Goal: Task Accomplishment & Management: Use online tool/utility

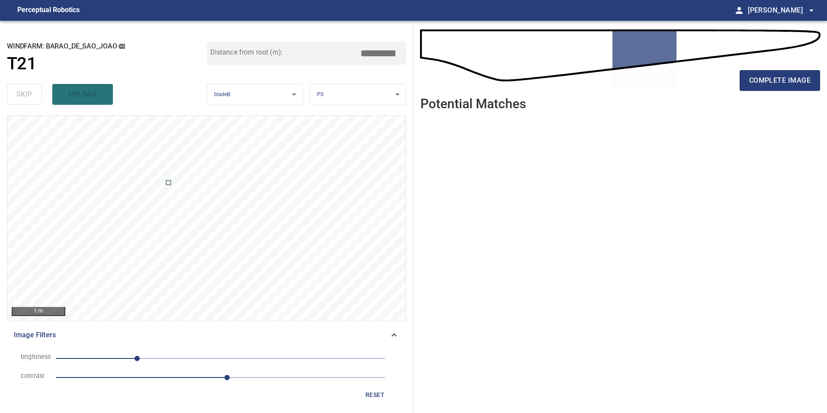
click at [384, 397] on span "reset" at bounding box center [375, 394] width 21 height 11
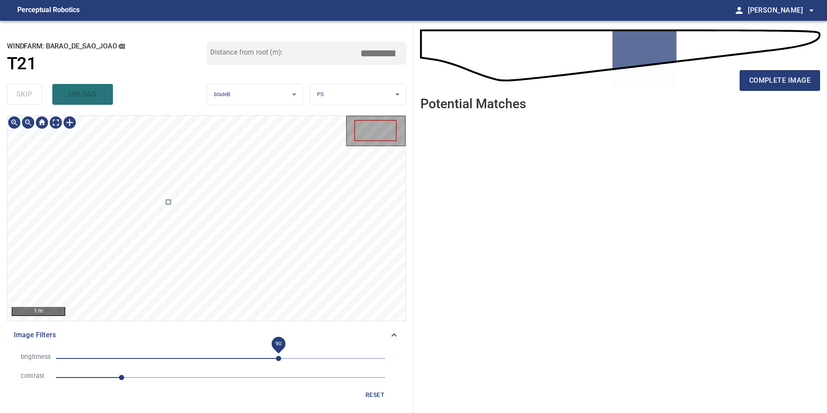
click at [279, 358] on span "90" at bounding box center [221, 358] width 330 height 12
drag, startPoint x: 259, startPoint y: 359, endPoint x: 244, endPoint y: 357, distance: 15.6
click at [258, 359] on span "90" at bounding box center [221, 358] width 330 height 12
click at [237, 355] on span "58" at bounding box center [221, 358] width 330 height 12
click at [234, 355] on span "25" at bounding box center [236, 357] width 5 height 5
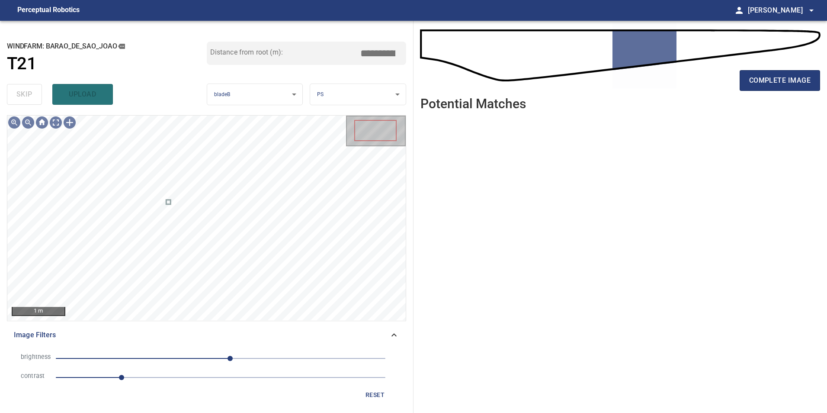
click at [393, 335] on icon at bounding box center [393, 334] width 5 height 3
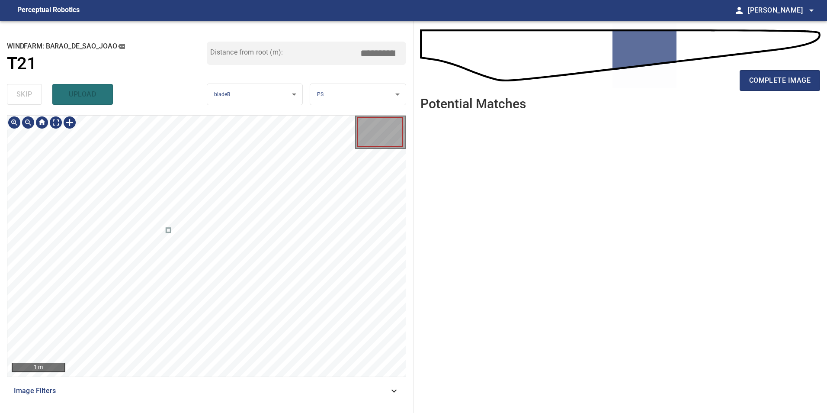
click at [238, 412] on html "**********" at bounding box center [413, 206] width 827 height 413
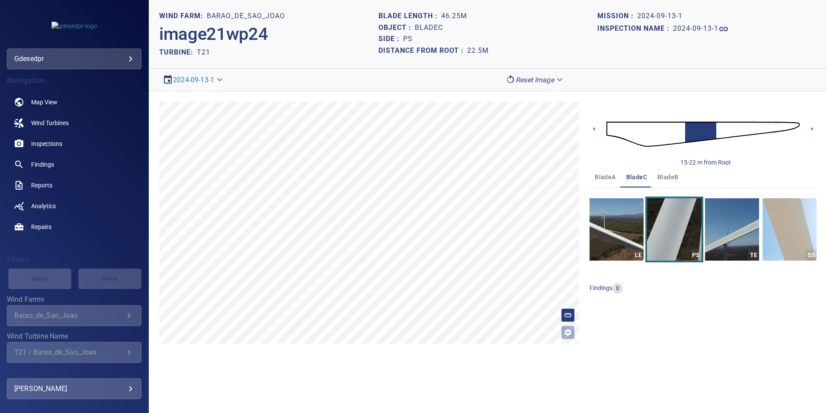
click at [650, 136] on img at bounding box center [702, 134] width 193 height 47
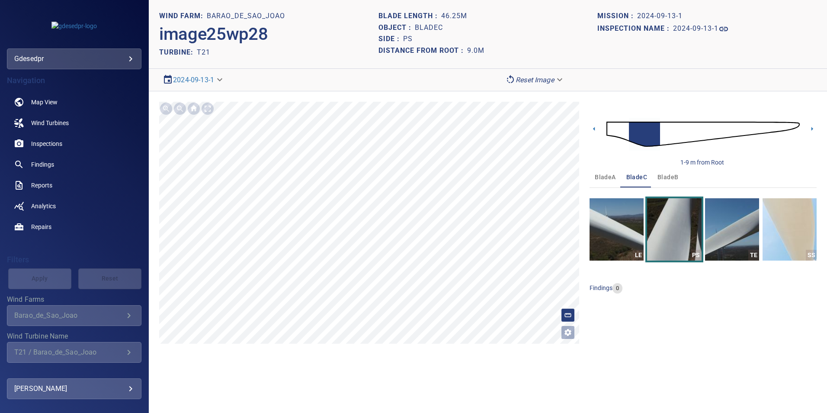
click at [611, 131] on img at bounding box center [702, 134] width 193 height 47
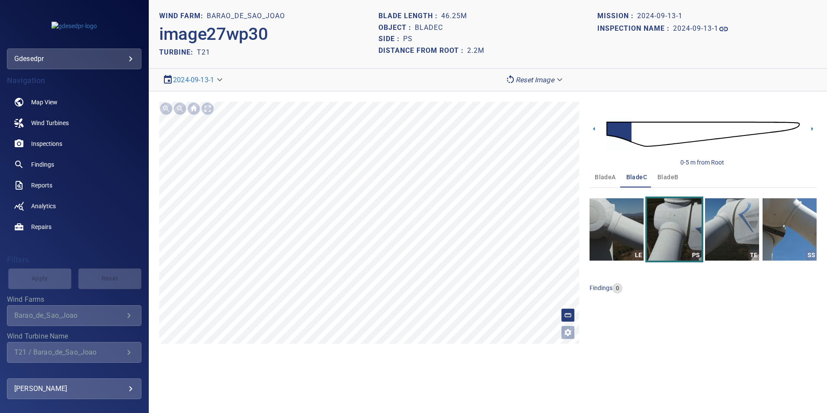
click at [644, 139] on img at bounding box center [702, 134] width 193 height 47
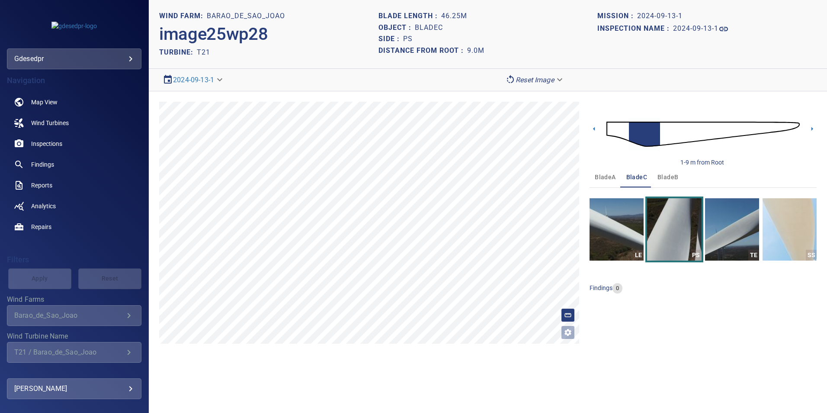
click at [664, 138] on img at bounding box center [702, 134] width 193 height 47
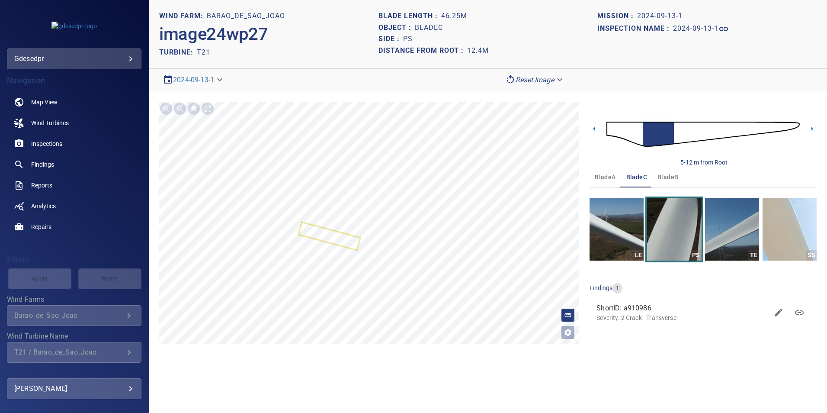
click at [659, 182] on button "bladeB" at bounding box center [667, 176] width 31 height 21
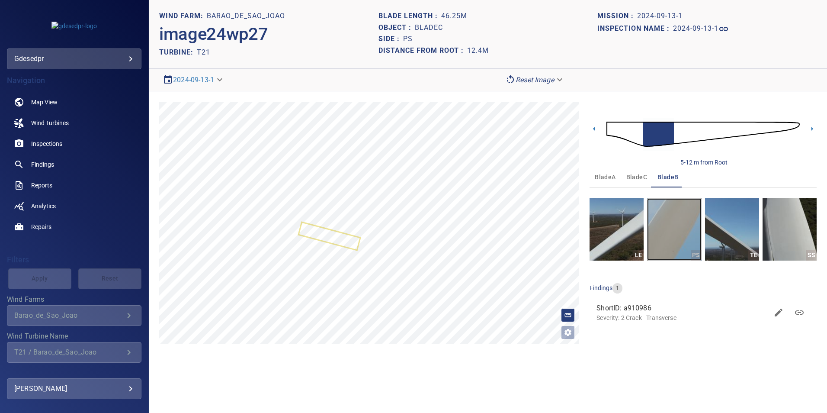
click at [666, 234] on img "button" at bounding box center [674, 229] width 54 height 62
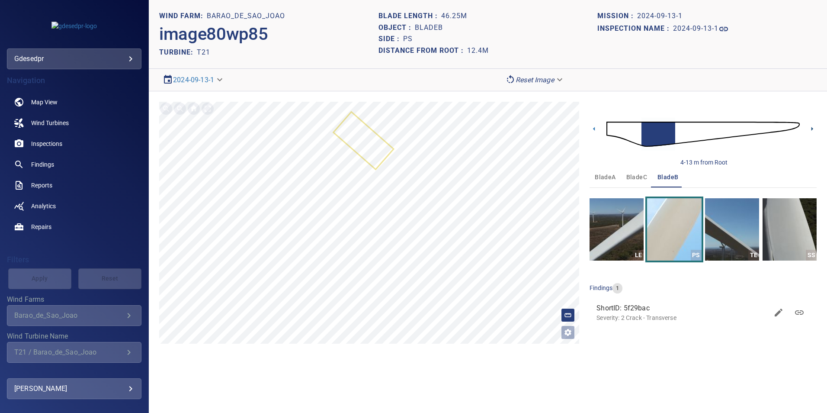
click at [813, 128] on icon at bounding box center [811, 128] width 9 height 9
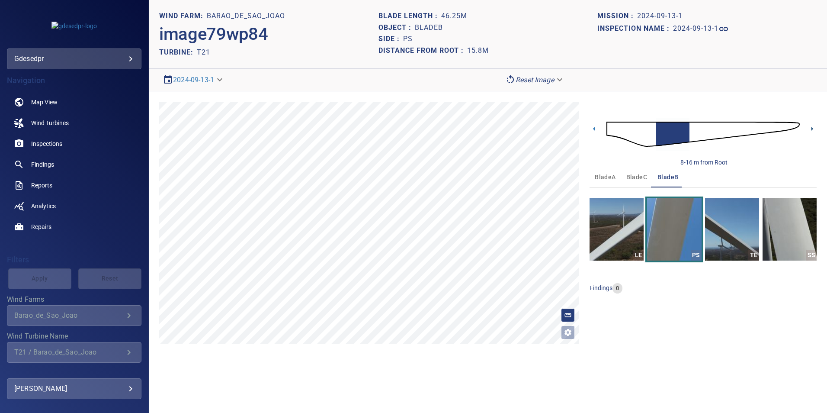
click at [812, 127] on icon at bounding box center [811, 128] width 9 height 9
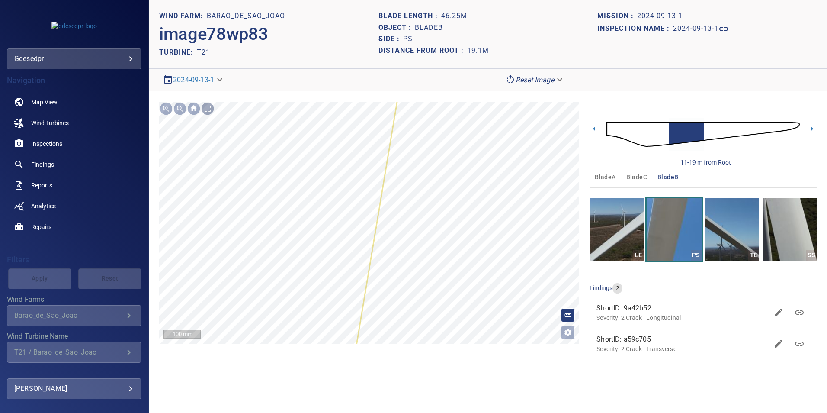
click at [205, 112] on div at bounding box center [208, 109] width 14 height 14
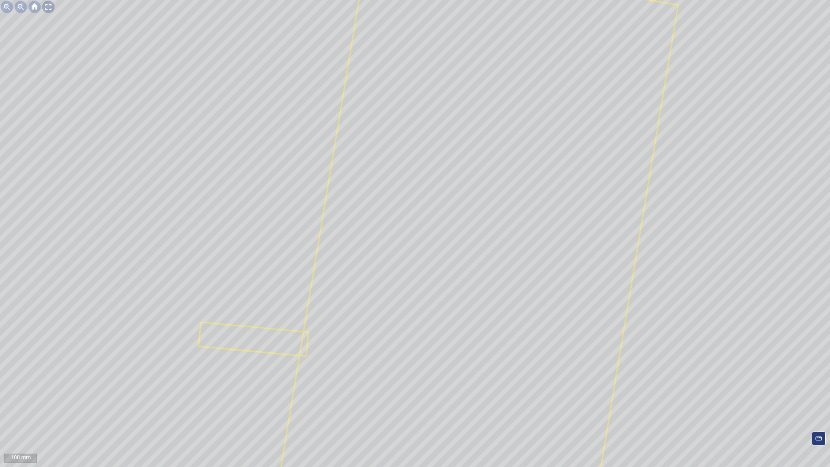
click at [46, 5] on div at bounding box center [49, 7] width 14 height 14
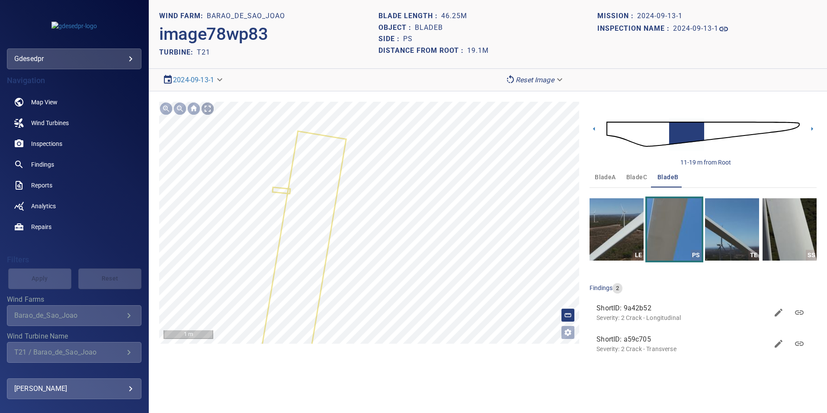
click at [206, 108] on div at bounding box center [208, 109] width 14 height 14
click at [712, 135] on img at bounding box center [702, 134] width 193 height 47
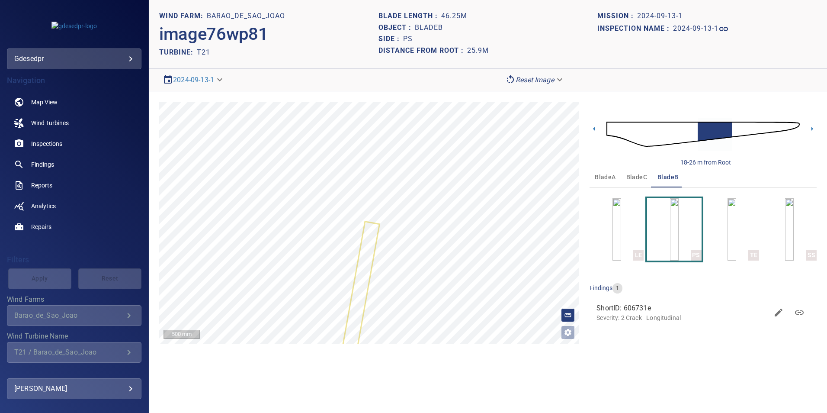
click at [733, 127] on img at bounding box center [702, 134] width 193 height 47
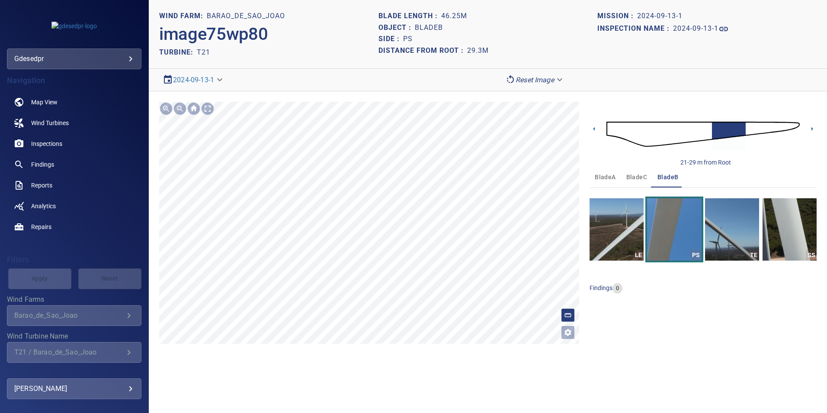
click at [391, 72] on section "**********" at bounding box center [488, 206] width 678 height 413
click at [748, 131] on img at bounding box center [702, 134] width 193 height 47
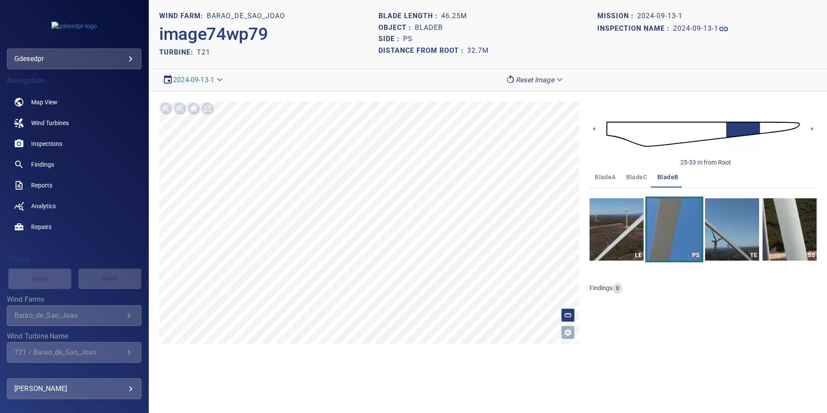
click at [761, 128] on img at bounding box center [702, 134] width 193 height 47
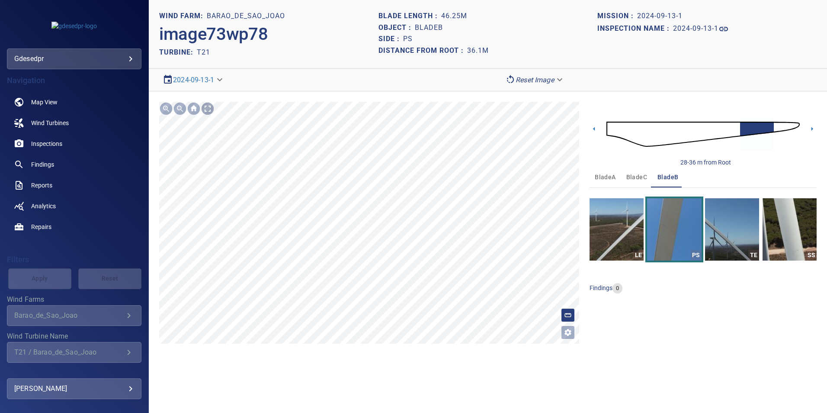
click at [206, 112] on div at bounding box center [208, 109] width 14 height 14
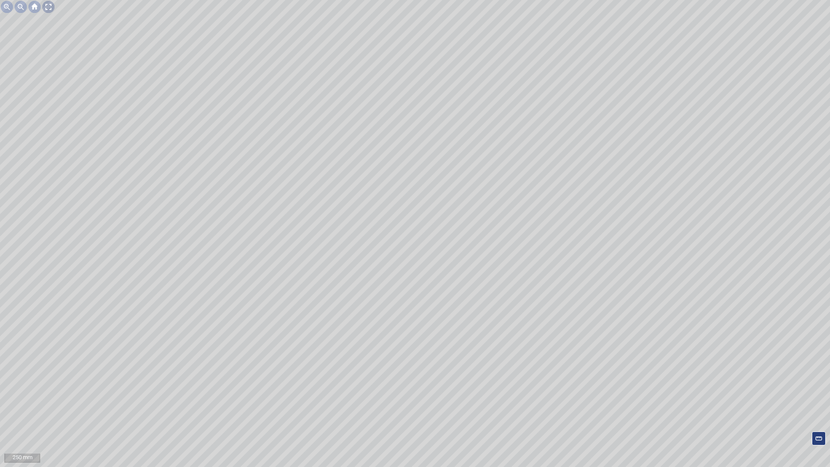
click at [51, 3] on div at bounding box center [49, 7] width 14 height 14
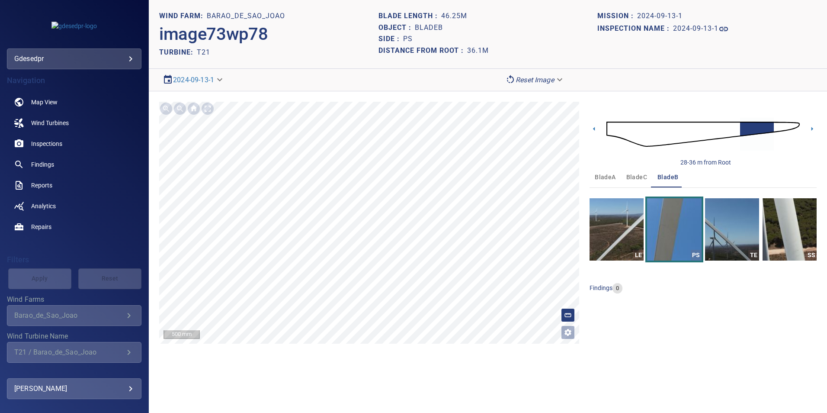
click at [612, 123] on img at bounding box center [702, 134] width 193 height 47
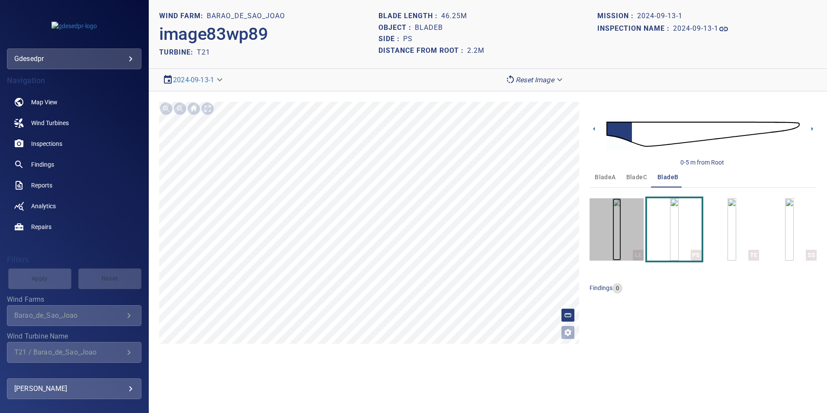
click at [615, 211] on img "button" at bounding box center [616, 229] width 9 height 62
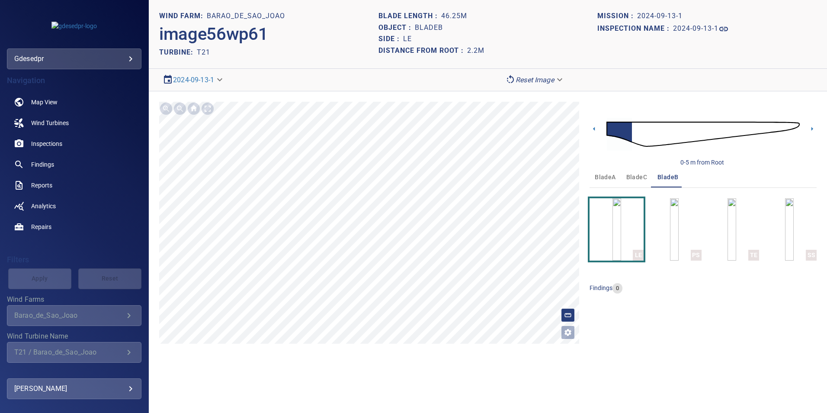
click at [637, 138] on img at bounding box center [702, 134] width 193 height 47
click at [511, 45] on section "**********" at bounding box center [488, 206] width 678 height 413
click at [666, 131] on img at bounding box center [702, 134] width 193 height 47
click at [421, 86] on section "**********" at bounding box center [488, 206] width 678 height 413
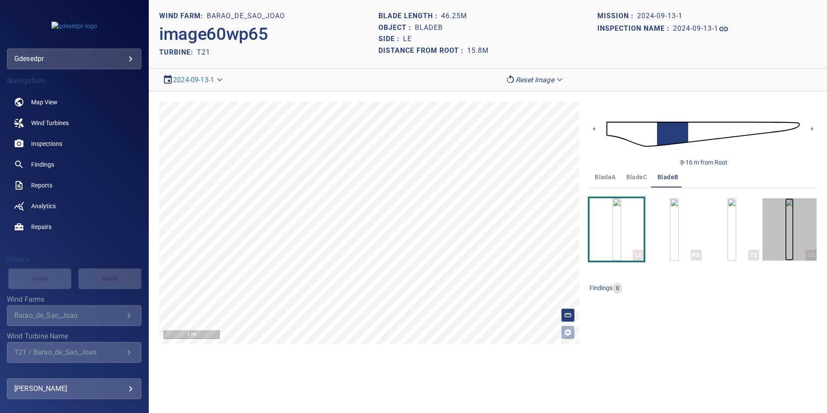
click at [785, 221] on img "button" at bounding box center [789, 229] width 9 height 62
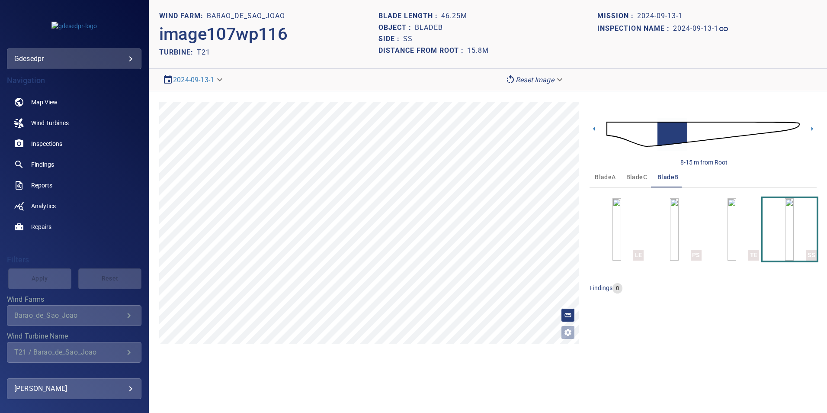
click at [608, 131] on img at bounding box center [702, 134] width 193 height 47
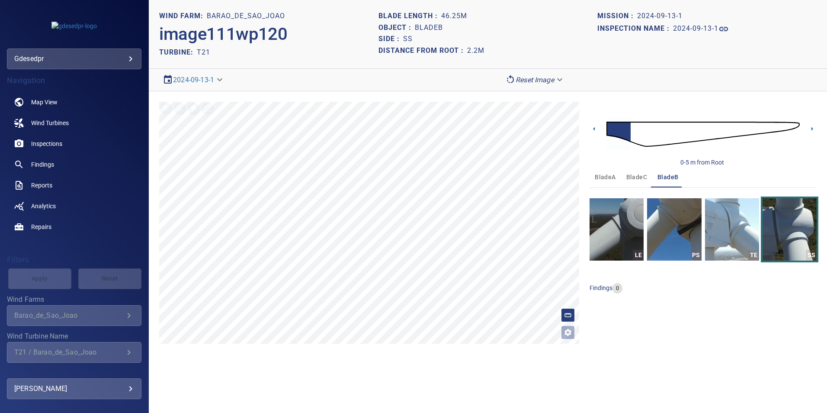
click at [741, 131] on img at bounding box center [702, 134] width 193 height 47
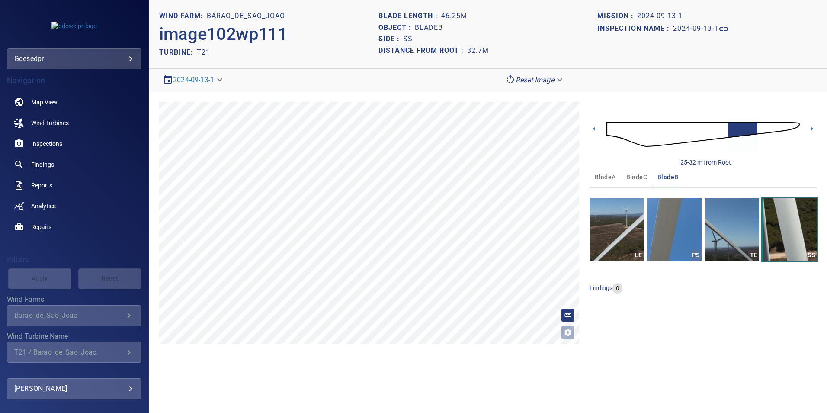
click at [762, 125] on img at bounding box center [702, 134] width 193 height 47
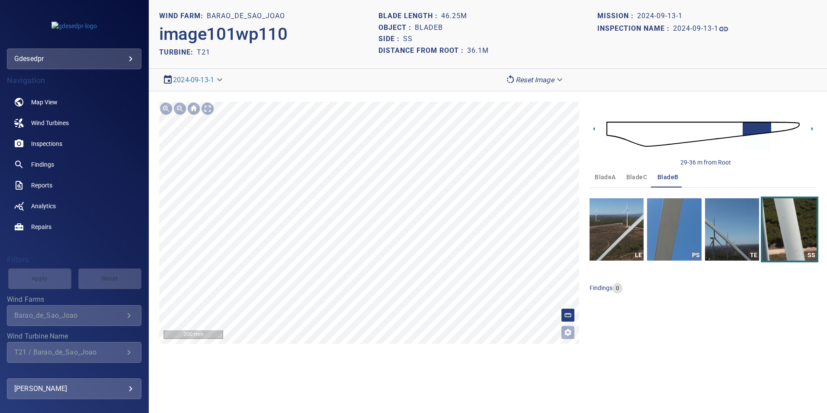
click at [379, 348] on div "**********" at bounding box center [488, 222] width 678 height 263
click at [422, 96] on div "**********" at bounding box center [488, 222] width 678 height 263
click at [414, 74] on section "**********" at bounding box center [488, 206] width 678 height 413
click at [398, 412] on html "**********" at bounding box center [413, 206] width 827 height 413
click at [776, 124] on img at bounding box center [702, 134] width 193 height 47
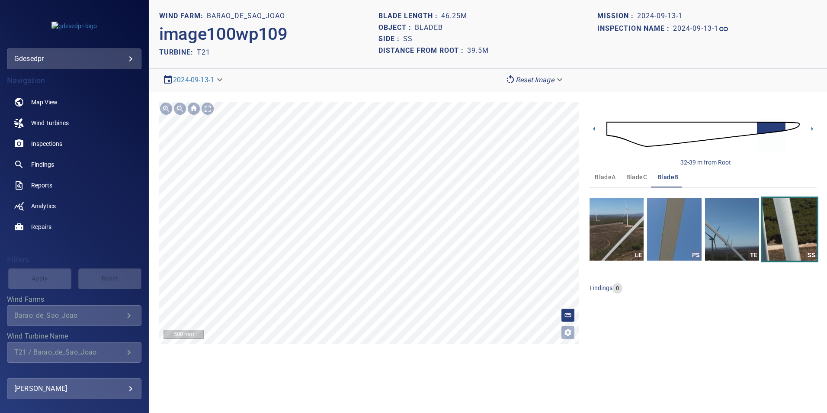
click at [364, 379] on section "**********" at bounding box center [488, 206] width 678 height 413
click at [753, 128] on img at bounding box center [702, 134] width 193 height 47
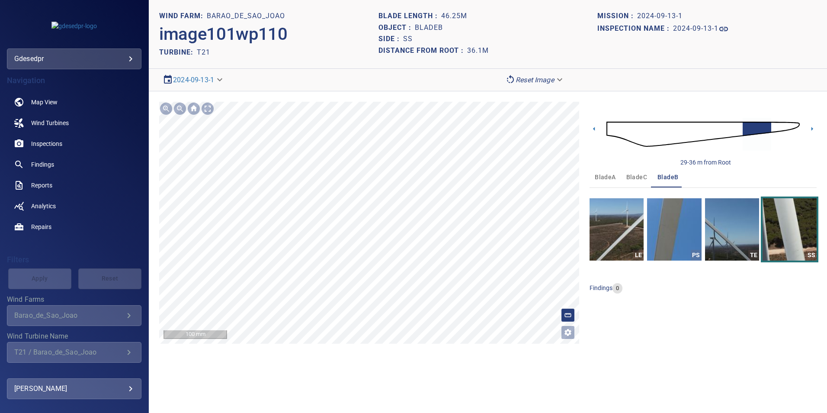
click at [346, 49] on section "**********" at bounding box center [488, 206] width 678 height 413
click at [208, 110] on div at bounding box center [208, 109] width 14 height 14
click at [637, 226] on img "button" at bounding box center [616, 229] width 54 height 62
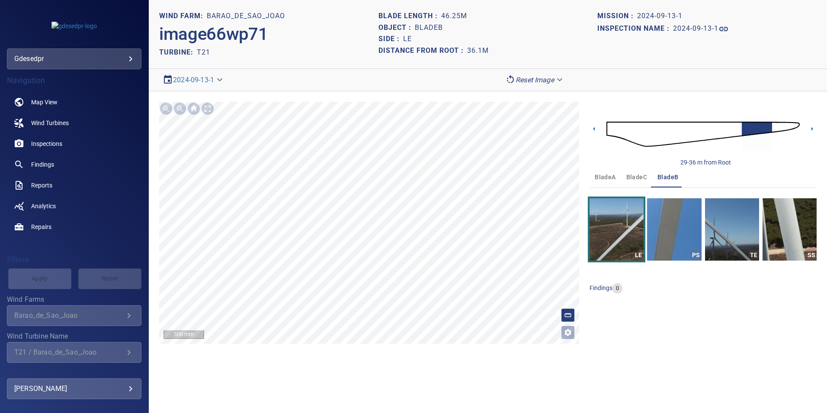
click at [631, 179] on span "bladeC" at bounding box center [636, 177] width 21 height 11
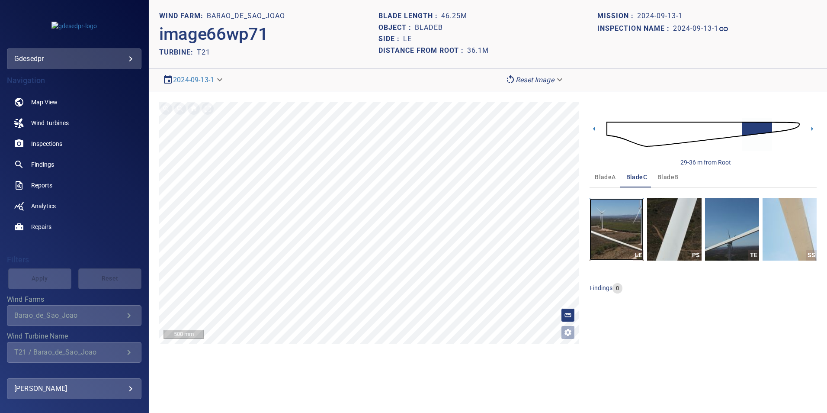
click at [628, 229] on img "button" at bounding box center [616, 229] width 54 height 62
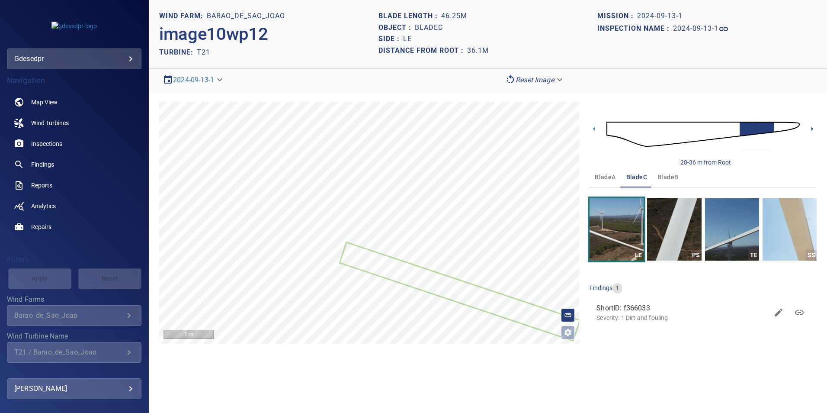
click at [808, 127] on icon at bounding box center [811, 128] width 9 height 9
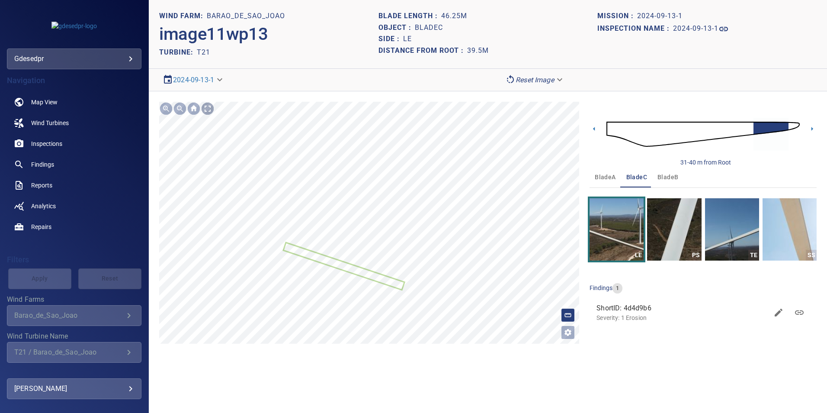
click at [205, 107] on div at bounding box center [208, 109] width 14 height 14
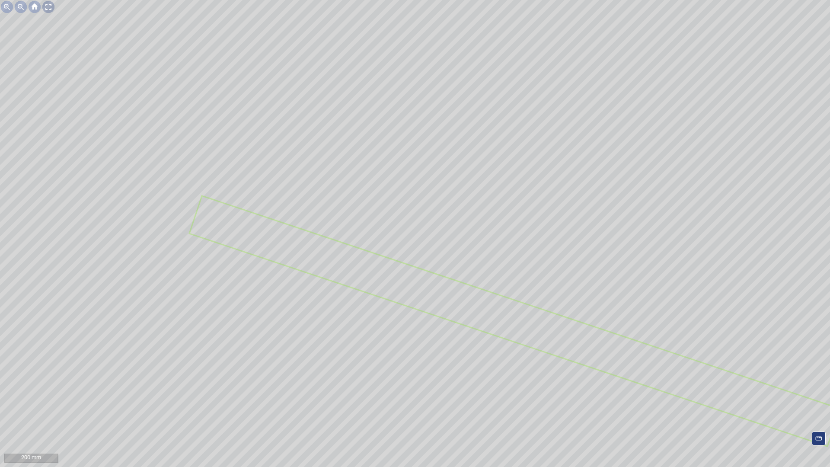
click at [52, 3] on div at bounding box center [49, 7] width 14 height 14
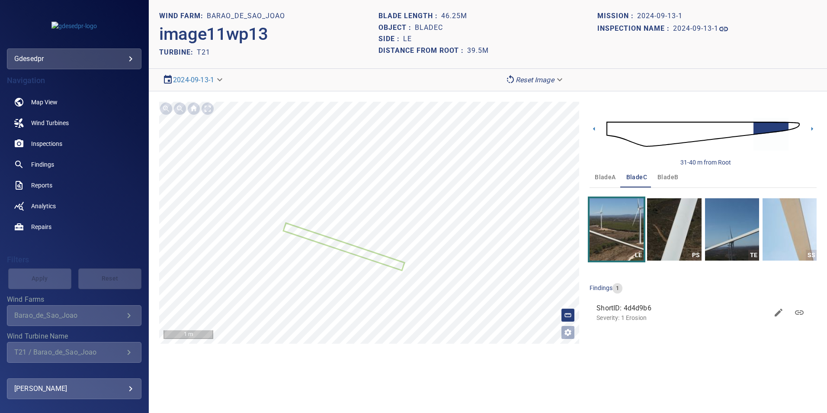
click at [747, 130] on img at bounding box center [702, 134] width 193 height 47
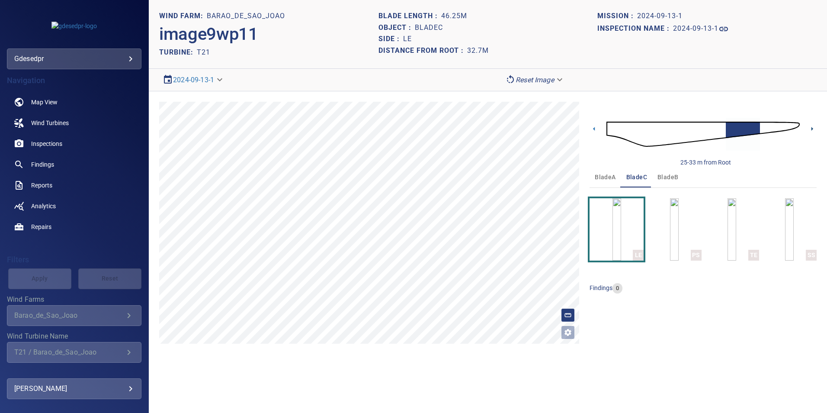
click at [814, 127] on icon at bounding box center [811, 128] width 9 height 9
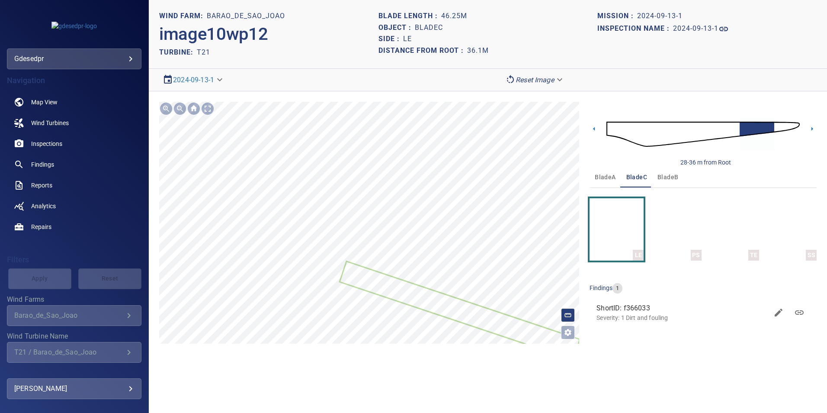
click at [514, 328] on icon at bounding box center [459, 310] width 239 height 96
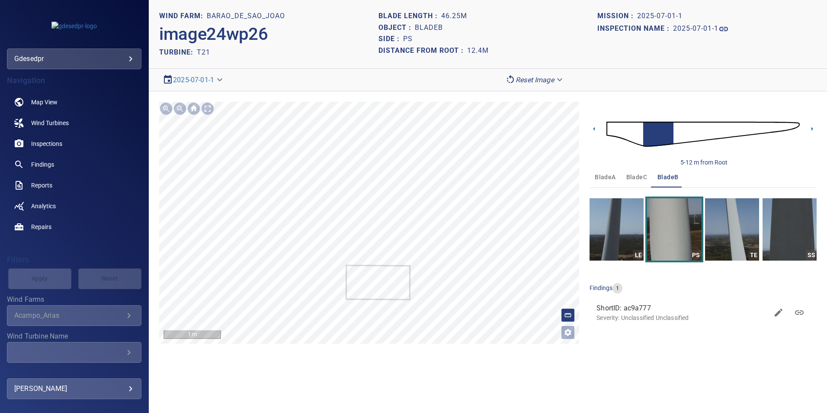
click at [692, 128] on img at bounding box center [702, 134] width 193 height 47
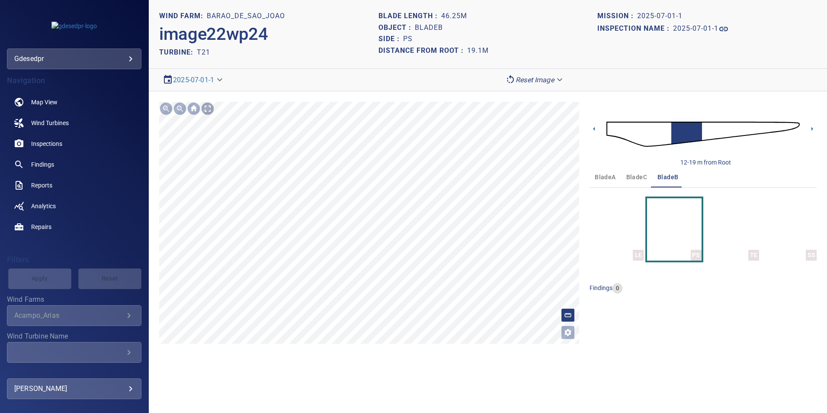
click at [212, 115] on div at bounding box center [208, 109] width 14 height 14
click at [207, 105] on div at bounding box center [208, 109] width 14 height 14
click at [596, 128] on icon at bounding box center [593, 128] width 9 height 9
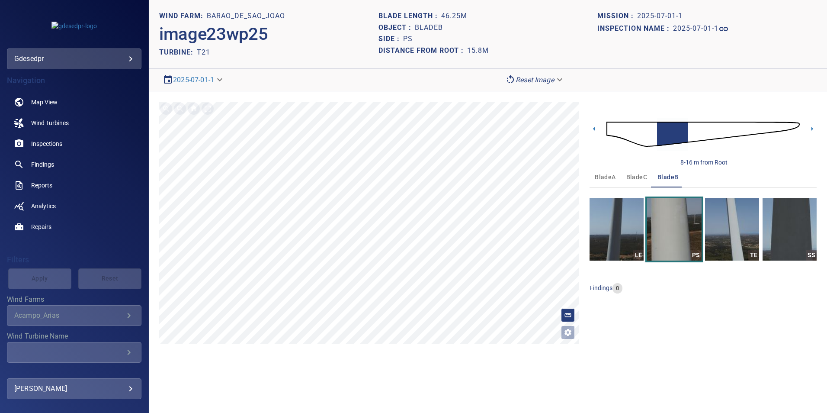
click at [653, 131] on img at bounding box center [702, 134] width 193 height 47
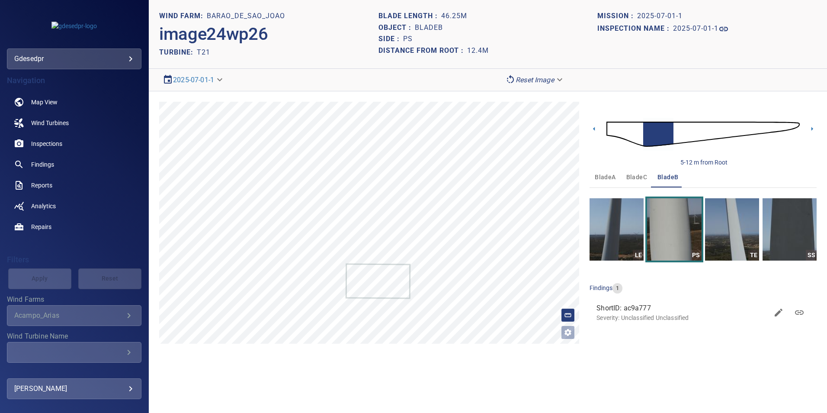
click at [679, 134] on img at bounding box center [702, 134] width 193 height 47
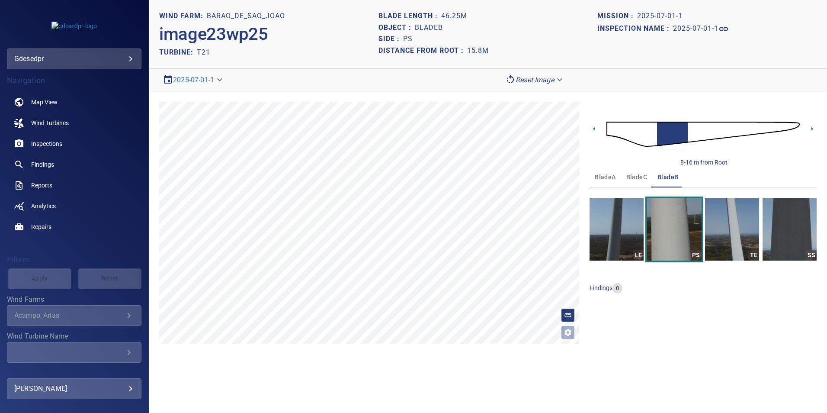
click at [692, 132] on img at bounding box center [702, 134] width 193 height 47
click at [664, 137] on img at bounding box center [702, 134] width 193 height 47
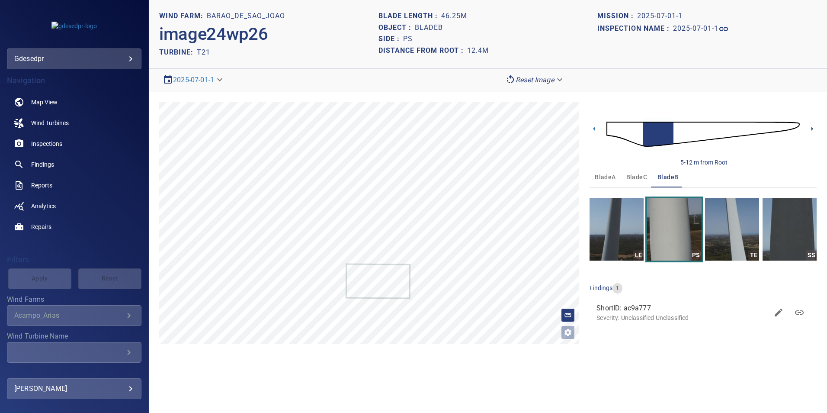
click at [813, 129] on icon at bounding box center [812, 129] width 2 height 4
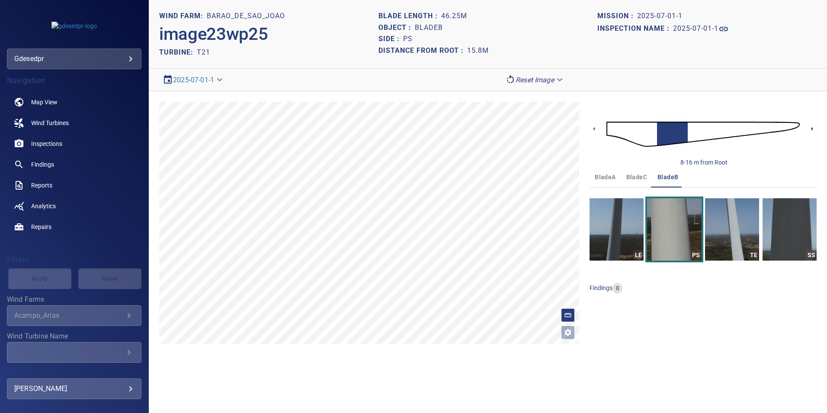
click at [813, 129] on icon at bounding box center [812, 129] width 2 height 4
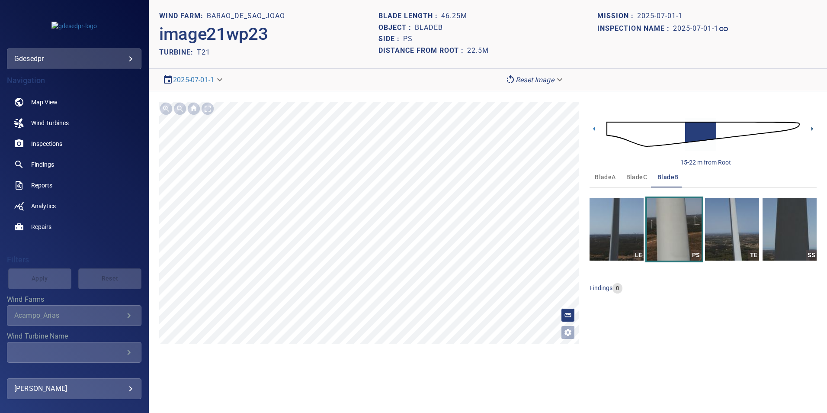
click at [813, 129] on icon at bounding box center [812, 129] width 2 height 4
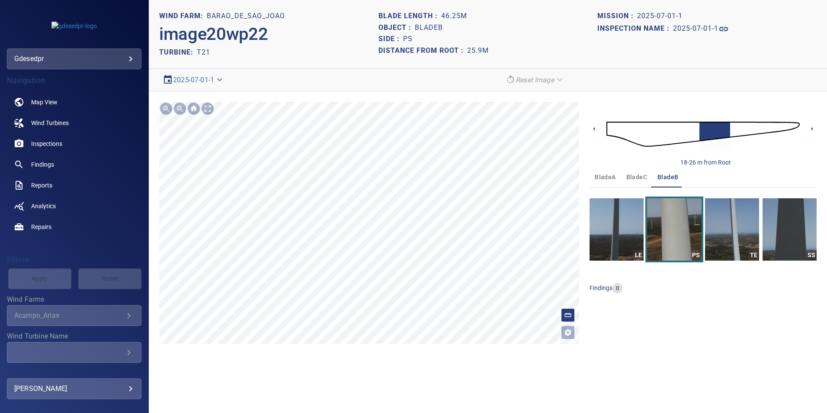
click at [368, 80] on section "**********" at bounding box center [488, 206] width 678 height 413
click at [210, 107] on div at bounding box center [208, 109] width 14 height 14
click at [732, 127] on img at bounding box center [702, 134] width 193 height 47
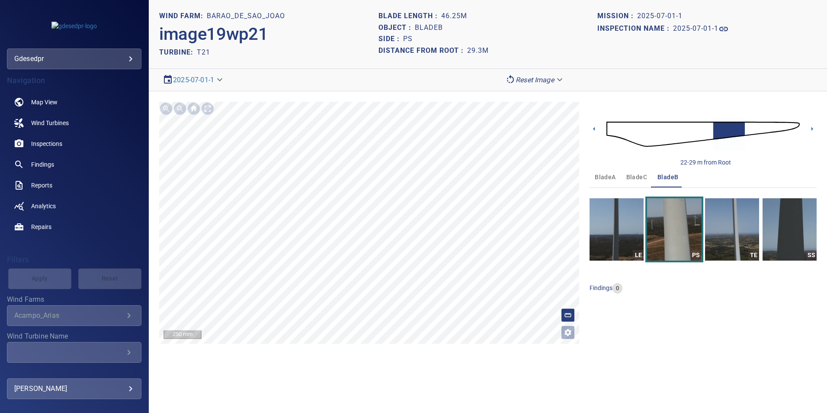
click at [747, 126] on img at bounding box center [702, 134] width 193 height 47
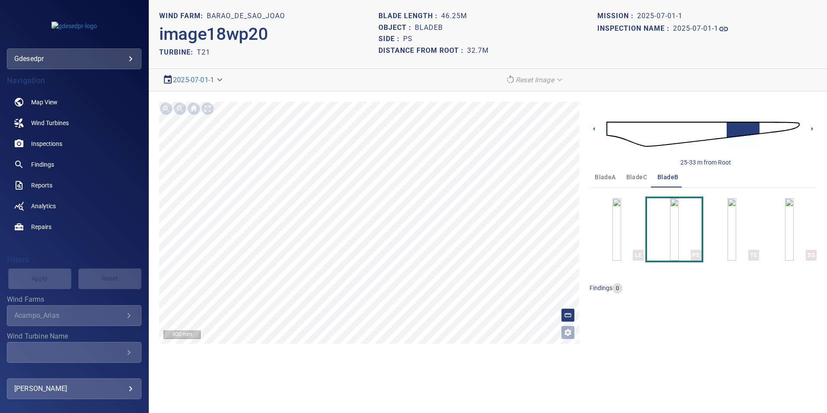
click at [715, 129] on img at bounding box center [702, 134] width 193 height 47
click at [389, 362] on section "**********" at bounding box center [488, 206] width 678 height 413
click at [471, 345] on div "**********" at bounding box center [488, 222] width 678 height 263
click at [733, 128] on img at bounding box center [702, 134] width 193 height 47
click at [211, 108] on div at bounding box center [208, 109] width 14 height 14
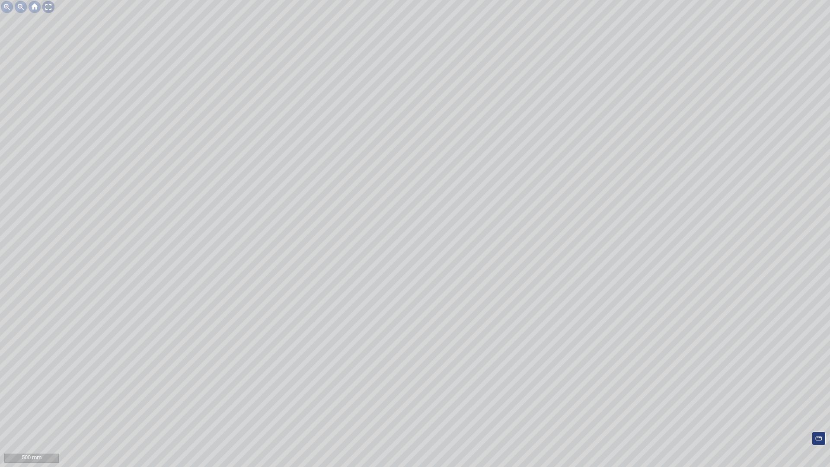
click at [45, 6] on div at bounding box center [49, 7] width 14 height 14
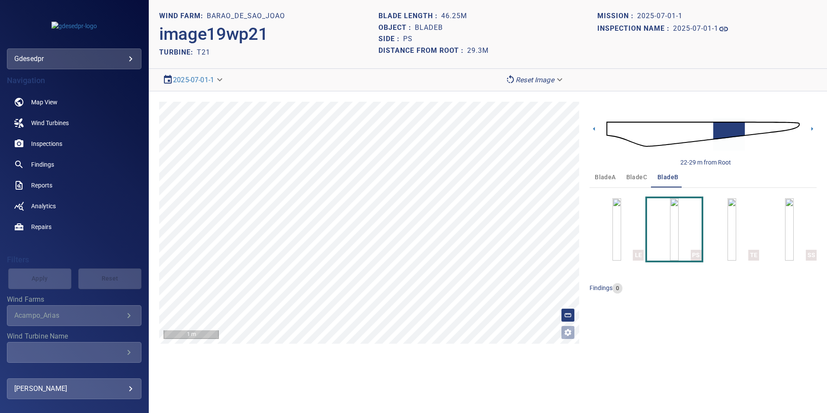
click at [659, 139] on img at bounding box center [702, 134] width 193 height 47
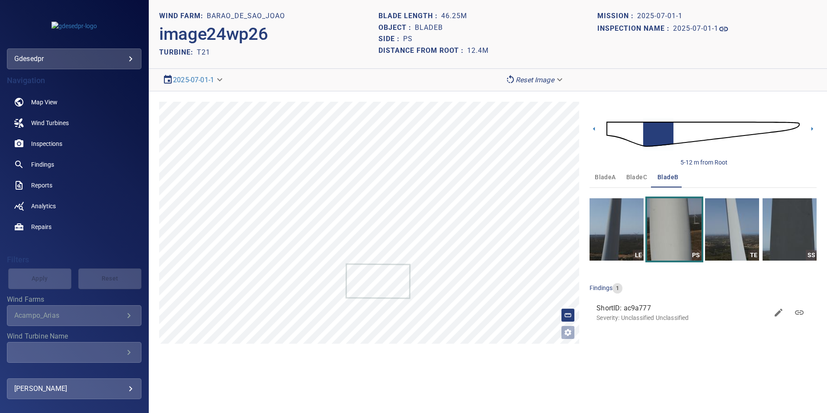
click at [674, 129] on img at bounding box center [702, 134] width 193 height 47
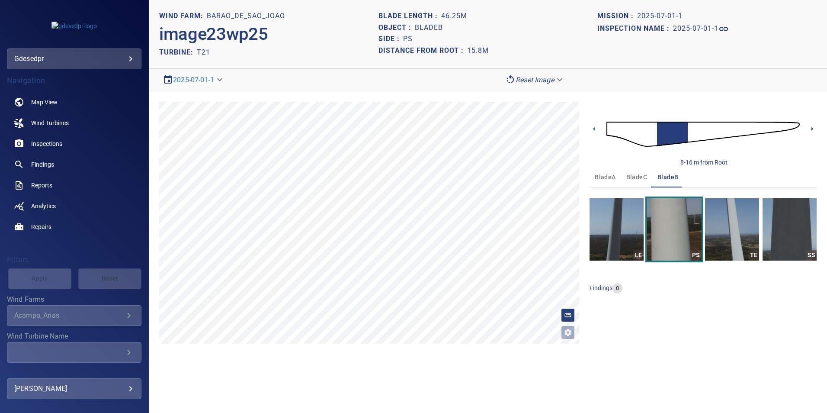
click at [813, 129] on icon at bounding box center [812, 129] width 2 height 4
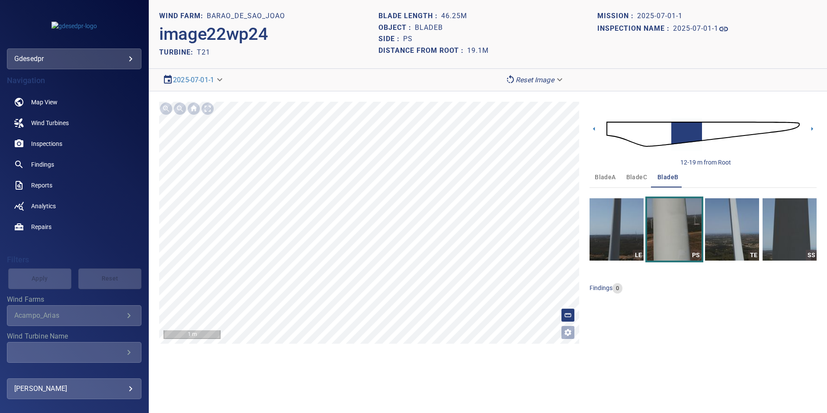
click at [623, 131] on img at bounding box center [702, 134] width 193 height 47
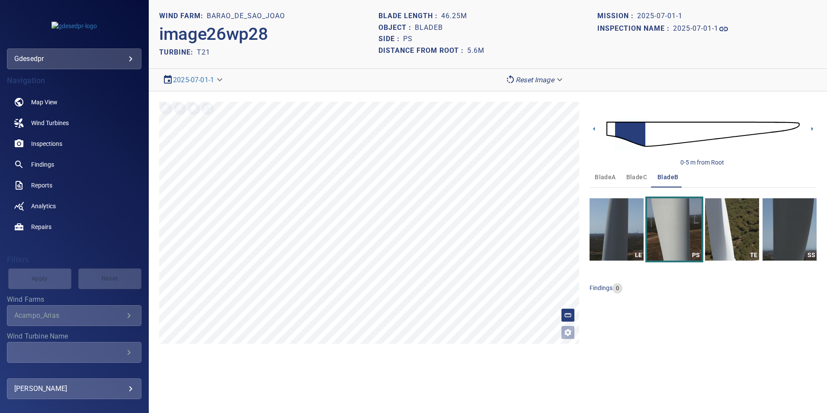
click at [647, 134] on img at bounding box center [702, 134] width 193 height 47
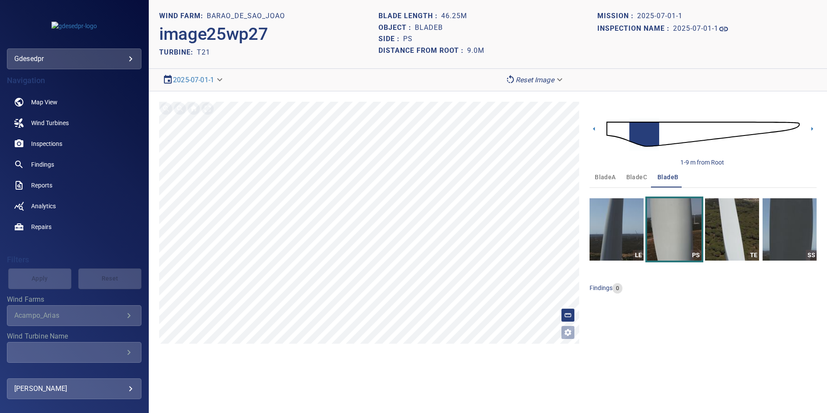
click at [662, 136] on img at bounding box center [702, 134] width 193 height 47
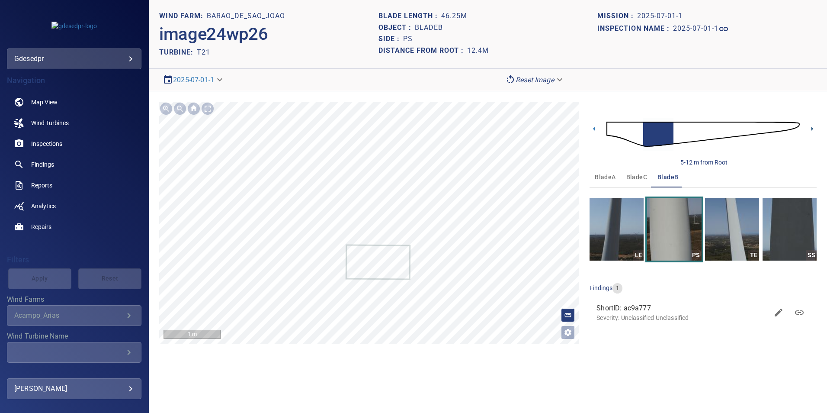
click at [813, 129] on icon at bounding box center [811, 128] width 9 height 9
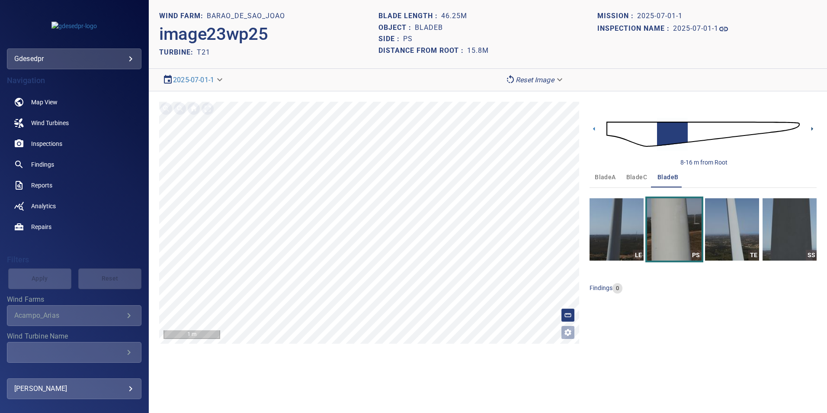
click at [809, 127] on icon at bounding box center [811, 128] width 9 height 9
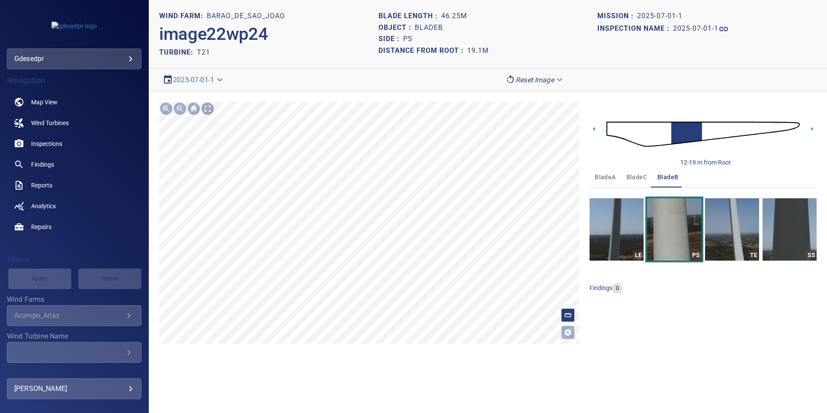
click at [206, 109] on div at bounding box center [208, 109] width 14 height 14
drag, startPoint x: 539, startPoint y: 80, endPoint x: 537, endPoint y: 103, distance: 23.0
click at [540, 80] on body "**********" at bounding box center [413, 206] width 827 height 413
click at [530, 99] on li "Matching" at bounding box center [535, 95] width 67 height 16
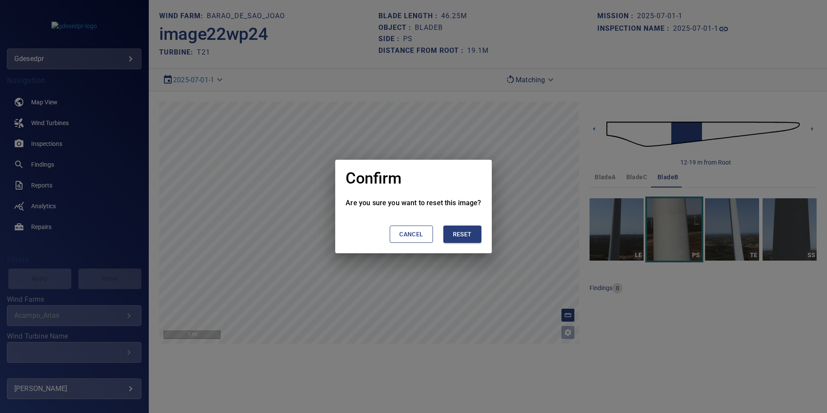
click at [454, 226] on button "Reset" at bounding box center [462, 234] width 38 height 18
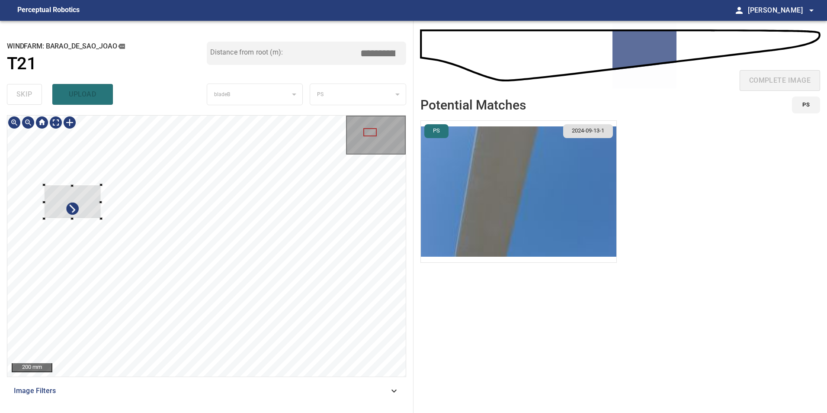
click at [58, 185] on div at bounding box center [206, 245] width 398 height 261
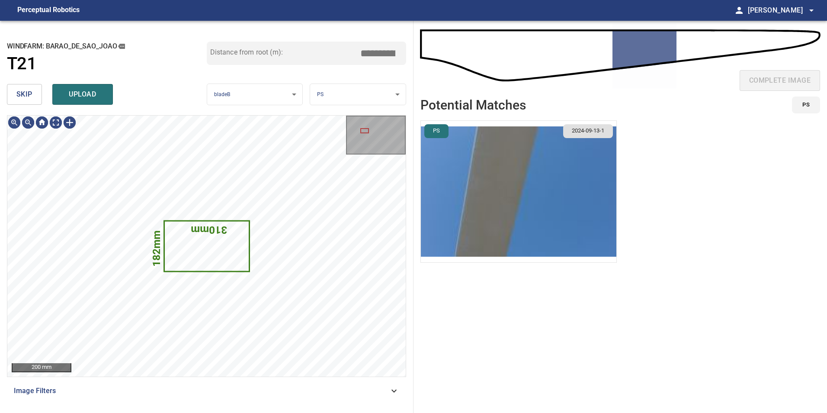
click at [31, 100] on span "skip" at bounding box center [24, 94] width 16 height 12
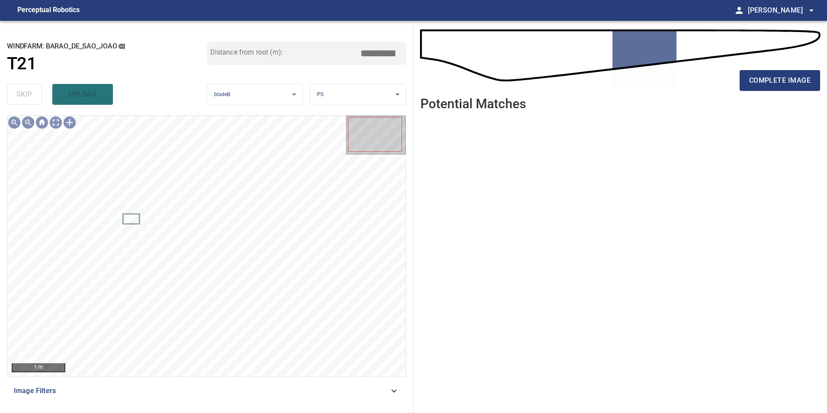
click at [378, 395] on span "Image Filters" at bounding box center [201, 390] width 375 height 10
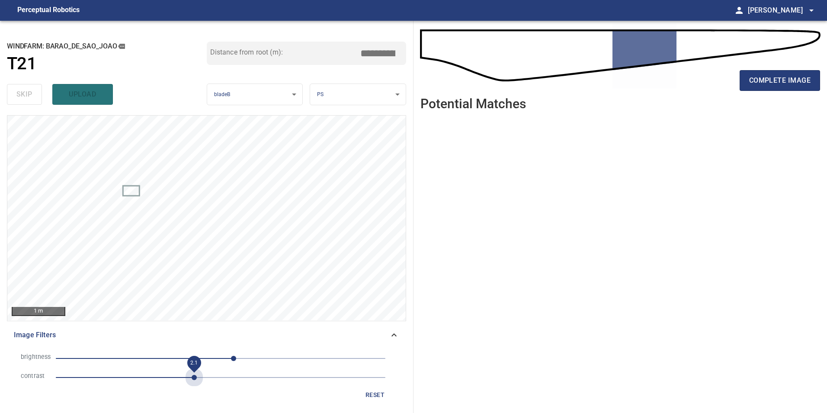
click at [192, 381] on span "2.1" at bounding box center [221, 377] width 330 height 12
click at [167, 369] on div "brightness 20 contrast 2.1" at bounding box center [206, 368] width 385 height 38
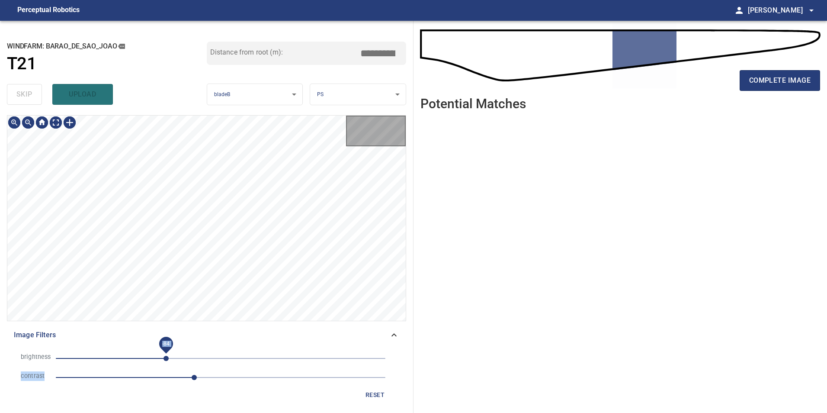
click at [167, 356] on span "-84" at bounding box center [221, 358] width 330 height 12
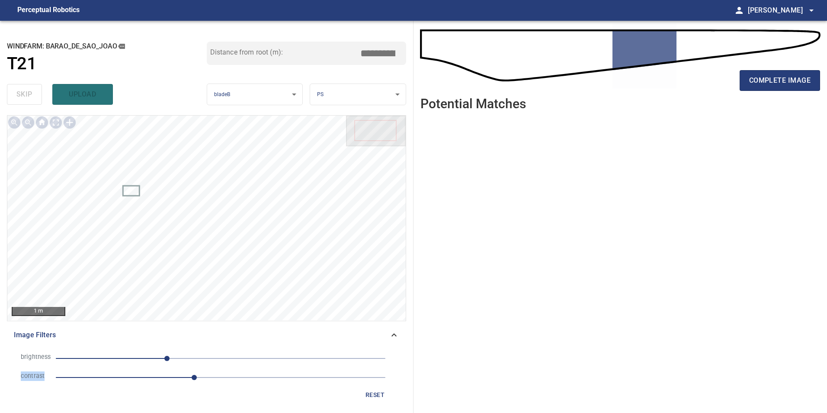
click at [144, 357] on span "-83" at bounding box center [221, 358] width 330 height 12
click at [166, 359] on span "-118" at bounding box center [221, 358] width 330 height 12
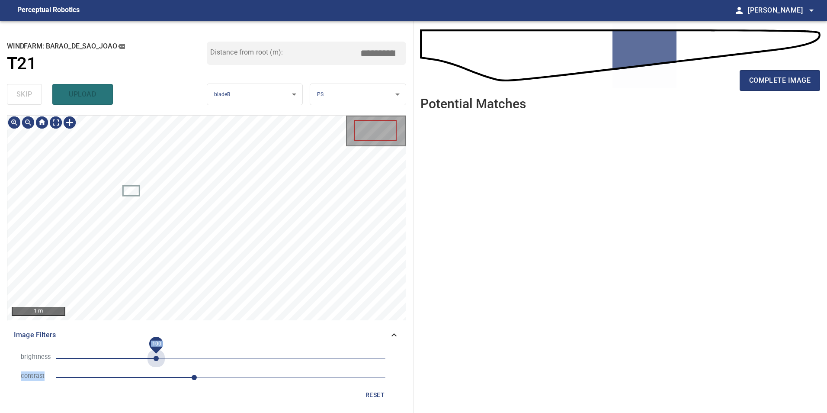
click at [156, 356] on span "-100" at bounding box center [221, 358] width 330 height 12
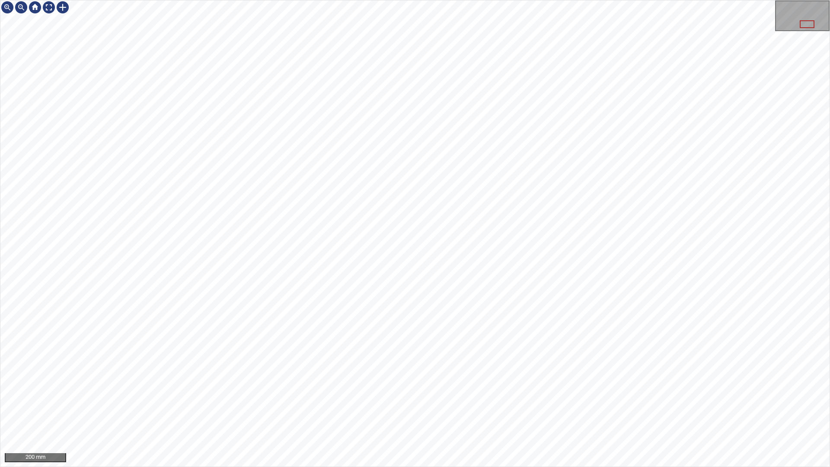
click at [379, 412] on div "200 mm" at bounding box center [415, 233] width 830 height 467
click at [476, 412] on div "200 mm" at bounding box center [415, 233] width 830 height 467
click at [67, 6] on div at bounding box center [63, 7] width 14 height 14
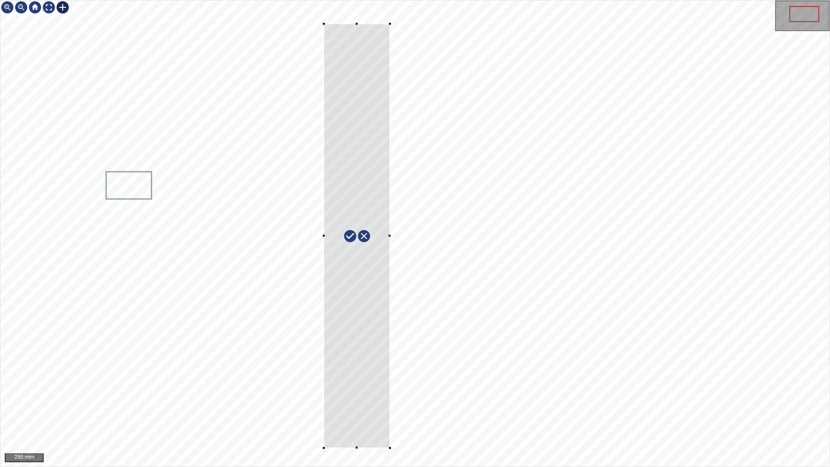
click at [390, 412] on div at bounding box center [414, 233] width 829 height 466
click at [399, 412] on div at bounding box center [414, 233] width 829 height 466
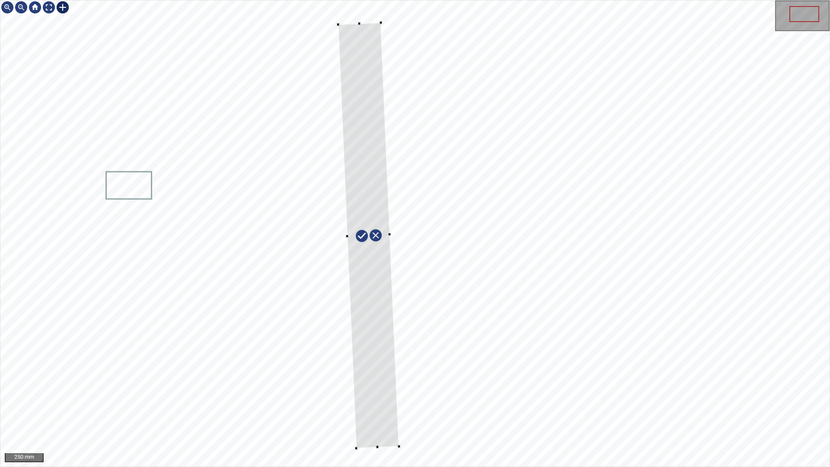
click at [347, 231] on div at bounding box center [368, 235] width 61 height 426
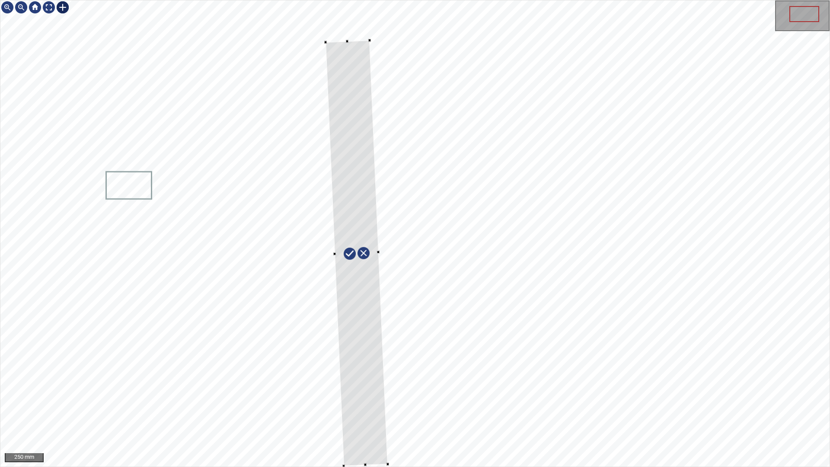
click at [352, 126] on div at bounding box center [357, 253] width 62 height 426
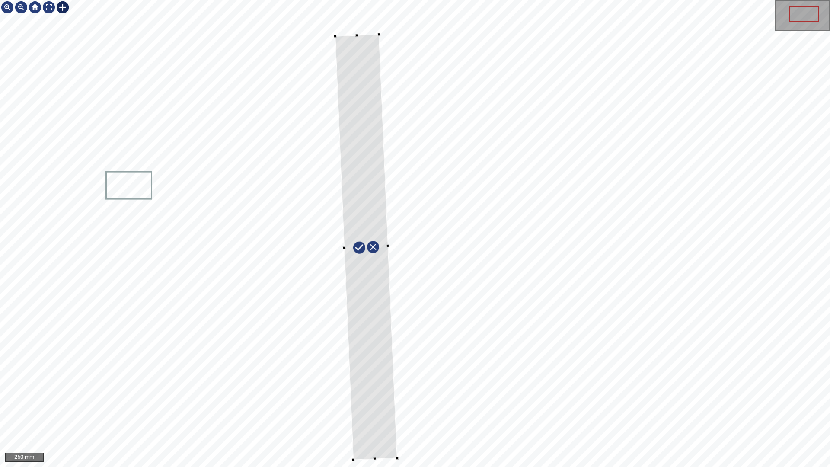
click at [382, 402] on div at bounding box center [366, 247] width 62 height 426
click at [376, 412] on div at bounding box center [362, 243] width 71 height 423
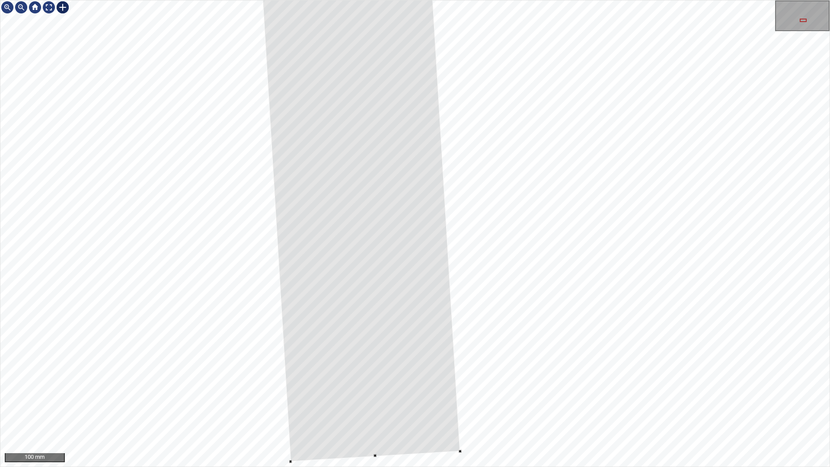
click at [373, 412] on div at bounding box center [414, 233] width 829 height 466
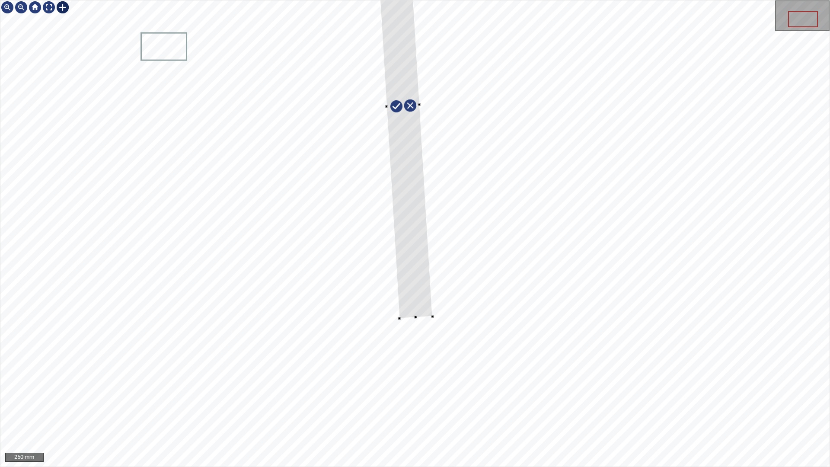
click at [390, 105] on div at bounding box center [403, 105] width 59 height 425
click at [414, 207] on div at bounding box center [399, 106] width 57 height 425
click at [410, 273] on div at bounding box center [398, 86] width 54 height 384
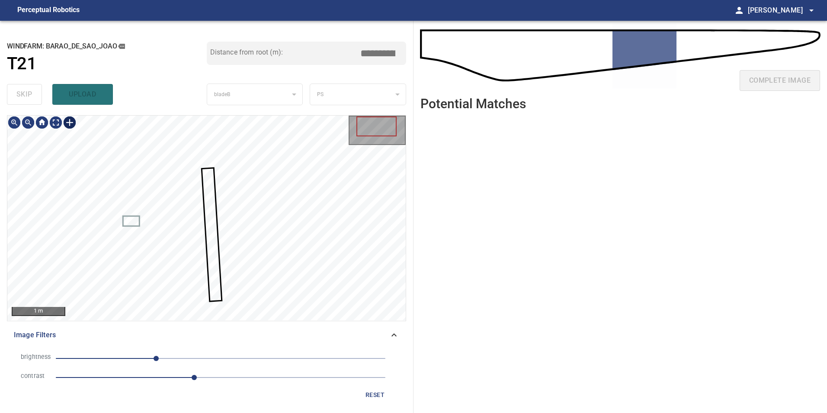
click at [69, 122] on div at bounding box center [70, 122] width 14 height 14
click at [222, 305] on div at bounding box center [206, 217] width 398 height 205
click at [223, 305] on div at bounding box center [222, 305] width 3 height 3
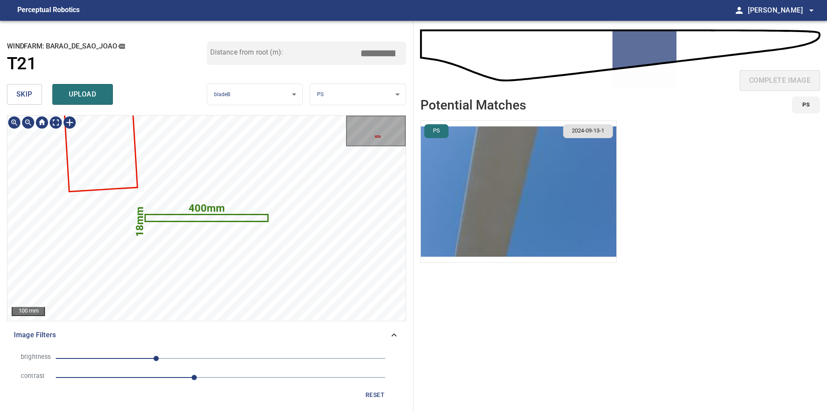
click at [234, 217] on icon at bounding box center [207, 218] width 122 height 6
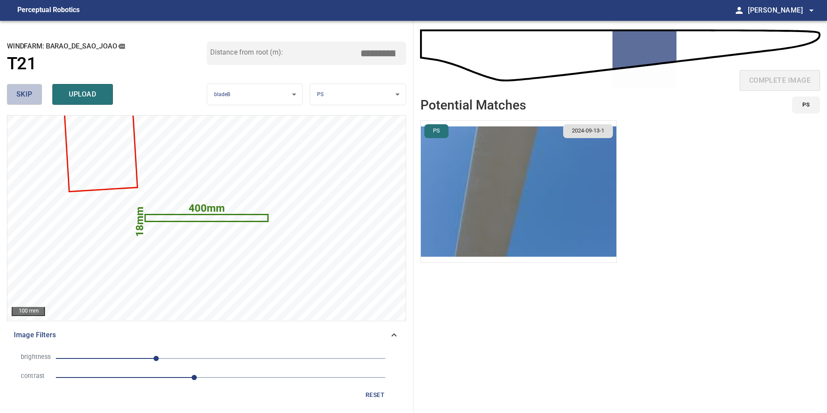
click at [16, 89] on button "skip" at bounding box center [24, 94] width 35 height 21
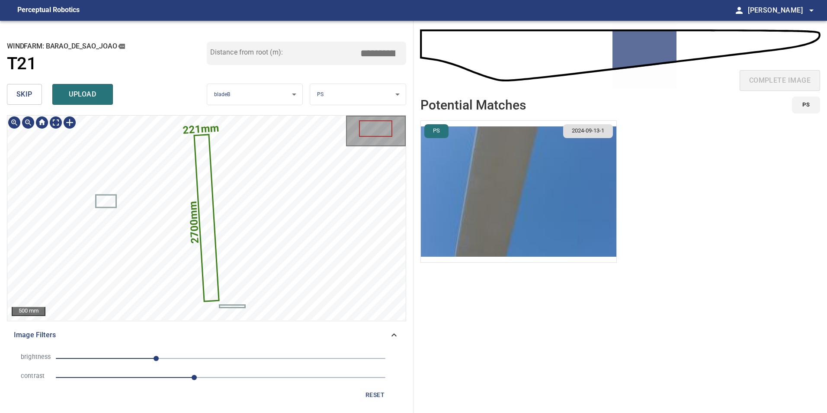
click at [213, 292] on icon at bounding box center [206, 217] width 23 height 165
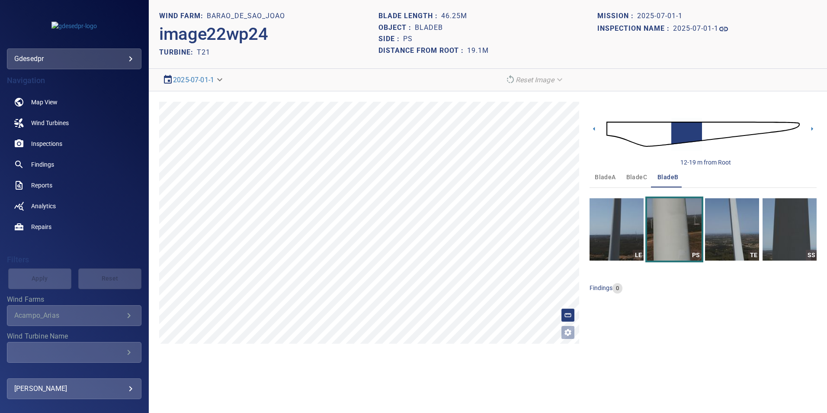
click at [616, 125] on img at bounding box center [702, 134] width 193 height 47
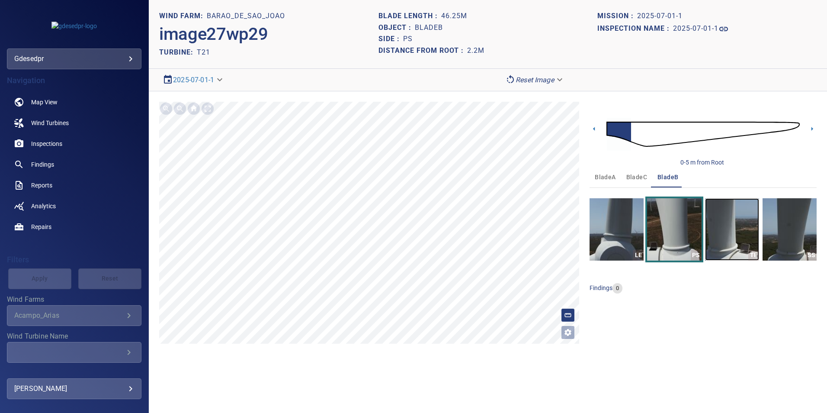
click at [725, 213] on img "button" at bounding box center [732, 229] width 54 height 62
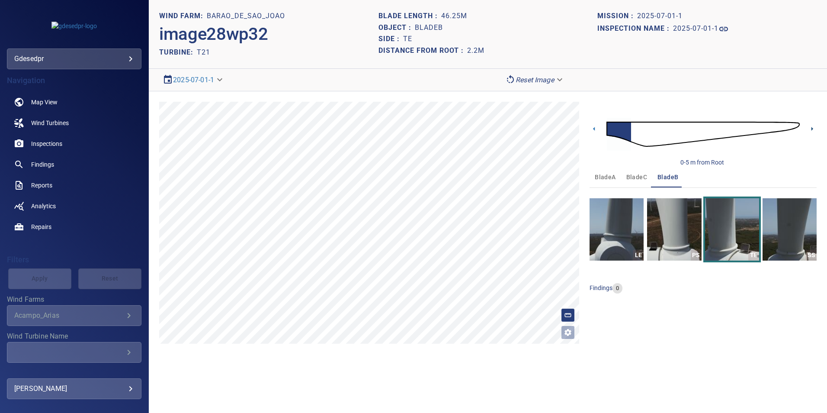
click at [812, 128] on icon at bounding box center [812, 129] width 2 height 4
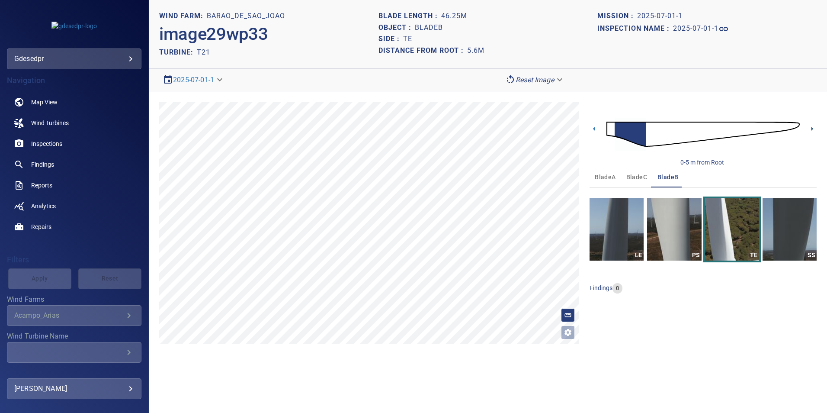
click at [811, 128] on icon at bounding box center [812, 129] width 2 height 4
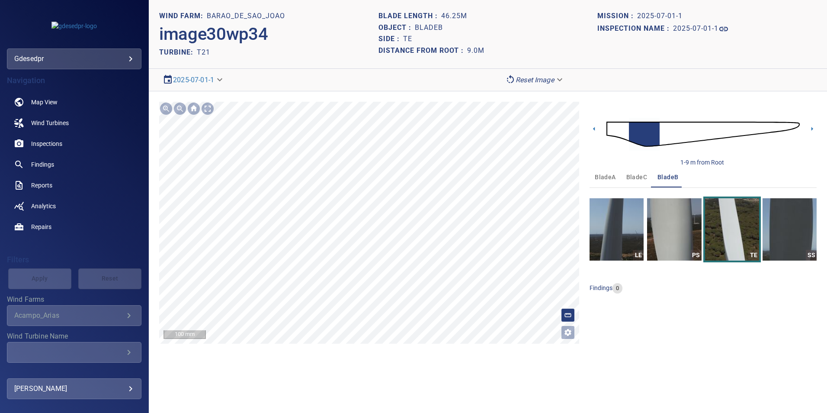
click at [409, 385] on section "**********" at bounding box center [488, 206] width 678 height 413
click at [416, 371] on section "**********" at bounding box center [488, 206] width 678 height 413
click at [812, 128] on icon at bounding box center [812, 129] width 2 height 4
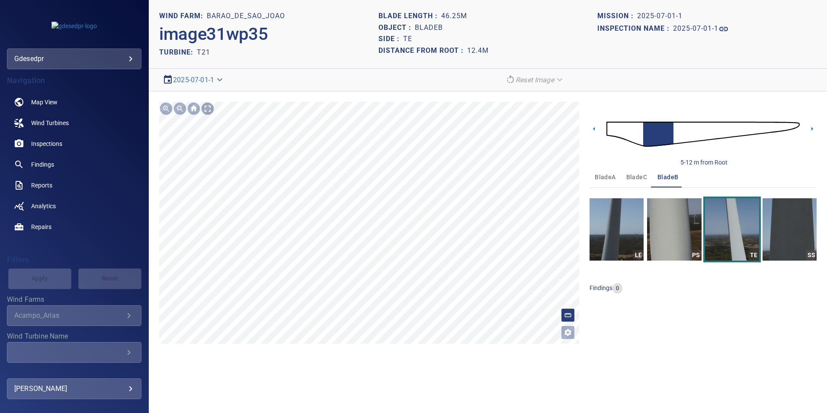
click at [212, 110] on div at bounding box center [208, 109] width 14 height 14
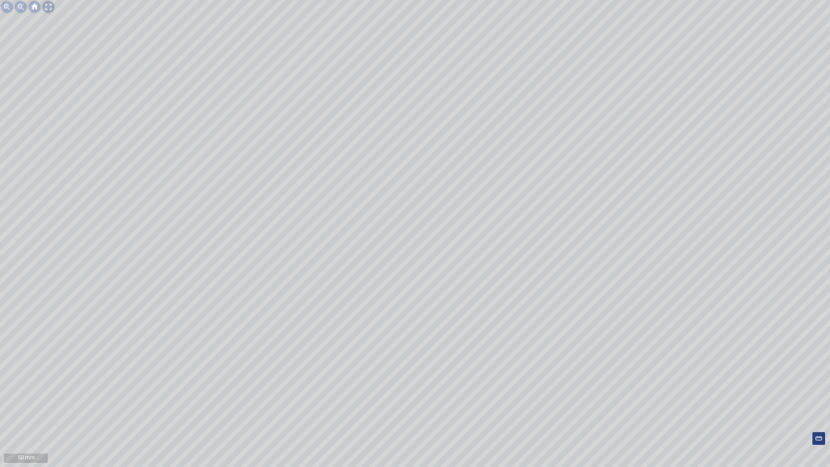
click at [54, 16] on div "50 mm" at bounding box center [415, 233] width 830 height 467
click at [44, 9] on div at bounding box center [49, 7] width 14 height 14
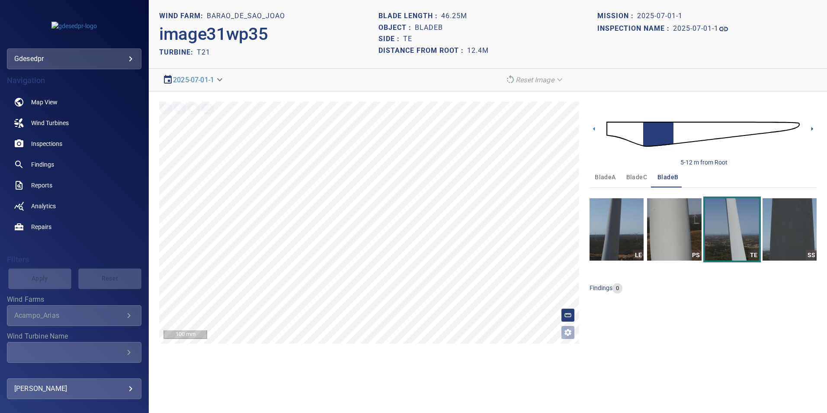
click at [812, 128] on icon at bounding box center [812, 129] width 2 height 4
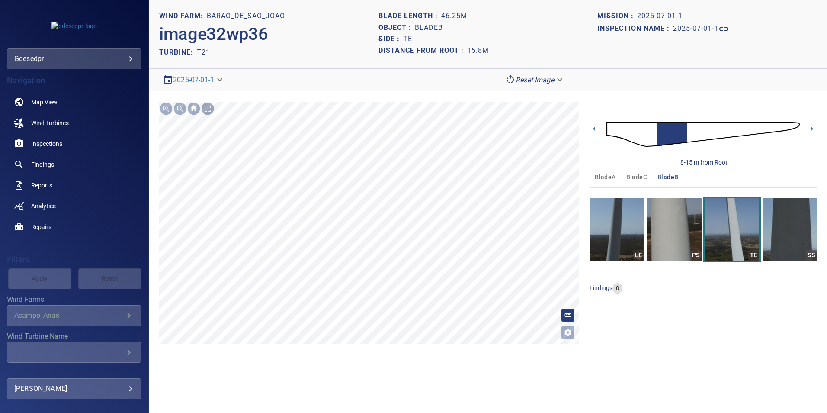
click at [207, 107] on div at bounding box center [208, 109] width 14 height 14
drag, startPoint x: 639, startPoint y: 130, endPoint x: 722, endPoint y: 177, distance: 95.1
click at [639, 130] on img at bounding box center [702, 134] width 193 height 47
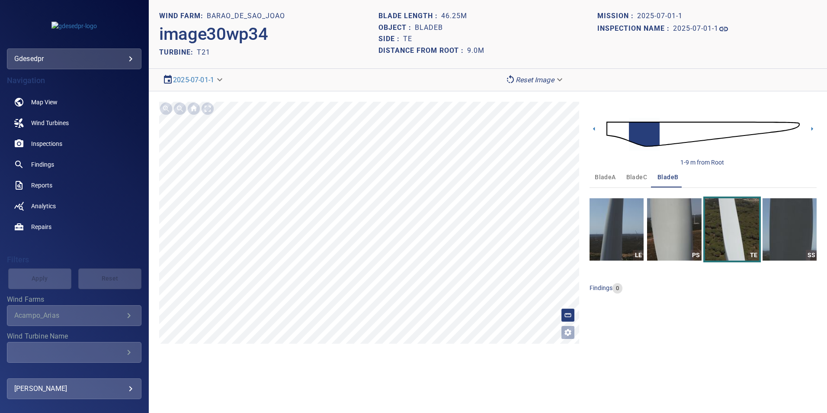
click at [676, 131] on img at bounding box center [702, 134] width 193 height 47
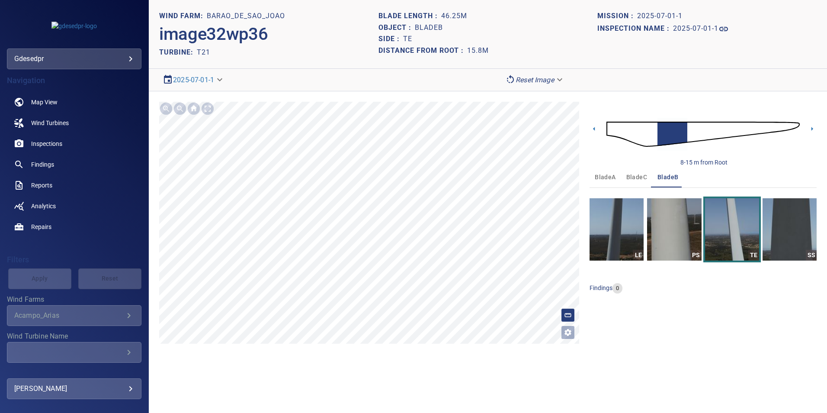
drag, startPoint x: 690, startPoint y: 131, endPoint x: 689, endPoint y: 136, distance: 4.3
click at [689, 132] on img at bounding box center [702, 134] width 193 height 47
click at [706, 130] on img at bounding box center [702, 134] width 193 height 47
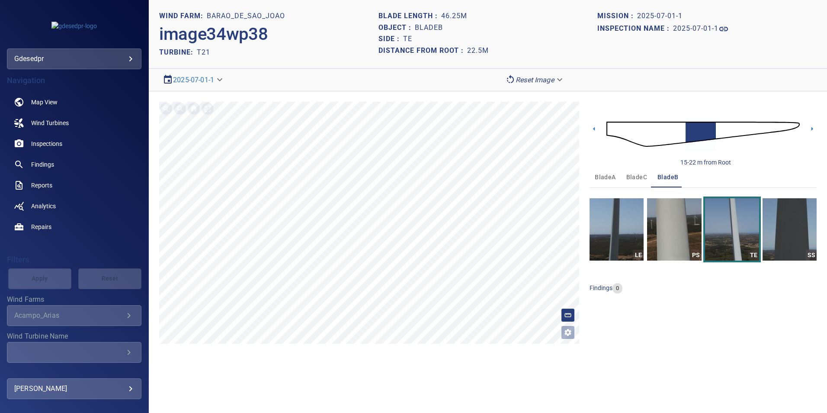
click at [717, 131] on img at bounding box center [702, 134] width 193 height 47
click at [643, 135] on img at bounding box center [702, 134] width 193 height 47
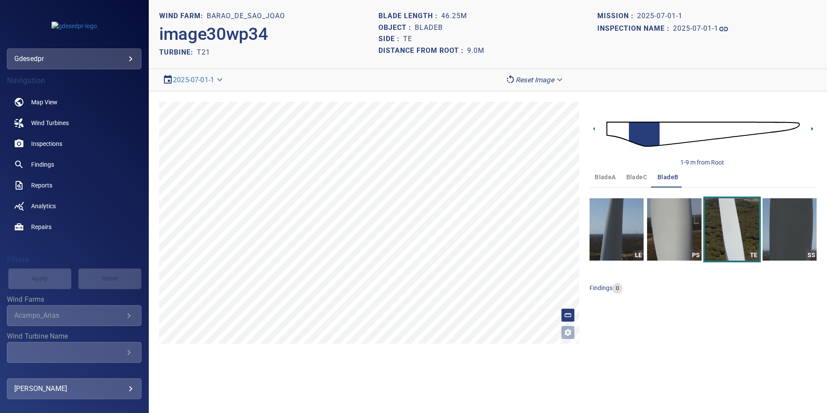
click at [813, 125] on icon at bounding box center [811, 128] width 9 height 9
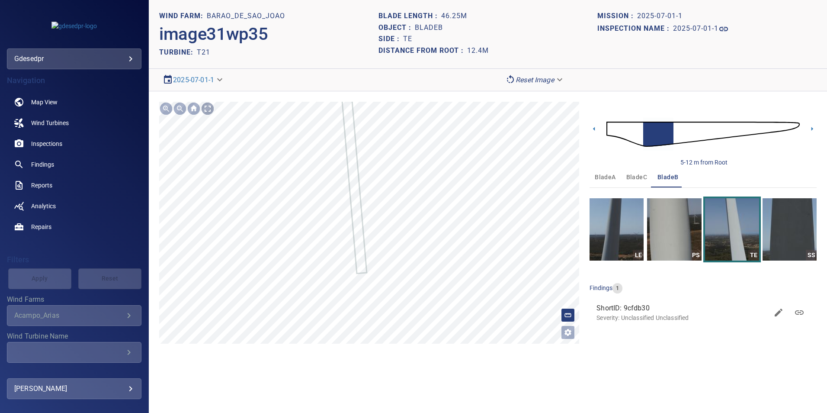
click at [208, 109] on div at bounding box center [208, 109] width 14 height 14
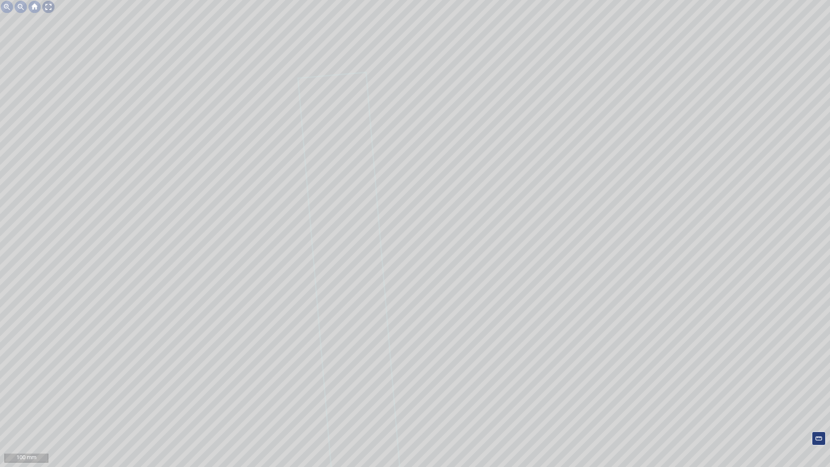
click at [46, 10] on div at bounding box center [49, 7] width 14 height 14
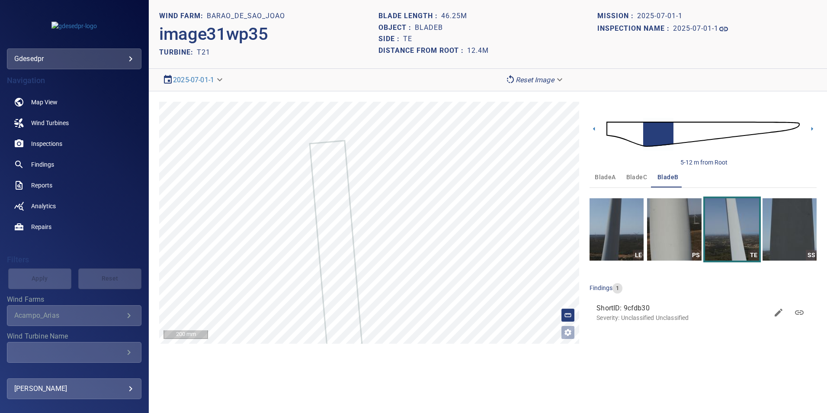
click at [675, 133] on img at bounding box center [702, 134] width 193 height 47
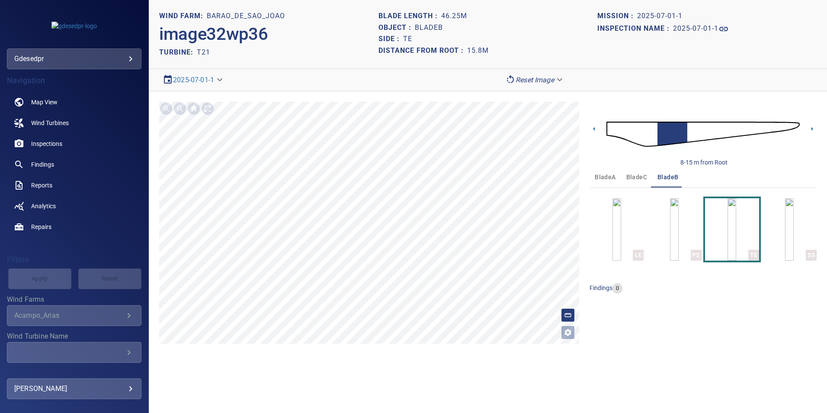
click at [519, 77] on body "**********" at bounding box center [413, 206] width 827 height 413
click at [538, 96] on li "Matching" at bounding box center [535, 95] width 67 height 16
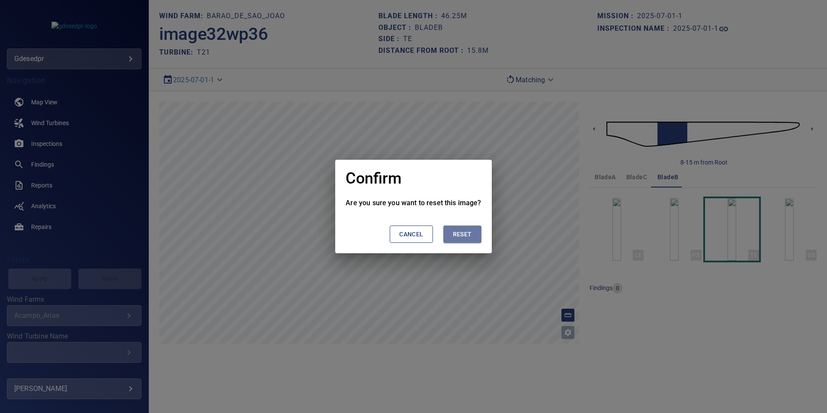
click at [450, 237] on button "Reset" at bounding box center [462, 234] width 38 height 18
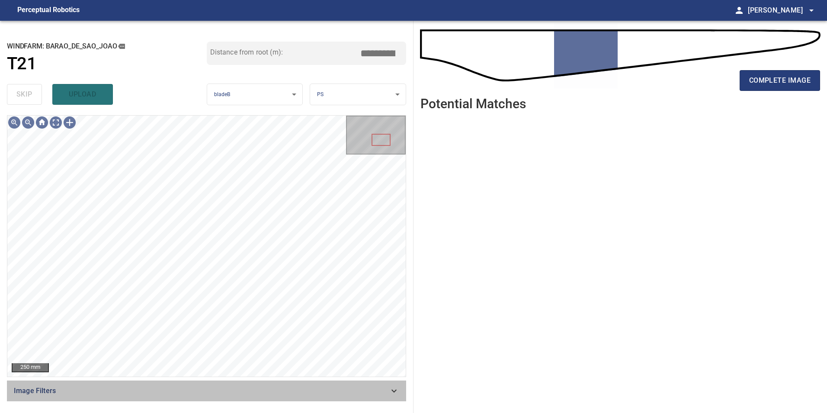
click at [381, 395] on span "Image Filters" at bounding box center [201, 390] width 375 height 10
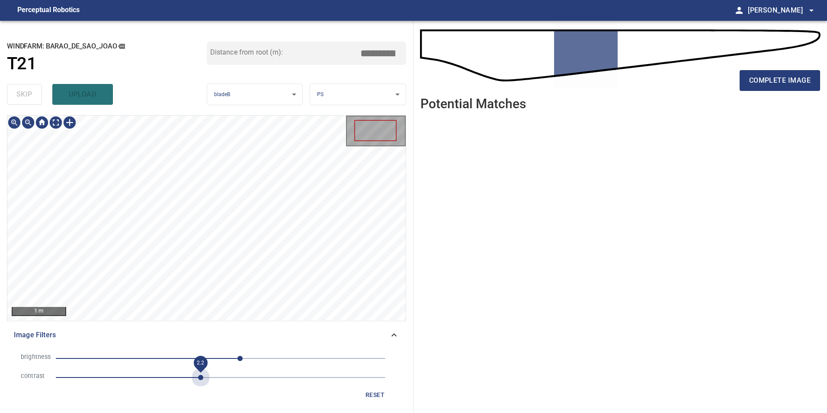
click at [199, 371] on span "2.2" at bounding box center [221, 377] width 330 height 12
click at [174, 358] on span "30" at bounding box center [221, 358] width 330 height 12
click at [158, 355] on span "-72" at bounding box center [221, 358] width 330 height 12
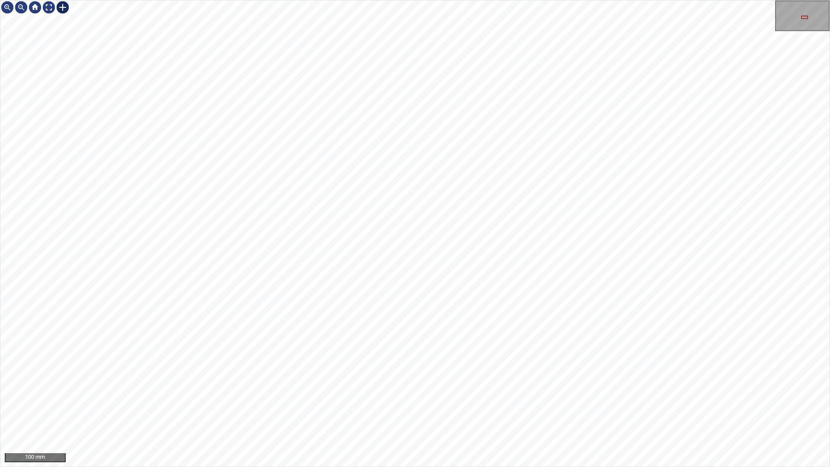
click at [64, 6] on div at bounding box center [63, 7] width 14 height 14
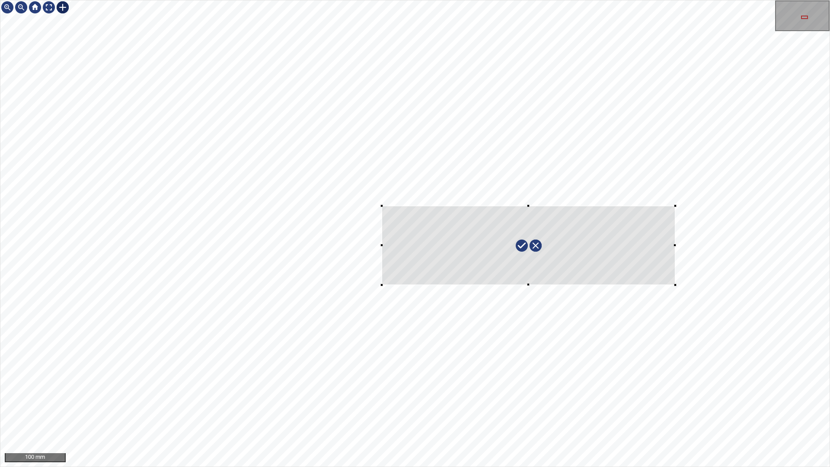
click at [676, 285] on div at bounding box center [414, 233] width 829 height 466
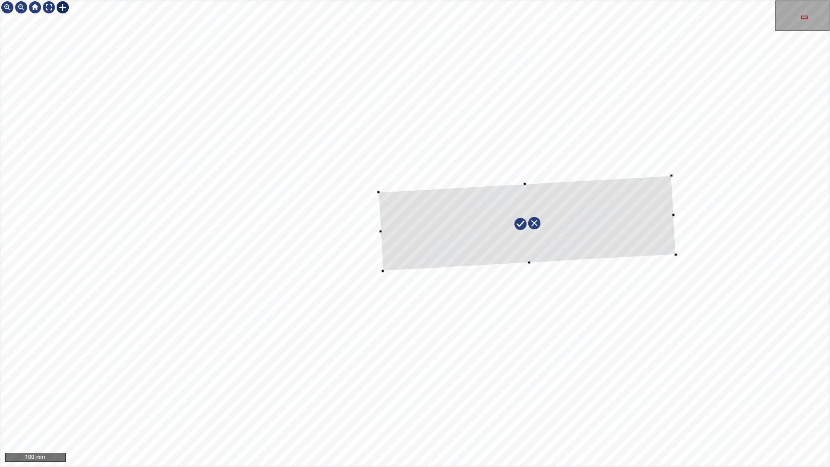
click at [655, 237] on div at bounding box center [527, 224] width 298 height 96
click at [644, 208] on div at bounding box center [514, 224] width 300 height 106
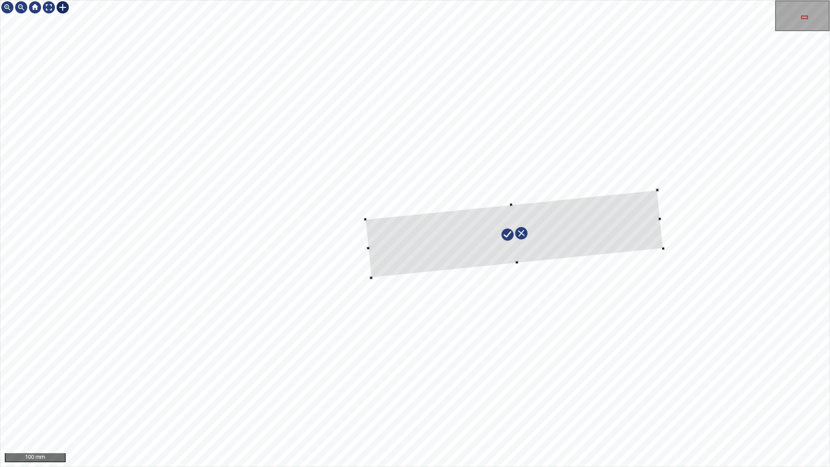
click at [516, 207] on div at bounding box center [514, 234] width 298 height 88
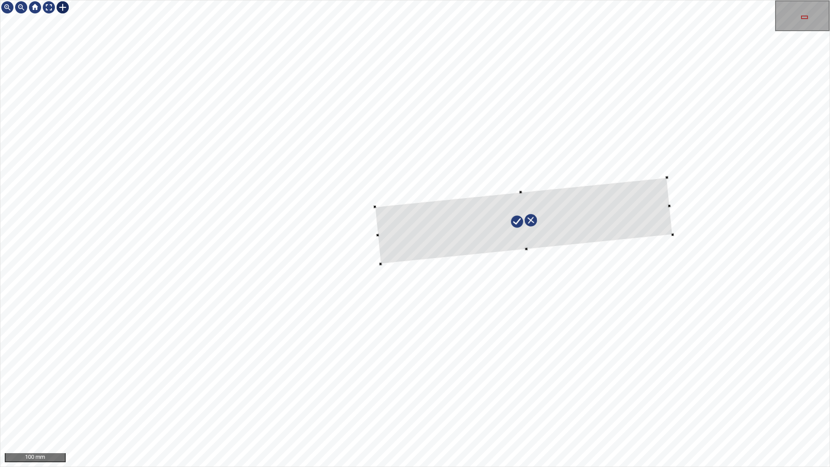
click at [620, 228] on div at bounding box center [524, 221] width 298 height 86
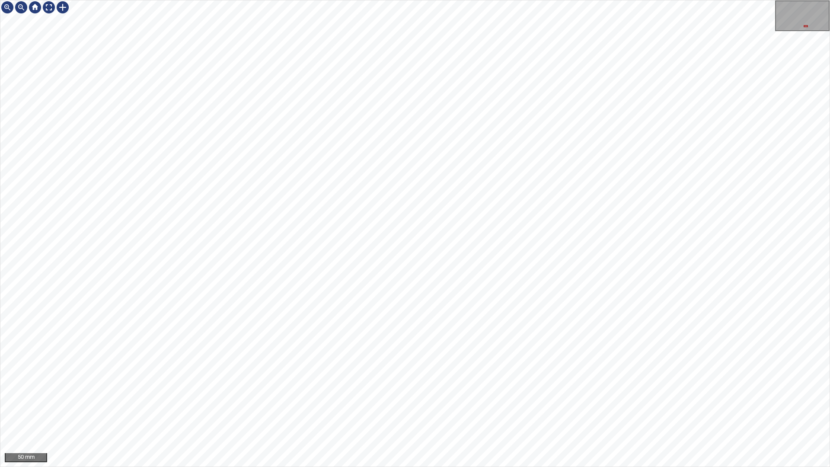
click at [373, 0] on div "50 mm" at bounding box center [415, 233] width 830 height 467
click at [597, 412] on div "100 mm" at bounding box center [415, 233] width 830 height 467
click at [623, 412] on div "100 mm" at bounding box center [415, 233] width 830 height 467
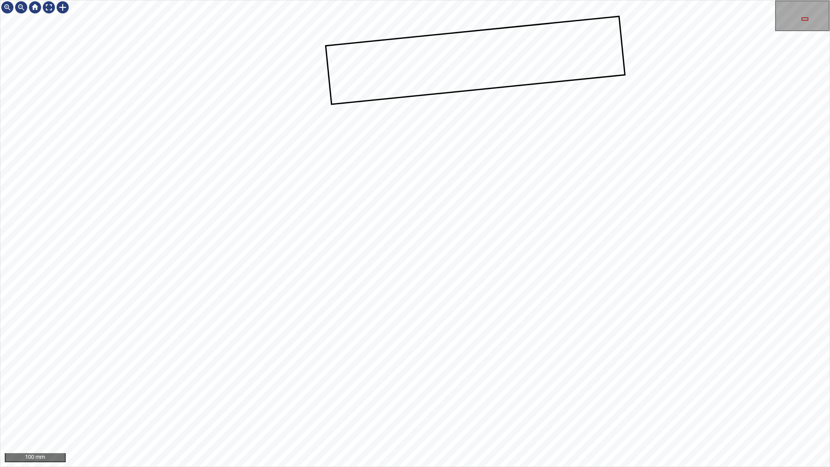
click at [601, 412] on div "100 mm" at bounding box center [415, 233] width 830 height 467
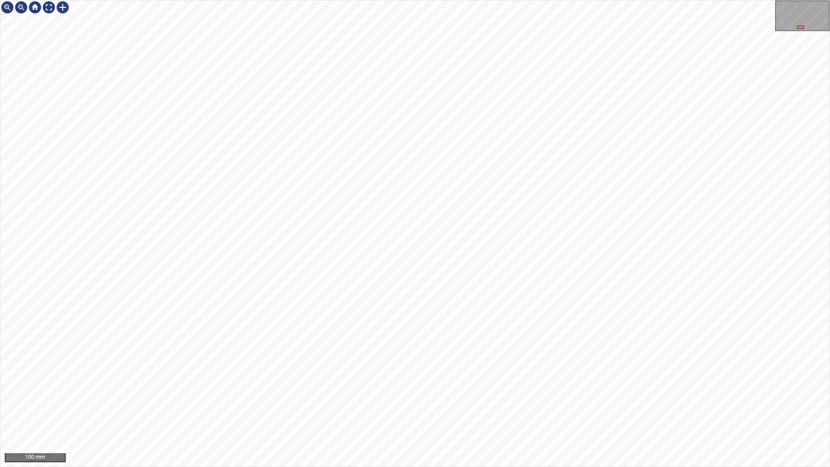
click at [653, 412] on div "100 mm" at bounding box center [415, 233] width 830 height 467
click at [384, 412] on div "100 mm" at bounding box center [415, 233] width 830 height 467
click at [401, 157] on div "100 mm" at bounding box center [415, 233] width 830 height 467
click at [455, 412] on div "250 mm" at bounding box center [415, 233] width 830 height 467
click at [63, 6] on div at bounding box center [63, 7] width 14 height 14
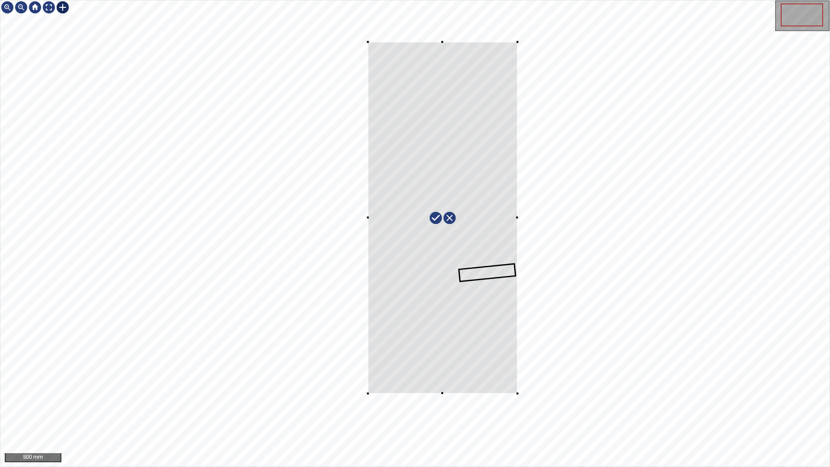
click at [365, 43] on div at bounding box center [414, 233] width 829 height 466
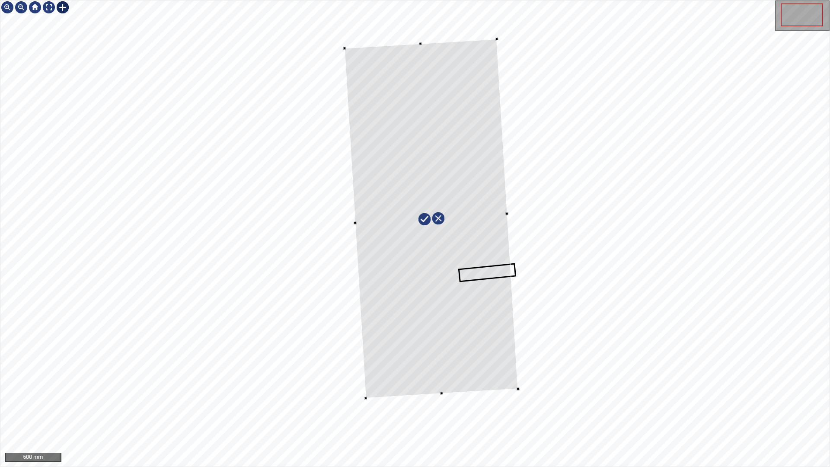
click at [431, 104] on div at bounding box center [431, 218] width 173 height 359
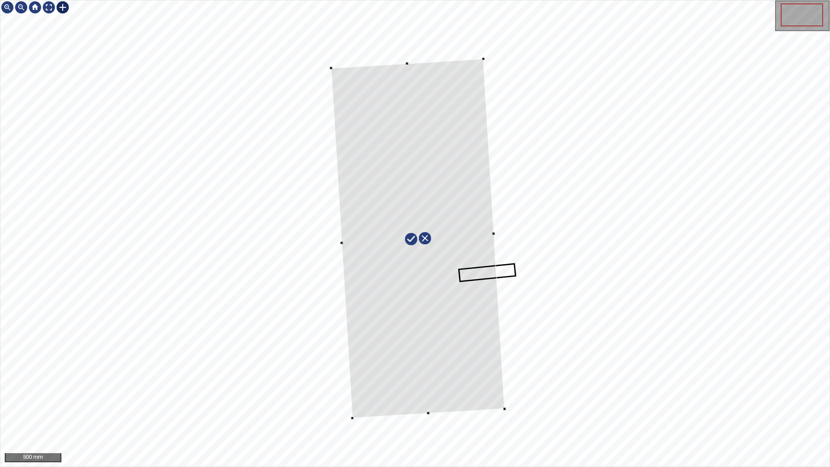
click at [477, 392] on div at bounding box center [417, 238] width 173 height 359
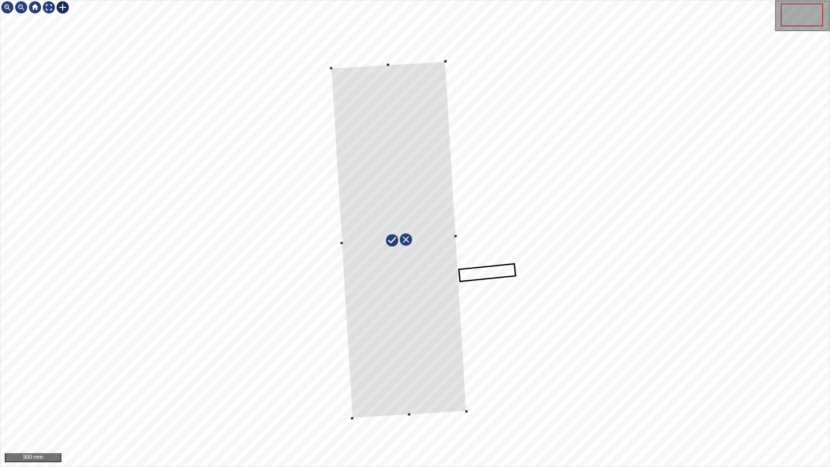
click at [305, 249] on div at bounding box center [414, 233] width 829 height 466
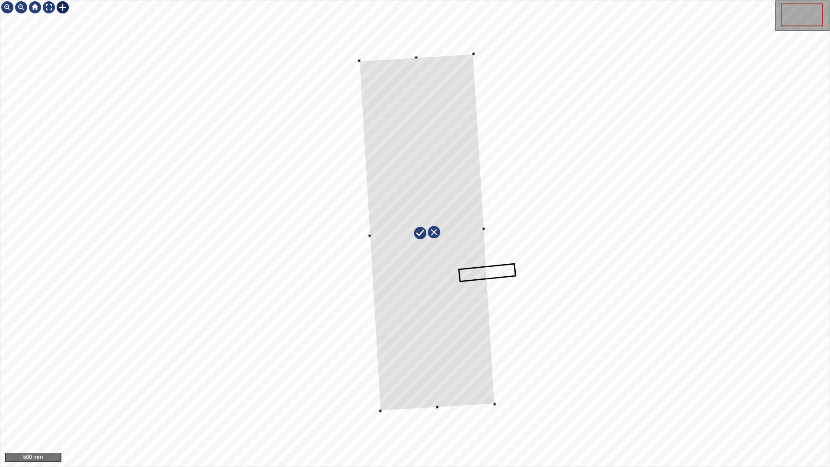
click at [425, 314] on div at bounding box center [427, 232] width 136 height 357
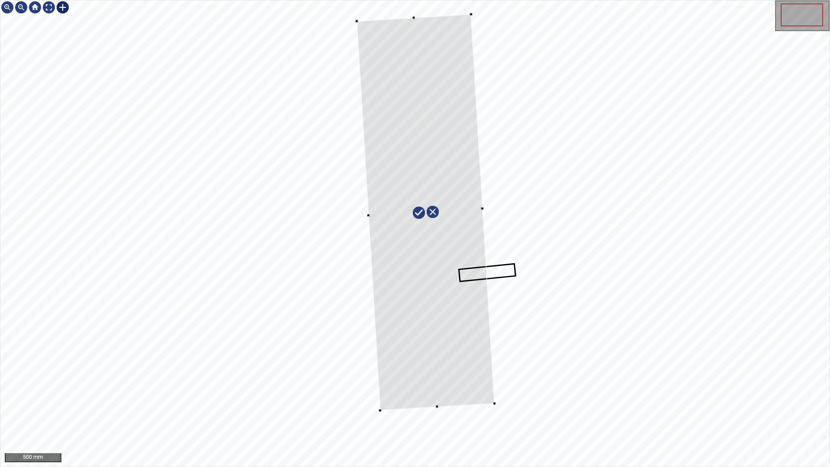
click at [433, 361] on div at bounding box center [426, 212] width 138 height 397
click at [440, 354] on div at bounding box center [424, 222] width 138 height 397
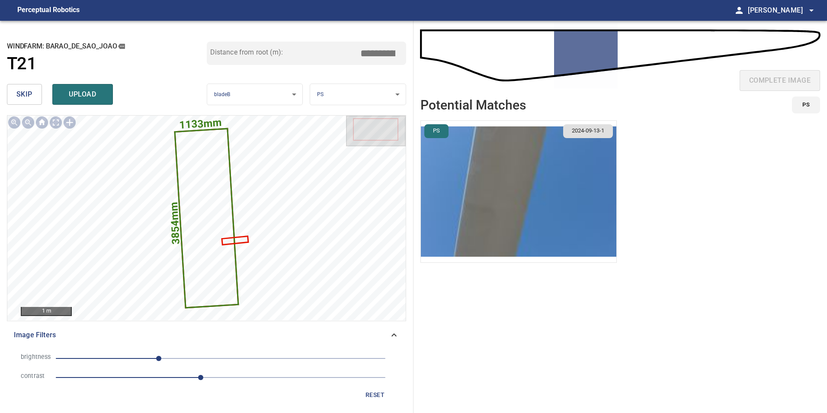
drag, startPoint x: 378, startPoint y: 49, endPoint x: 527, endPoint y: 64, distance: 150.4
click at [511, 63] on div "**********" at bounding box center [413, 217] width 827 height 392
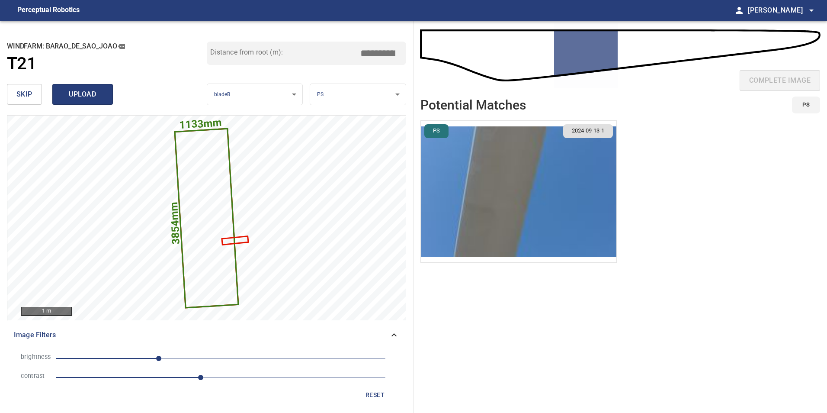
type input "*****"
click at [83, 99] on span "upload" at bounding box center [83, 94] width 42 height 12
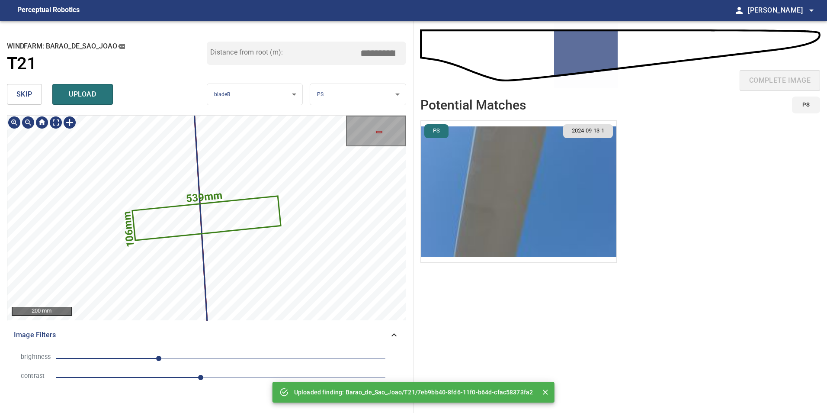
click at [237, 201] on icon at bounding box center [206, 217] width 147 height 43
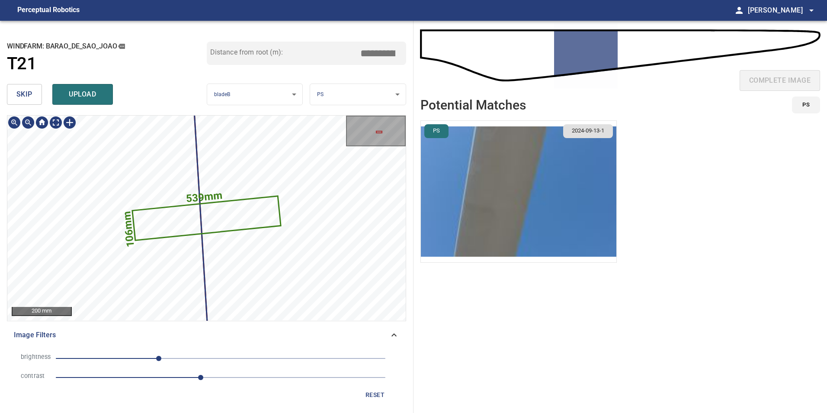
click at [247, 218] on icon at bounding box center [206, 217] width 147 height 43
drag, startPoint x: 384, startPoint y: 54, endPoint x: 507, endPoint y: 52, distance: 122.8
click at [500, 53] on div "**********" at bounding box center [413, 217] width 827 height 392
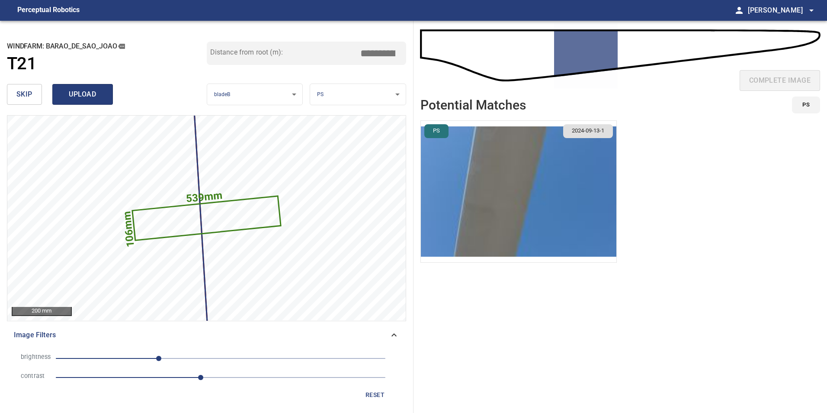
type input "*****"
click at [77, 96] on span "upload" at bounding box center [83, 94] width 42 height 12
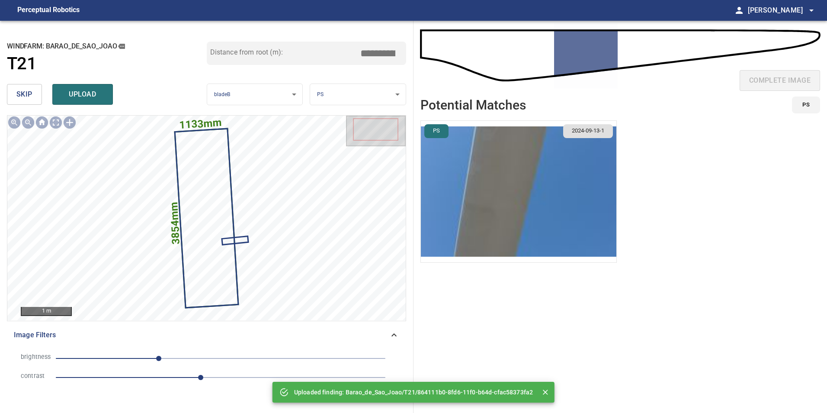
click at [31, 98] on span "skip" at bounding box center [24, 94] width 16 height 12
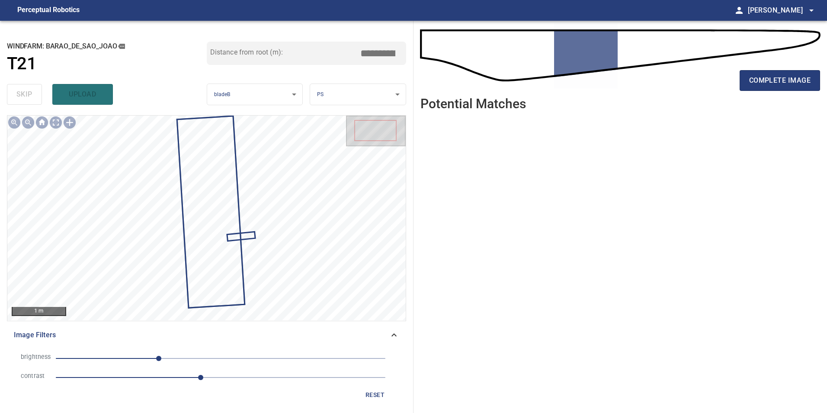
click at [269, 380] on span "2.2" at bounding box center [221, 377] width 330 height 12
click at [214, 376] on span "2.4" at bounding box center [221, 377] width 330 height 12
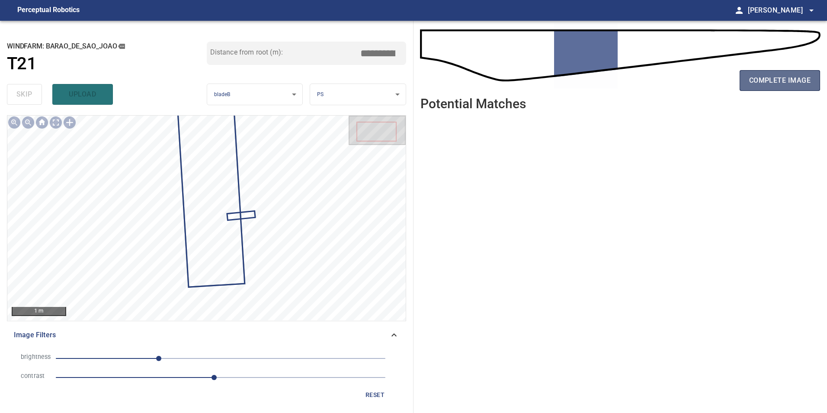
click at [759, 81] on span "complete image" at bounding box center [779, 80] width 61 height 12
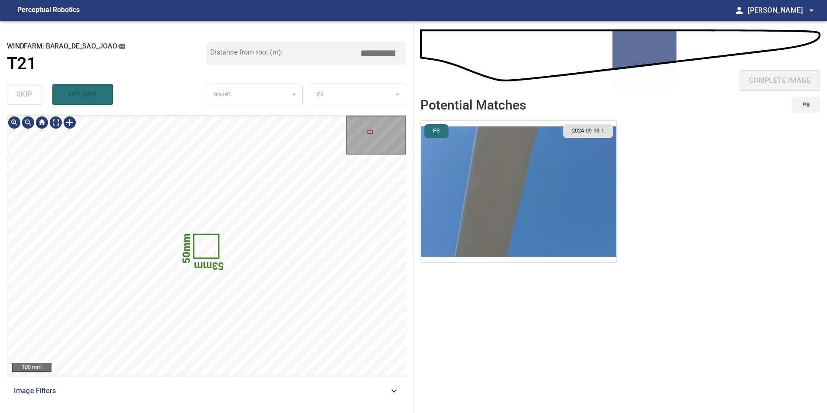
click at [212, 250] on icon at bounding box center [207, 246] width 24 height 22
click at [211, 250] on icon at bounding box center [207, 246] width 24 height 22
click at [271, 306] on div at bounding box center [206, 245] width 398 height 261
click at [93, 170] on div at bounding box center [78, 184] width 39 height 60
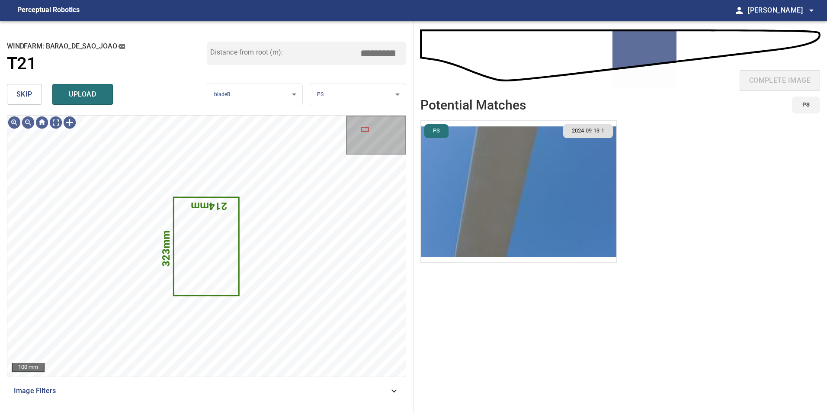
click at [29, 97] on span "skip" at bounding box center [24, 94] width 16 height 12
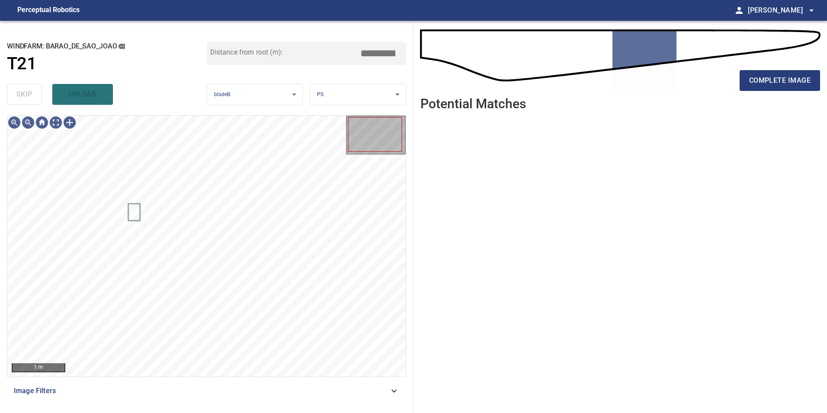
click at [371, 381] on div "Image Filters" at bounding box center [206, 390] width 399 height 21
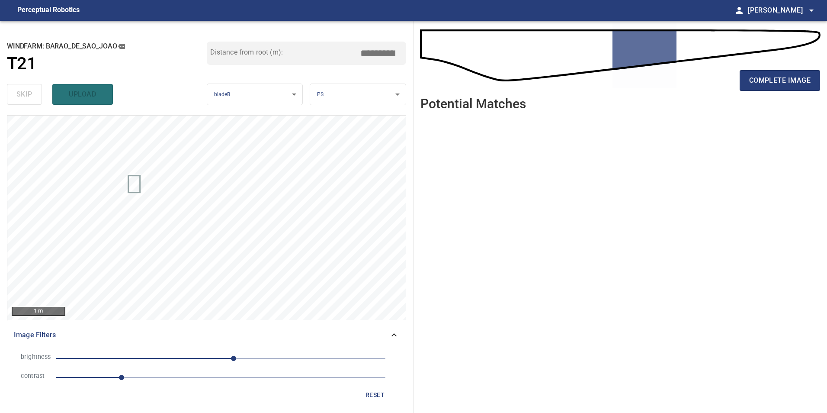
drag, startPoint x: 147, startPoint y: 376, endPoint x: 151, endPoint y: 377, distance: 4.5
click at [147, 377] on span "1" at bounding box center [221, 377] width 330 height 12
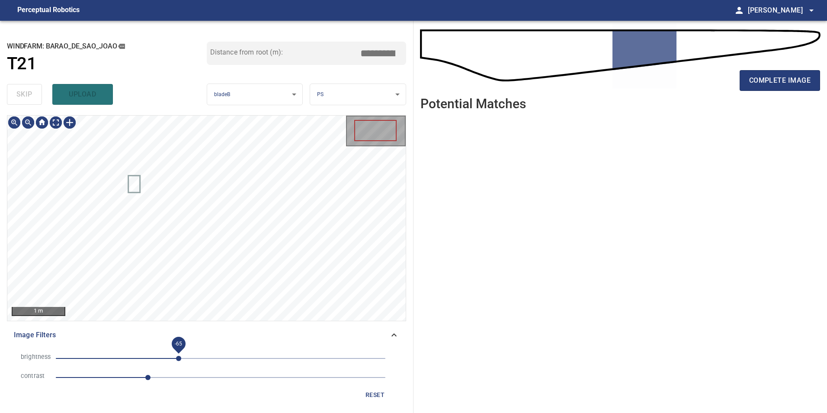
drag, startPoint x: 179, startPoint y: 357, endPoint x: 184, endPoint y: 360, distance: 6.0
click at [182, 360] on span "-65" at bounding box center [221, 358] width 330 height 12
click at [209, 361] on span "-18" at bounding box center [221, 358] width 330 height 12
drag, startPoint x: 202, startPoint y: 359, endPoint x: 192, endPoint y: 361, distance: 9.6
click at [206, 361] on span "-18" at bounding box center [208, 357] width 5 height 5
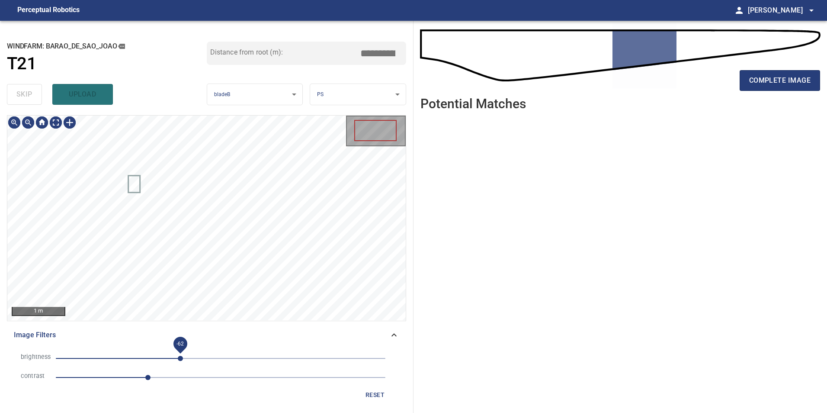
click at [180, 363] on span "-62" at bounding box center [221, 358] width 330 height 12
click at [188, 361] on span "-51" at bounding box center [187, 357] width 5 height 5
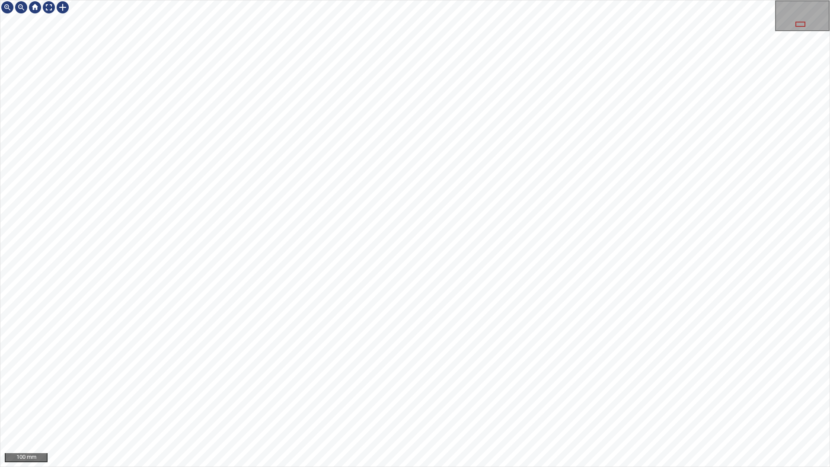
click at [442, 412] on div "100 mm" at bounding box center [415, 233] width 830 height 467
click at [531, 412] on div "100 mm" at bounding box center [415, 233] width 830 height 467
click at [479, 412] on div "100 mm" at bounding box center [415, 233] width 830 height 467
click at [404, 412] on div "100 mm" at bounding box center [415, 233] width 830 height 467
click at [410, 0] on div "100 mm" at bounding box center [415, 233] width 830 height 467
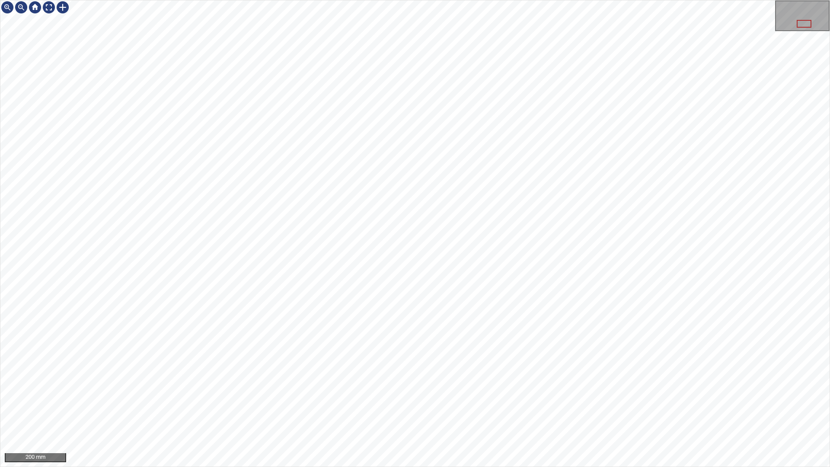
click at [390, 0] on div "200 mm" at bounding box center [415, 233] width 830 height 467
click at [467, 412] on div "100 mm" at bounding box center [415, 233] width 830 height 467
click at [61, 8] on div at bounding box center [63, 7] width 14 height 14
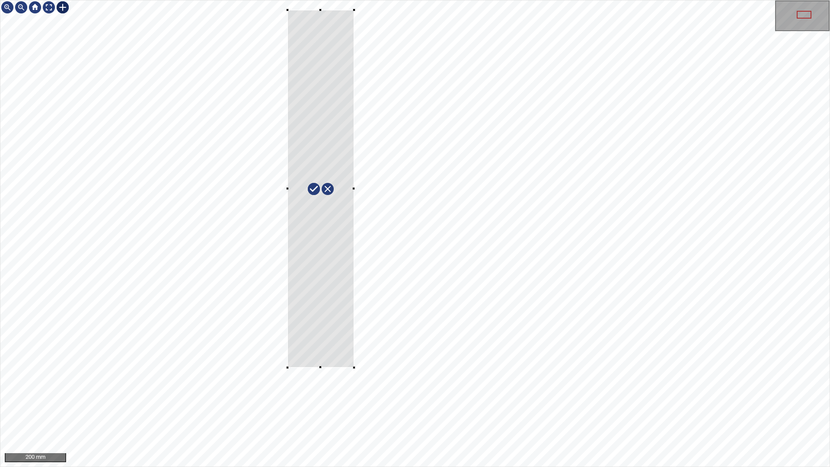
click at [287, 11] on div at bounding box center [414, 233] width 829 height 466
click at [333, 316] on div at bounding box center [322, 198] width 75 height 358
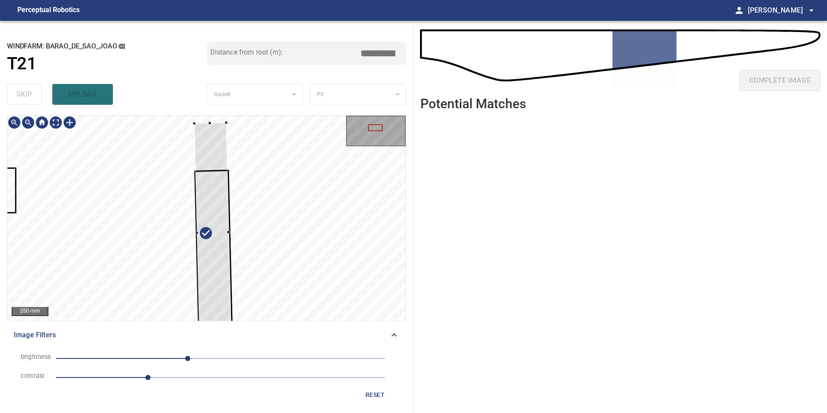
click at [205, 120] on div at bounding box center [206, 217] width 398 height 205
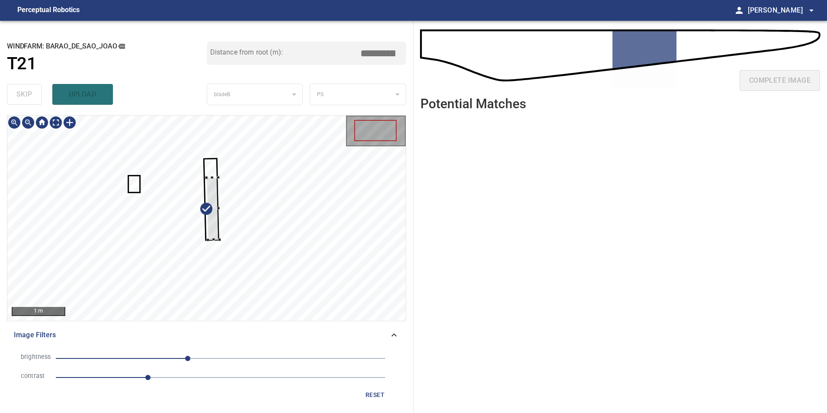
click at [341, 224] on div at bounding box center [206, 217] width 398 height 205
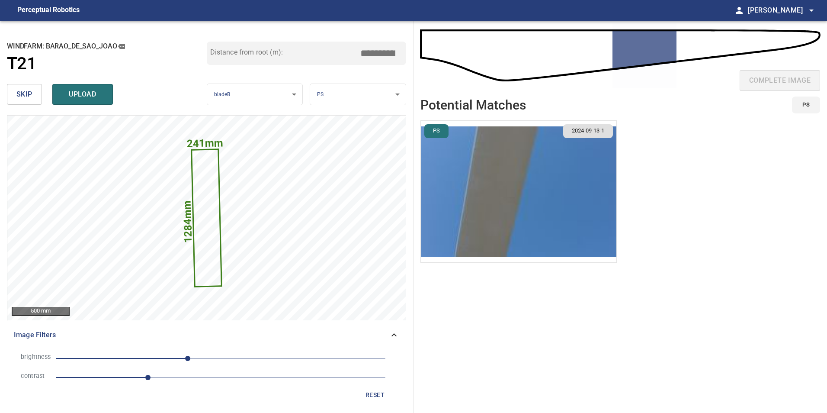
click at [25, 91] on span "skip" at bounding box center [24, 94] width 16 height 12
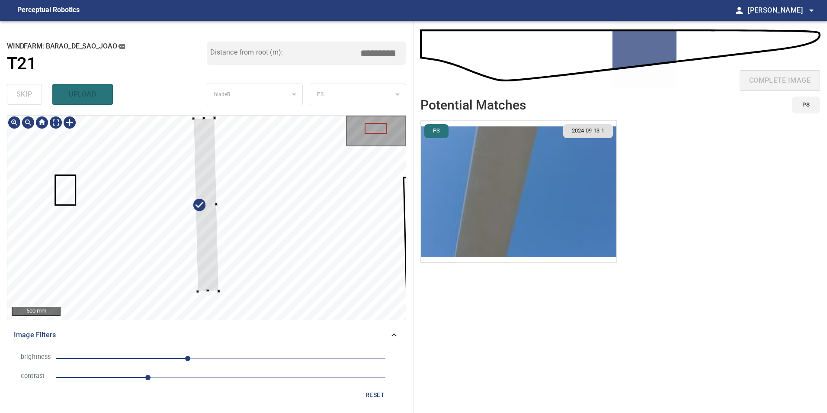
click at [201, 117] on div at bounding box center [206, 217] width 398 height 205
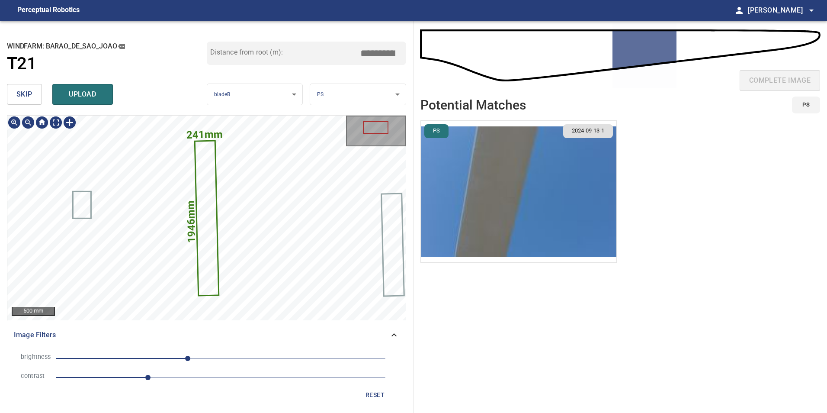
click at [205, 244] on icon at bounding box center [206, 218] width 22 height 154
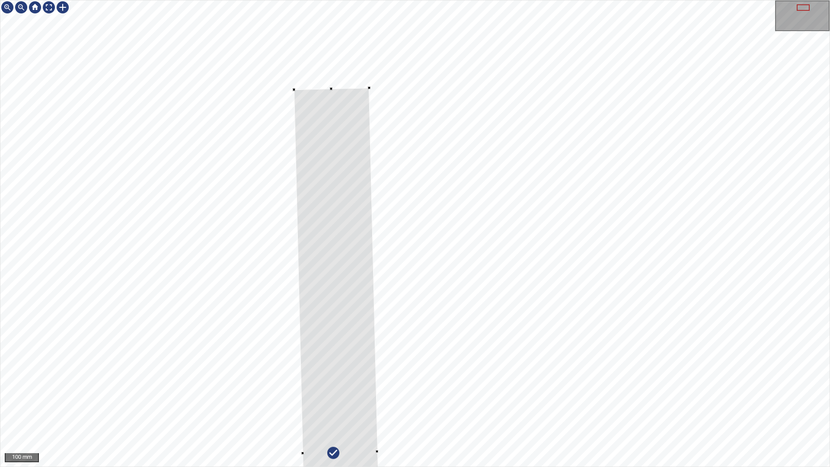
click at [323, 93] on div at bounding box center [414, 233] width 829 height 466
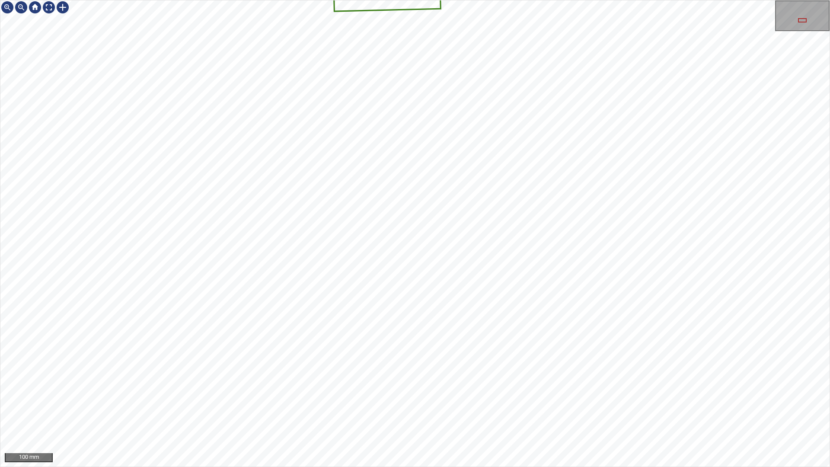
click at [505, 412] on div "241mm 2309mm 100 mm" at bounding box center [415, 233] width 830 height 467
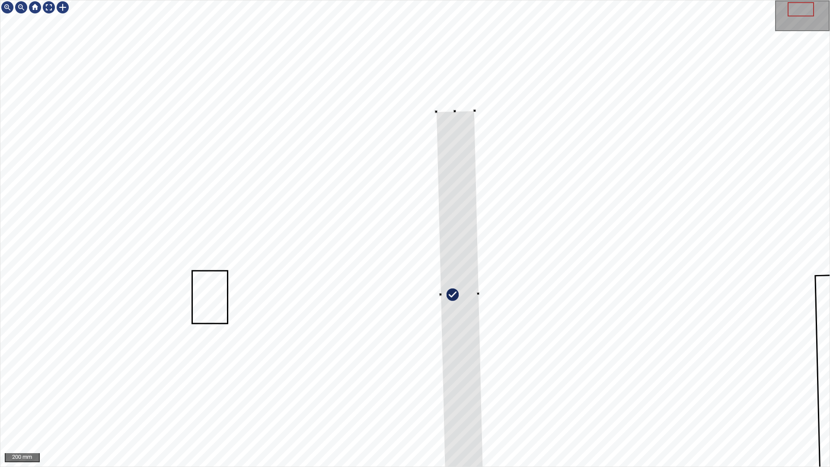
click at [464, 412] on div at bounding box center [459, 295] width 47 height 368
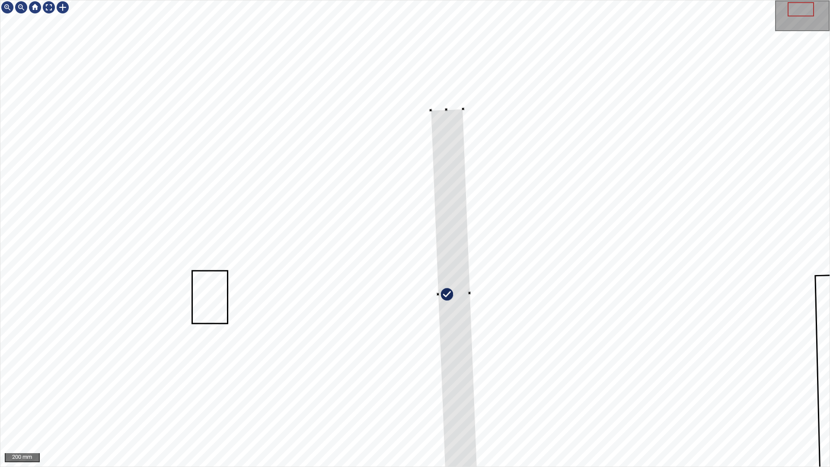
click at [465, 412] on div at bounding box center [454, 294] width 47 height 371
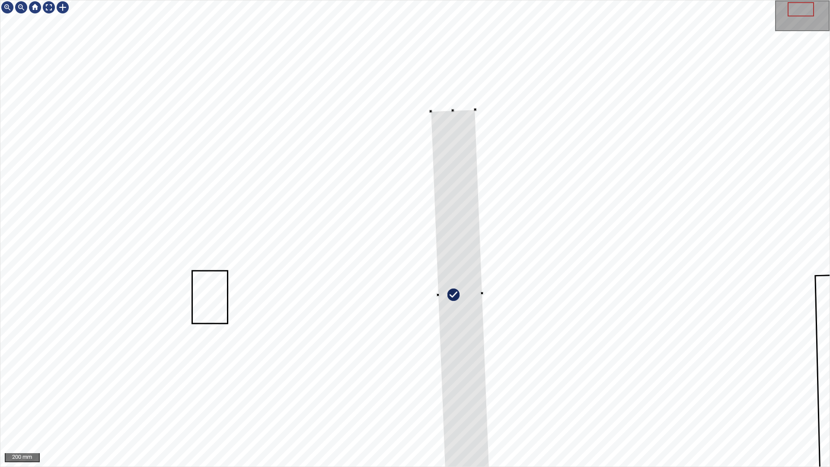
click at [475, 110] on div at bounding box center [475, 110] width 3 height 3
click at [455, 133] on div at bounding box center [456, 297] width 59 height 370
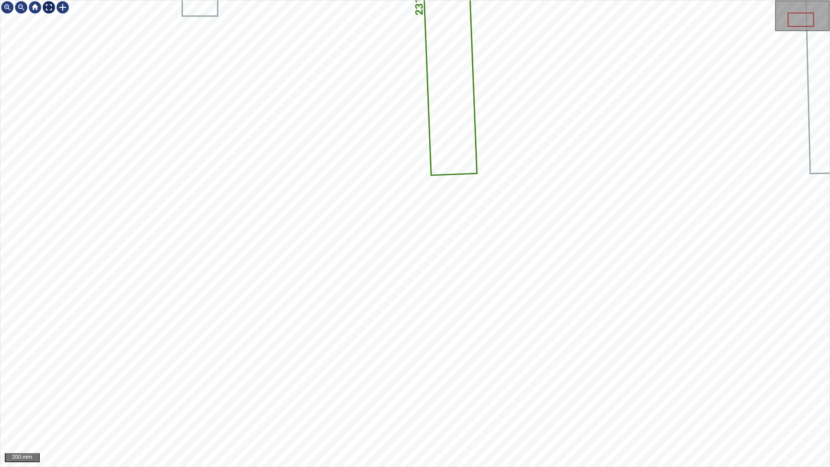
click at [47, 8] on div at bounding box center [49, 7] width 14 height 14
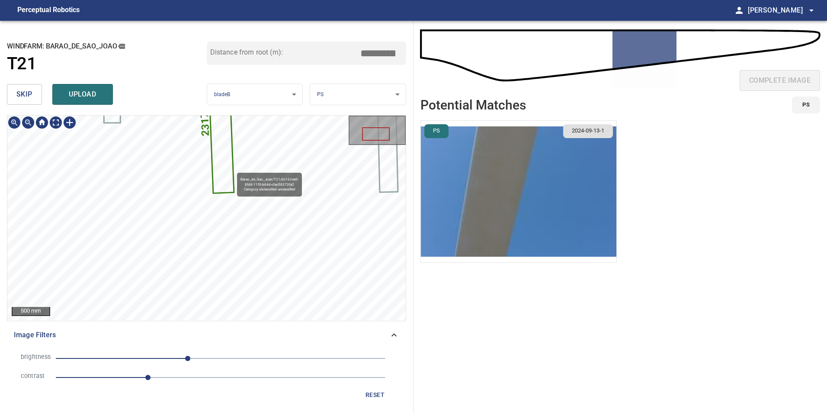
click at [230, 169] on icon at bounding box center [221, 111] width 26 height 162
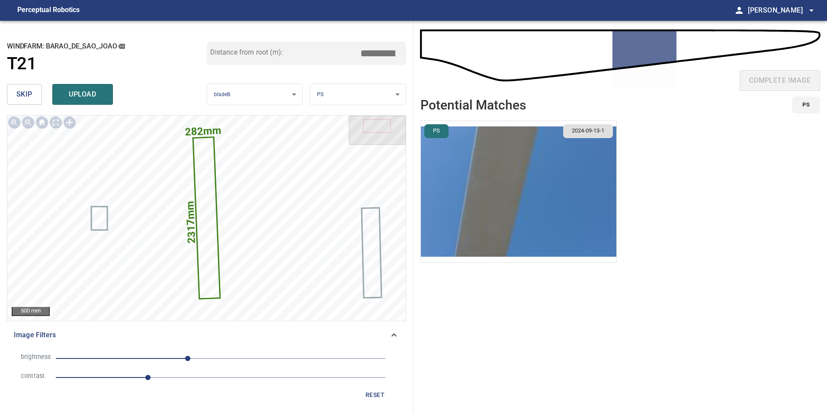
drag, startPoint x: 377, startPoint y: 55, endPoint x: 709, endPoint y: 58, distance: 332.6
click at [619, 40] on div "**********" at bounding box center [413, 217] width 827 height 392
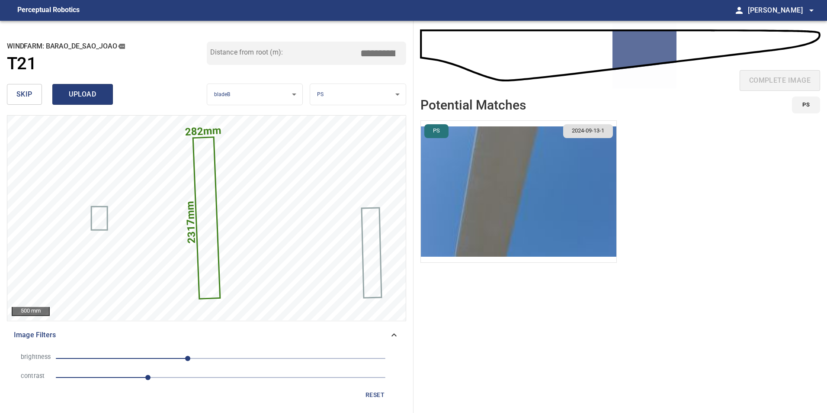
type input "*****"
click at [88, 91] on span "upload" at bounding box center [83, 94] width 42 height 12
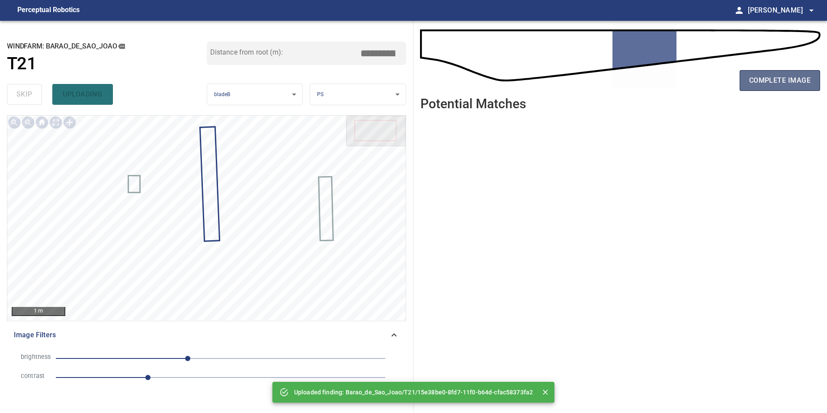
click at [791, 74] on span "complete image" at bounding box center [779, 80] width 61 height 12
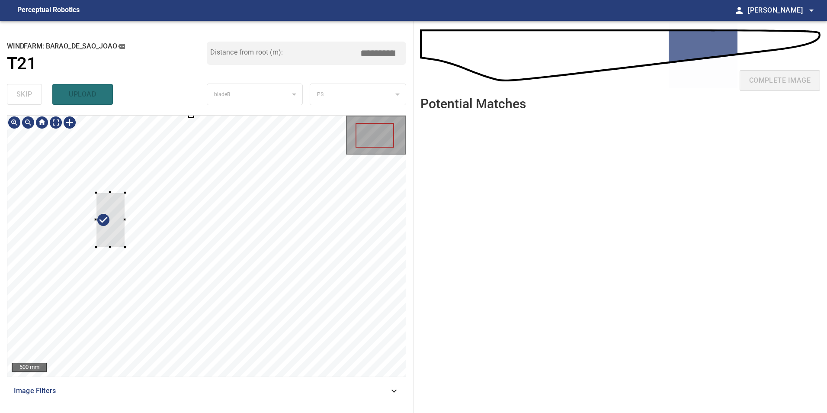
click at [94, 187] on div at bounding box center [206, 245] width 398 height 261
click at [32, 192] on div at bounding box center [206, 245] width 398 height 261
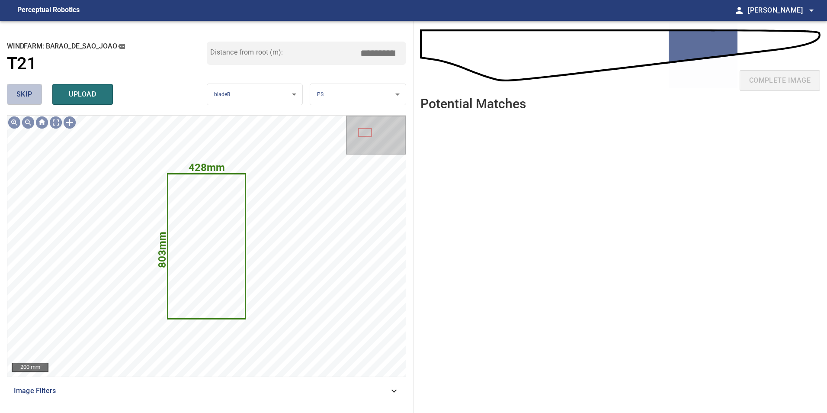
click at [26, 94] on span "skip" at bounding box center [24, 94] width 16 height 12
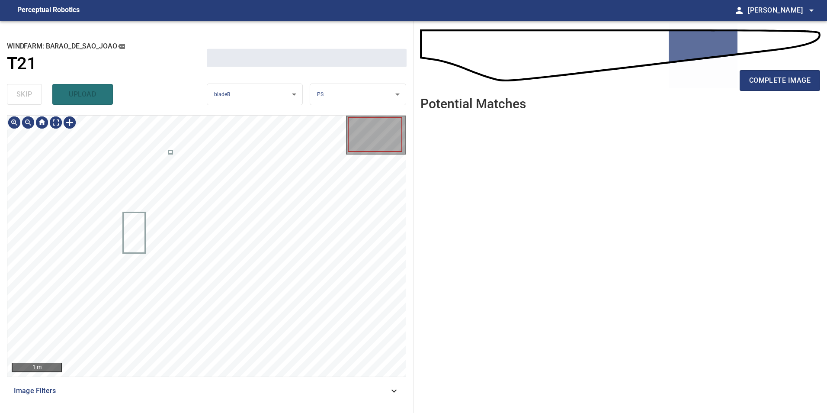
drag, startPoint x: 26, startPoint y: 94, endPoint x: 34, endPoint y: 99, distance: 9.4
click at [26, 93] on div "skip upload" at bounding box center [107, 94] width 200 height 28
click at [277, 113] on div "**********" at bounding box center [206, 217] width 413 height 392
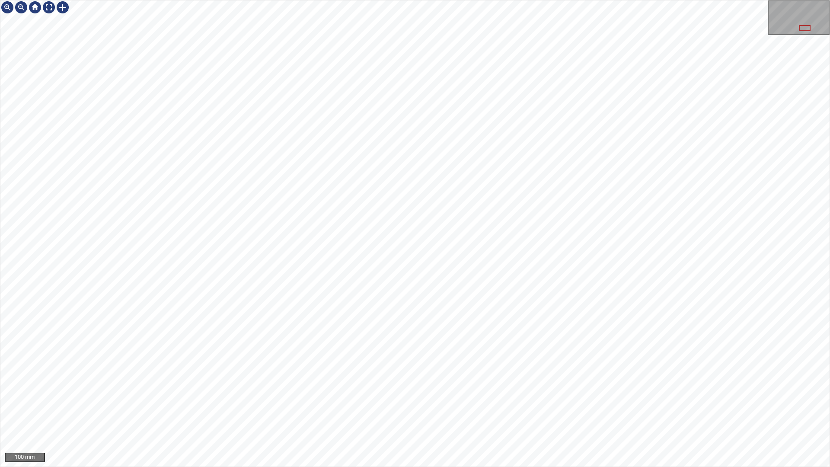
click at [462, 412] on div "100 mm" at bounding box center [415, 233] width 830 height 467
click at [429, 412] on div "100 mm" at bounding box center [415, 233] width 830 height 467
click at [630, 412] on div "100 mm" at bounding box center [415, 233] width 830 height 467
click at [633, 412] on div "100 mm" at bounding box center [415, 233] width 830 height 467
click at [48, 8] on div at bounding box center [49, 7] width 14 height 14
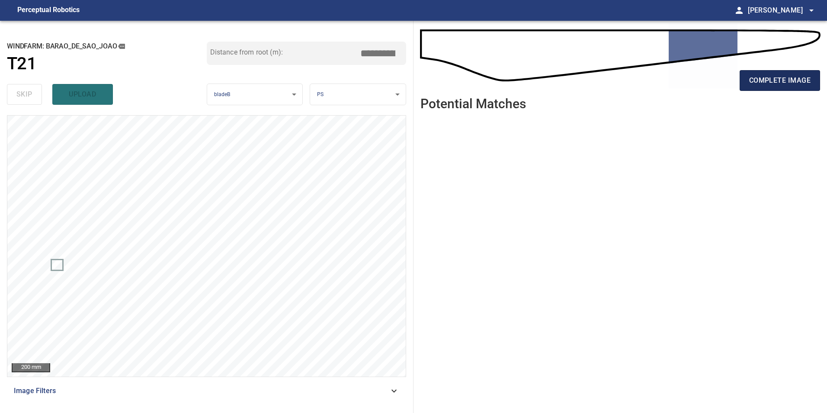
click at [802, 80] on span "complete image" at bounding box center [779, 80] width 61 height 12
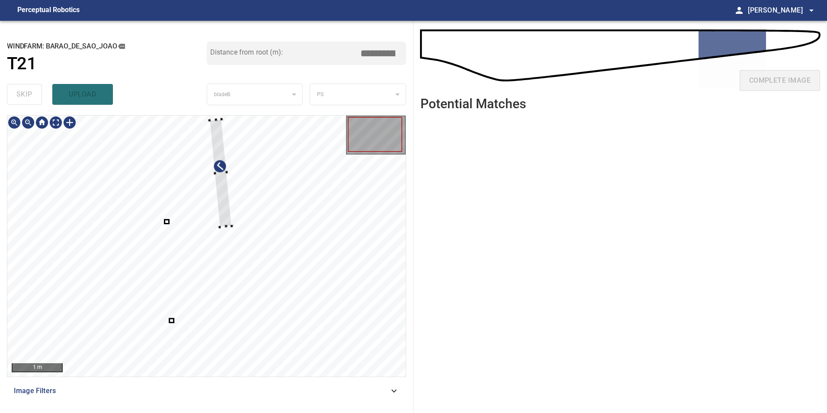
click at [272, 237] on div at bounding box center [206, 245] width 398 height 261
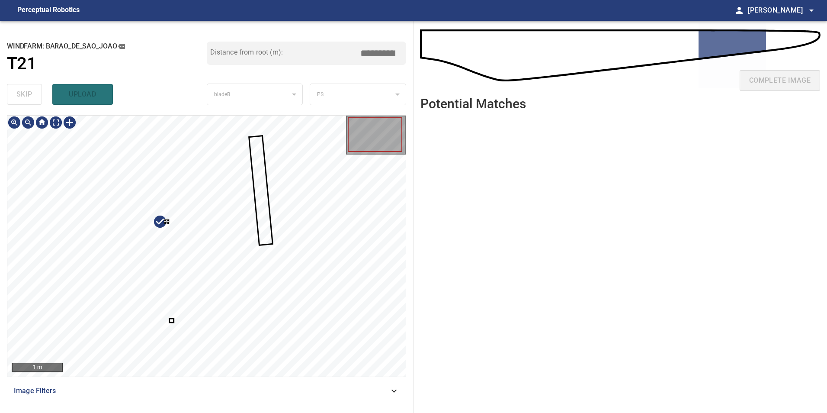
click at [229, 315] on div at bounding box center [206, 245] width 398 height 261
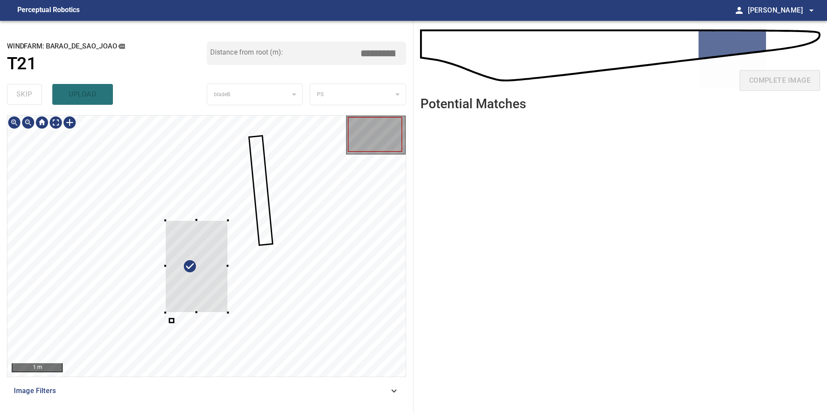
click at [335, 214] on div at bounding box center [206, 245] width 398 height 261
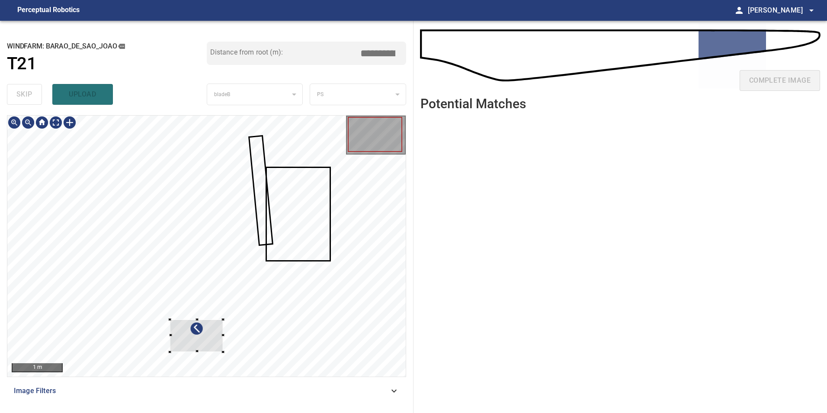
click at [225, 355] on div at bounding box center [206, 245] width 398 height 261
click at [327, 196] on div at bounding box center [206, 245] width 398 height 261
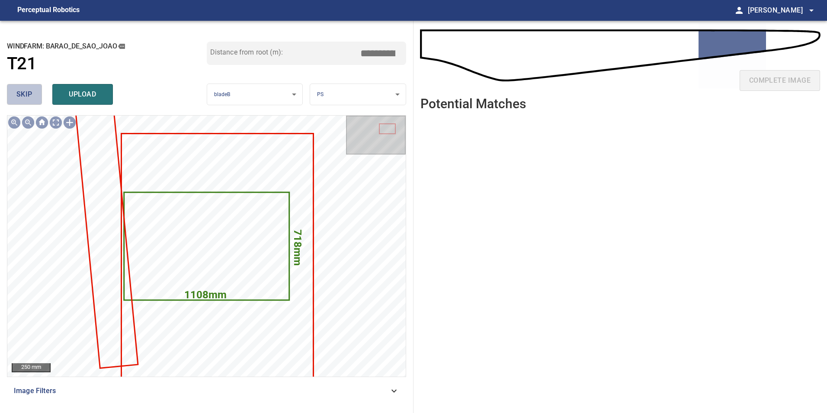
click at [22, 89] on span "skip" at bounding box center [24, 94] width 16 height 12
drag, startPoint x: 21, startPoint y: 86, endPoint x: 20, endPoint y: 81, distance: 4.8
click at [21, 85] on button "skip" at bounding box center [24, 94] width 35 height 21
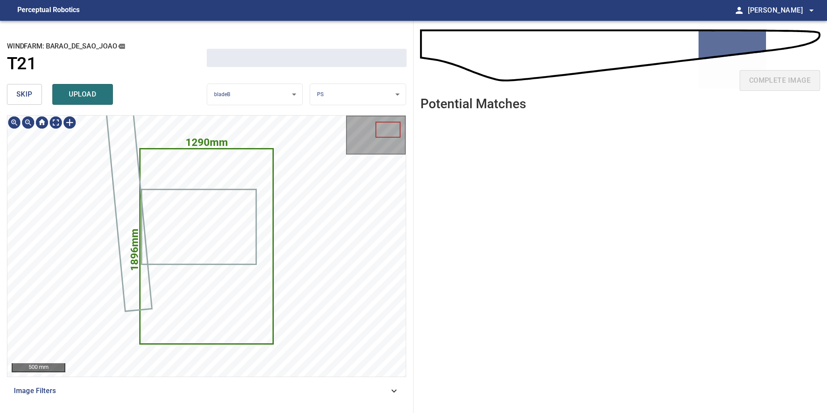
click at [20, 81] on div "skip upload" at bounding box center [107, 94] width 200 height 28
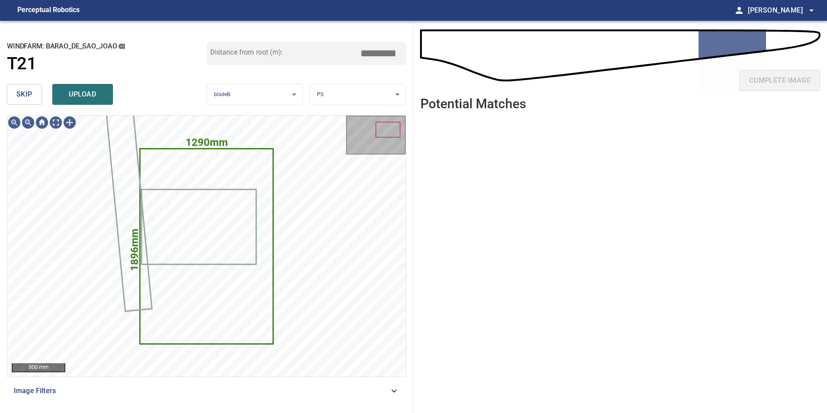
click at [20, 82] on div "skip upload" at bounding box center [107, 94] width 200 height 28
click at [20, 83] on div "skip upload" at bounding box center [107, 94] width 200 height 28
click at [29, 93] on span "skip" at bounding box center [24, 94] width 16 height 12
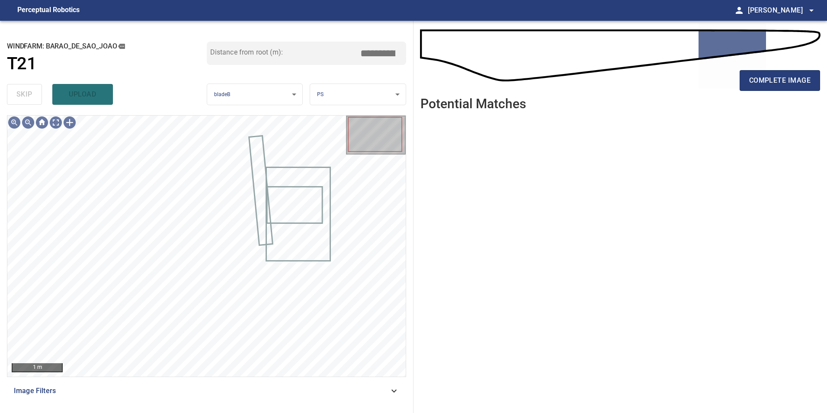
drag, startPoint x: 356, startPoint y: 390, endPoint x: 291, endPoint y: 394, distance: 65.0
click at [356, 390] on span "Image Filters" at bounding box center [201, 390] width 375 height 10
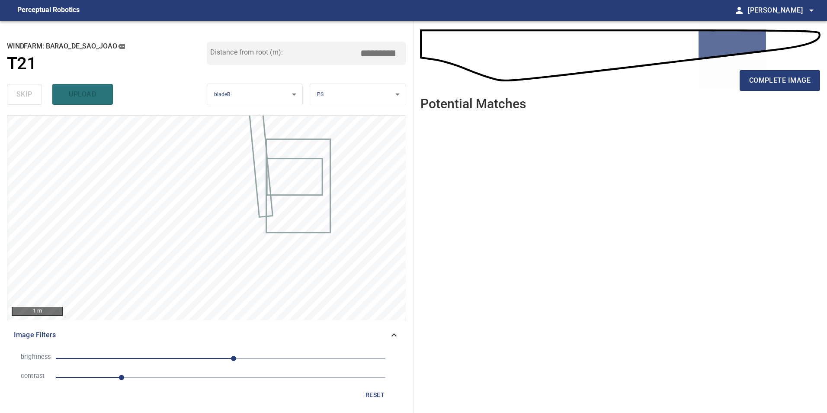
click at [211, 373] on span "1" at bounding box center [221, 377] width 330 height 12
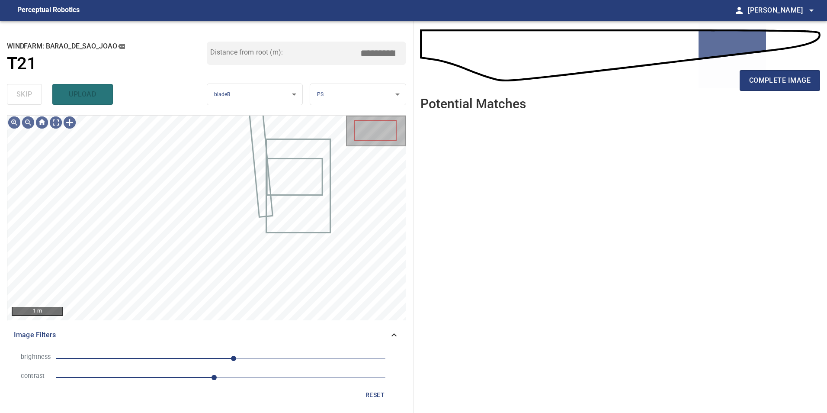
click at [157, 360] on span "20" at bounding box center [221, 358] width 330 height 12
click at [184, 358] on span "-56" at bounding box center [221, 358] width 330 height 12
drag, startPoint x: 170, startPoint y: 357, endPoint x: 119, endPoint y: 358, distance: 50.6
click at [168, 357] on span "-78" at bounding box center [221, 358] width 330 height 12
click at [122, 357] on span "-81" at bounding box center [221, 358] width 330 height 12
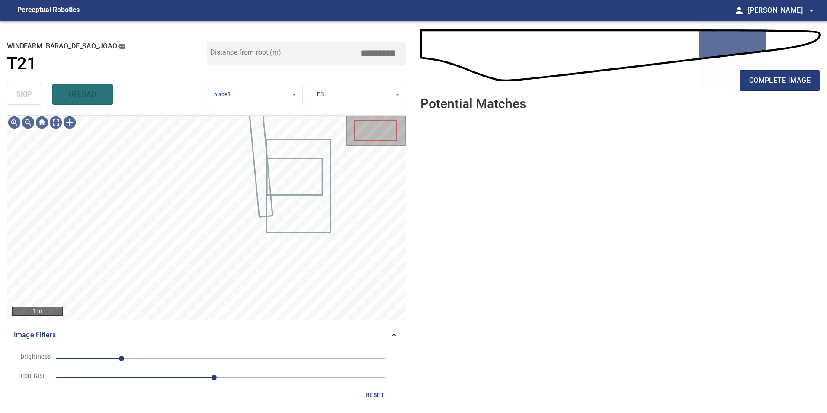
click at [161, 354] on span "-153" at bounding box center [221, 358] width 330 height 12
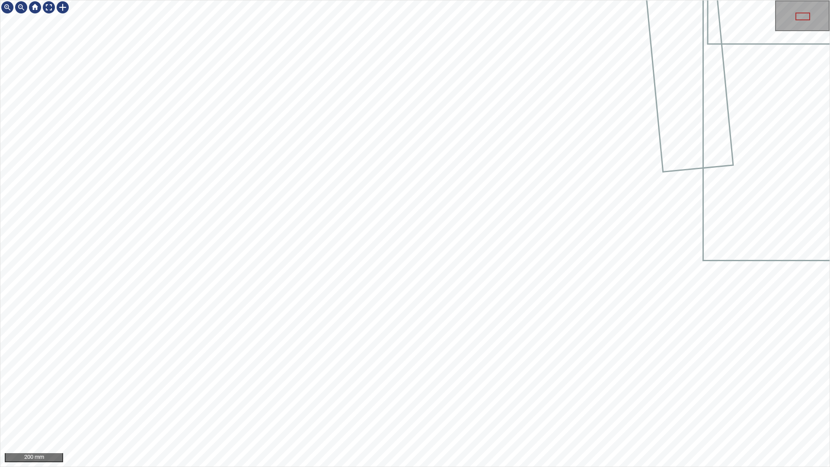
click at [445, 412] on div "200 mm" at bounding box center [415, 233] width 830 height 467
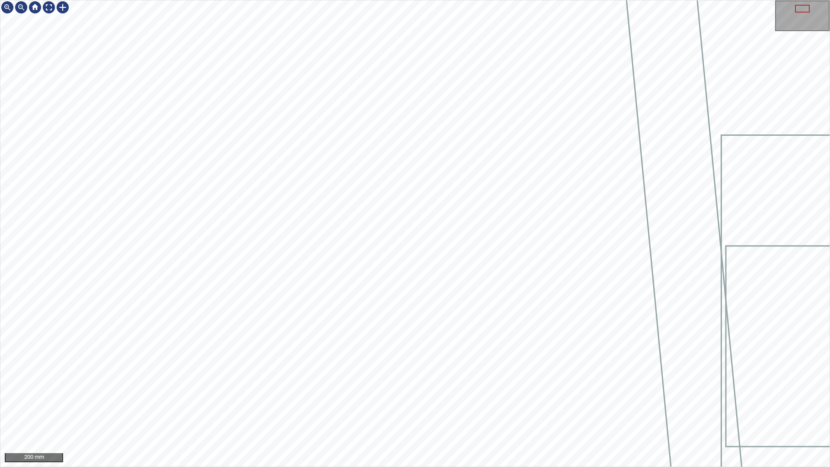
click at [401, 412] on div "200 mm" at bounding box center [415, 233] width 830 height 467
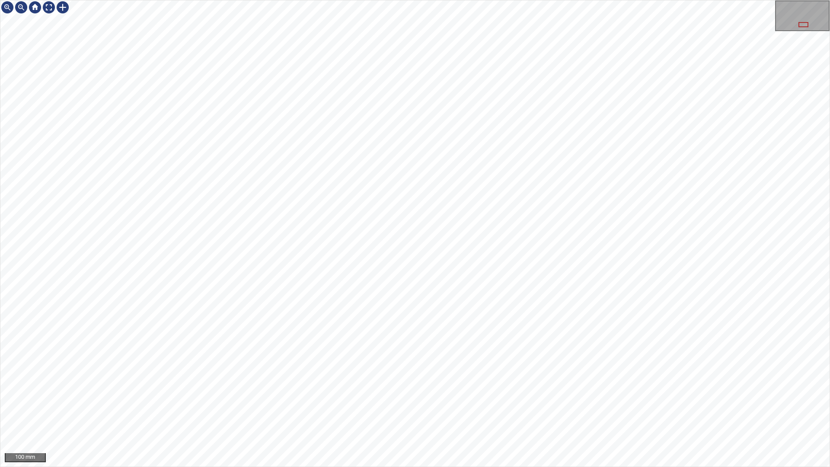
click at [342, 412] on div "100 mm" at bounding box center [415, 233] width 830 height 467
click at [534, 0] on div "100 mm" at bounding box center [415, 233] width 830 height 467
click at [44, 8] on div at bounding box center [49, 7] width 14 height 14
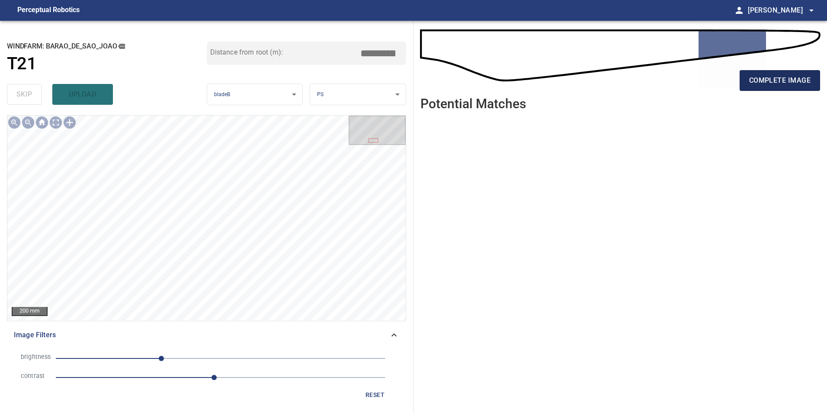
click at [772, 83] on span "complete image" at bounding box center [779, 80] width 61 height 12
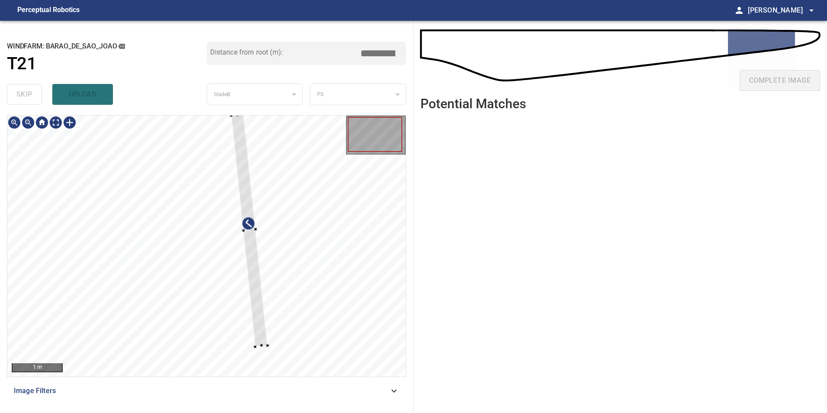
click at [269, 319] on div at bounding box center [206, 245] width 398 height 261
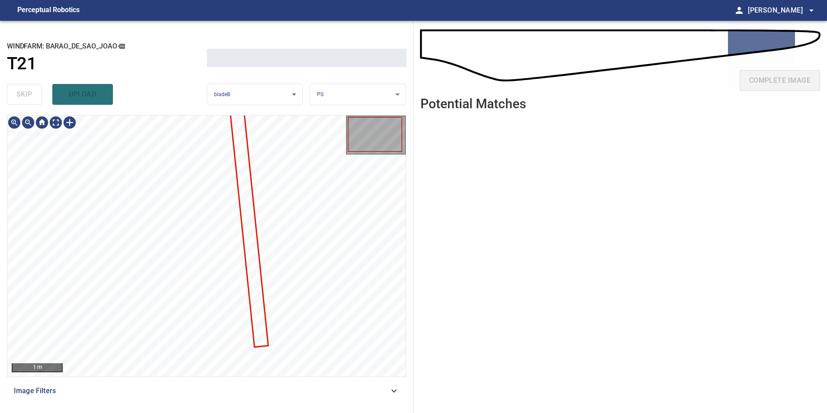
click at [240, 227] on div at bounding box center [206, 245] width 398 height 261
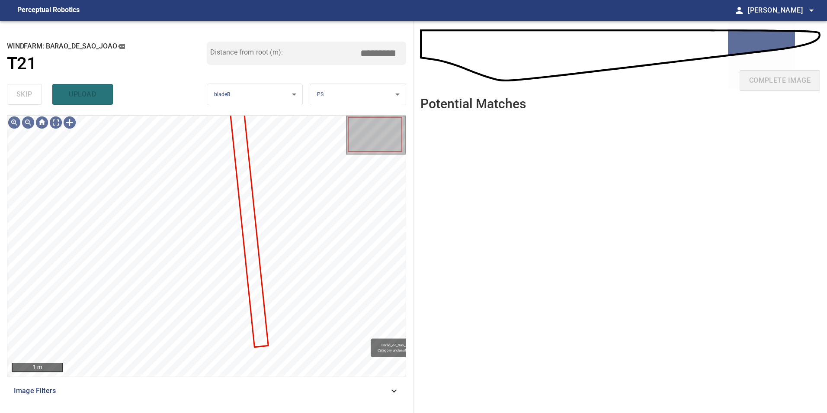
click at [13, 91] on div "skip upload" at bounding box center [107, 94] width 200 height 28
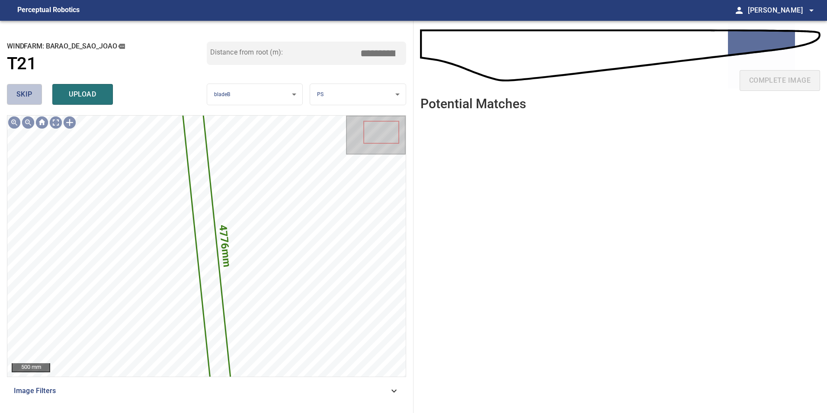
click at [24, 100] on span "skip" at bounding box center [24, 94] width 16 height 12
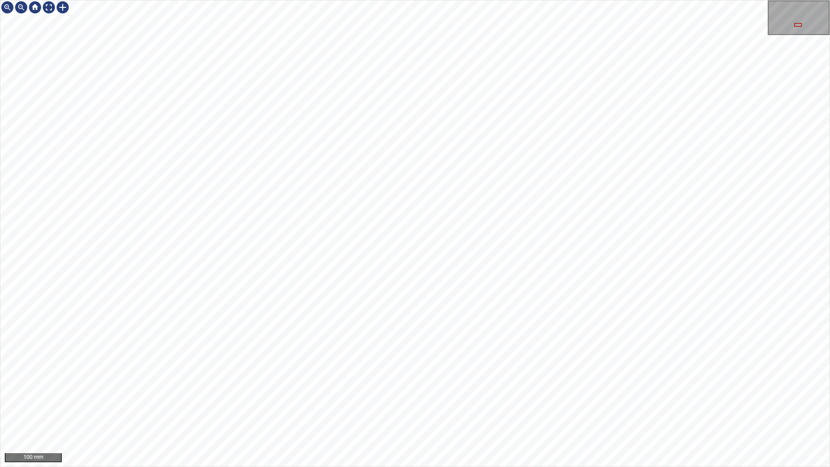
click at [407, 412] on div "100 mm" at bounding box center [415, 233] width 830 height 467
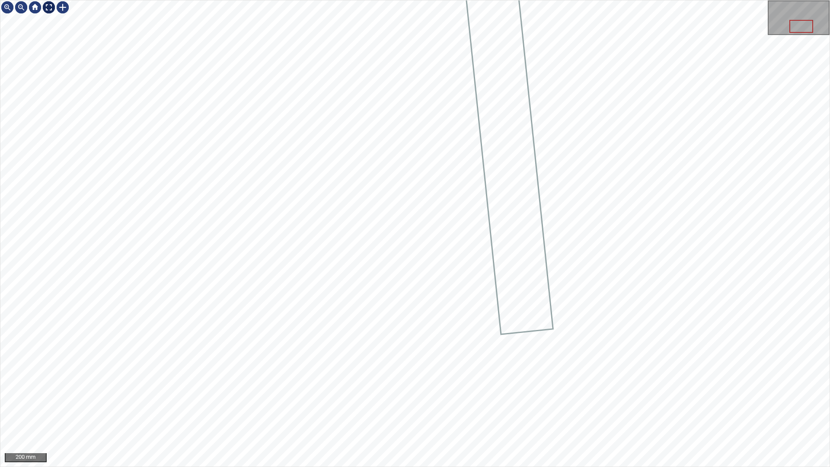
click at [52, 5] on div at bounding box center [49, 7] width 14 height 14
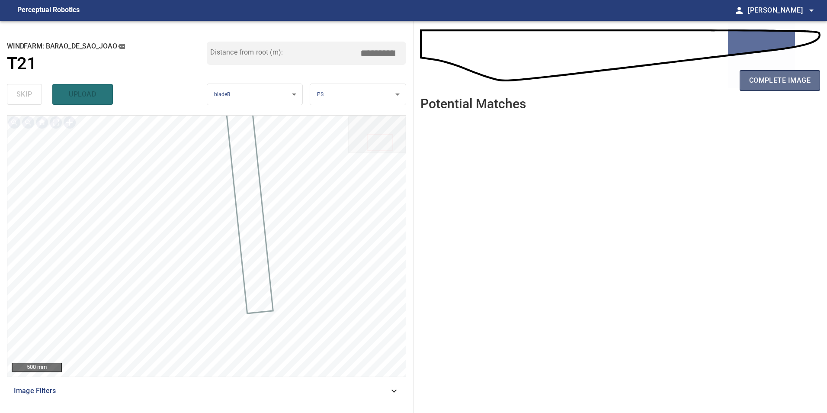
click at [769, 80] on span "complete image" at bounding box center [779, 80] width 61 height 12
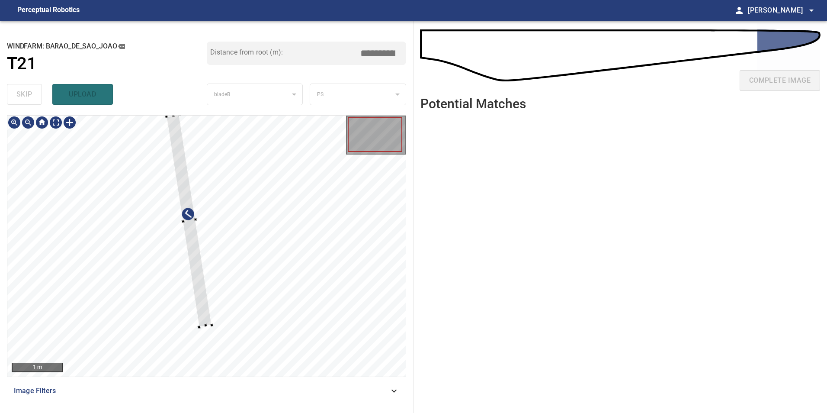
click at [330, 293] on div at bounding box center [206, 245] width 398 height 261
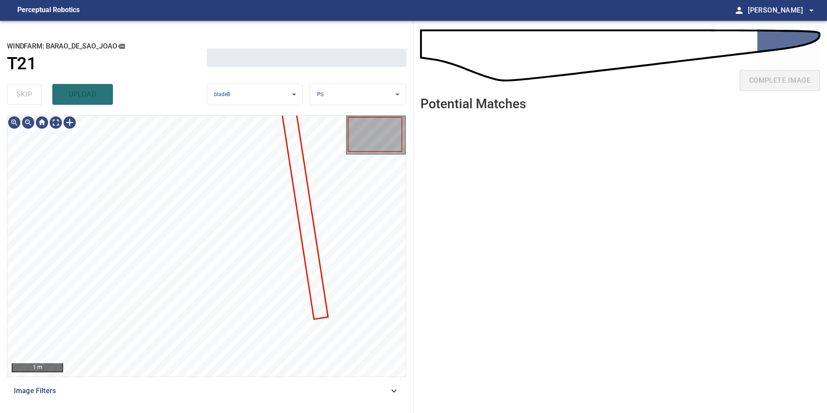
click at [295, 205] on div at bounding box center [206, 245] width 398 height 261
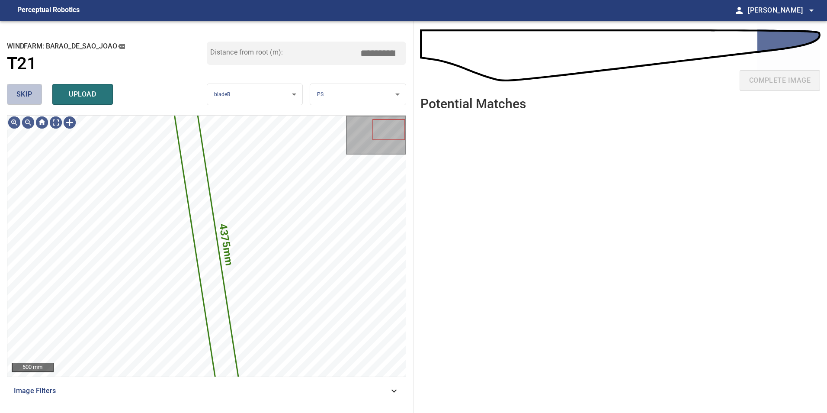
click at [18, 103] on button "skip" at bounding box center [24, 94] width 35 height 21
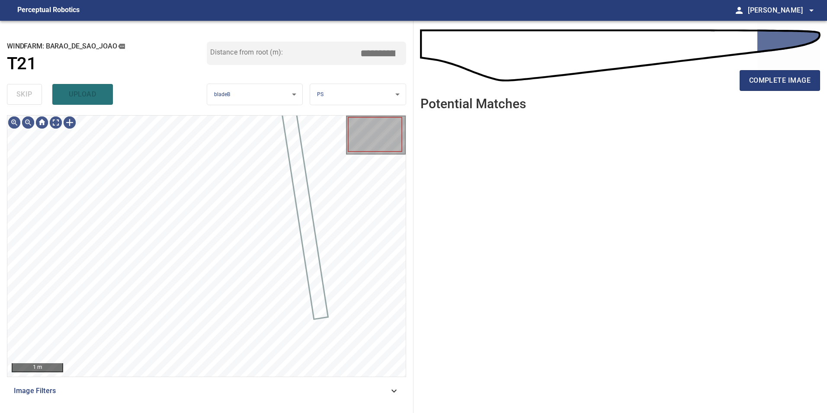
click at [245, 388] on span "Image Filters" at bounding box center [201, 390] width 375 height 10
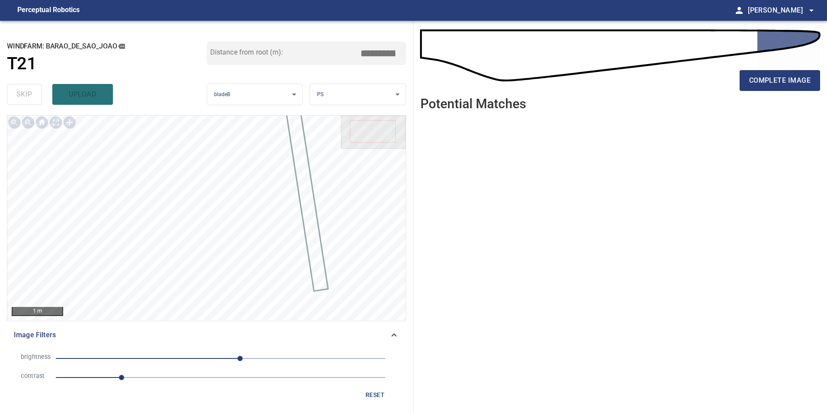
click at [180, 384] on li "contrast 1" at bounding box center [206, 377] width 385 height 19
click at [179, 383] on li "contrast 1" at bounding box center [206, 377] width 385 height 19
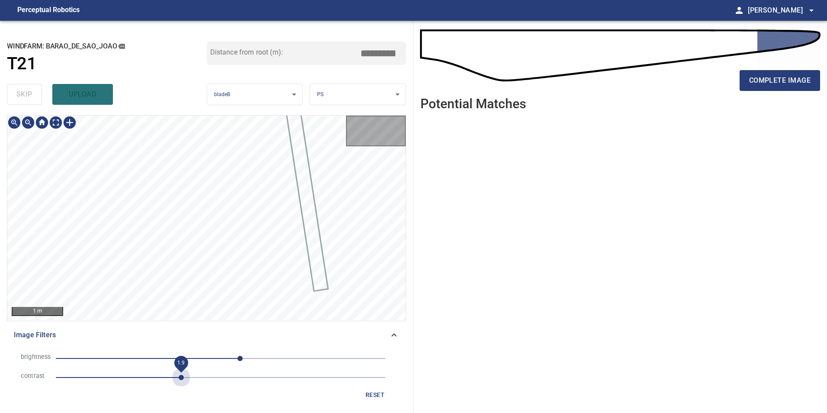
click at [178, 373] on span "1.9" at bounding box center [221, 377] width 330 height 12
drag, startPoint x: 212, startPoint y: 362, endPoint x: 197, endPoint y: 362, distance: 15.1
click at [211, 362] on span "30" at bounding box center [221, 358] width 330 height 12
click at [184, 358] on span "-57" at bounding box center [221, 358] width 330 height 12
click at [162, 353] on span "-91" at bounding box center [221, 358] width 330 height 12
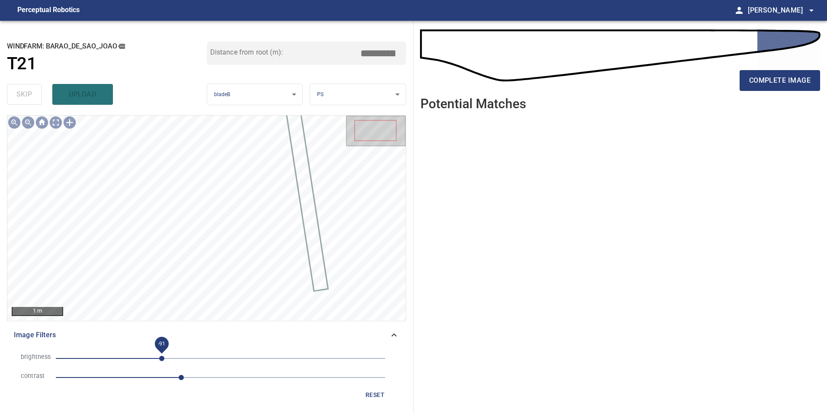
click at [164, 357] on span "-91" at bounding box center [161, 357] width 5 height 5
click at [186, 351] on li "brightness -80" at bounding box center [206, 358] width 385 height 19
click at [171, 356] on span "-80" at bounding box center [168, 357] width 5 height 5
click at [169, 357] on span "-80" at bounding box center [168, 357] width 5 height 5
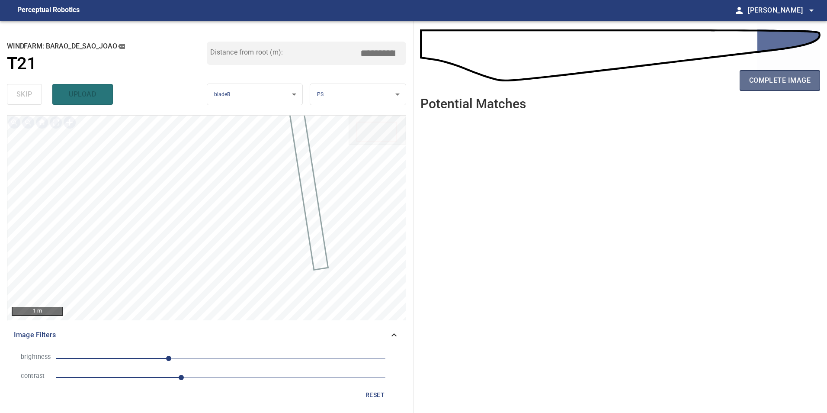
click at [780, 79] on span "complete image" at bounding box center [779, 80] width 61 height 12
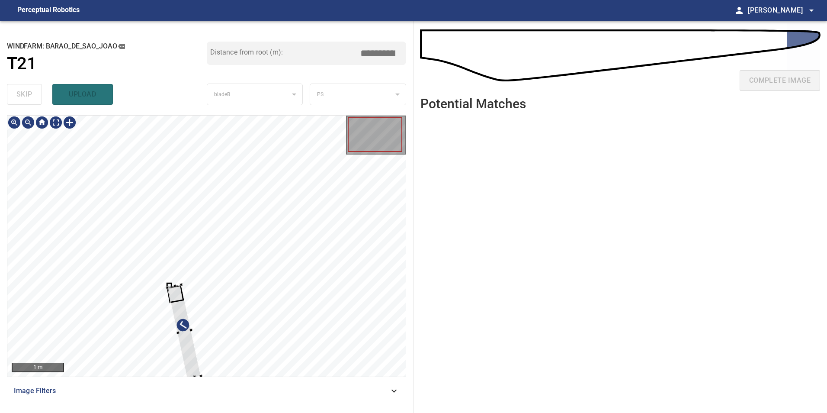
click at [287, 286] on div at bounding box center [206, 245] width 398 height 261
click at [272, 266] on div at bounding box center [275, 265] width 34 height 94
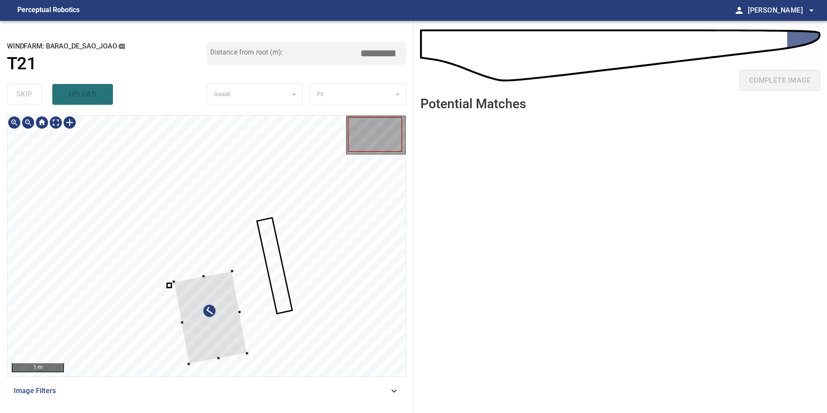
click at [322, 235] on div at bounding box center [206, 245] width 398 height 261
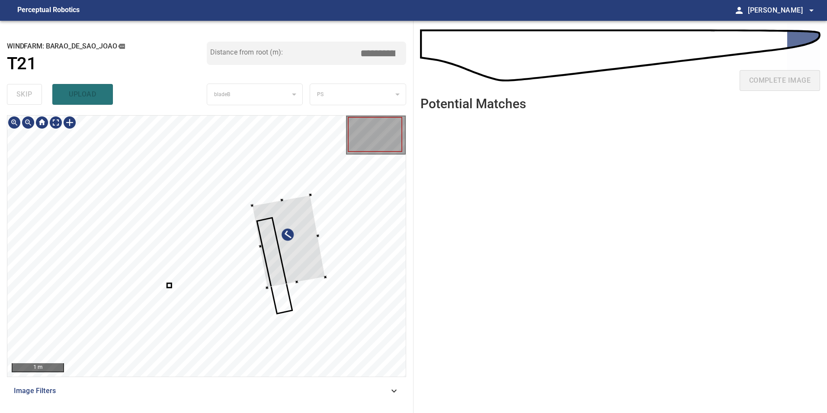
click at [290, 247] on div at bounding box center [288, 241] width 73 height 93
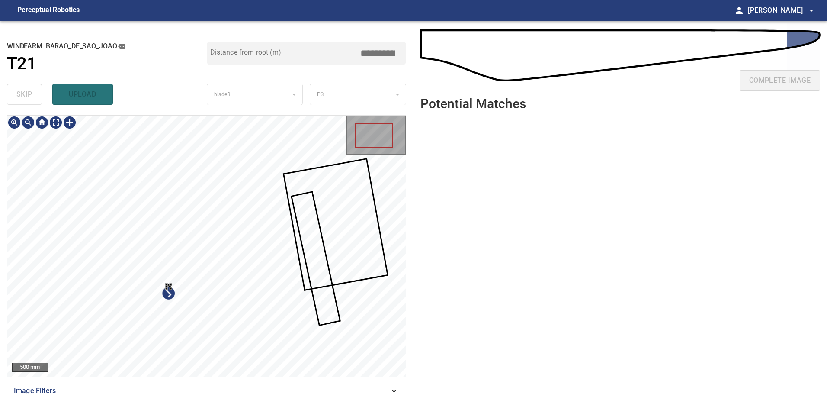
click at [256, 361] on div at bounding box center [206, 245] width 398 height 261
click at [301, 211] on div at bounding box center [206, 245] width 398 height 261
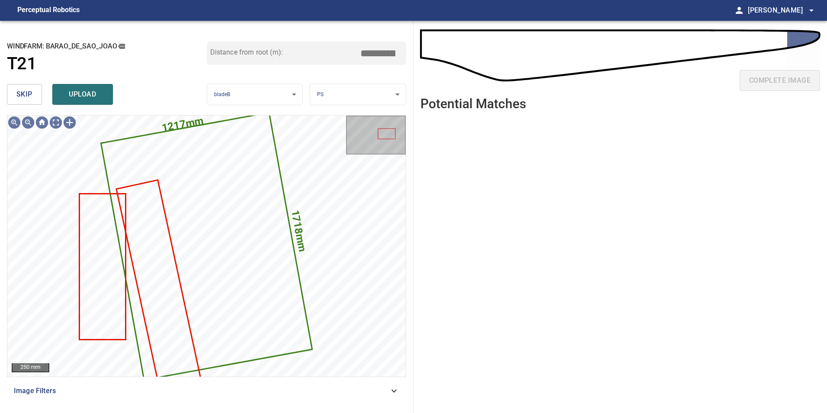
click at [36, 94] on button "skip" at bounding box center [24, 94] width 35 height 21
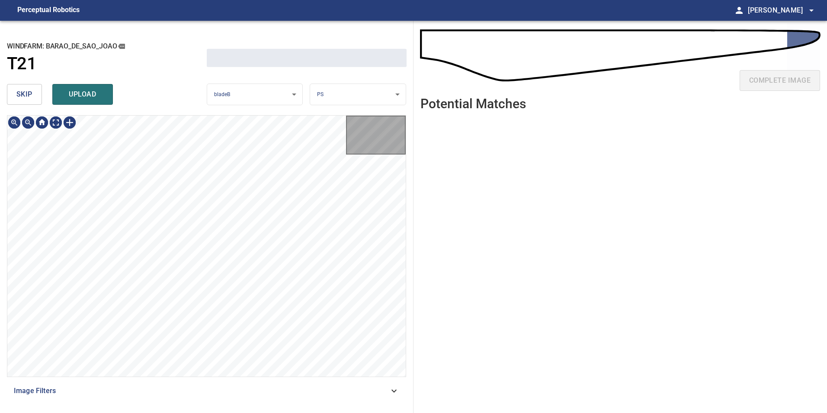
click at [36, 94] on button "skip" at bounding box center [24, 94] width 35 height 21
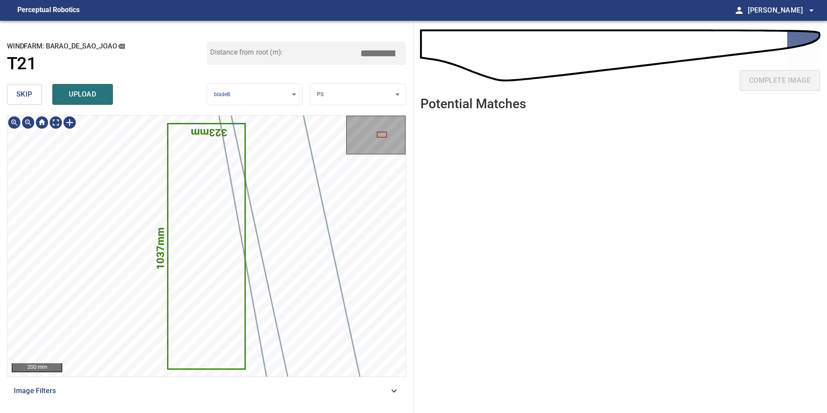
type input "*****"
click at [36, 94] on button "skip" at bounding box center [24, 94] width 35 height 21
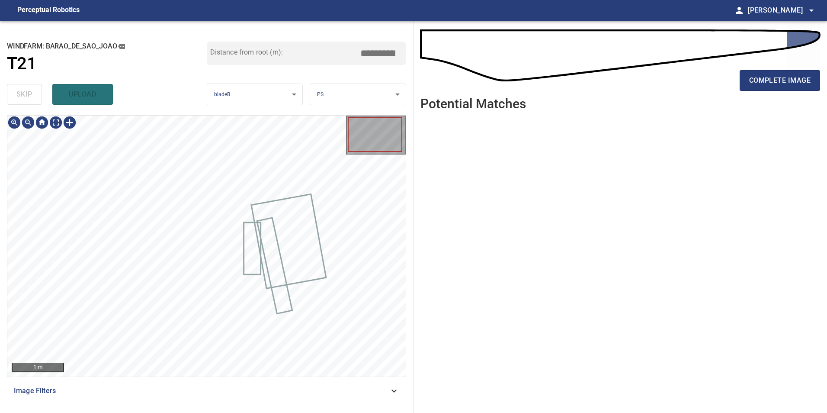
click at [36, 94] on div "skip upload" at bounding box center [107, 94] width 200 height 28
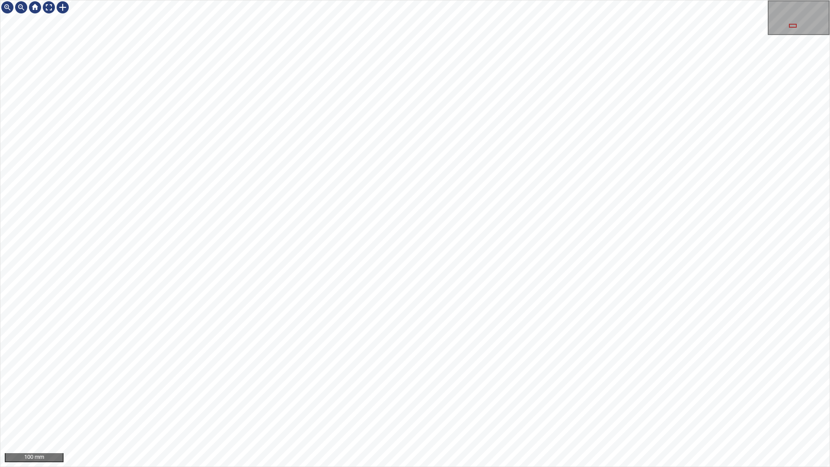
click at [278, 0] on div "100 mm" at bounding box center [415, 233] width 830 height 467
click at [46, 4] on div at bounding box center [49, 7] width 14 height 14
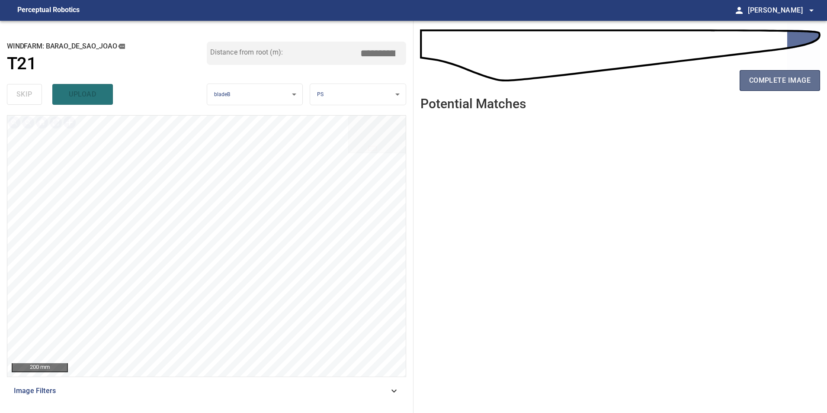
click at [793, 86] on span "complete image" at bounding box center [779, 80] width 61 height 12
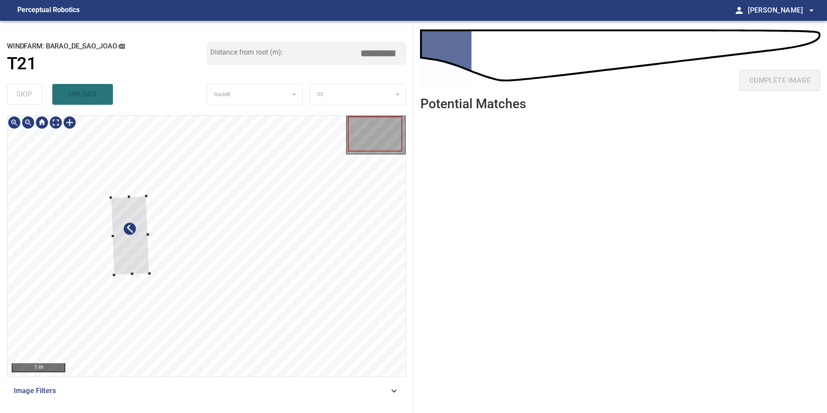
click at [117, 264] on div at bounding box center [130, 235] width 39 height 79
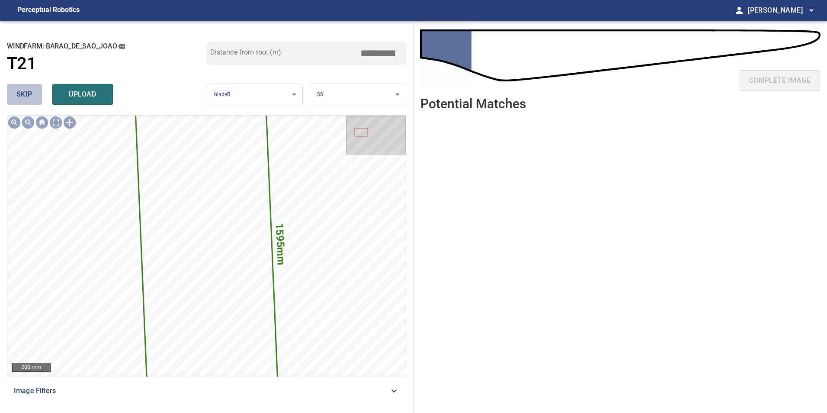
click at [22, 93] on span "skip" at bounding box center [24, 94] width 16 height 12
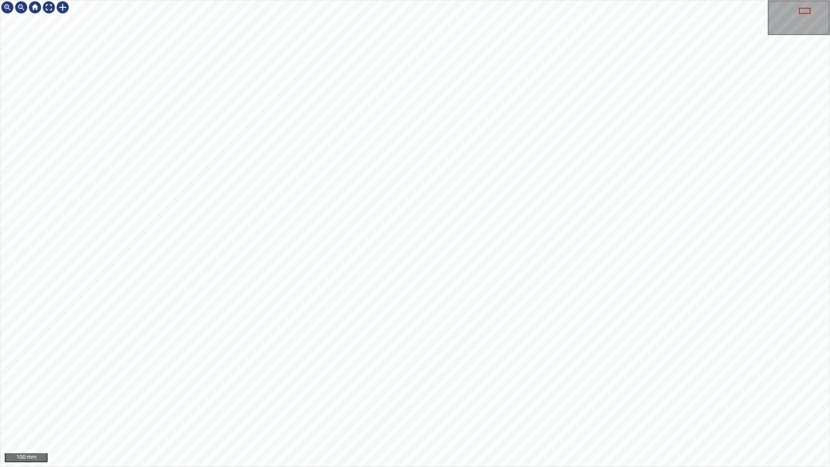
click at [239, 412] on div "100 mm" at bounding box center [415, 233] width 830 height 467
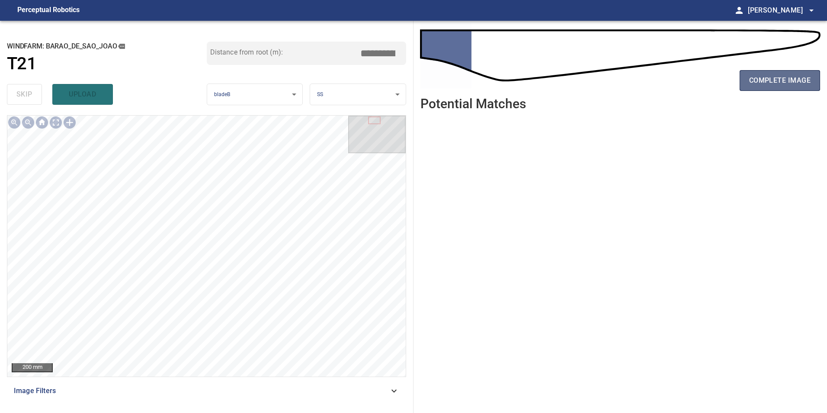
click at [783, 80] on span "complete image" at bounding box center [779, 80] width 61 height 12
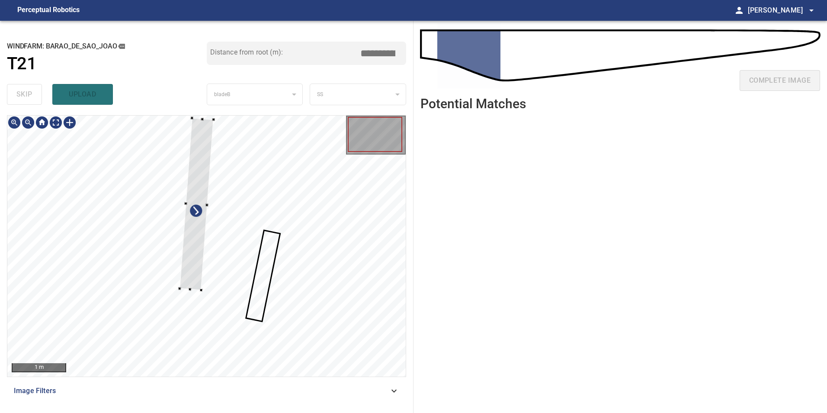
click at [19, 282] on div at bounding box center [206, 245] width 398 height 261
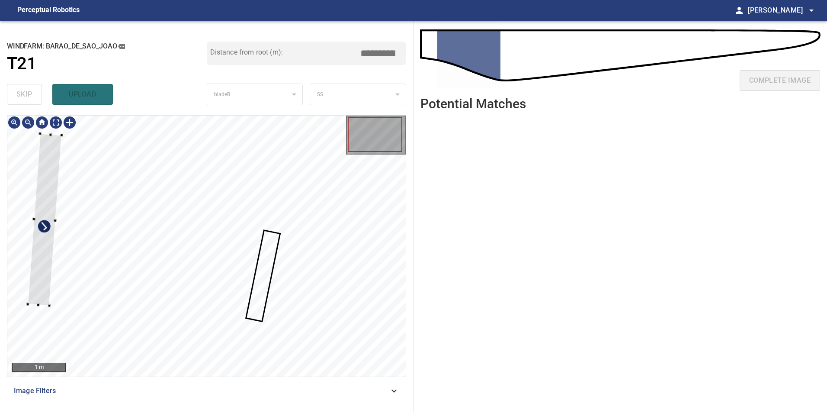
click at [54, 231] on div at bounding box center [45, 220] width 34 height 172
click at [51, 231] on div at bounding box center [45, 220] width 34 height 172
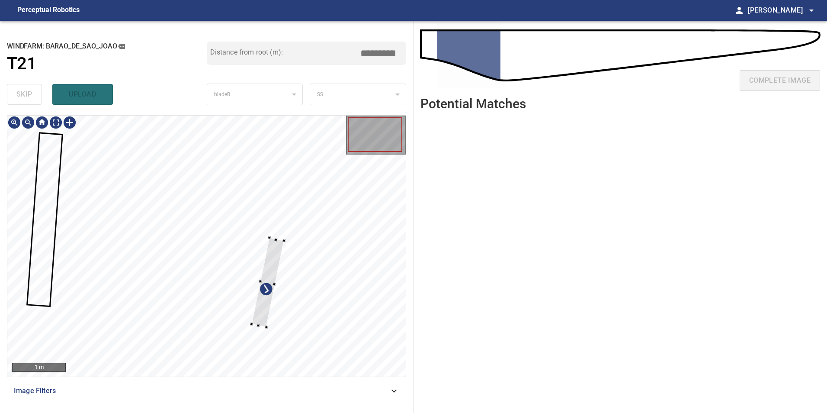
click at [284, 280] on div at bounding box center [268, 282] width 32 height 90
click at [321, 279] on div at bounding box center [206, 245] width 398 height 261
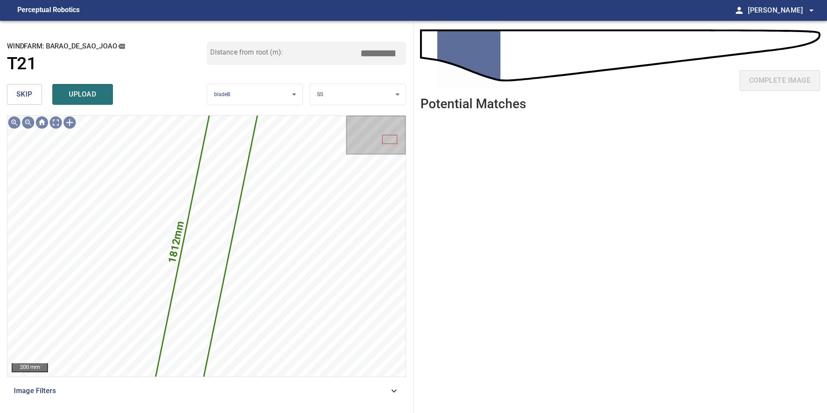
click at [22, 93] on span "skip" at bounding box center [24, 94] width 16 height 12
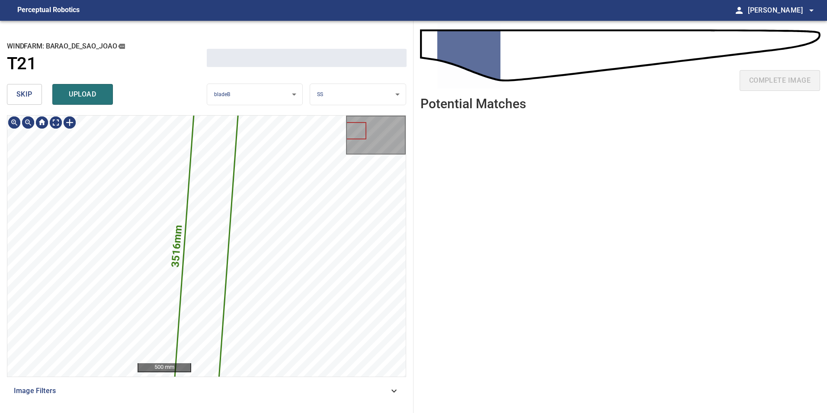
click at [22, 93] on span "skip" at bounding box center [24, 94] width 16 height 12
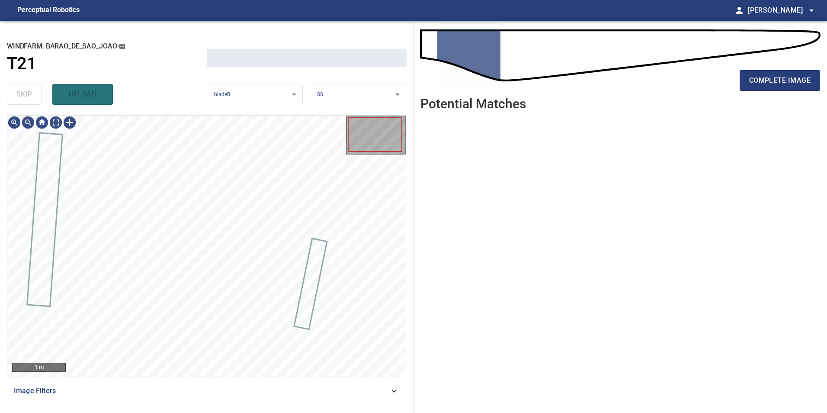
click at [22, 93] on div "skip upload" at bounding box center [107, 94] width 200 height 28
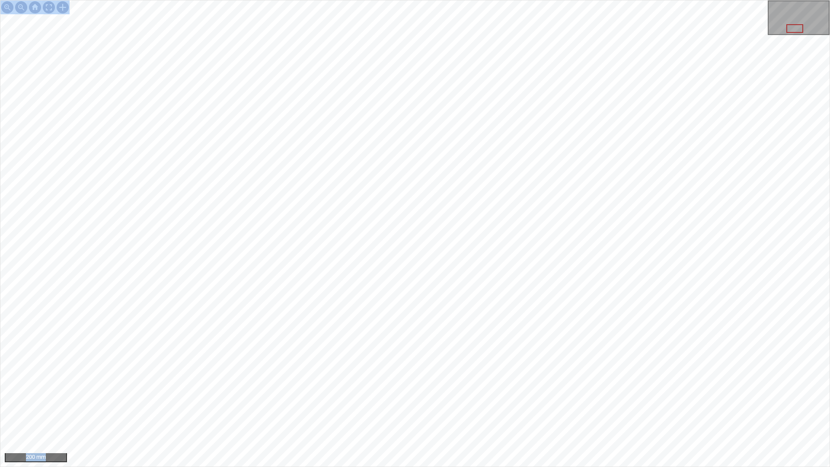
click at [339, 140] on div "200 mm" at bounding box center [415, 233] width 830 height 467
click at [359, 412] on div "100 mm" at bounding box center [415, 233] width 830 height 467
click at [420, 412] on div "100 mm" at bounding box center [415, 233] width 830 height 467
click at [602, 412] on div "200 mm" at bounding box center [415, 233] width 830 height 467
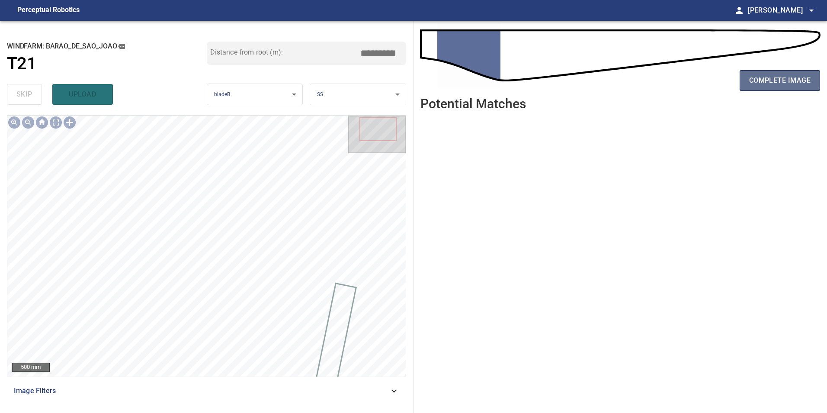
click at [767, 80] on span "complete image" at bounding box center [779, 80] width 61 height 12
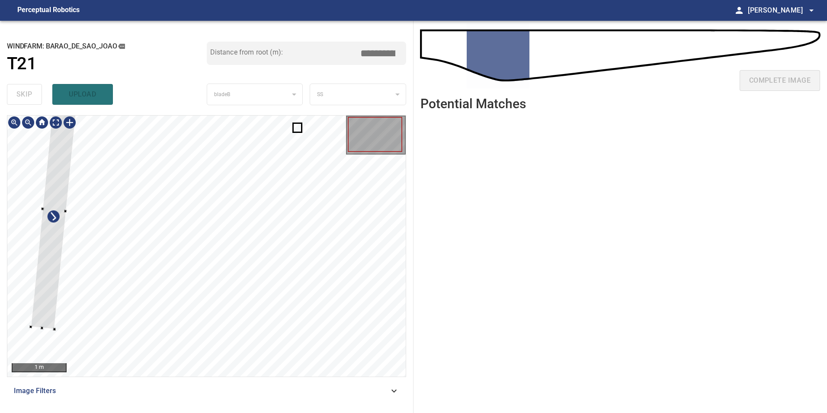
click at [45, 287] on div at bounding box center [54, 209] width 47 height 239
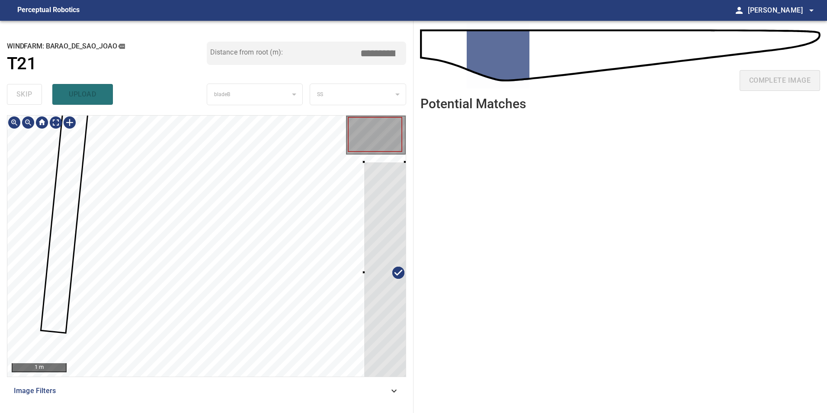
click at [408, 338] on div "**********" at bounding box center [206, 217] width 413 height 392
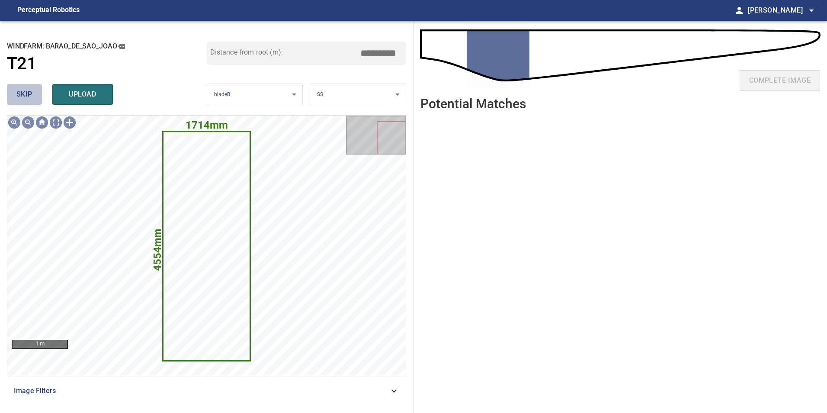
click at [20, 93] on span "skip" at bounding box center [24, 94] width 16 height 12
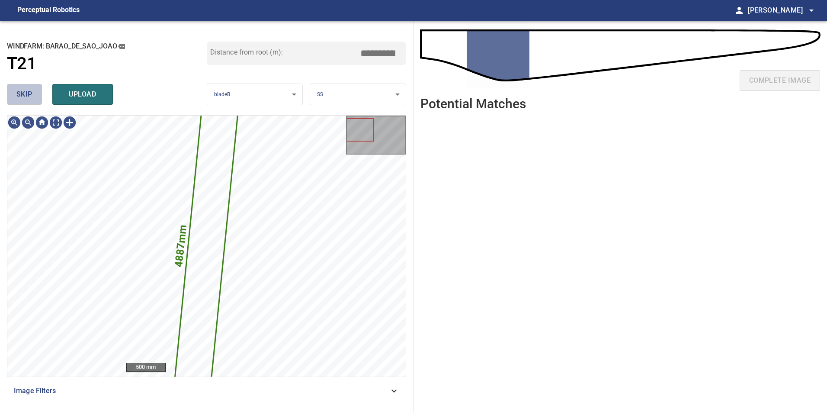
click at [20, 93] on span "skip" at bounding box center [24, 94] width 16 height 12
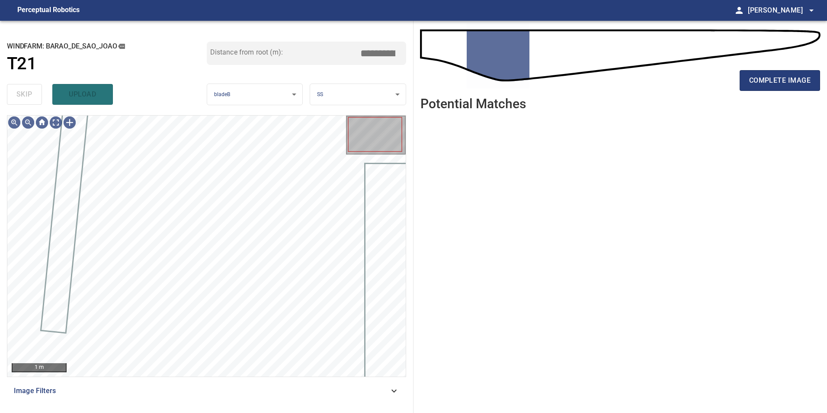
click at [273, 393] on span "Image Filters" at bounding box center [201, 390] width 375 height 10
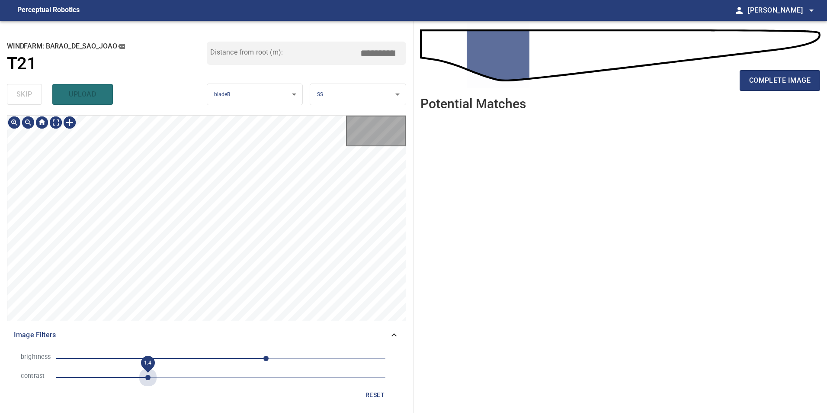
drag, startPoint x: 146, startPoint y: 378, endPoint x: 208, endPoint y: 381, distance: 62.8
click at [164, 381] on span "1.4" at bounding box center [221, 377] width 330 height 12
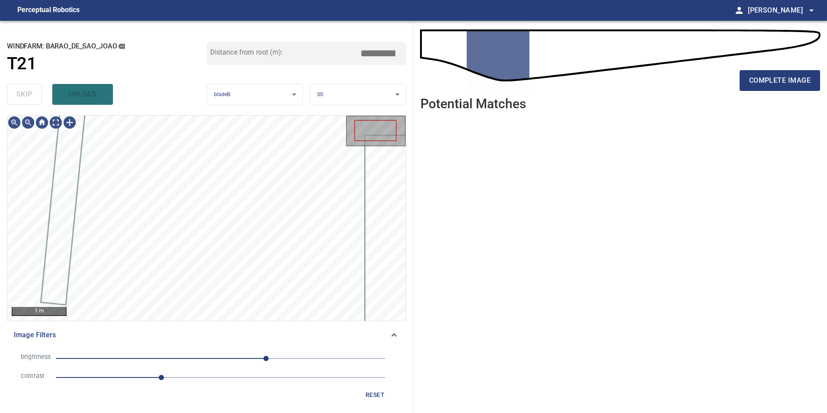
drag, startPoint x: 229, startPoint y: 383, endPoint x: 220, endPoint y: 381, distance: 8.9
click at [226, 383] on li "contrast 1.6" at bounding box center [206, 377] width 385 height 19
click at [207, 359] on span "70" at bounding box center [221, 358] width 330 height 12
click at [186, 359] on span "-54" at bounding box center [221, 358] width 330 height 12
click at [208, 359] on span "-54" at bounding box center [221, 358] width 330 height 12
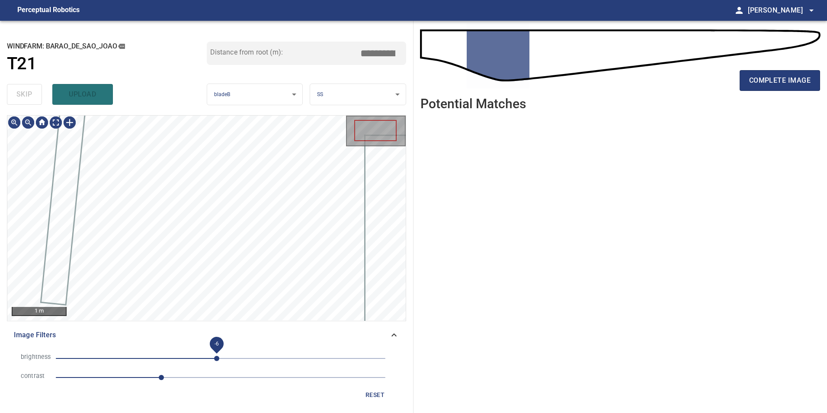
click at [217, 356] on span "-6" at bounding box center [216, 357] width 5 height 5
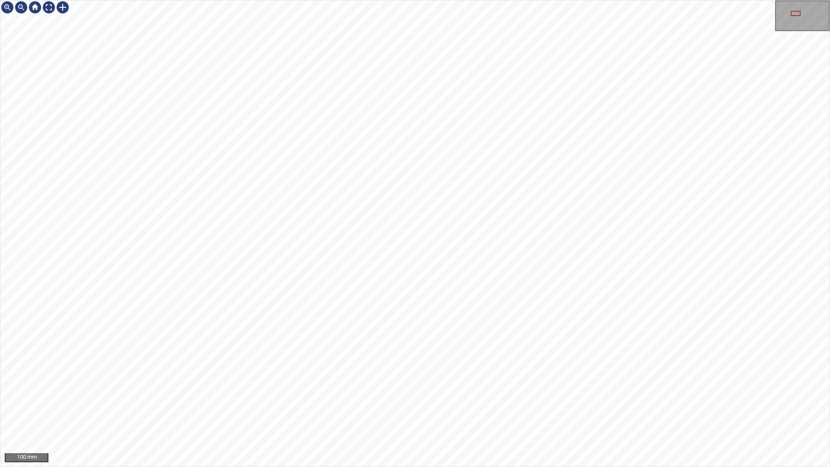
click at [545, 412] on div "100 mm" at bounding box center [415, 233] width 830 height 467
click at [512, 412] on div "100 mm" at bounding box center [415, 233] width 830 height 467
click at [517, 412] on div "100 mm" at bounding box center [415, 233] width 830 height 467
click at [555, 412] on div "100 mm" at bounding box center [415, 233] width 830 height 467
click at [464, 412] on div "100 mm" at bounding box center [415, 233] width 830 height 467
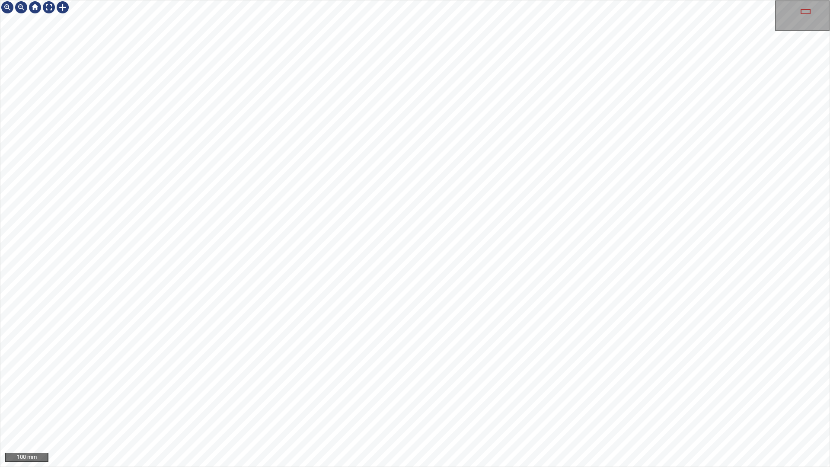
click at [572, 412] on div "100 mm" at bounding box center [415, 233] width 830 height 467
click at [499, 412] on div "100 mm" at bounding box center [415, 233] width 830 height 467
click at [541, 0] on div "100 mm" at bounding box center [415, 233] width 830 height 467
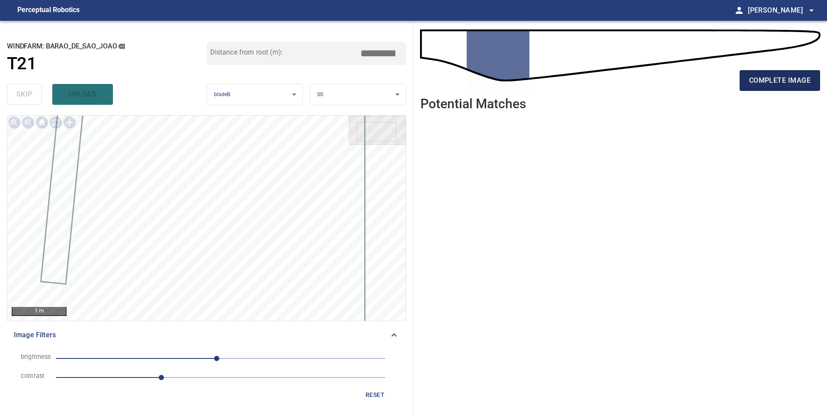
click at [800, 78] on span "complete image" at bounding box center [779, 80] width 61 height 12
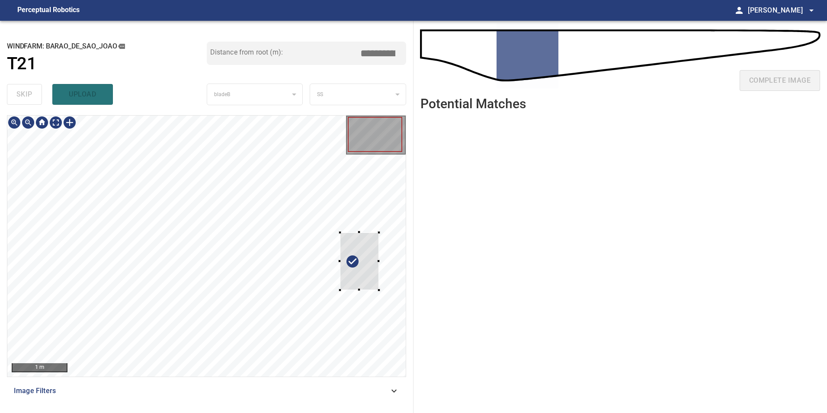
click at [370, 263] on div at bounding box center [359, 261] width 39 height 58
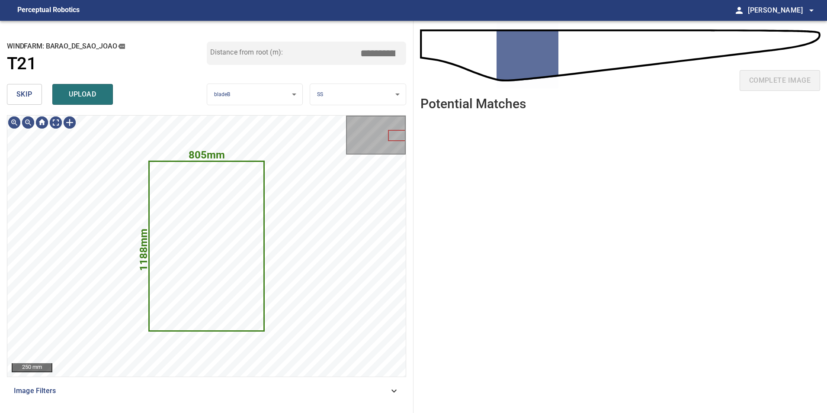
click at [24, 81] on div "skip upload" at bounding box center [107, 94] width 200 height 28
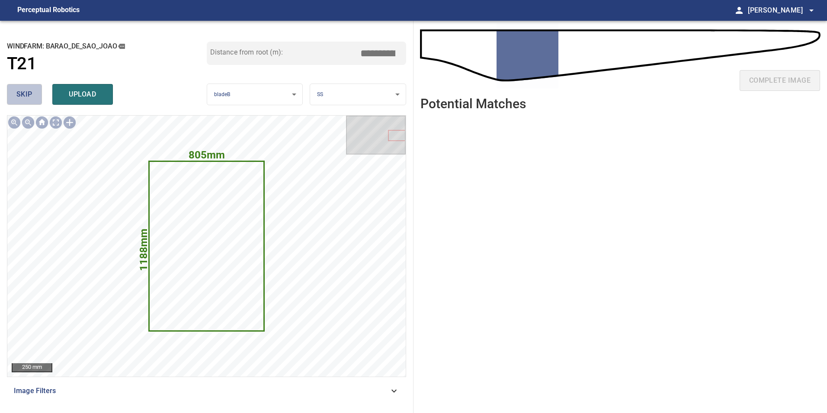
click at [26, 99] on span "skip" at bounding box center [24, 94] width 16 height 12
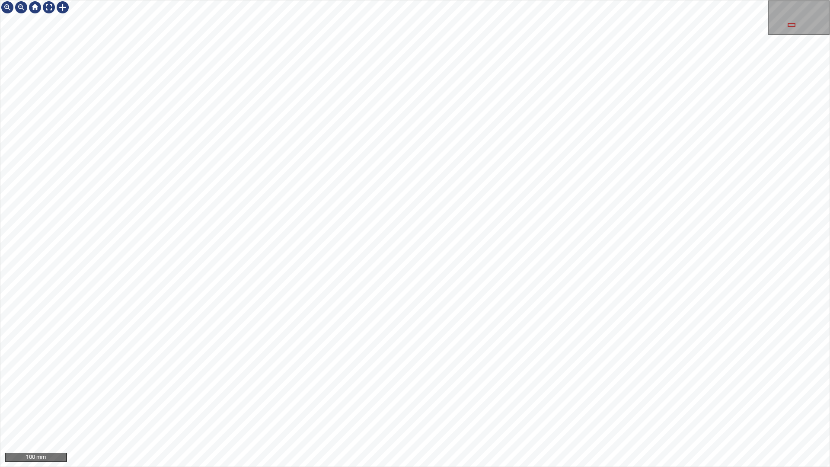
click at [495, 412] on div "100 mm" at bounding box center [415, 233] width 830 height 467
click at [551, 412] on div "100 mm" at bounding box center [415, 233] width 830 height 467
click at [414, 412] on div "100 mm" at bounding box center [415, 233] width 830 height 467
click at [320, 0] on div "100 mm" at bounding box center [415, 233] width 830 height 467
click at [485, 0] on div "100 mm" at bounding box center [415, 233] width 830 height 467
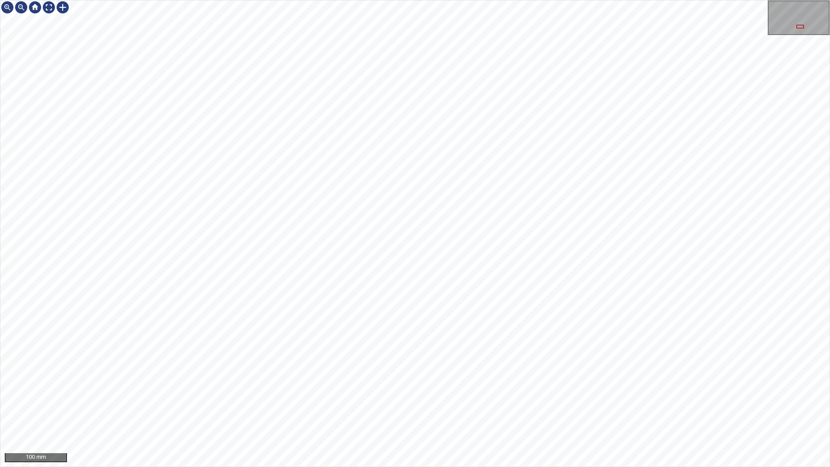
click at [461, 412] on div "100 mm" at bounding box center [415, 233] width 830 height 467
click at [562, 412] on div "100 mm" at bounding box center [415, 233] width 830 height 467
click at [521, 412] on div "100 mm" at bounding box center [415, 233] width 830 height 467
click at [570, 412] on div "100 mm" at bounding box center [415, 233] width 830 height 467
click at [516, 0] on div "100 mm" at bounding box center [415, 233] width 830 height 467
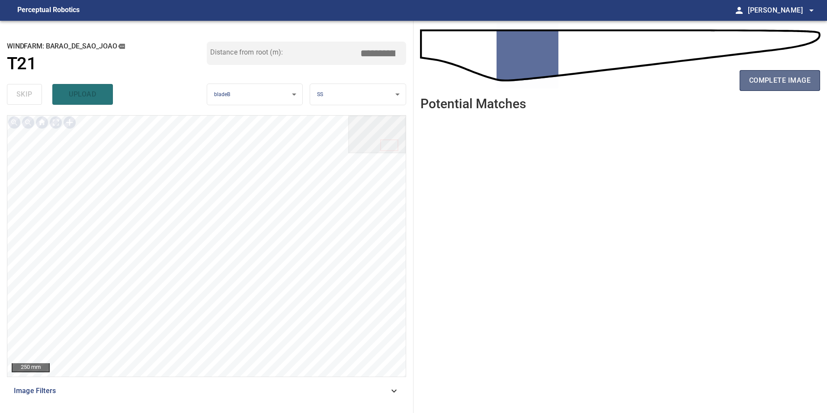
click at [807, 84] on span "complete image" at bounding box center [779, 80] width 61 height 12
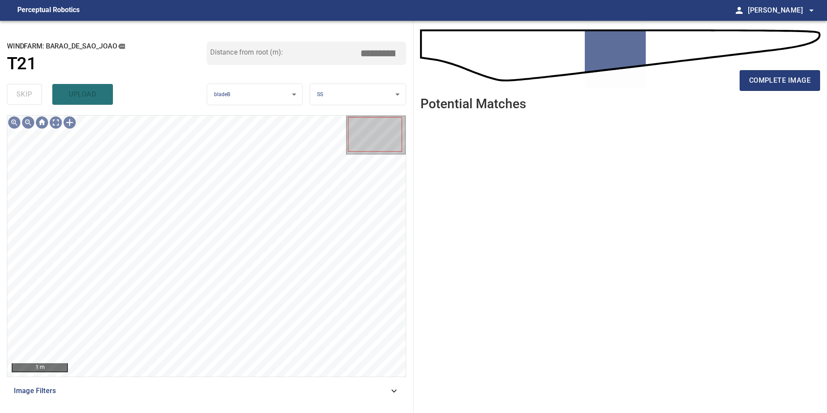
click at [356, 397] on div "Image Filters" at bounding box center [206, 390] width 399 height 21
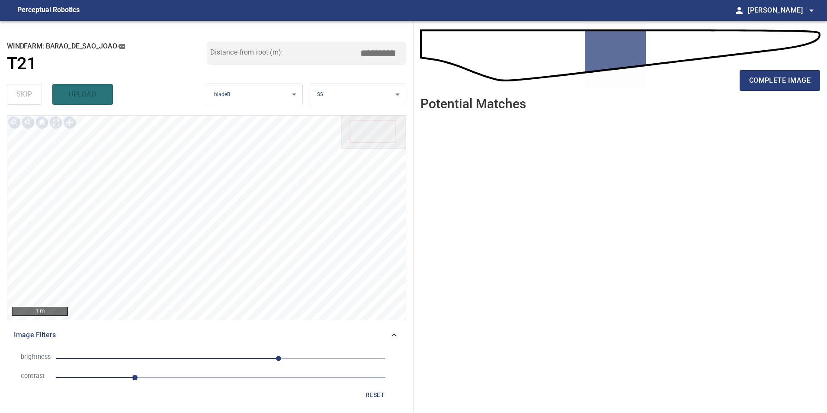
click at [199, 382] on span "1.2" at bounding box center [221, 377] width 330 height 12
click at [202, 357] on span "90" at bounding box center [221, 358] width 330 height 12
click at [217, 357] on span "-29" at bounding box center [221, 358] width 330 height 12
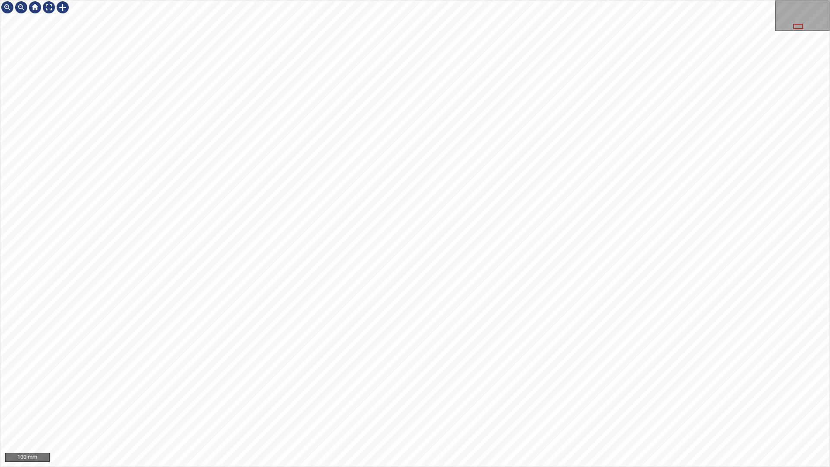
click at [510, 412] on div "100 mm" at bounding box center [415, 233] width 830 height 467
click at [314, 412] on div "100 mm" at bounding box center [415, 233] width 830 height 467
click at [381, 412] on div "100 mm" at bounding box center [415, 233] width 830 height 467
click at [599, 412] on div "100 mm" at bounding box center [415, 233] width 830 height 467
click at [550, 412] on div "100 mm" at bounding box center [415, 233] width 830 height 467
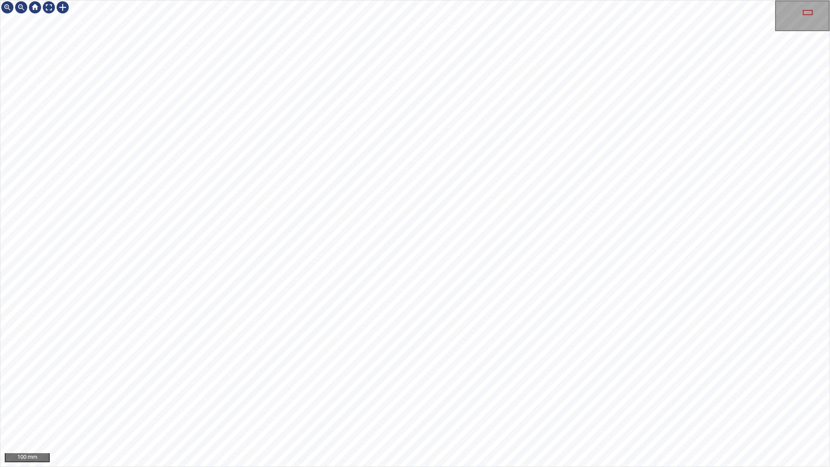
click at [567, 412] on div "100 mm" at bounding box center [415, 233] width 830 height 467
click at [608, 412] on div "100 mm" at bounding box center [415, 233] width 830 height 467
click at [635, 412] on div "100 mm" at bounding box center [415, 233] width 830 height 467
click at [49, 5] on div at bounding box center [49, 7] width 14 height 14
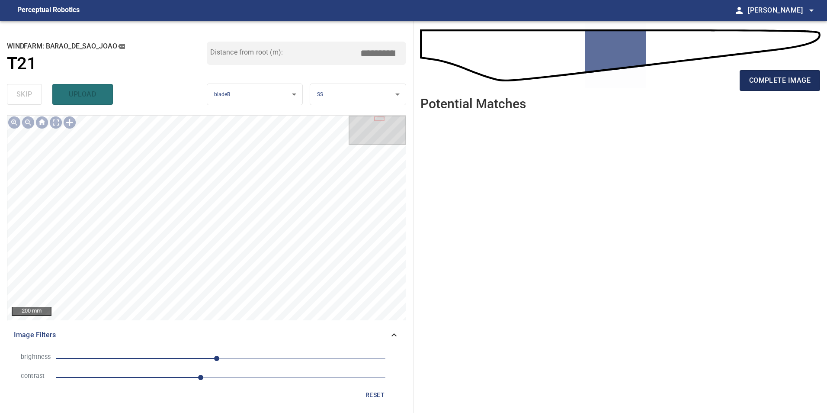
click at [759, 74] on span "complete image" at bounding box center [779, 80] width 61 height 12
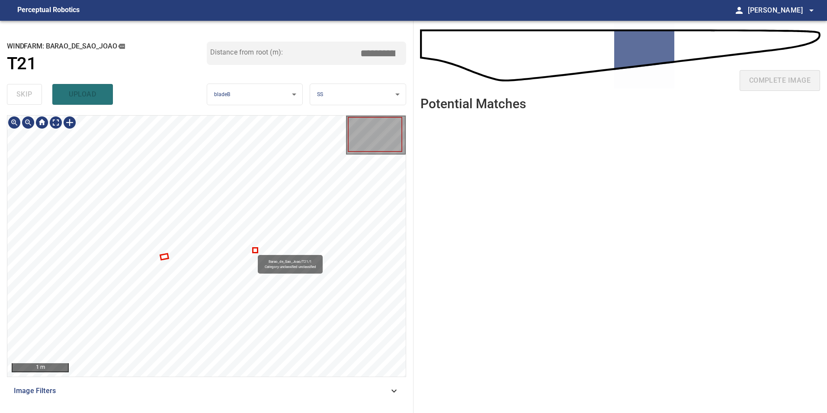
click at [254, 252] on div "Barao_de_Sao_Joao/T21/1 Category unclassified unclassified" at bounding box center [206, 245] width 398 height 261
click at [251, 250] on div "Barao_de_Sao_Joao/T21/1 Category unclassified unclassified" at bounding box center [206, 245] width 398 height 261
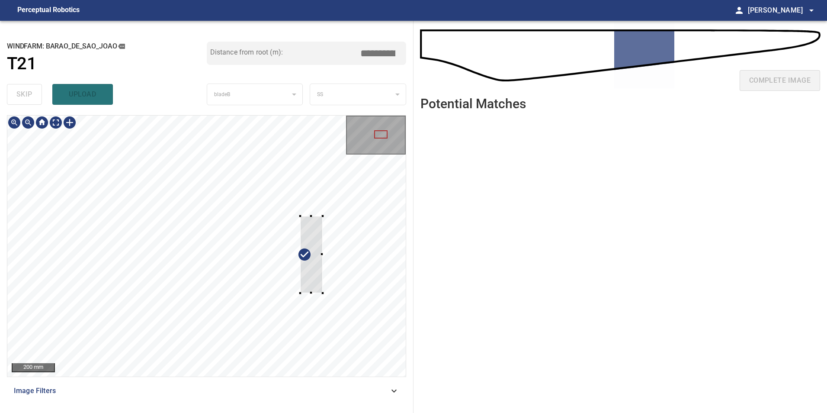
click at [369, 220] on div at bounding box center [206, 245] width 398 height 261
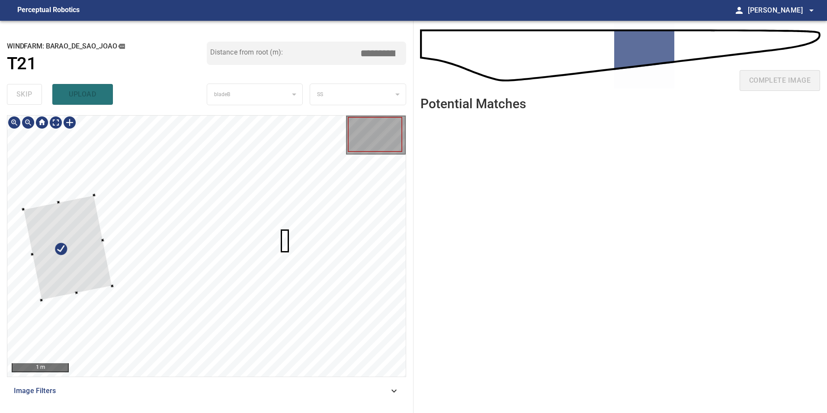
click at [29, 256] on div at bounding box center [206, 245] width 398 height 261
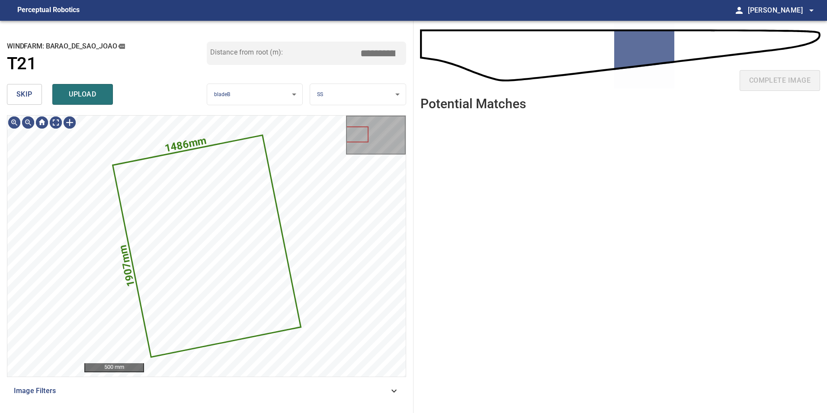
click at [31, 99] on span "skip" at bounding box center [24, 94] width 16 height 12
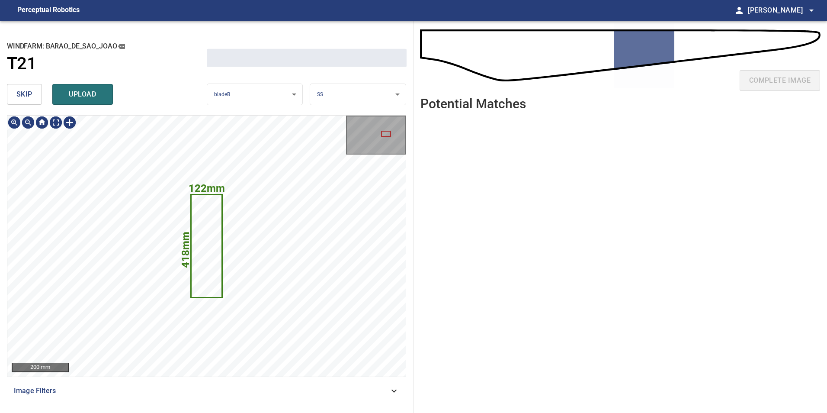
click at [32, 99] on span "skip" at bounding box center [24, 94] width 16 height 12
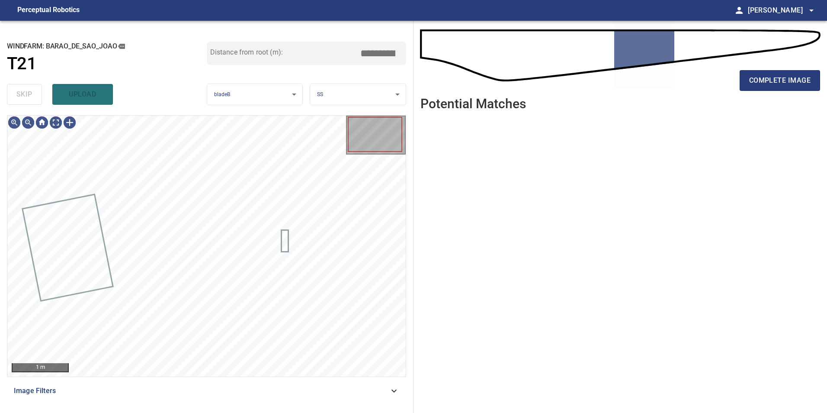
click at [32, 99] on div "skip upload" at bounding box center [107, 94] width 200 height 28
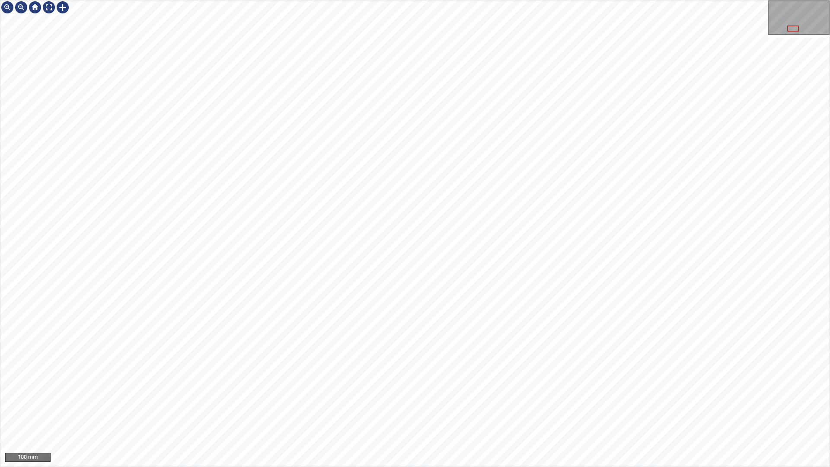
click at [489, 412] on div "100 mm" at bounding box center [415, 233] width 830 height 467
click at [413, 0] on div "100 mm" at bounding box center [415, 233] width 830 height 467
click at [310, 412] on div "100 mm" at bounding box center [415, 233] width 830 height 467
click at [447, 412] on div "100 mm" at bounding box center [415, 233] width 830 height 467
click at [545, 412] on div "100 mm" at bounding box center [415, 233] width 830 height 467
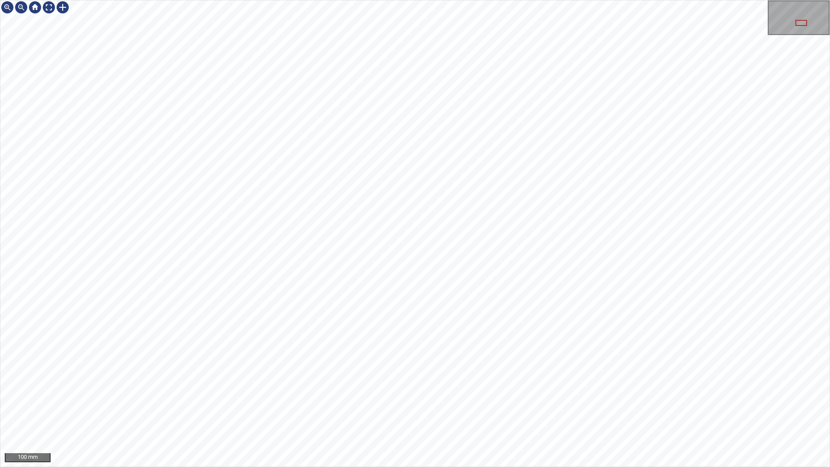
click at [505, 412] on div "100 mm" at bounding box center [415, 233] width 830 height 467
click at [554, 412] on div "100 mm" at bounding box center [415, 233] width 830 height 467
click at [48, 9] on div at bounding box center [49, 7] width 14 height 14
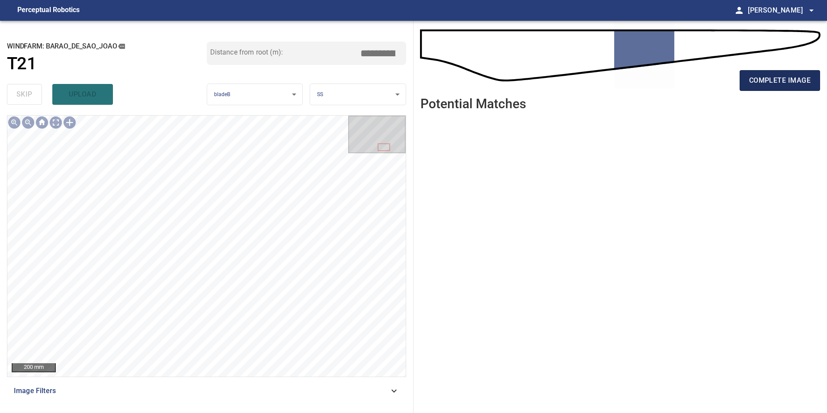
click at [749, 76] on span "complete image" at bounding box center [779, 80] width 61 height 12
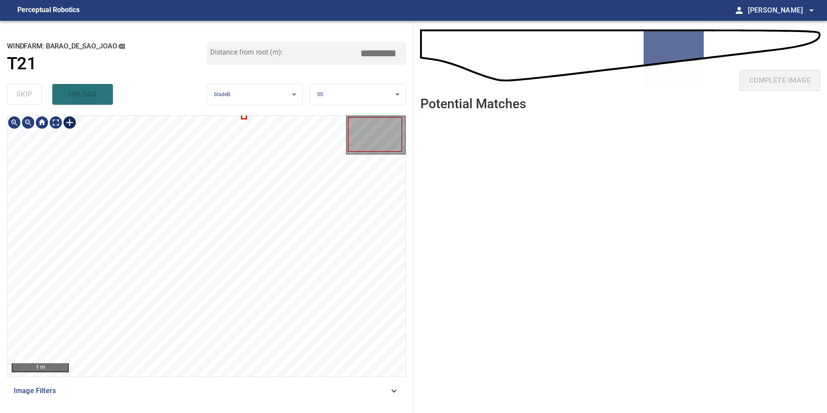
click at [69, 122] on div at bounding box center [70, 122] width 14 height 14
click at [38, 303] on div at bounding box center [206, 245] width 398 height 261
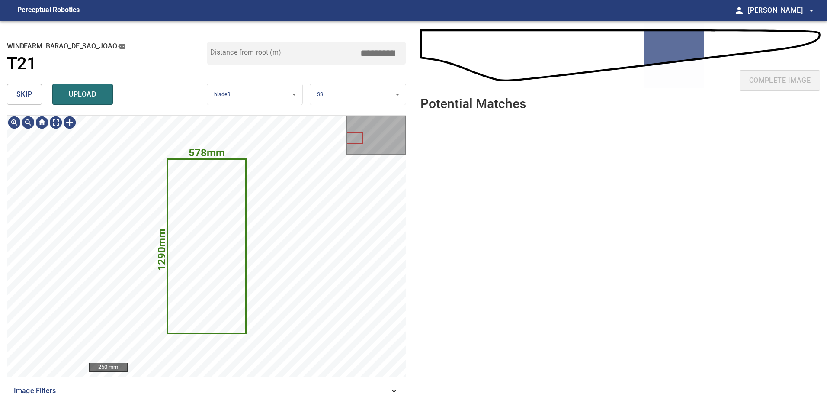
click at [22, 102] on button "skip" at bounding box center [24, 94] width 35 height 21
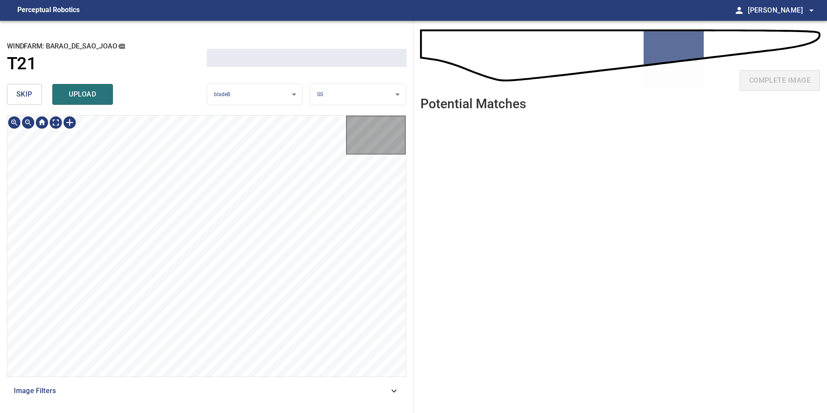
click at [22, 102] on button "skip" at bounding box center [24, 94] width 35 height 21
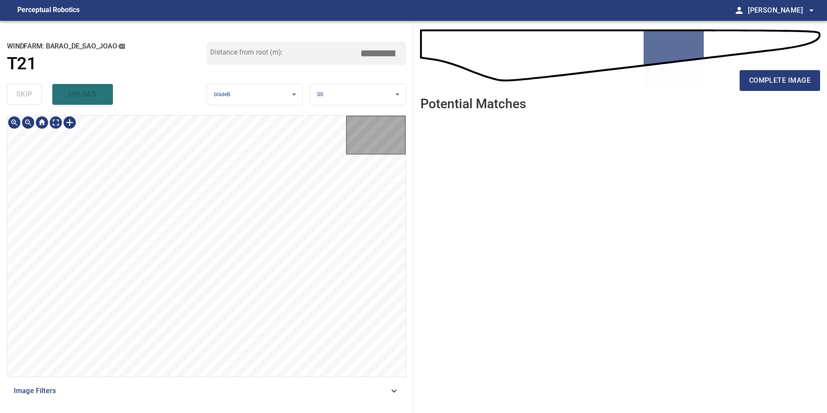
click at [22, 102] on div "skip upload" at bounding box center [107, 94] width 200 height 28
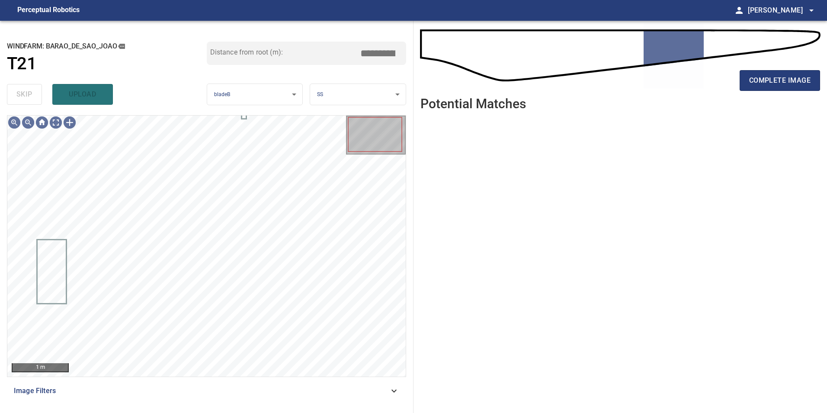
drag, startPoint x: 387, startPoint y: 394, endPoint x: 363, endPoint y: 391, distance: 24.4
click at [387, 394] on span "Image Filters" at bounding box center [201, 390] width 375 height 10
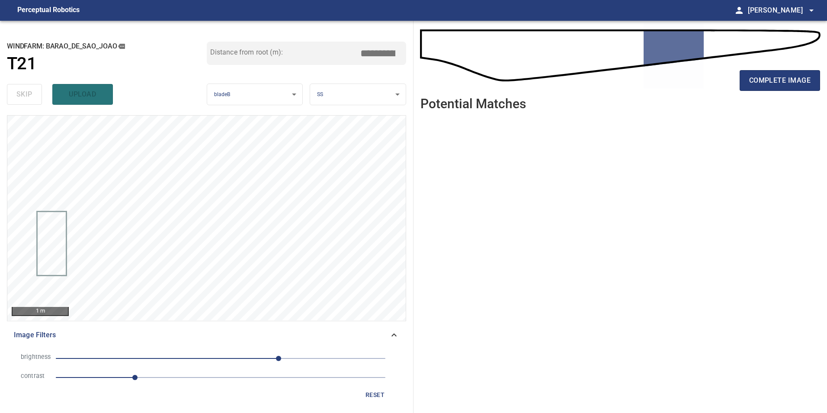
click at [190, 376] on span "1.2" at bounding box center [221, 377] width 330 height 12
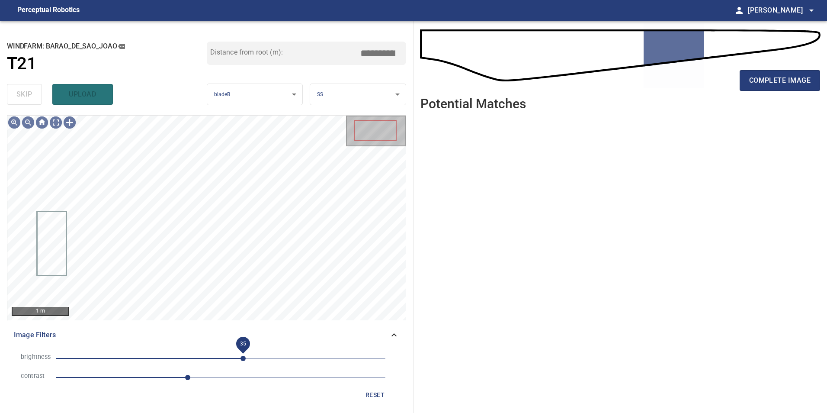
drag, startPoint x: 243, startPoint y: 358, endPoint x: 239, endPoint y: 359, distance: 4.5
click at [241, 359] on span "35" at bounding box center [221, 358] width 330 height 12
click at [212, 355] on span "31" at bounding box center [221, 358] width 330 height 12
click at [241, 358] on span "-13" at bounding box center [221, 358] width 330 height 12
click at [222, 357] on span "3" at bounding box center [221, 358] width 330 height 12
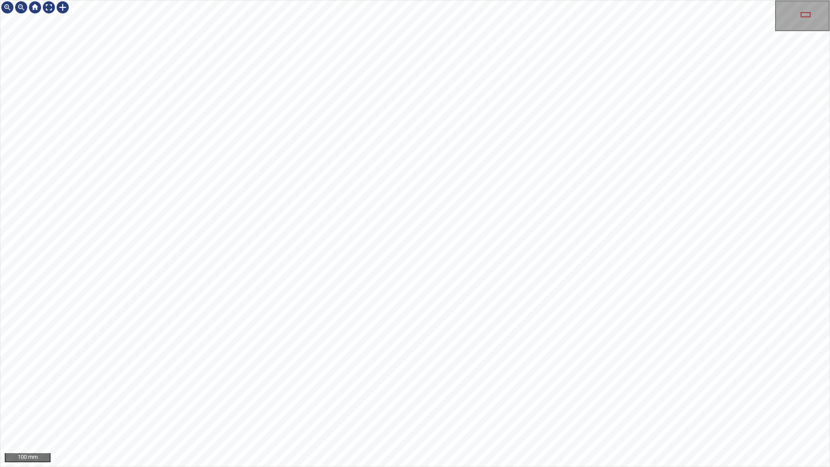
click at [459, 412] on div "100 mm" at bounding box center [415, 233] width 830 height 467
click at [425, 412] on div "100 mm" at bounding box center [415, 233] width 830 height 467
click at [447, 412] on div "100 mm" at bounding box center [415, 233] width 830 height 467
click at [575, 412] on div "100 mm" at bounding box center [415, 233] width 830 height 467
click at [47, 11] on div at bounding box center [49, 7] width 14 height 14
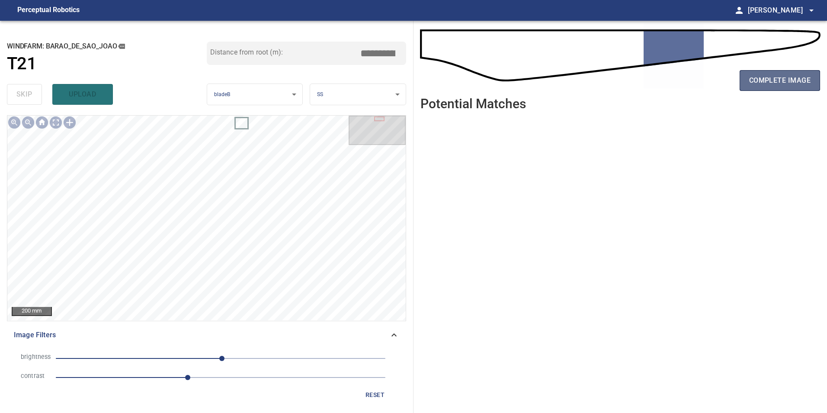
click at [788, 83] on span "complete image" at bounding box center [779, 80] width 61 height 12
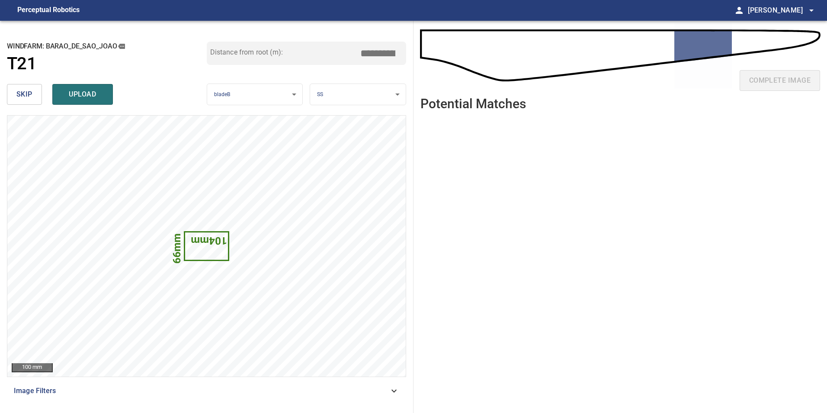
click at [20, 96] on span "skip" at bounding box center [24, 94] width 16 height 12
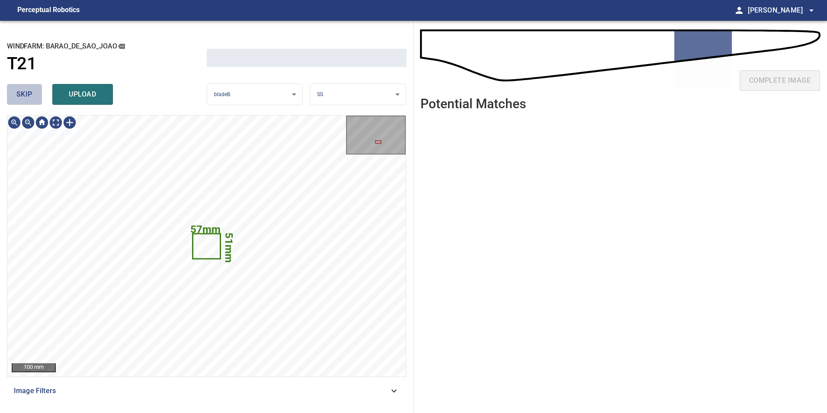
click at [20, 96] on span "skip" at bounding box center [24, 94] width 16 height 12
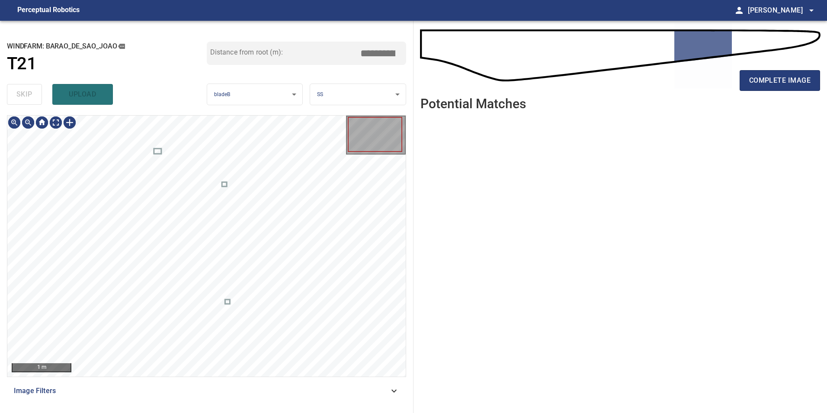
click at [20, 96] on div "skip upload" at bounding box center [107, 94] width 200 height 28
click at [365, 396] on div "Image Filters" at bounding box center [206, 390] width 399 height 21
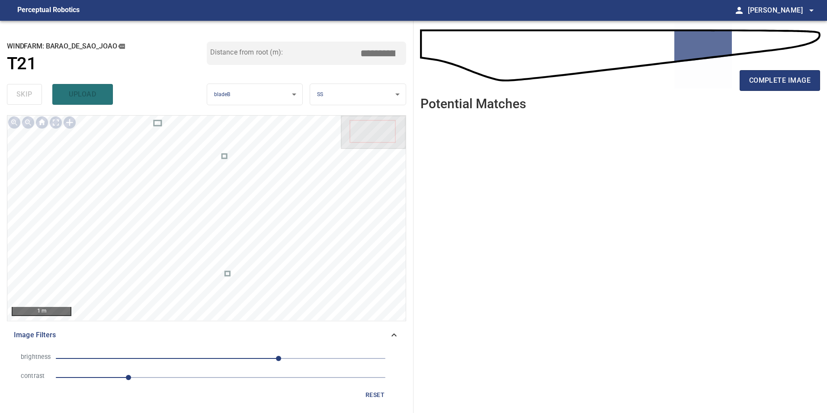
click at [194, 375] on span "1.1" at bounding box center [221, 377] width 330 height 12
click at [208, 365] on li "brightness 90" at bounding box center [206, 358] width 385 height 19
click at [209, 359] on span "90" at bounding box center [221, 358] width 330 height 12
click at [224, 358] on span "-18" at bounding box center [221, 358] width 330 height 12
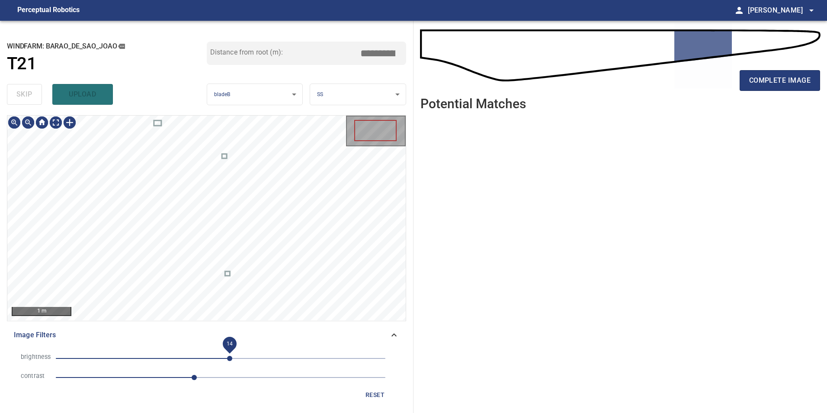
click at [230, 358] on span "14" at bounding box center [229, 357] width 5 height 5
click at [214, 356] on span "-11" at bounding box center [221, 358] width 330 height 12
click at [216, 358] on span "-11" at bounding box center [213, 357] width 5 height 5
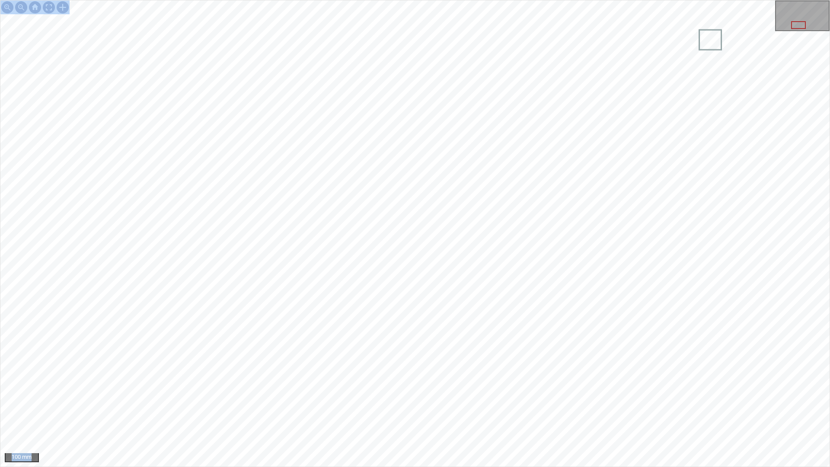
click at [272, 244] on div "100 mm" at bounding box center [415, 233] width 830 height 467
click at [399, 412] on div "100 mm" at bounding box center [415, 233] width 830 height 467
click at [410, 412] on div "100 mm" at bounding box center [415, 233] width 830 height 467
click at [378, 412] on div "100 mm" at bounding box center [415, 233] width 830 height 467
click at [389, 412] on div "100 mm" at bounding box center [415, 233] width 830 height 467
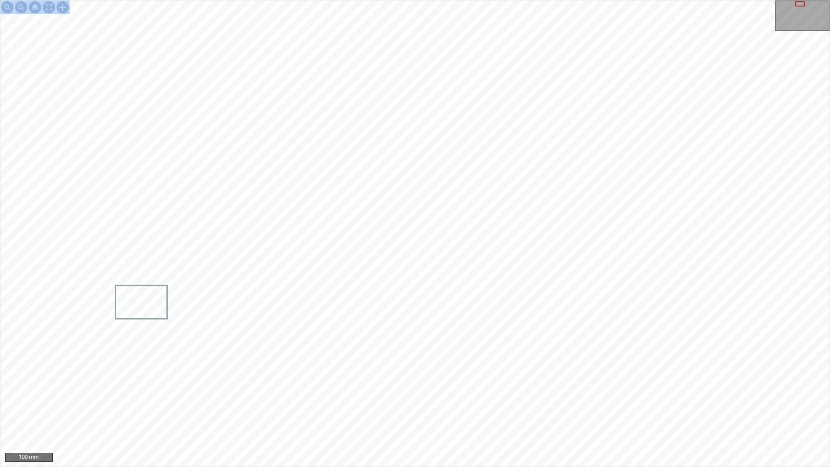
click at [523, 0] on div "100 mm" at bounding box center [415, 233] width 830 height 467
click at [404, 0] on div "100 mm" at bounding box center [415, 233] width 830 height 467
click at [313, 0] on div "100 mm" at bounding box center [415, 233] width 830 height 467
click at [559, 412] on div "100 mm" at bounding box center [415, 233] width 830 height 467
click at [520, 412] on div "100 mm" at bounding box center [415, 233] width 830 height 467
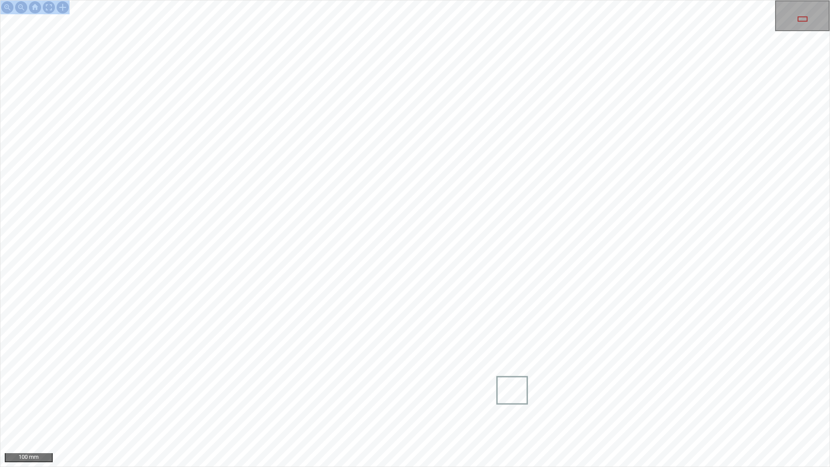
click at [467, 412] on div "100 mm" at bounding box center [415, 233] width 830 height 467
click at [432, 412] on div "100 mm" at bounding box center [415, 233] width 830 height 467
click at [445, 412] on div "100 mm" at bounding box center [415, 233] width 830 height 467
click at [381, 412] on div "100 mm" at bounding box center [415, 233] width 830 height 467
click at [434, 154] on div "100 mm" at bounding box center [415, 233] width 830 height 467
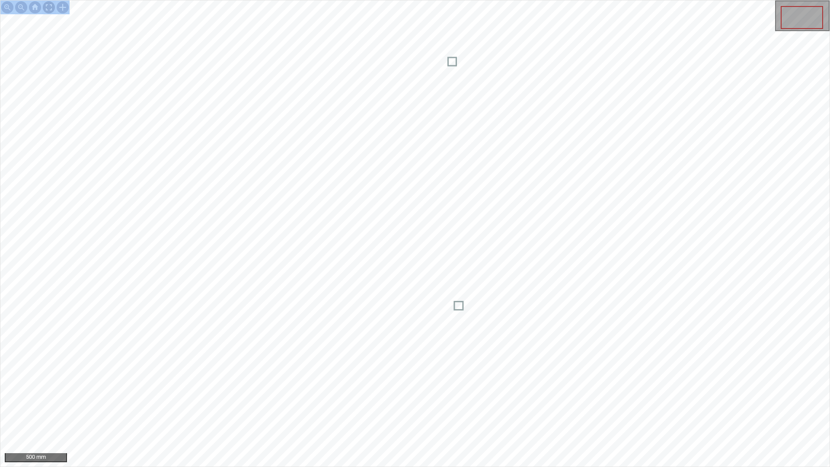
click at [51, 11] on div at bounding box center [49, 7] width 14 height 14
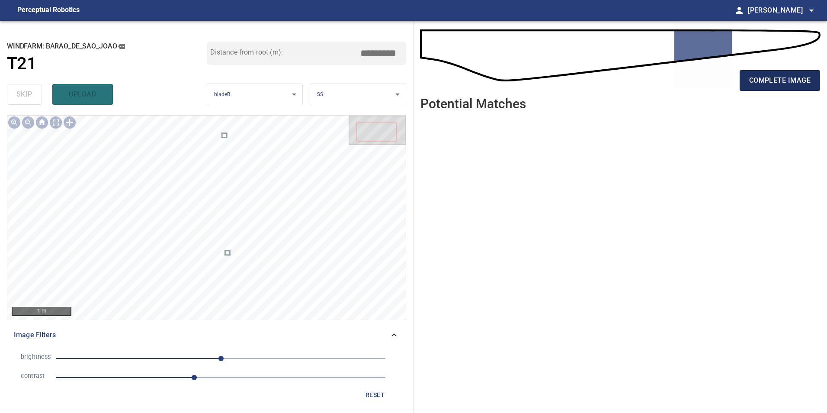
click at [777, 81] on span "complete image" at bounding box center [779, 80] width 61 height 12
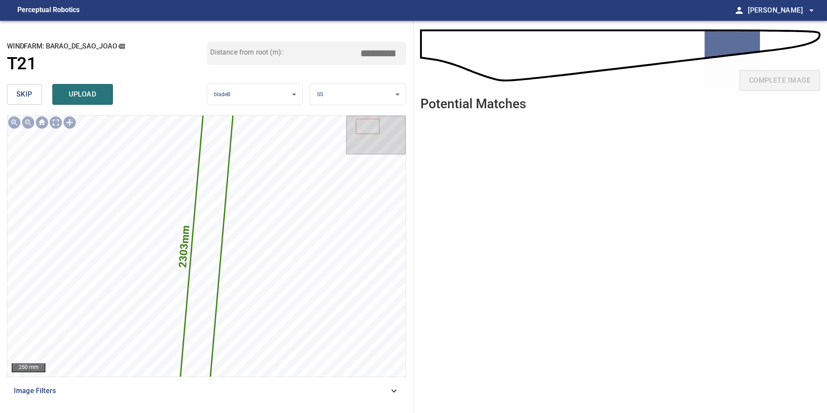
click at [23, 88] on button "skip" at bounding box center [24, 94] width 35 height 21
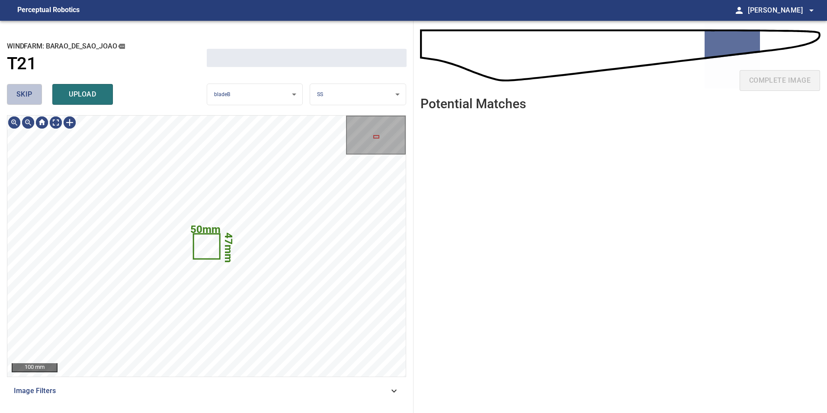
click at [23, 88] on button "skip" at bounding box center [24, 94] width 35 height 21
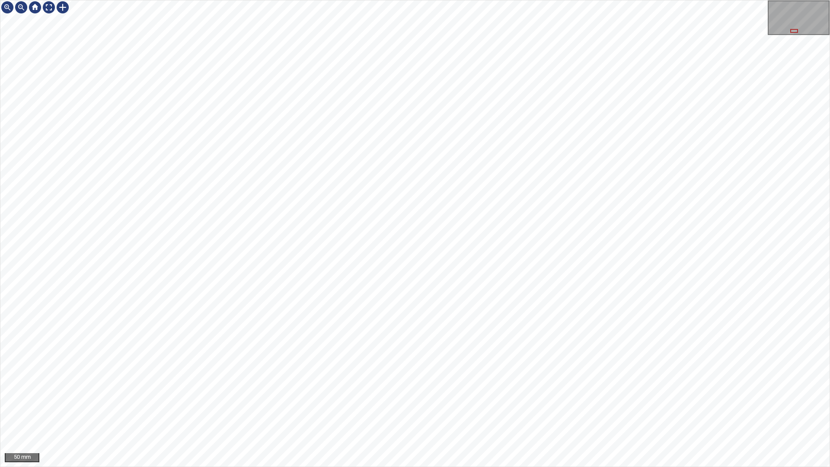
click at [414, 412] on div "50 mm" at bounding box center [415, 233] width 830 height 467
click at [476, 412] on div "50 mm" at bounding box center [415, 233] width 830 height 467
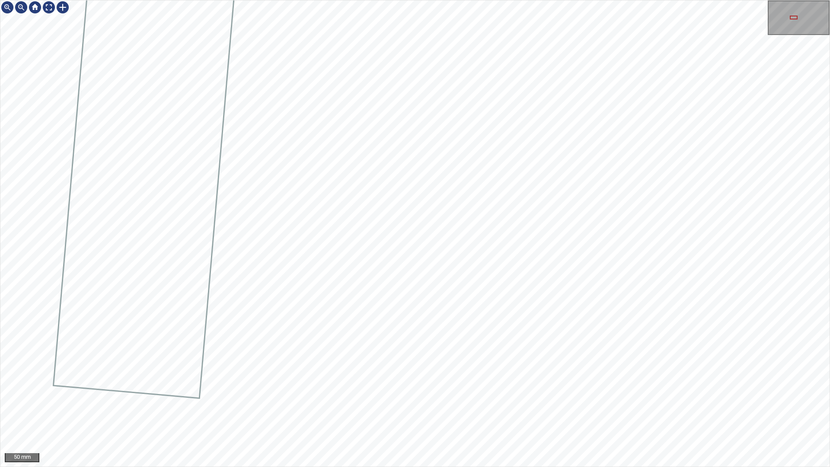
click at [406, 412] on div "50 mm" at bounding box center [415, 233] width 830 height 467
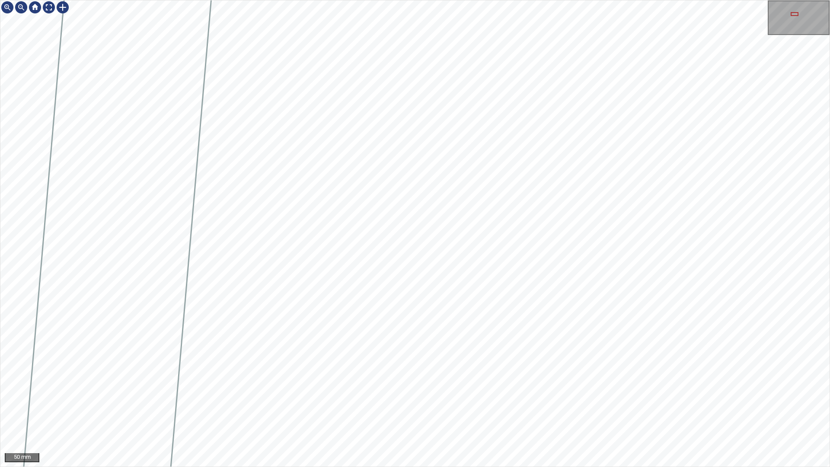
click at [424, 412] on div "50 mm" at bounding box center [415, 233] width 830 height 467
click at [440, 412] on div "50 mm" at bounding box center [415, 233] width 830 height 467
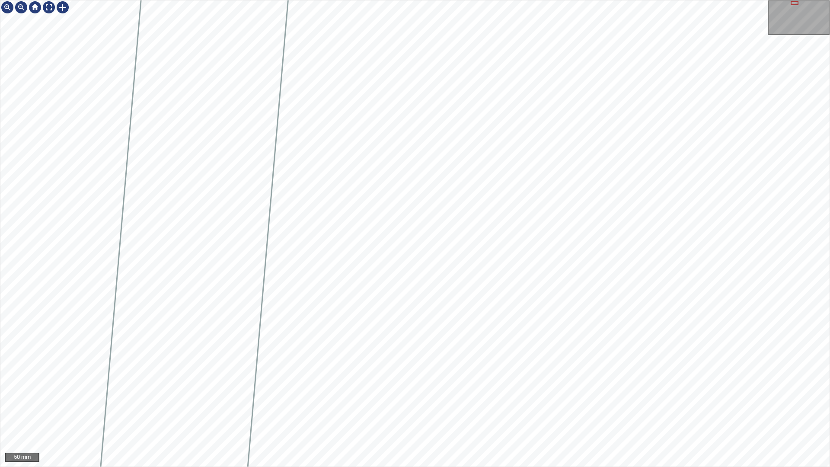
click at [496, 412] on div "50 mm" at bounding box center [415, 233] width 830 height 467
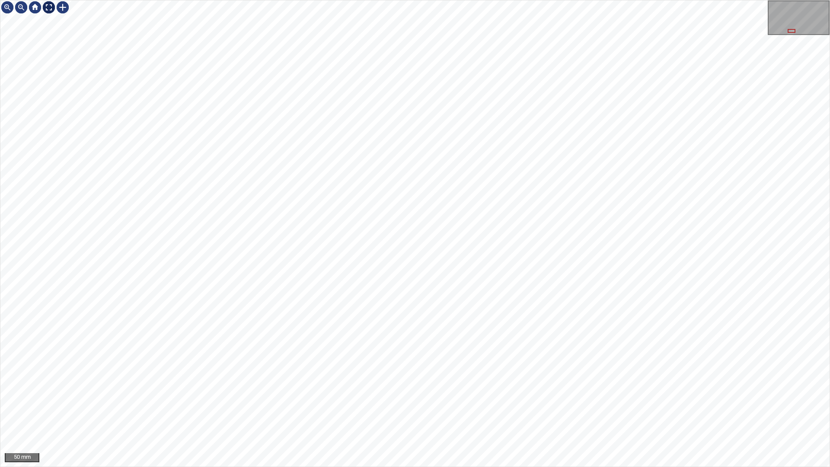
click at [44, 10] on div at bounding box center [49, 7] width 14 height 14
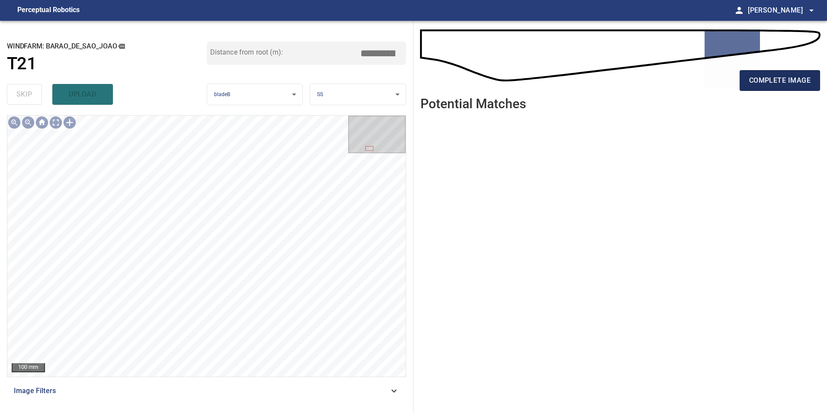
click at [756, 73] on button "complete image" at bounding box center [780, 80] width 80 height 21
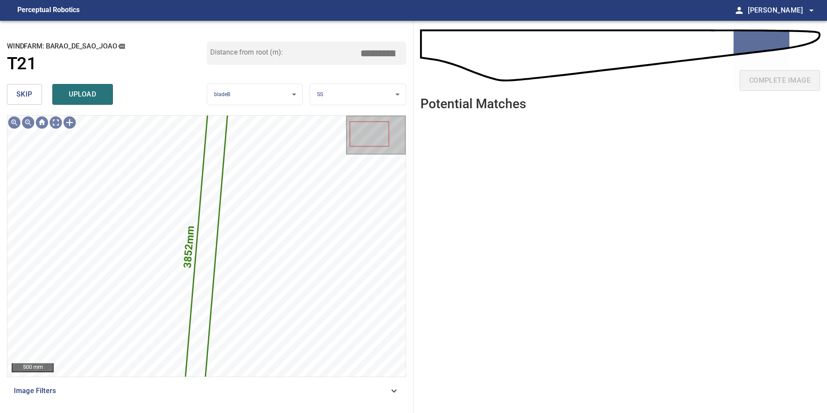
click at [21, 91] on span "skip" at bounding box center [24, 94] width 16 height 12
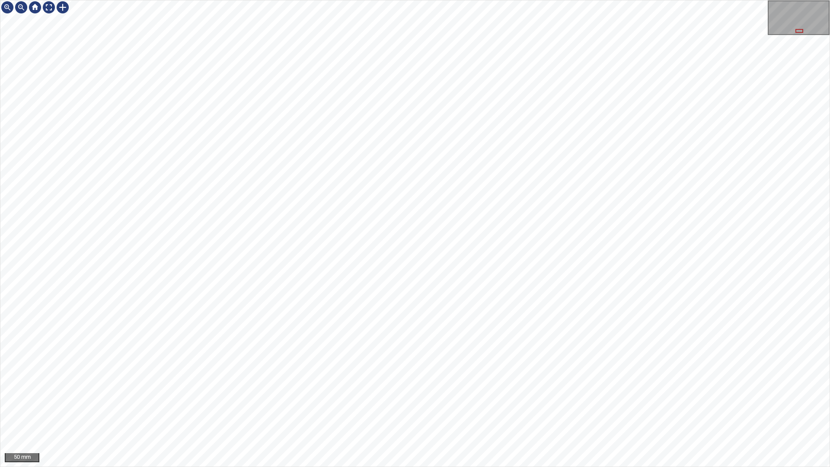
click at [535, 412] on div "50 mm" at bounding box center [415, 233] width 830 height 467
click at [498, 412] on div "50 mm" at bounding box center [415, 233] width 830 height 467
click at [488, 412] on div "50 mm" at bounding box center [415, 233] width 830 height 467
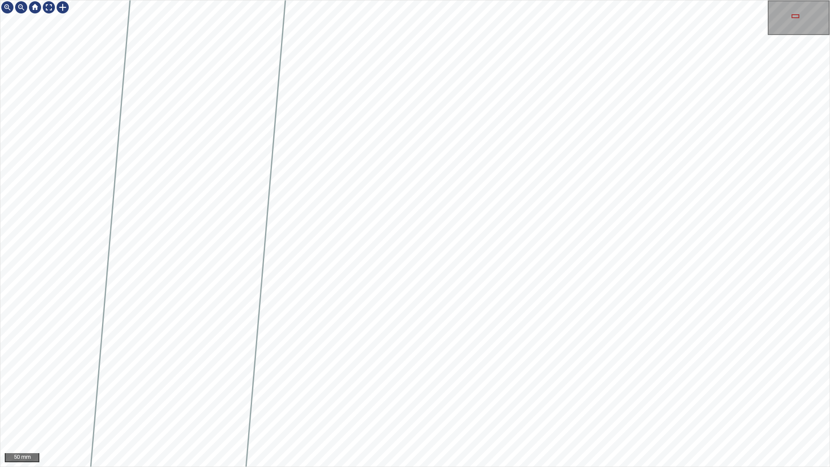
click at [468, 0] on div "50 mm" at bounding box center [415, 233] width 830 height 467
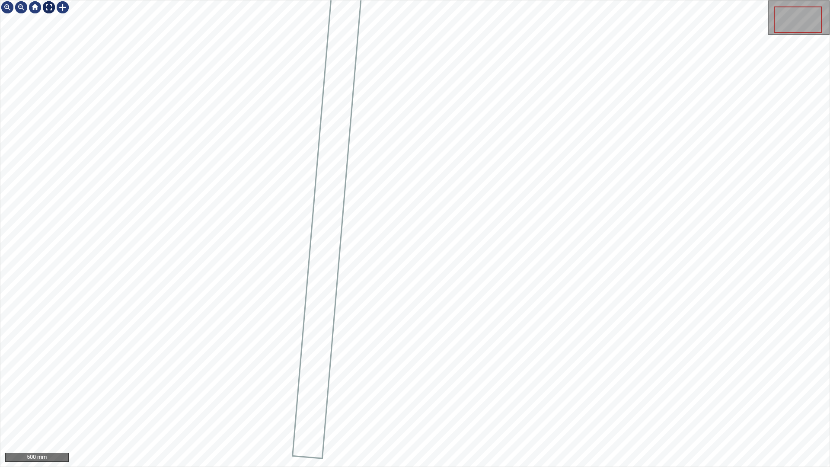
click at [48, 6] on div at bounding box center [49, 7] width 14 height 14
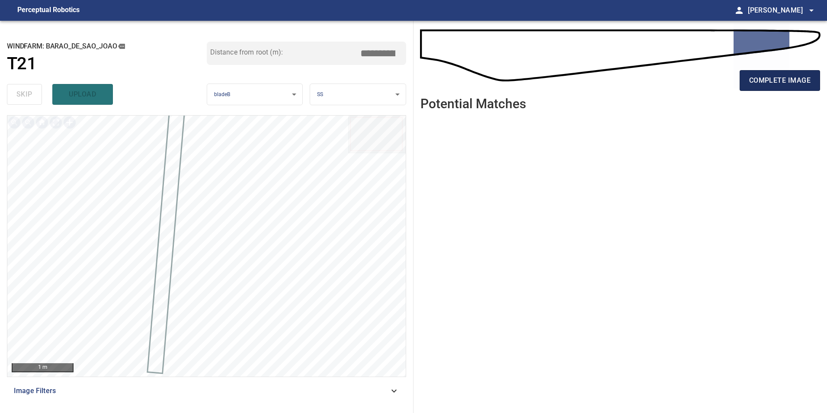
drag, startPoint x: 777, startPoint y: 91, endPoint x: 759, endPoint y: 85, distance: 18.5
click at [777, 91] on div "complete image" at bounding box center [620, 84] width 400 height 35
click at [757, 80] on span "complete image" at bounding box center [779, 80] width 61 height 12
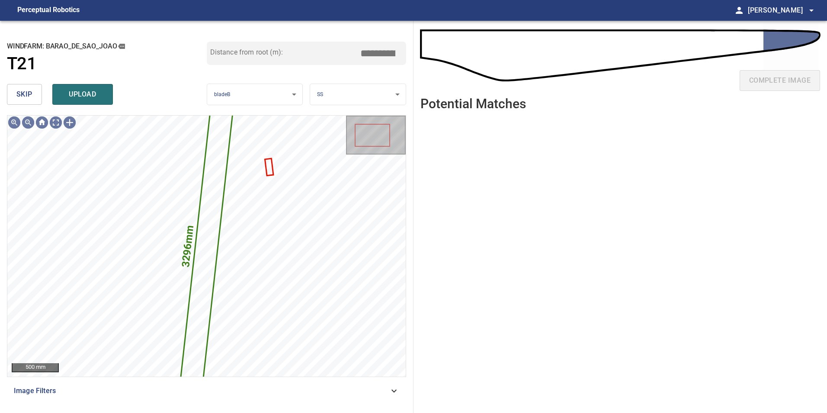
click at [28, 98] on span "skip" at bounding box center [24, 94] width 16 height 12
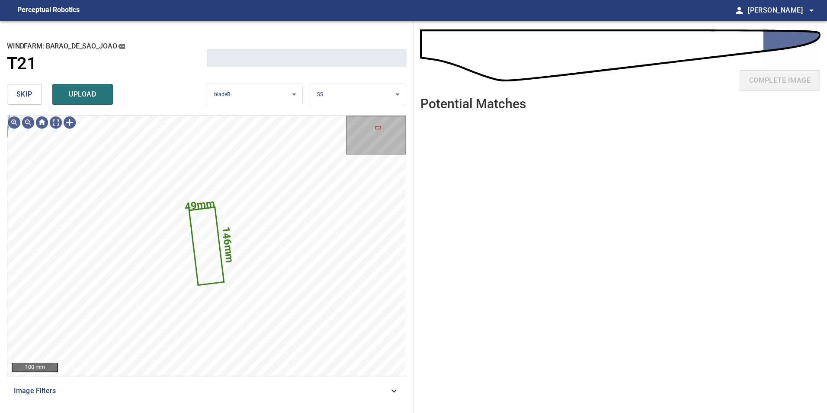
click at [28, 98] on span "skip" at bounding box center [24, 94] width 16 height 12
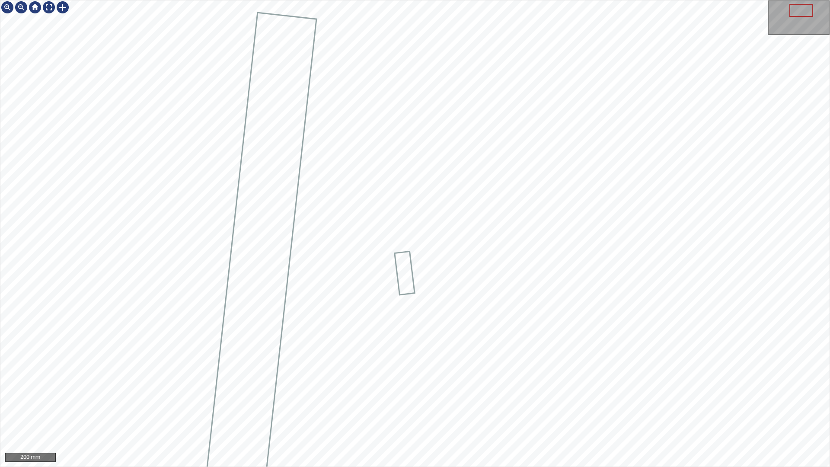
click at [360, 0] on div "200 mm" at bounding box center [415, 233] width 830 height 467
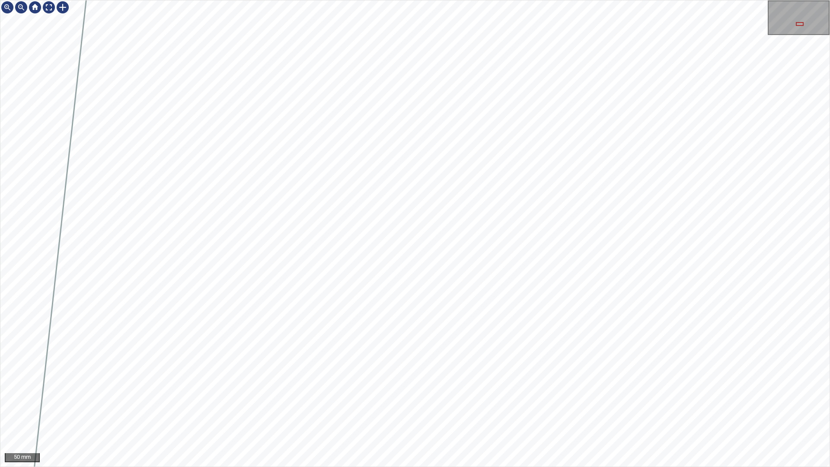
click at [551, 412] on div "50 mm" at bounding box center [415, 233] width 830 height 467
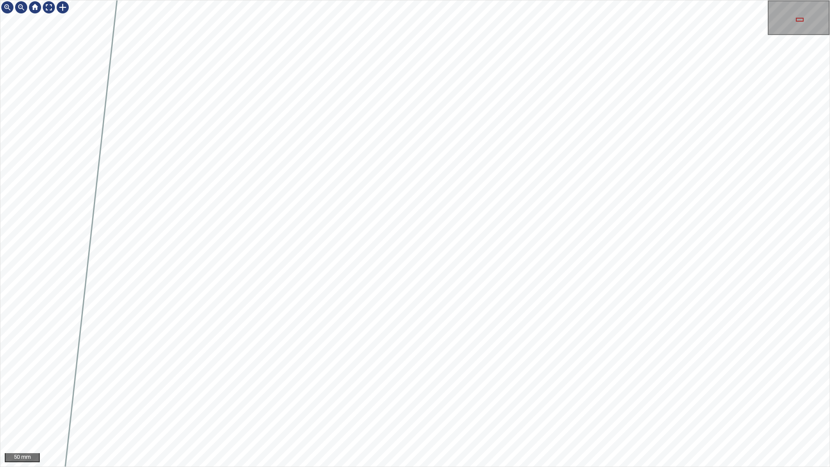
click at [515, 412] on div "50 mm" at bounding box center [415, 233] width 830 height 467
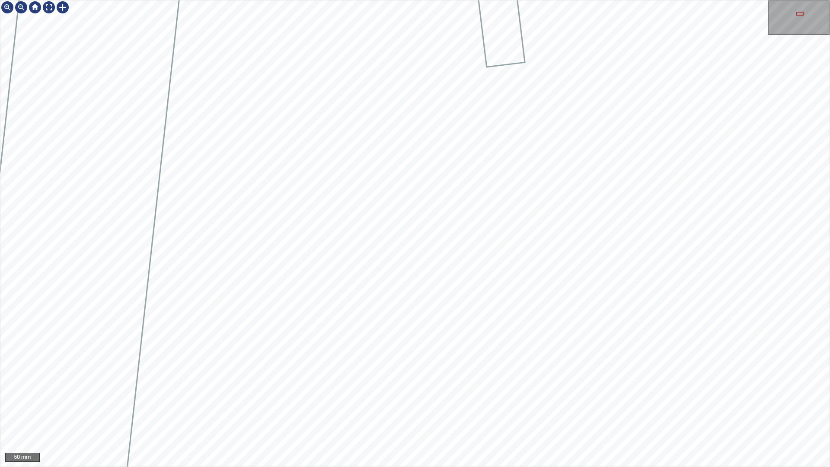
click at [457, 412] on div "50 mm" at bounding box center [415, 233] width 830 height 467
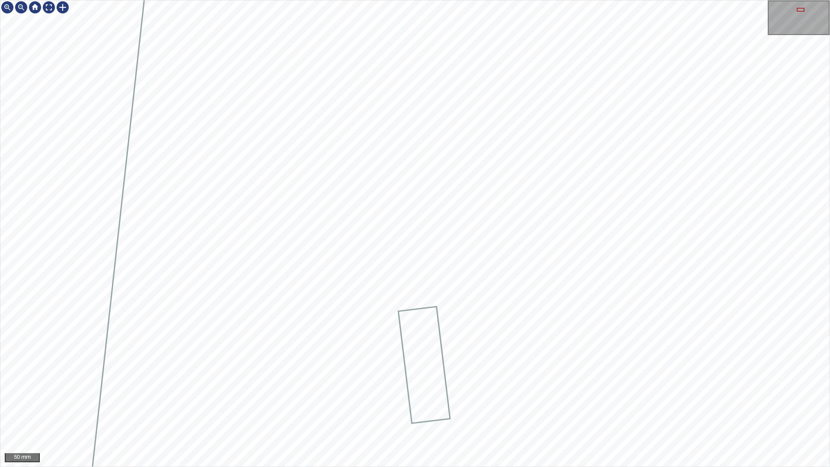
click at [433, 412] on div "50 mm" at bounding box center [415, 233] width 830 height 467
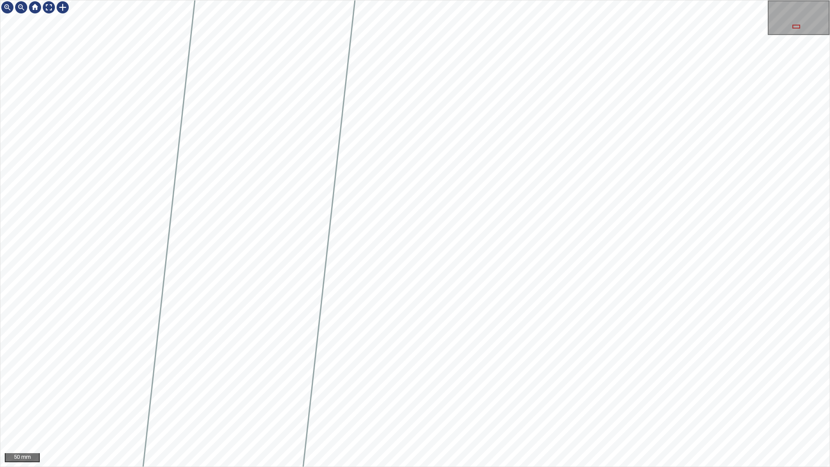
click at [470, 412] on div "50 mm" at bounding box center [415, 233] width 830 height 467
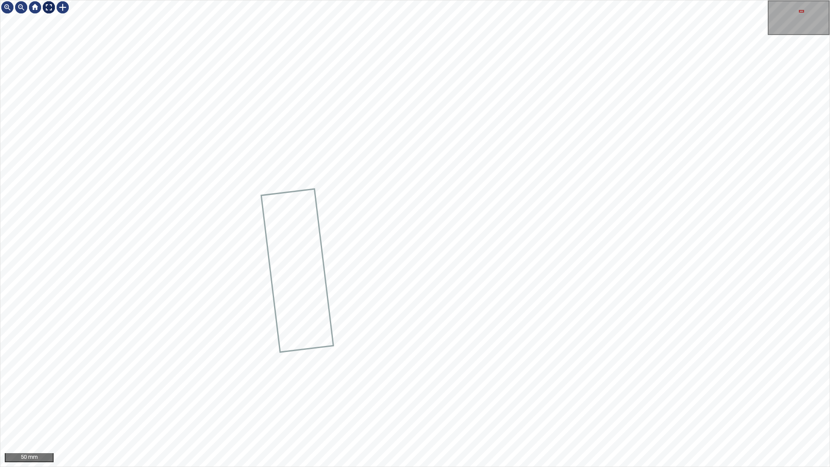
click at [50, 4] on div at bounding box center [49, 7] width 14 height 14
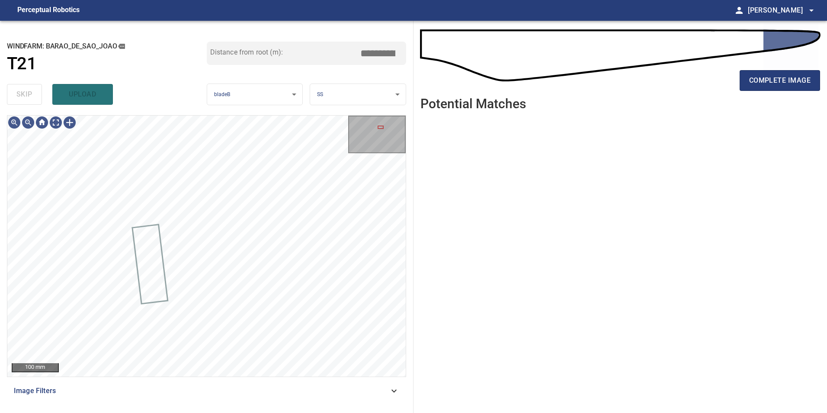
drag, startPoint x: 342, startPoint y: 391, endPoint x: 317, endPoint y: 397, distance: 25.9
click at [341, 393] on span "Image Filters" at bounding box center [201, 390] width 375 height 10
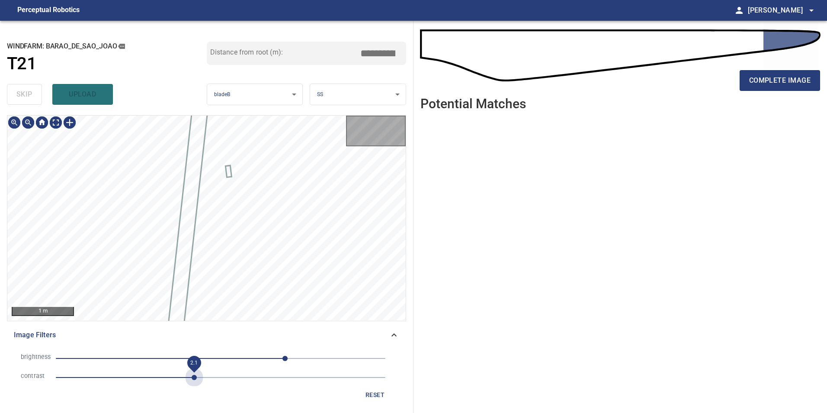
click at [191, 382] on span "2.1" at bounding box center [221, 377] width 330 height 12
drag, startPoint x: 260, startPoint y: 346, endPoint x: 244, endPoint y: 357, distance: 19.6
click at [260, 354] on div "brightness 100 contrast 2.1 reset" at bounding box center [206, 375] width 399 height 61
drag, startPoint x: 237, startPoint y: 357, endPoint x: 208, endPoint y: 359, distance: 28.6
click at [237, 358] on span "25" at bounding box center [221, 358] width 330 height 12
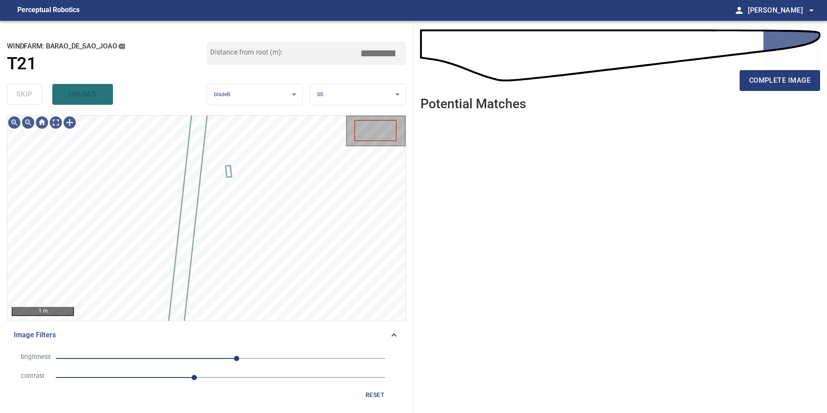
click at [208, 359] on span "25" at bounding box center [221, 358] width 330 height 12
click at [223, 359] on span "-20" at bounding box center [221, 358] width 330 height 12
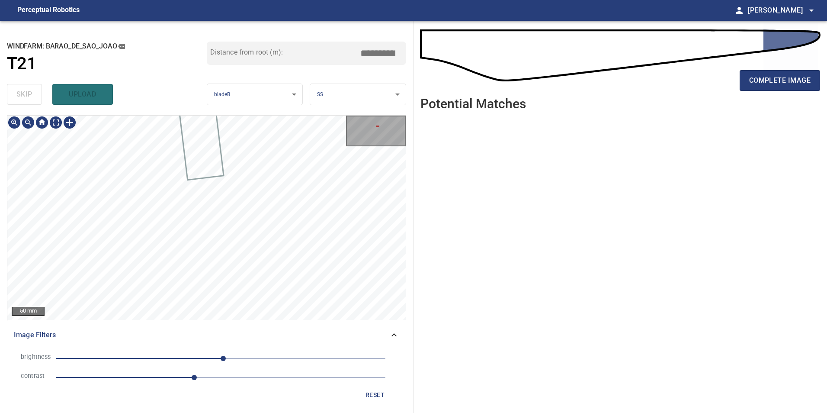
click at [318, 115] on div "**********" at bounding box center [206, 217] width 413 height 392
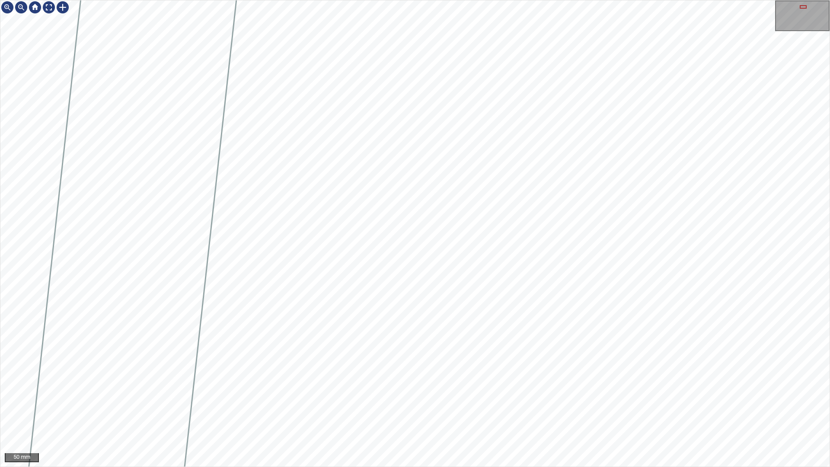
click at [617, 412] on div "50 mm" at bounding box center [415, 233] width 830 height 467
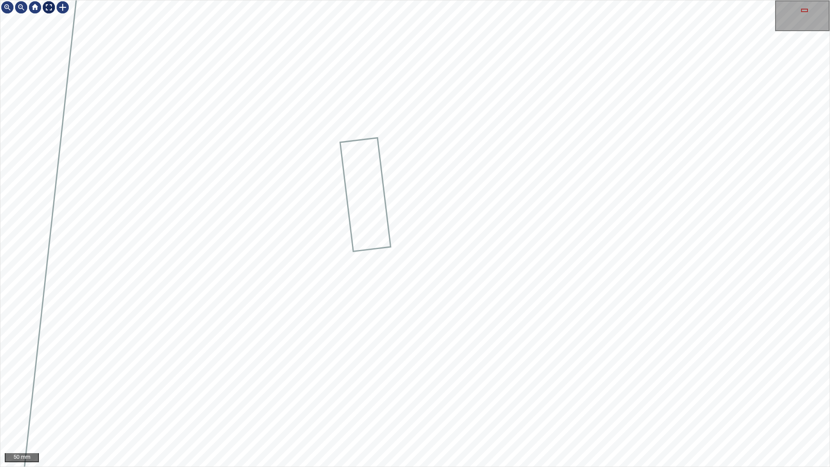
click at [47, 9] on div at bounding box center [49, 7] width 14 height 14
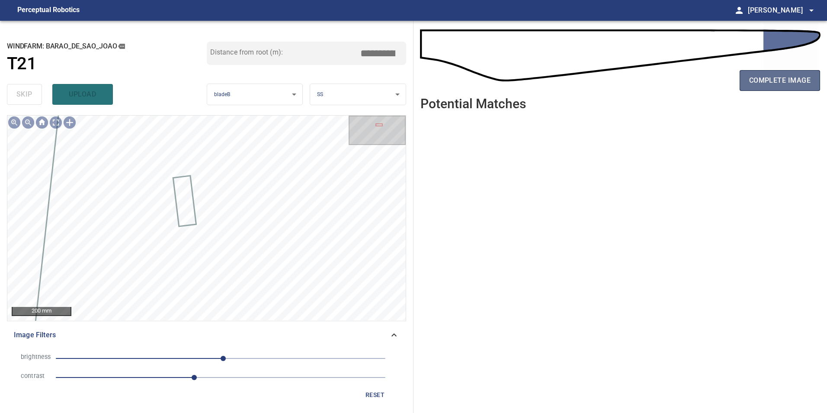
click at [768, 83] on span "complete image" at bounding box center [779, 80] width 61 height 12
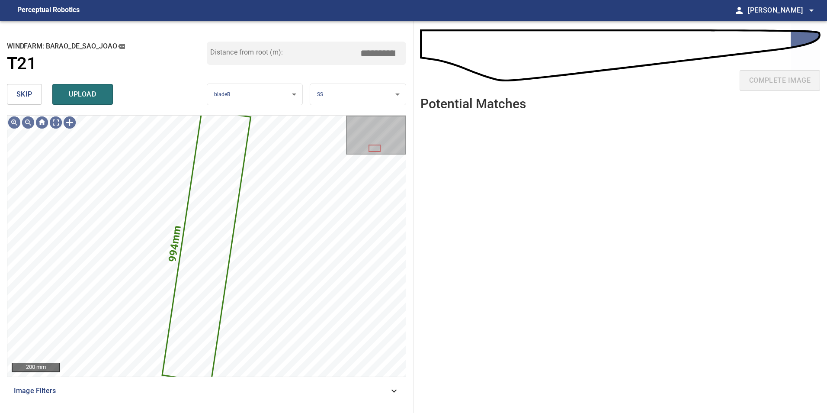
click at [29, 90] on span "skip" at bounding box center [24, 94] width 16 height 12
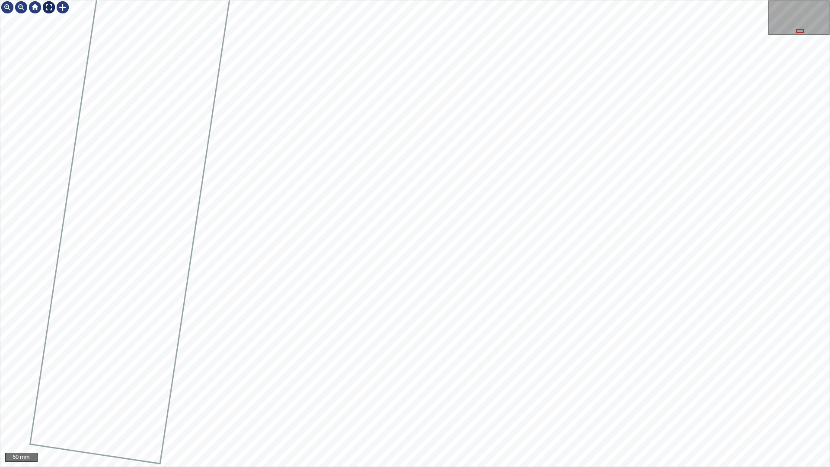
click at [51, 10] on div at bounding box center [49, 7] width 14 height 14
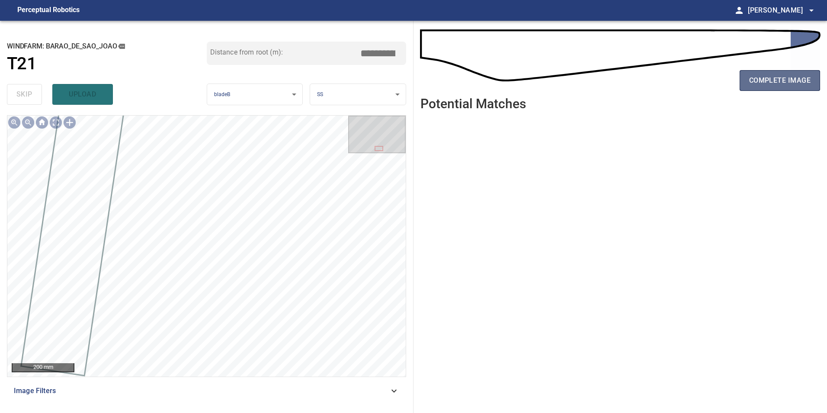
click at [786, 75] on span "complete image" at bounding box center [779, 80] width 61 height 12
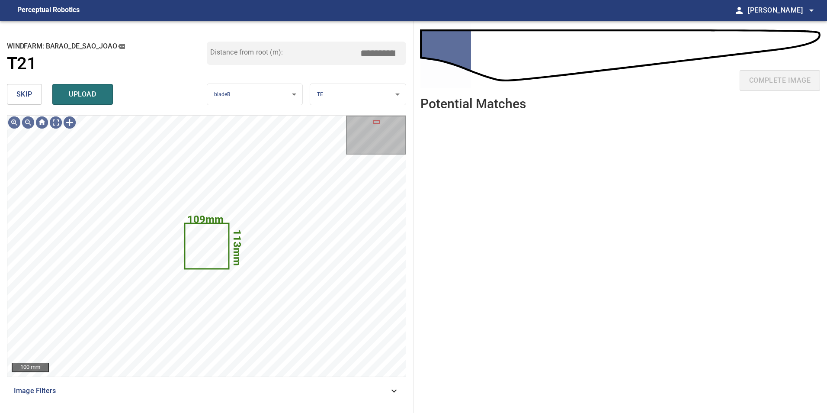
click at [30, 90] on span "skip" at bounding box center [24, 94] width 16 height 12
drag, startPoint x: 21, startPoint y: 89, endPoint x: 27, endPoint y: 106, distance: 18.6
click at [21, 89] on span "skip" at bounding box center [24, 94] width 16 height 12
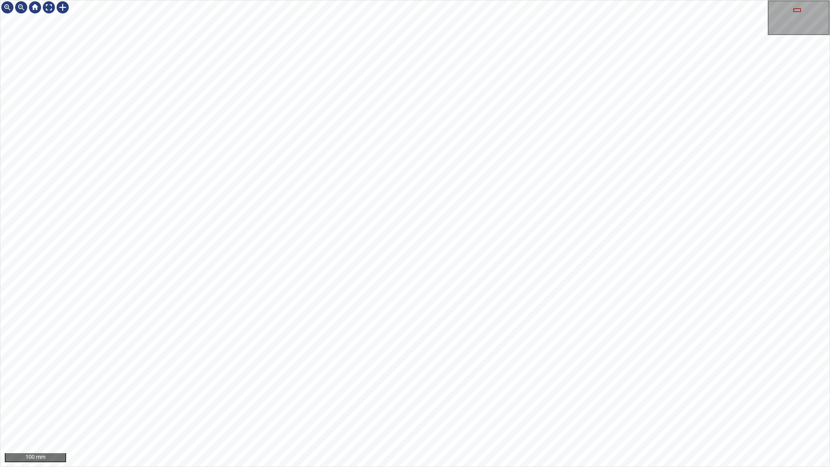
click at [492, 467] on div "100 mm" at bounding box center [415, 233] width 830 height 467
click at [489, 467] on div "100 mm" at bounding box center [415, 233] width 830 height 467
click at [486, 0] on div "200 mm" at bounding box center [415, 233] width 830 height 467
click at [47, 3] on div at bounding box center [49, 7] width 14 height 14
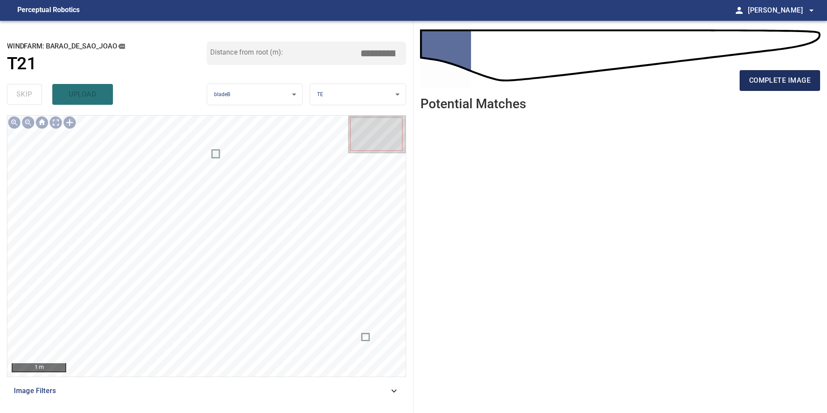
click at [779, 83] on span "complete image" at bounding box center [779, 80] width 61 height 12
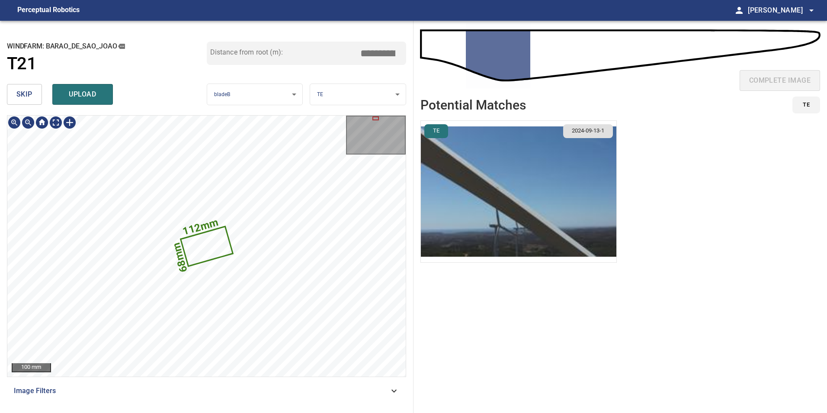
click at [213, 249] on icon at bounding box center [206, 246] width 51 height 38
click at [21, 99] on span "skip" at bounding box center [24, 94] width 16 height 12
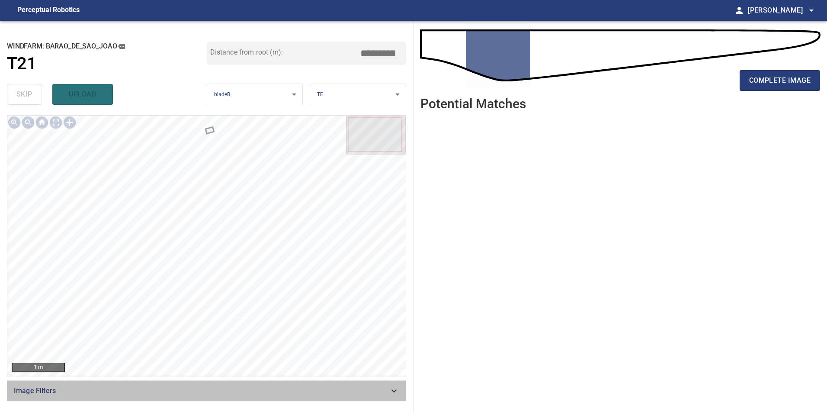
click at [384, 392] on span "Image Filters" at bounding box center [201, 390] width 375 height 10
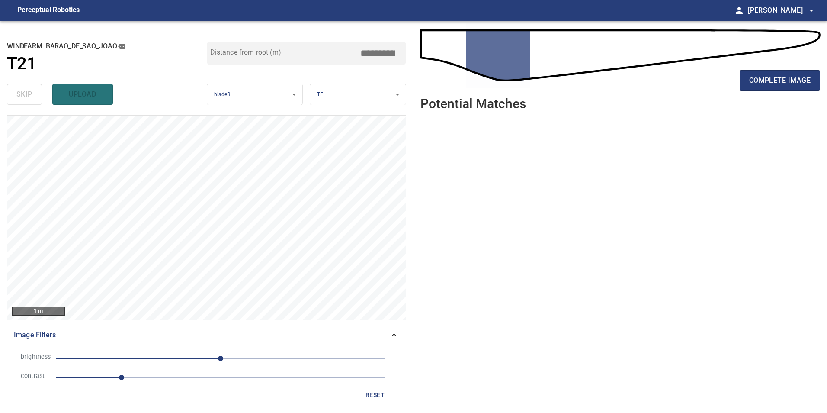
drag, startPoint x: 156, startPoint y: 378, endPoint x: 163, endPoint y: 378, distance: 6.9
click at [157, 379] on span "1" at bounding box center [221, 377] width 330 height 12
click at [183, 361] on span "0" at bounding box center [221, 358] width 330 height 12
click at [207, 357] on span "-58" at bounding box center [221, 358] width 330 height 12
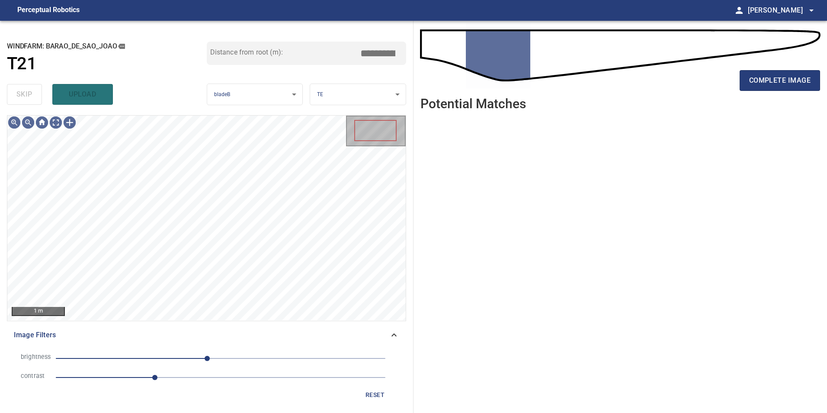
click at [225, 358] on span "-21" at bounding box center [221, 358] width 330 height 12
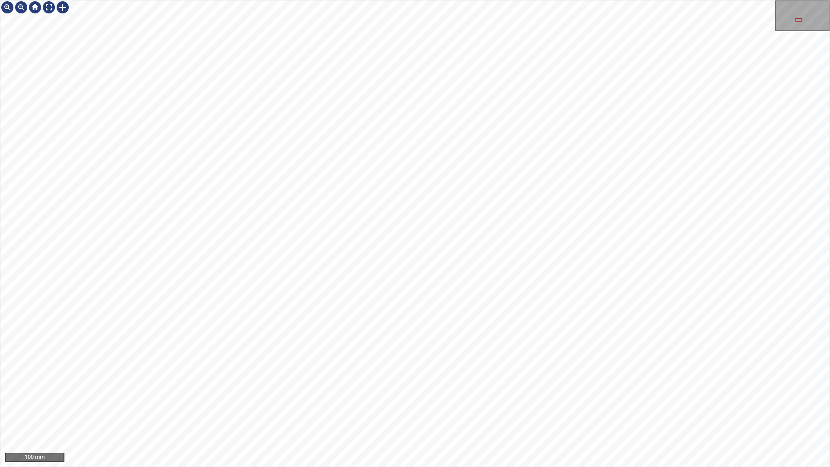
click at [369, 467] on div "100 mm" at bounding box center [415, 233] width 830 height 467
click at [496, 467] on div "100 mm" at bounding box center [415, 233] width 830 height 467
click at [374, 467] on div "100 mm" at bounding box center [415, 233] width 830 height 467
click at [411, 467] on div "100 mm" at bounding box center [415, 233] width 830 height 467
click at [378, 467] on div "100 mm" at bounding box center [415, 233] width 830 height 467
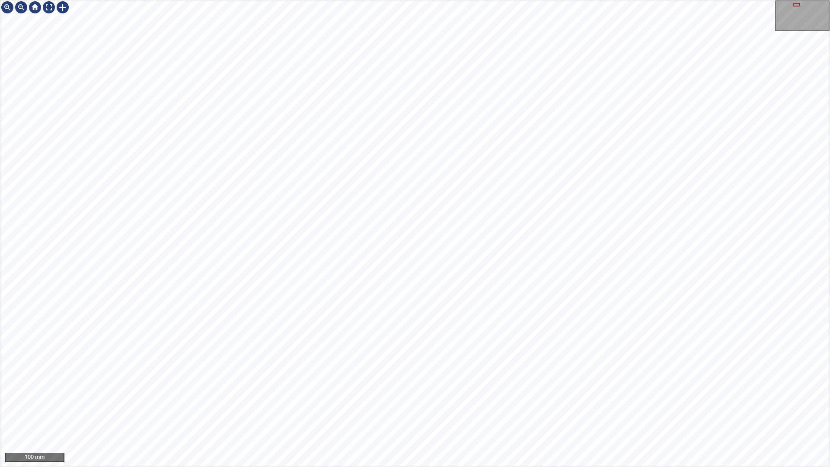
click at [167, 467] on div "100 mm" at bounding box center [415, 233] width 830 height 467
click at [379, 467] on div "100 mm" at bounding box center [415, 233] width 830 height 467
click at [41, 4] on div at bounding box center [35, 7] width 14 height 14
click at [49, 7] on div at bounding box center [49, 7] width 14 height 14
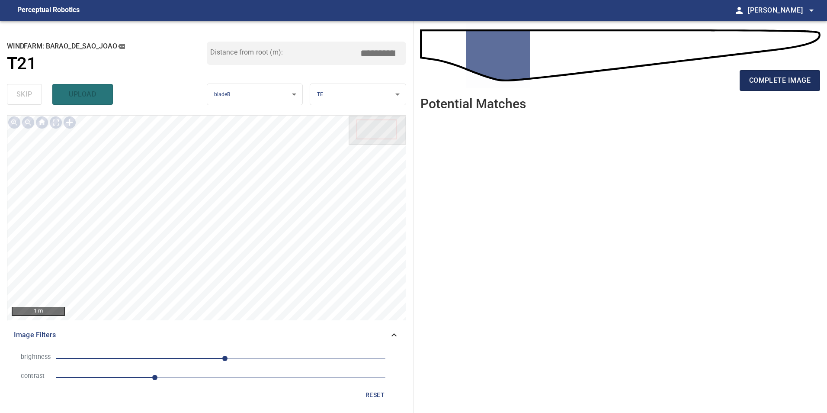
drag, startPoint x: 798, startPoint y: 83, endPoint x: 794, endPoint y: 86, distance: 5.5
click at [798, 86] on button "complete image" at bounding box center [780, 80] width 80 height 21
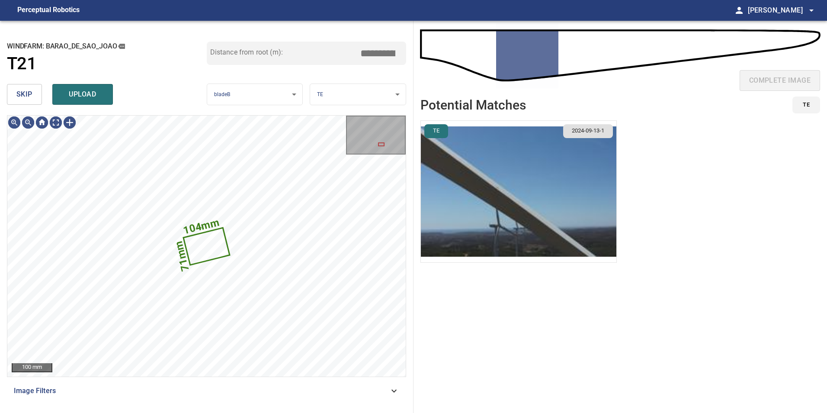
click at [28, 96] on span "skip" at bounding box center [24, 94] width 16 height 12
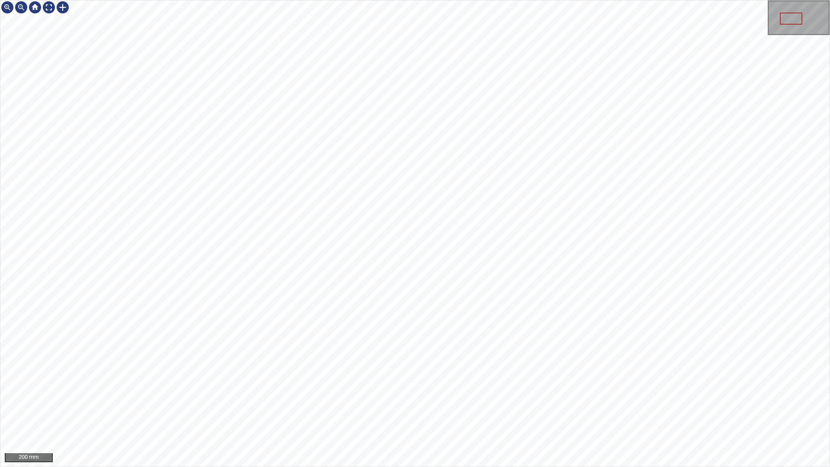
click at [830, 394] on html "200 mm" at bounding box center [415, 233] width 830 height 467
click at [298, 467] on div "100 mm" at bounding box center [415, 233] width 830 height 467
click at [290, 0] on div "100 mm" at bounding box center [415, 233] width 830 height 467
click at [546, 467] on div "50 mm" at bounding box center [415, 233] width 830 height 467
click at [544, 467] on div "50 mm" at bounding box center [415, 233] width 830 height 467
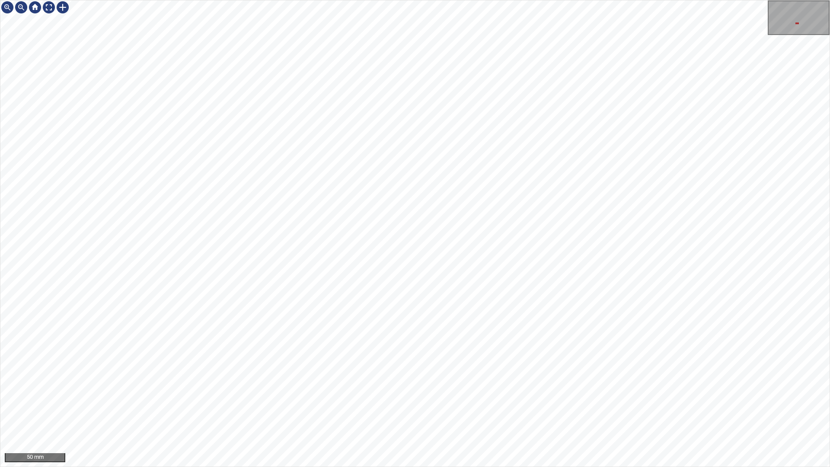
click at [629, 467] on div "50 mm" at bounding box center [415, 233] width 830 height 467
click at [62, 8] on div at bounding box center [63, 7] width 14 height 14
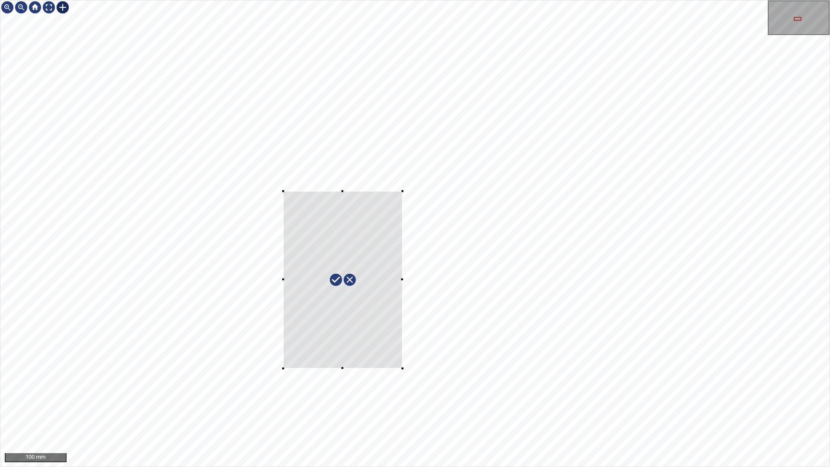
click at [283, 191] on div at bounding box center [414, 233] width 829 height 466
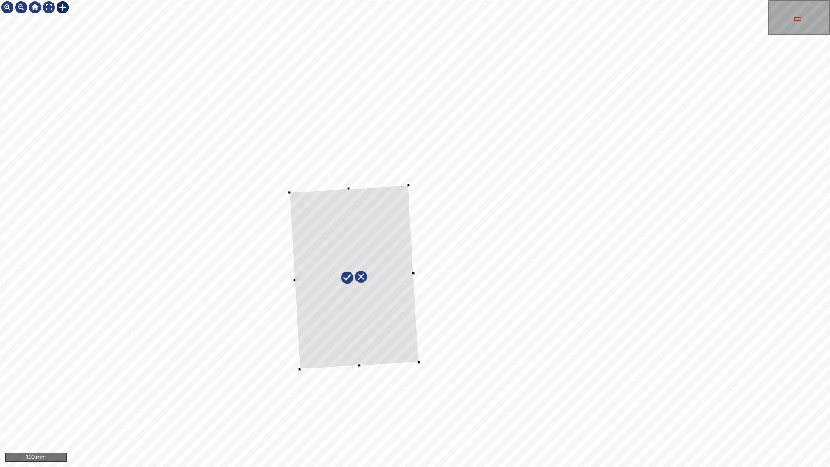
click at [393, 352] on div at bounding box center [354, 277] width 130 height 184
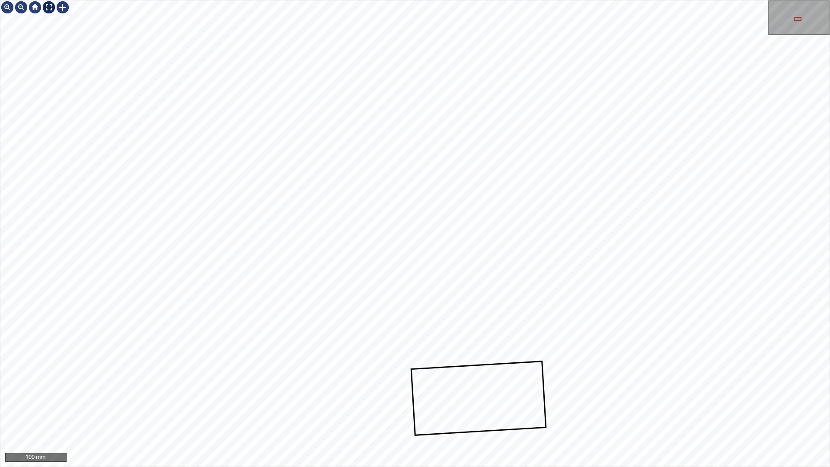
click at [44, 6] on div at bounding box center [49, 7] width 14 height 14
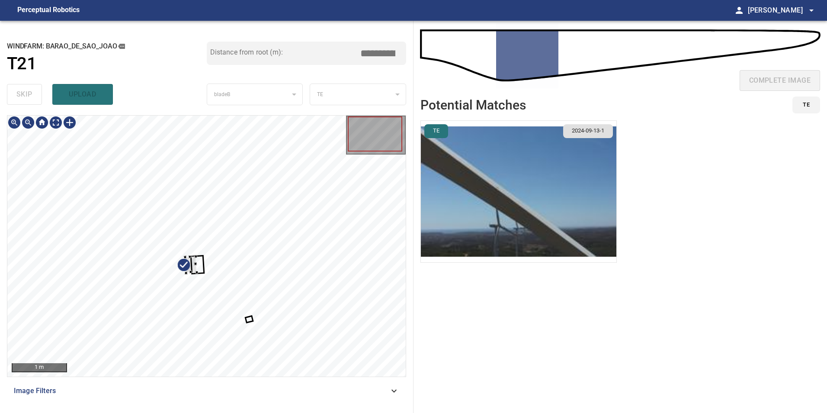
click at [185, 256] on div at bounding box center [191, 264] width 12 height 16
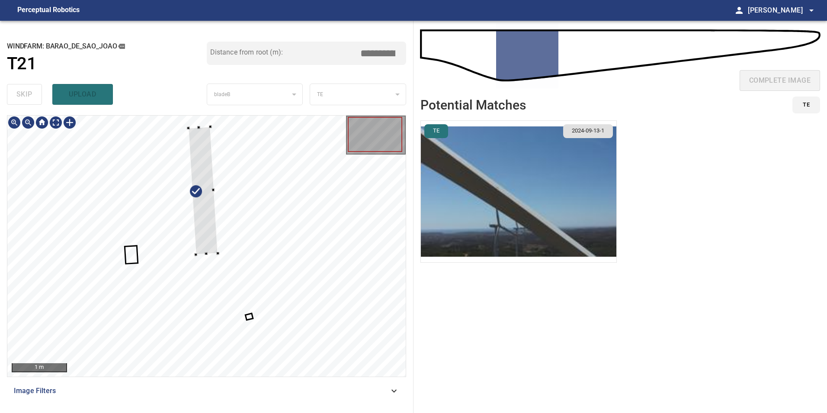
click at [214, 111] on div "**********" at bounding box center [206, 217] width 413 height 392
click at [194, 226] on div at bounding box center [202, 179] width 31 height 151
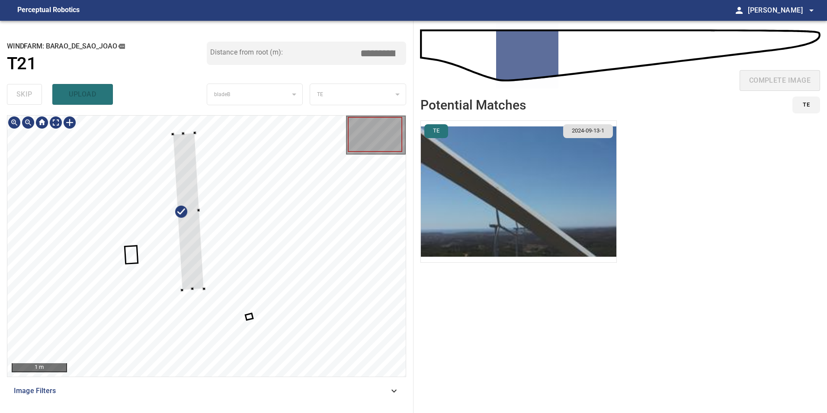
click at [187, 256] on div at bounding box center [188, 211] width 31 height 157
click at [194, 277] on div at bounding box center [191, 204] width 29 height 167
click at [195, 284] on div at bounding box center [190, 209] width 27 height 167
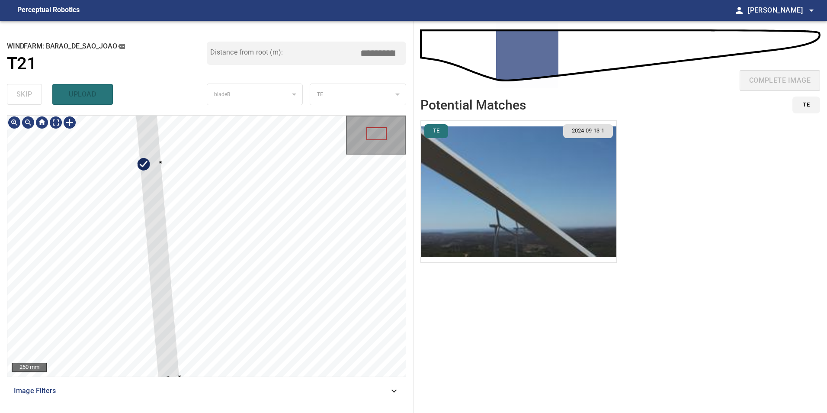
click at [139, 162] on div at bounding box center [151, 163] width 58 height 429
click at [165, 317] on div at bounding box center [149, 164] width 58 height 429
click at [144, 157] on div at bounding box center [149, 164] width 58 height 429
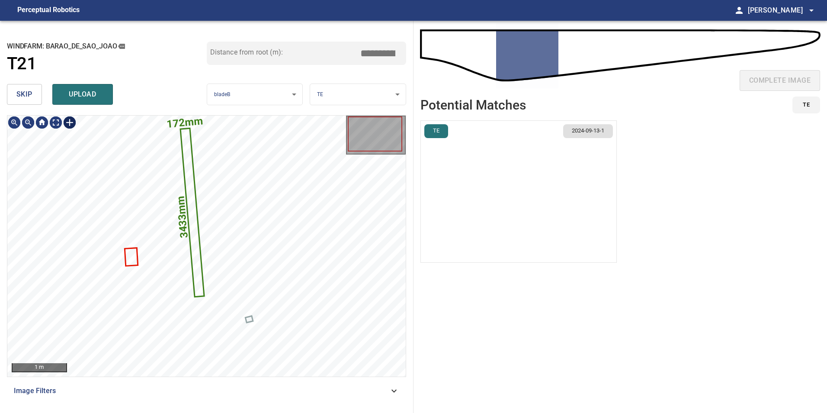
click at [68, 123] on div at bounding box center [70, 122] width 14 height 14
click at [186, 311] on div "172mm 3433mm" at bounding box center [206, 245] width 398 height 261
click at [186, 311] on div at bounding box center [186, 310] width 3 height 3
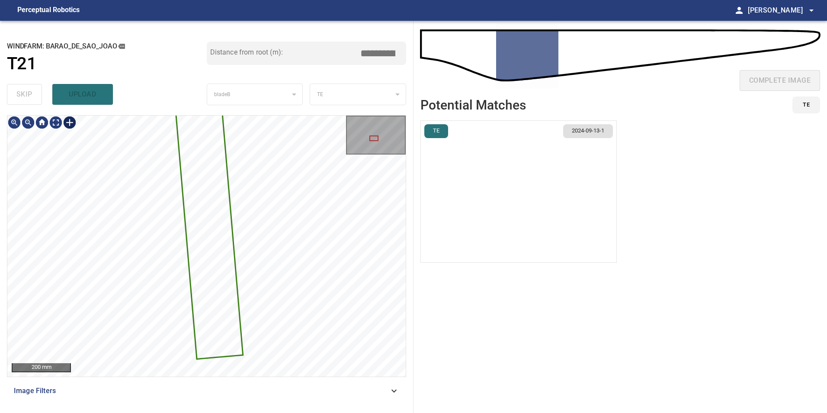
click at [65, 124] on div at bounding box center [70, 122] width 14 height 14
click at [270, 241] on div "172mm 3433mm" at bounding box center [206, 245] width 398 height 261
click at [272, 251] on div "172mm 3433mm" at bounding box center [206, 245] width 398 height 261
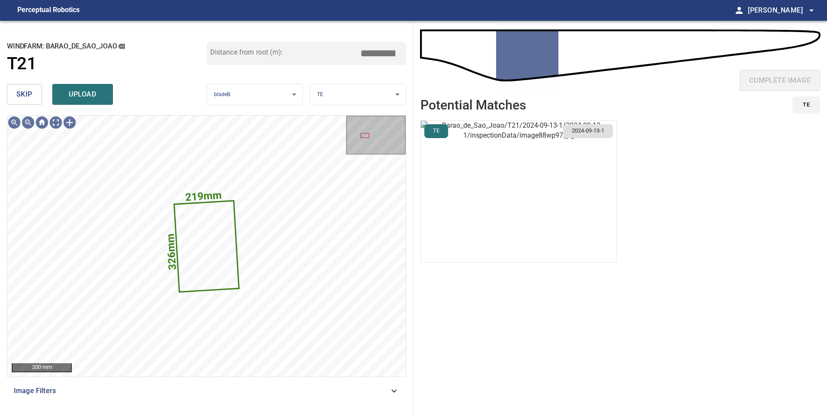
click at [16, 92] on button "skip" at bounding box center [24, 94] width 35 height 21
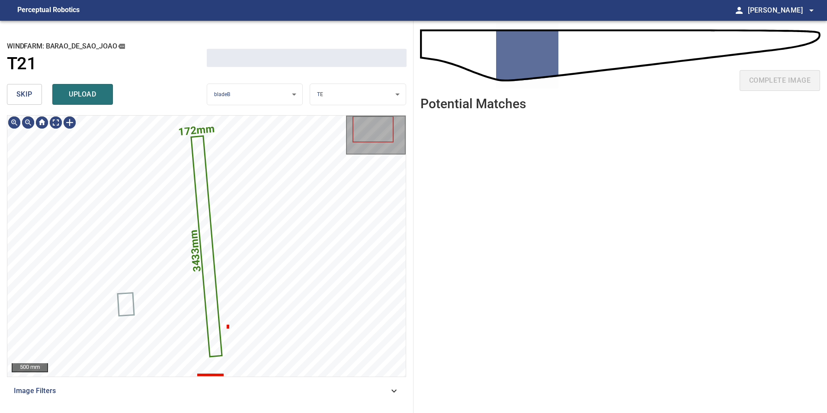
click at [16, 92] on button "skip" at bounding box center [24, 94] width 35 height 21
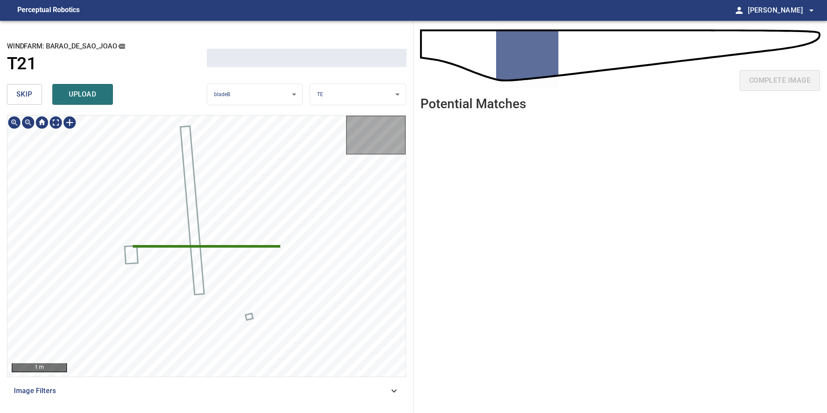
click at [16, 92] on button "skip" at bounding box center [24, 94] width 35 height 21
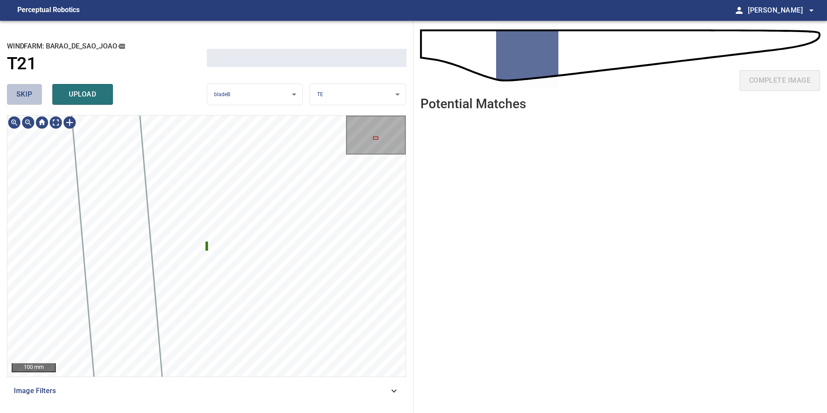
click at [16, 92] on button "skip" at bounding box center [24, 94] width 35 height 21
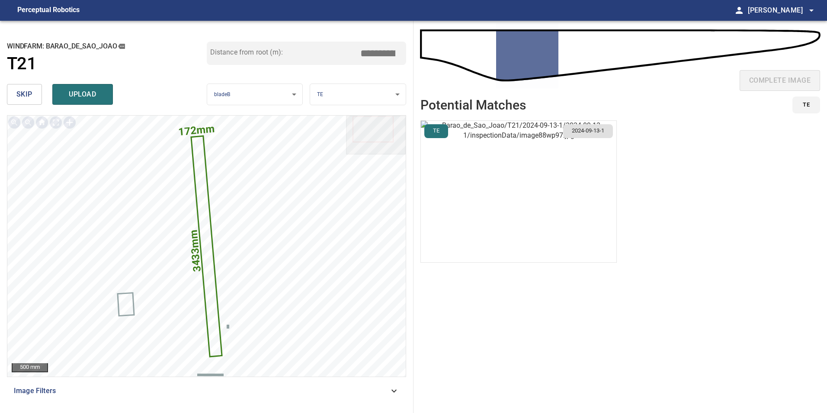
drag, startPoint x: 376, startPoint y: 56, endPoint x: 524, endPoint y: 111, distance: 157.4
click at [436, 49] on div "**********" at bounding box center [413, 217] width 827 height 392
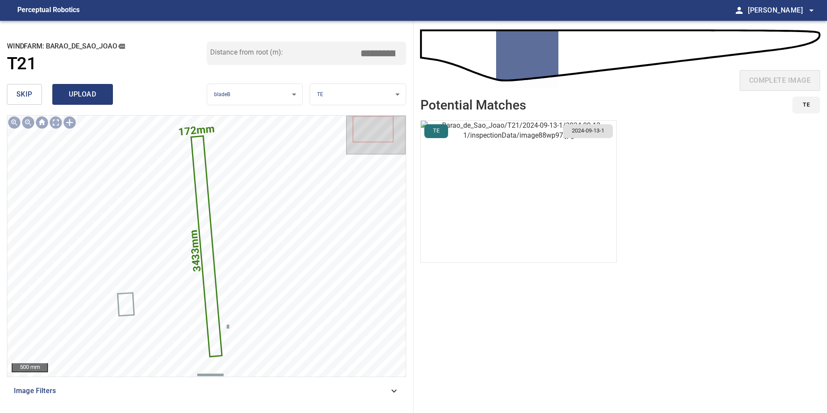
type input "*****"
click at [98, 96] on span "upload" at bounding box center [83, 94] width 42 height 12
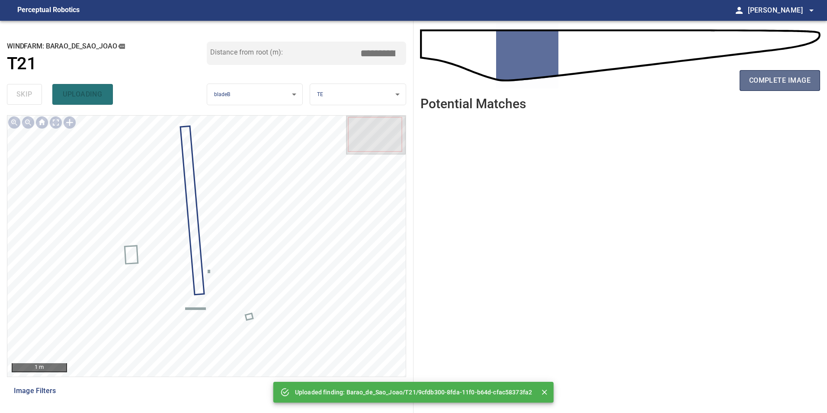
click at [756, 86] on span "complete image" at bounding box center [779, 80] width 61 height 12
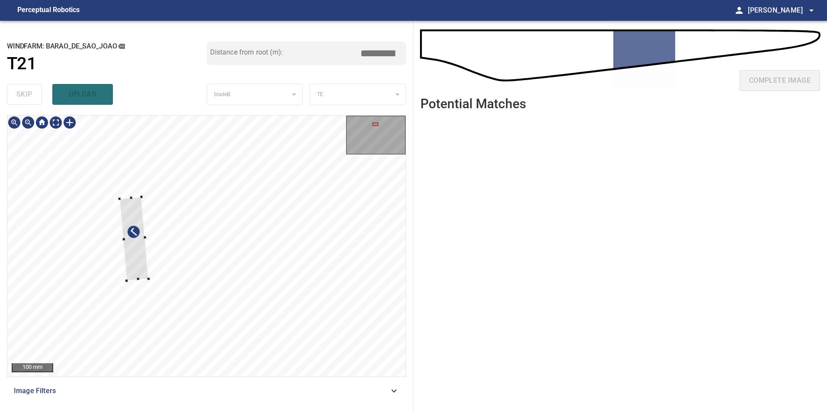
click at [122, 255] on div at bounding box center [133, 238] width 29 height 83
click at [253, 325] on div at bounding box center [206, 245] width 398 height 261
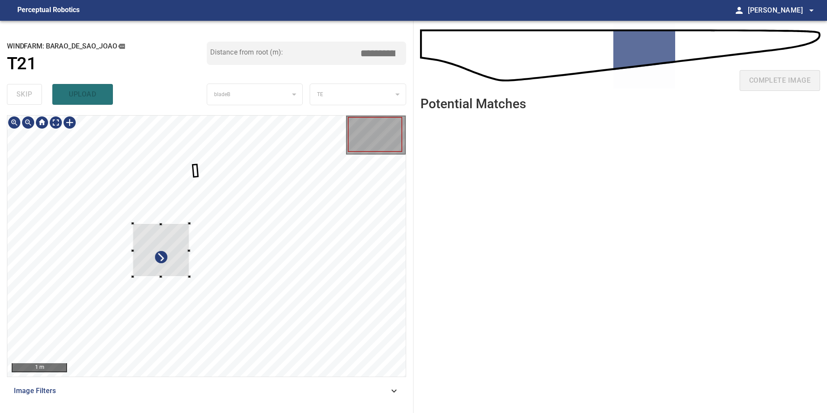
click at [167, 238] on div at bounding box center [161, 249] width 57 height 53
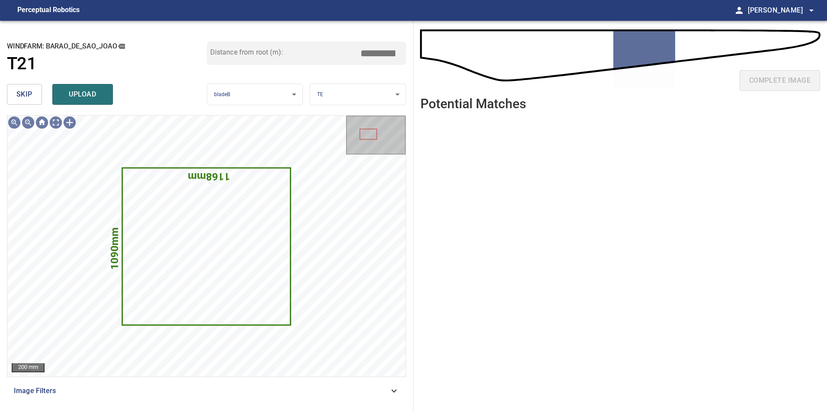
click at [39, 96] on button "skip" at bounding box center [24, 94] width 35 height 21
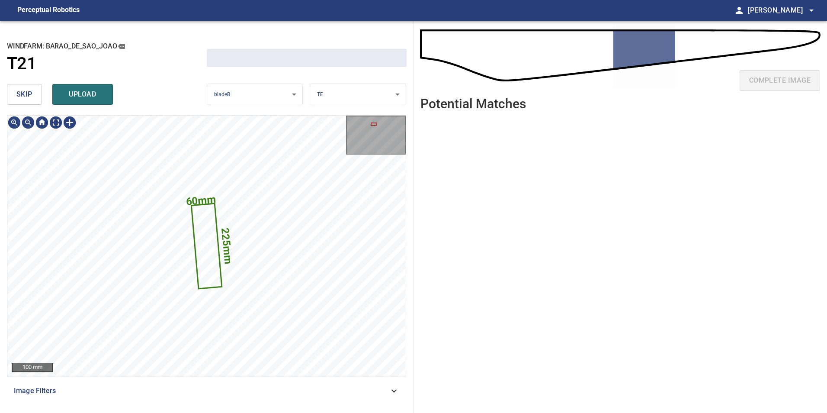
click at [39, 96] on button "skip" at bounding box center [24, 94] width 35 height 21
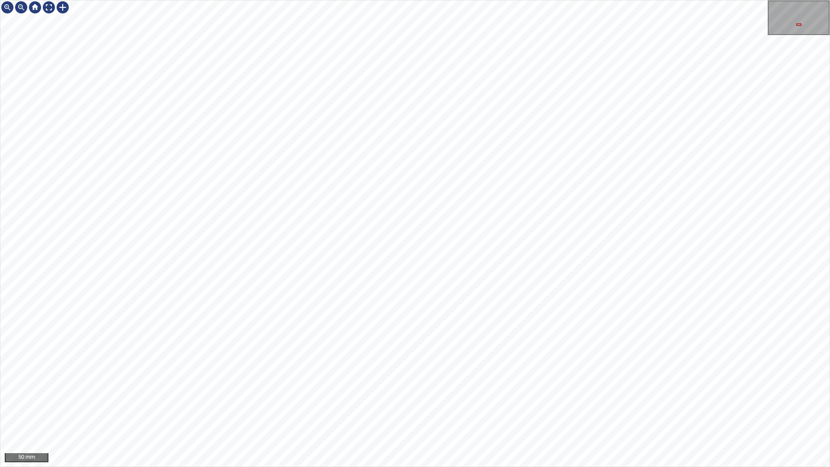
click at [582, 467] on div "50 mm" at bounding box center [415, 233] width 830 height 467
click at [395, 467] on div "200 mm" at bounding box center [415, 233] width 830 height 467
click at [534, 0] on div "20 mm" at bounding box center [415, 233] width 830 height 467
click at [498, 0] on div "20 mm" at bounding box center [415, 233] width 830 height 467
click at [395, 0] on div "20 mm" at bounding box center [415, 233] width 830 height 467
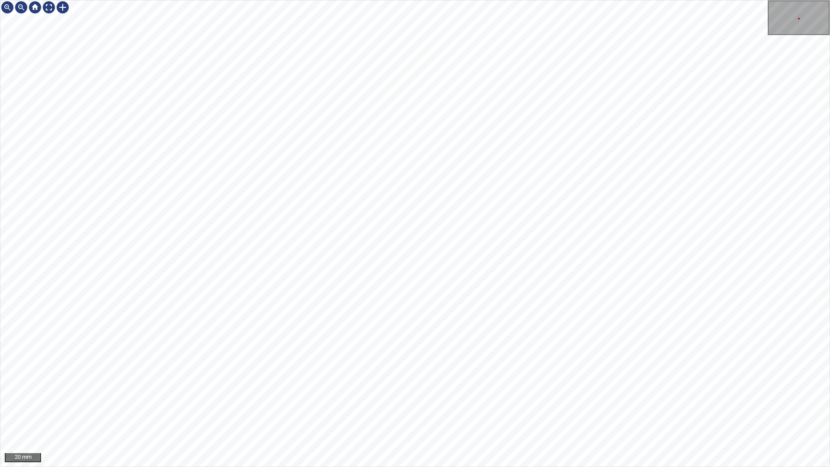
click at [345, 0] on div "20 mm" at bounding box center [415, 233] width 830 height 467
click at [442, 0] on div "20 mm" at bounding box center [415, 233] width 830 height 467
click at [512, 0] on div "20 mm" at bounding box center [415, 233] width 830 height 467
click at [520, 0] on div "50 mm" at bounding box center [415, 233] width 830 height 467
click at [361, 0] on div "50 mm" at bounding box center [415, 233] width 830 height 467
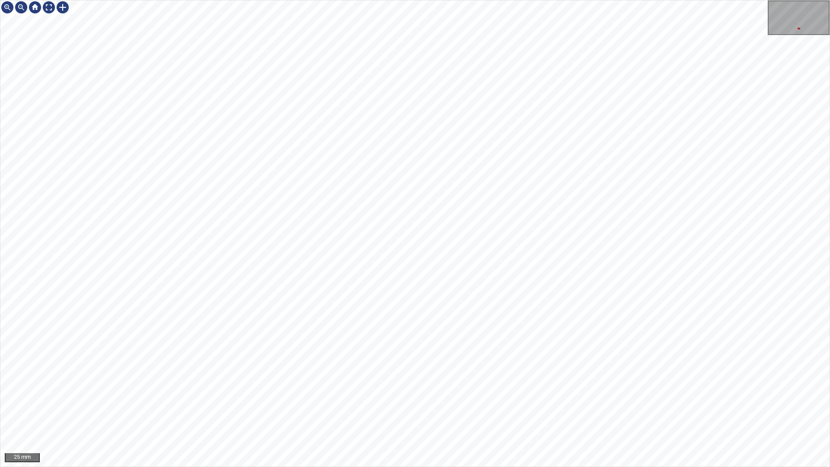
click at [626, 467] on div "25 mm" at bounding box center [415, 233] width 830 height 467
click at [381, 467] on div "50 mm" at bounding box center [415, 233] width 830 height 467
click at [444, 467] on div "50 mm" at bounding box center [415, 233] width 830 height 467
click at [440, 467] on div "50 mm" at bounding box center [415, 233] width 830 height 467
click at [50, 9] on div at bounding box center [49, 7] width 14 height 14
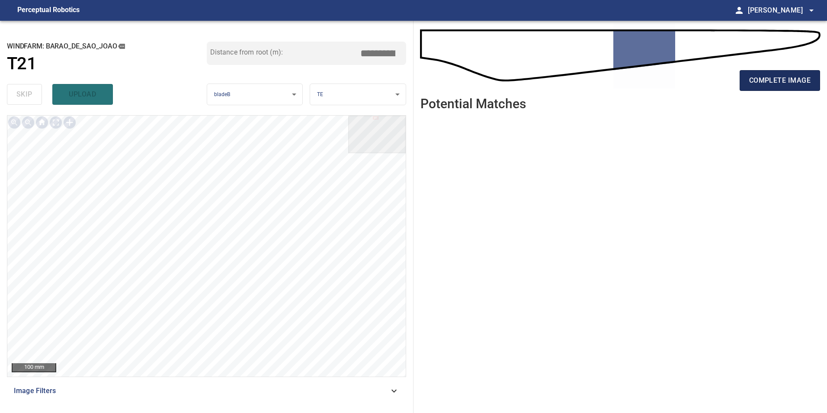
click at [794, 88] on button "complete image" at bounding box center [780, 80] width 80 height 21
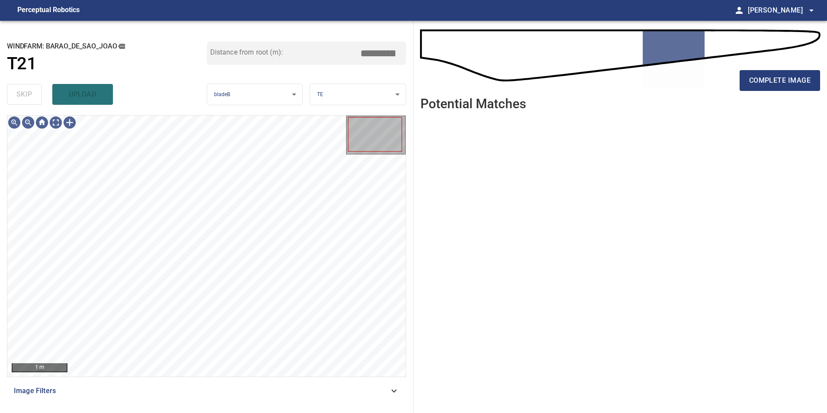
drag, startPoint x: 349, startPoint y: 397, endPoint x: 303, endPoint y: 388, distance: 47.1
click at [349, 397] on div "Image Filters" at bounding box center [206, 390] width 399 height 21
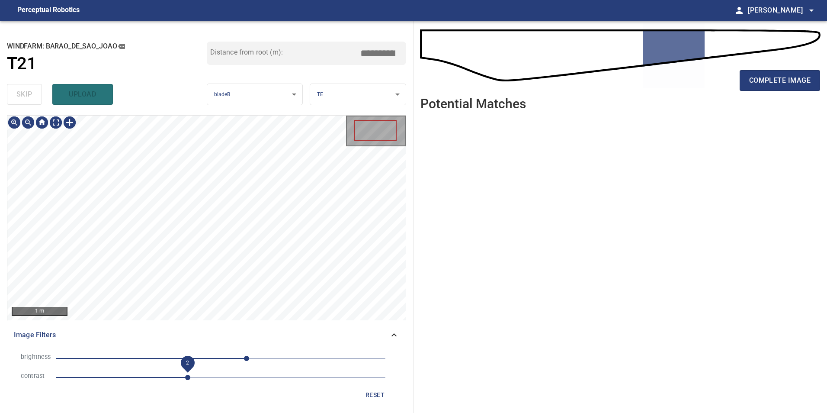
click at [186, 376] on span "2" at bounding box center [221, 377] width 330 height 12
click at [186, 361] on span "40" at bounding box center [221, 358] width 330 height 12
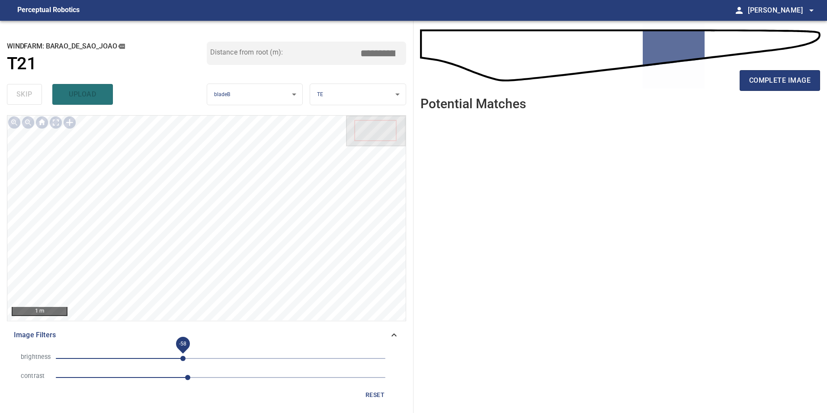
click at [183, 357] on span "-58" at bounding box center [182, 357] width 5 height 5
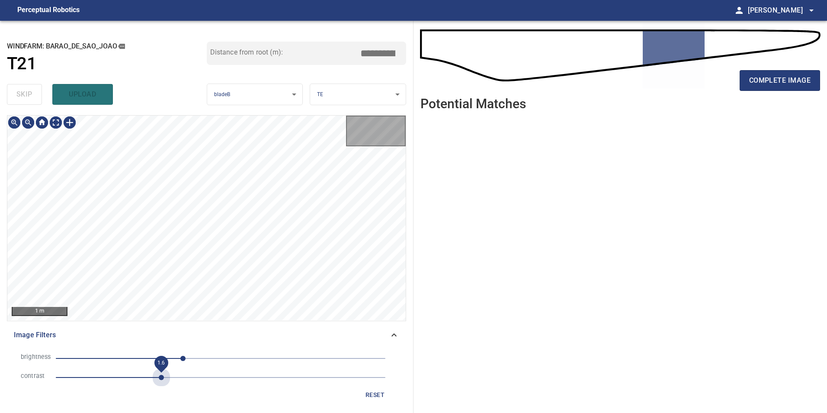
drag, startPoint x: 160, startPoint y: 380, endPoint x: 105, endPoint y: 380, distance: 54.9
click at [160, 380] on span "1.6" at bounding box center [221, 377] width 330 height 12
click at [105, 380] on span "1.6" at bounding box center [221, 377] width 330 height 12
click at [237, 375] on span "0.7" at bounding box center [221, 377] width 330 height 12
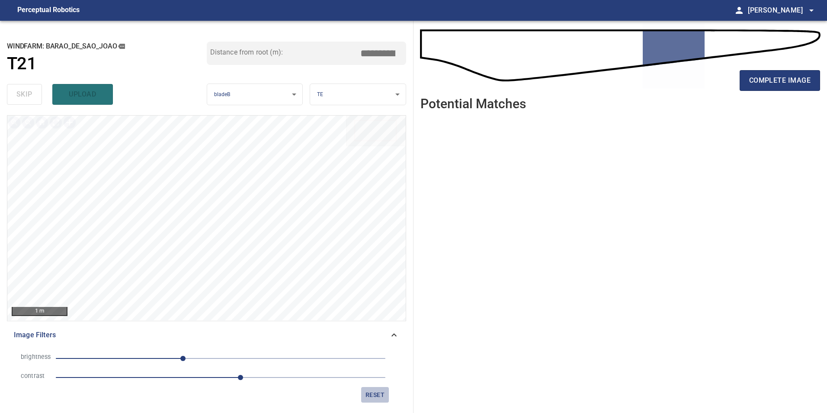
drag, startPoint x: 375, startPoint y: 395, endPoint x: 279, endPoint y: 327, distance: 117.2
click at [374, 395] on span "reset" at bounding box center [375, 394] width 21 height 11
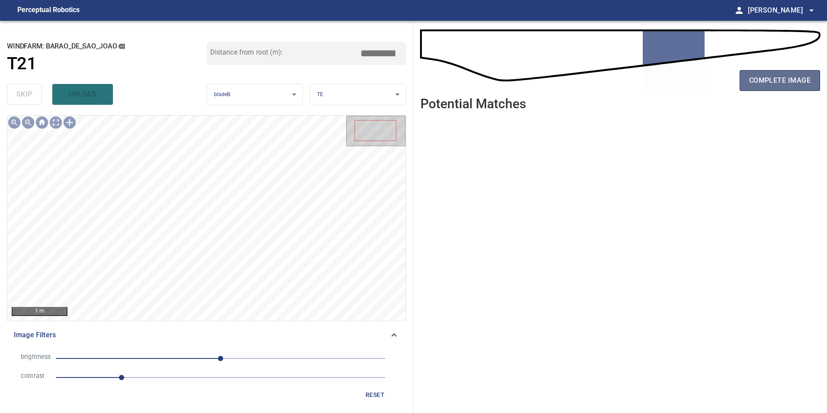
click at [780, 79] on span "complete image" at bounding box center [779, 80] width 61 height 12
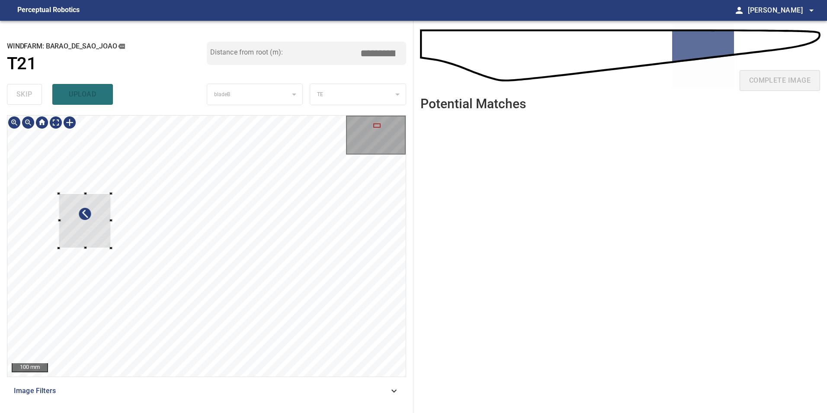
click at [97, 229] on div at bounding box center [85, 221] width 52 height 54
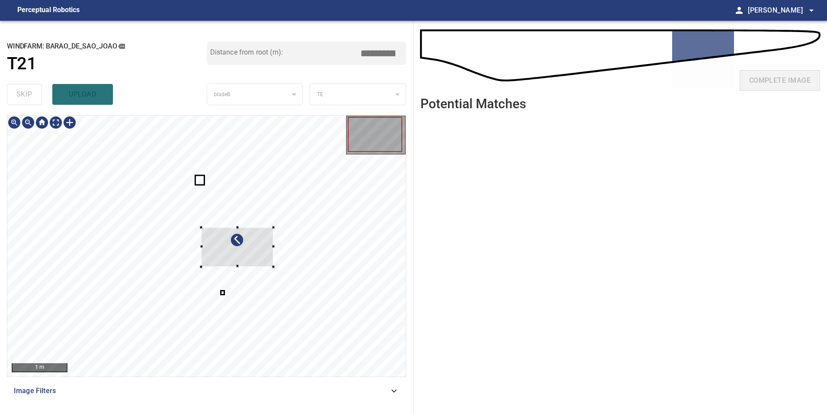
click at [201, 227] on div at bounding box center [237, 246] width 72 height 39
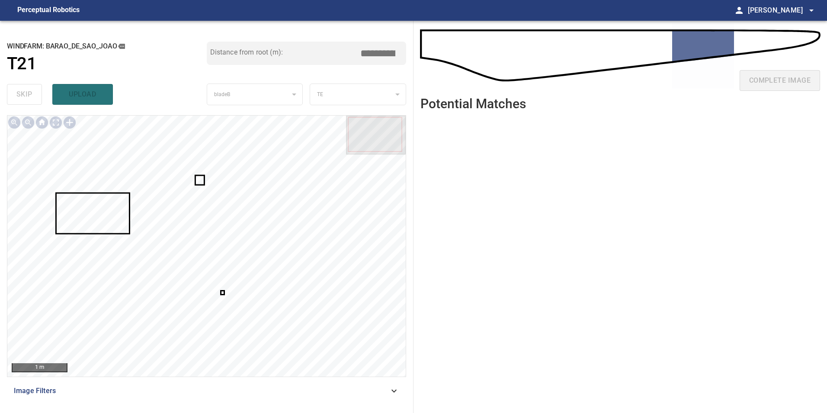
click at [222, 293] on div at bounding box center [206, 245] width 398 height 261
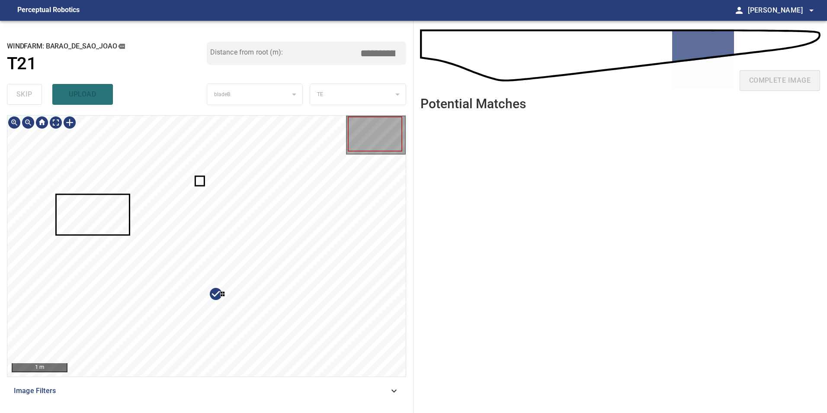
click at [317, 397] on div "1 m Image Filters" at bounding box center [206, 260] width 399 height 291
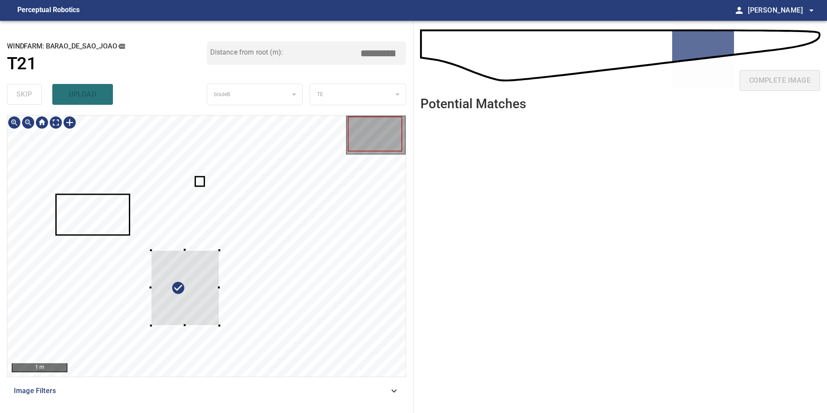
click at [60, 226] on div at bounding box center [206, 245] width 398 height 261
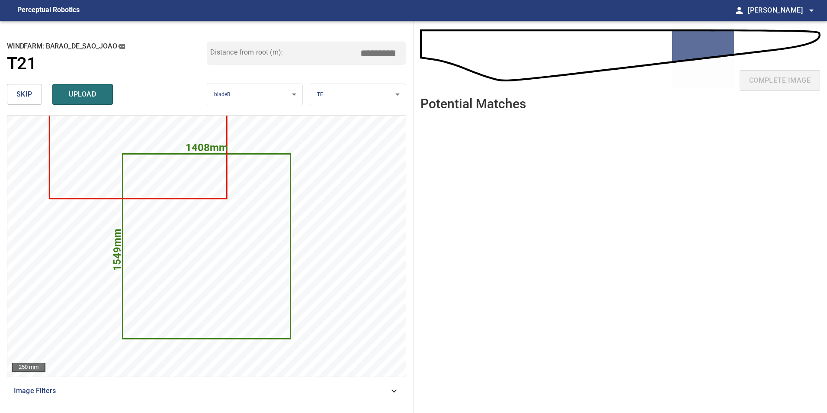
click at [29, 90] on span "skip" at bounding box center [24, 94] width 16 height 12
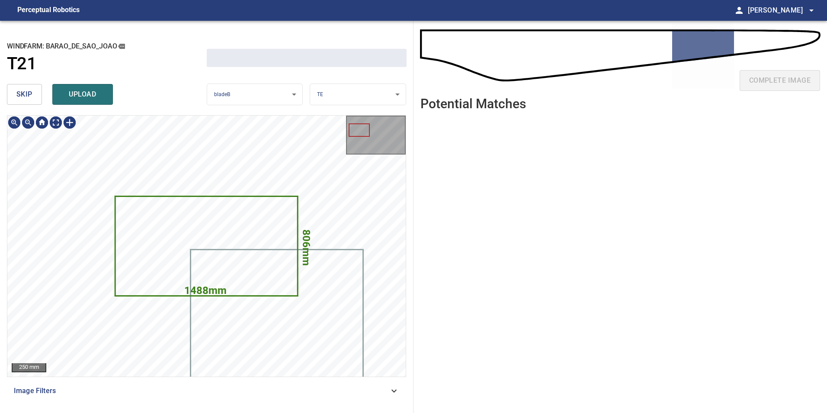
click at [28, 90] on span "skip" at bounding box center [24, 94] width 16 height 12
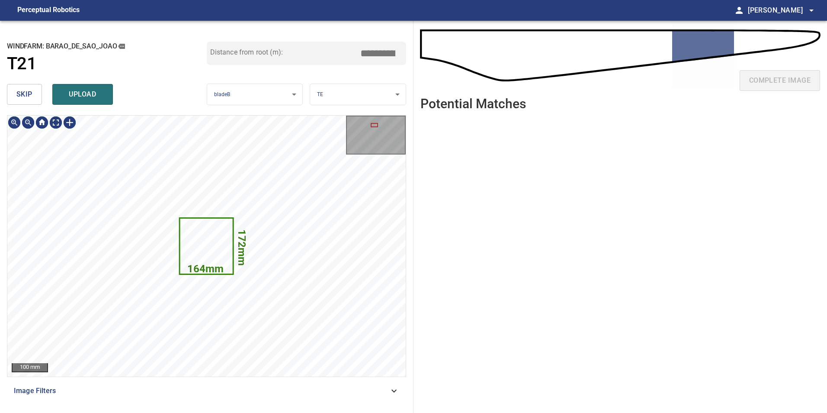
click at [28, 90] on span "skip" at bounding box center [24, 94] width 16 height 12
type input "*****"
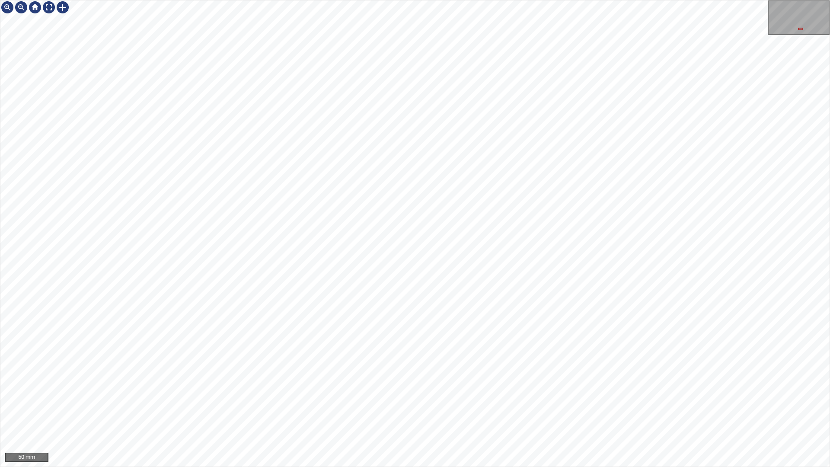
click at [435, 0] on div "50 mm" at bounding box center [415, 233] width 830 height 467
click at [433, 467] on div "50 mm" at bounding box center [415, 233] width 830 height 467
click at [517, 467] on div "50 mm" at bounding box center [415, 233] width 830 height 467
click at [394, 467] on div "50 mm" at bounding box center [415, 233] width 830 height 467
click at [490, 467] on div "50 mm" at bounding box center [415, 233] width 830 height 467
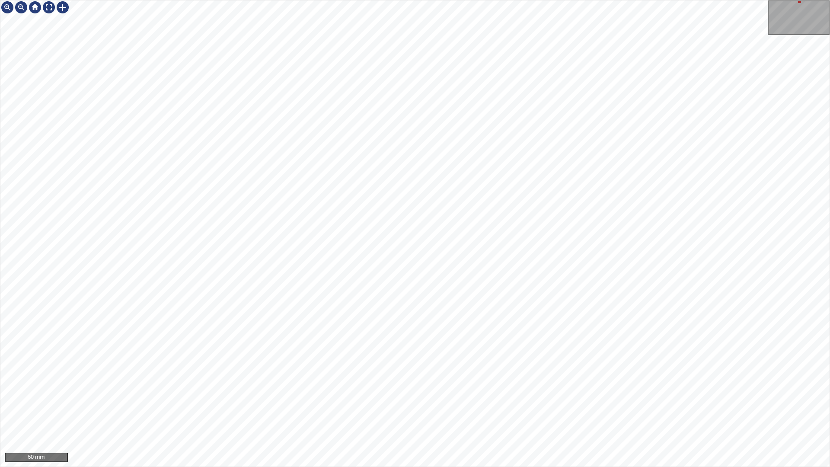
click at [442, 467] on div "50 mm" at bounding box center [415, 233] width 830 height 467
click at [46, 2] on div at bounding box center [49, 7] width 14 height 14
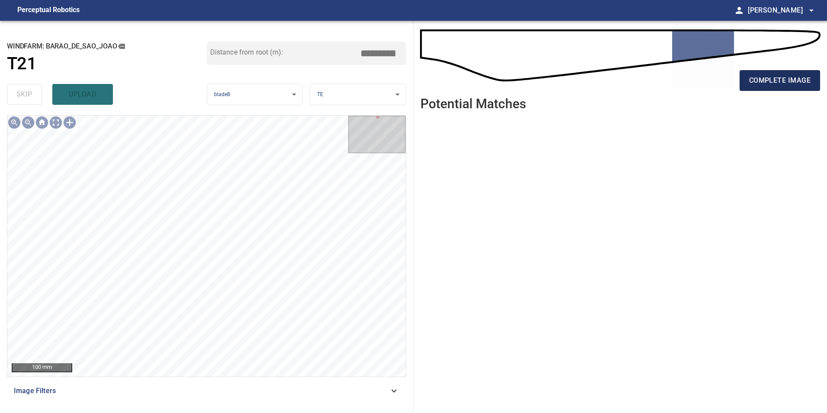
click at [768, 81] on span "complete image" at bounding box center [779, 80] width 61 height 12
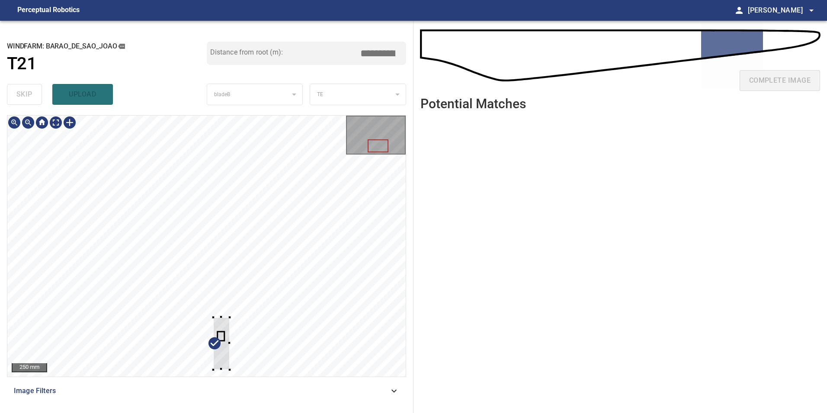
click at [291, 266] on div at bounding box center [206, 245] width 398 height 261
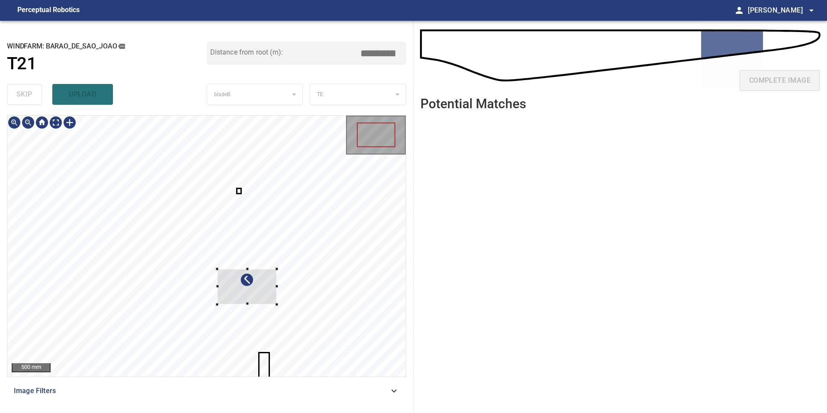
click at [276, 283] on div at bounding box center [247, 286] width 60 height 35
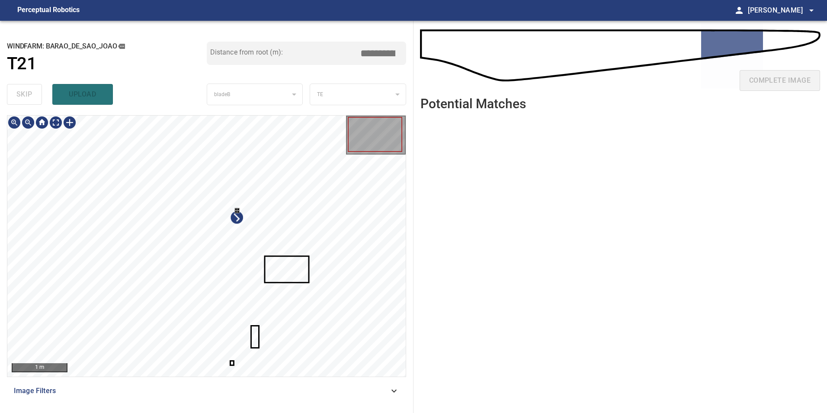
click at [320, 261] on div at bounding box center [206, 245] width 398 height 261
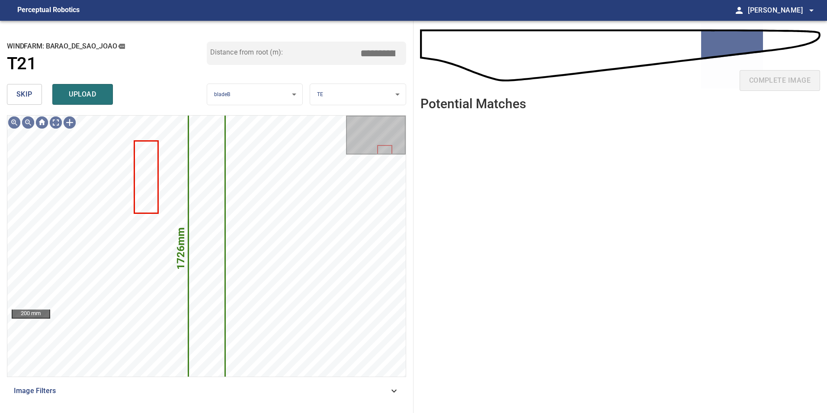
click at [34, 97] on button "skip" at bounding box center [24, 94] width 35 height 21
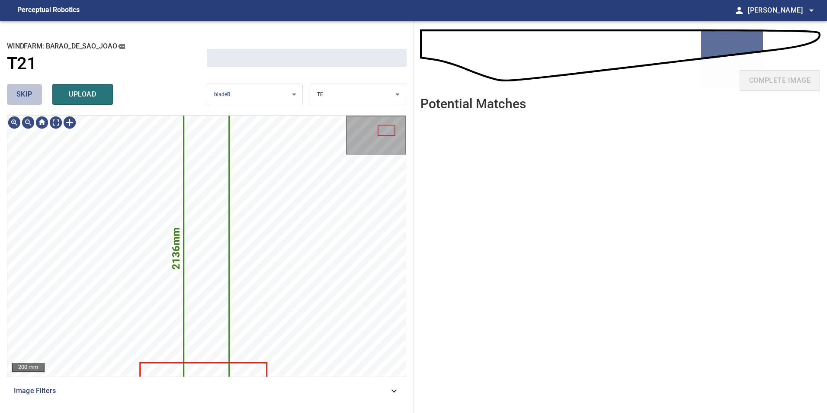
click at [34, 97] on button "skip" at bounding box center [24, 94] width 35 height 21
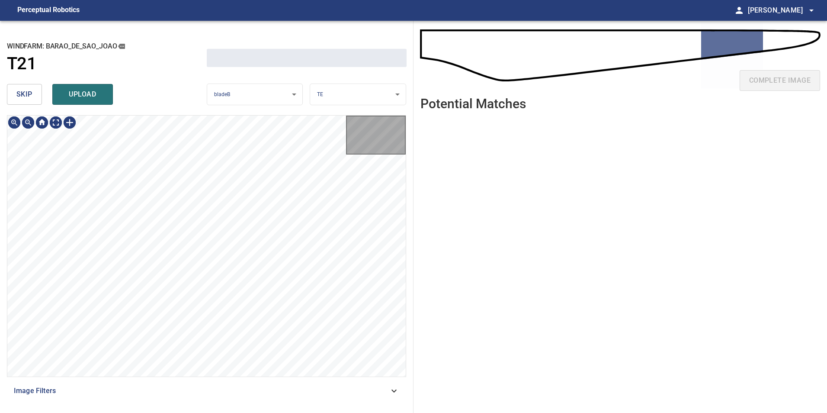
click at [34, 97] on button "skip" at bounding box center [24, 94] width 35 height 21
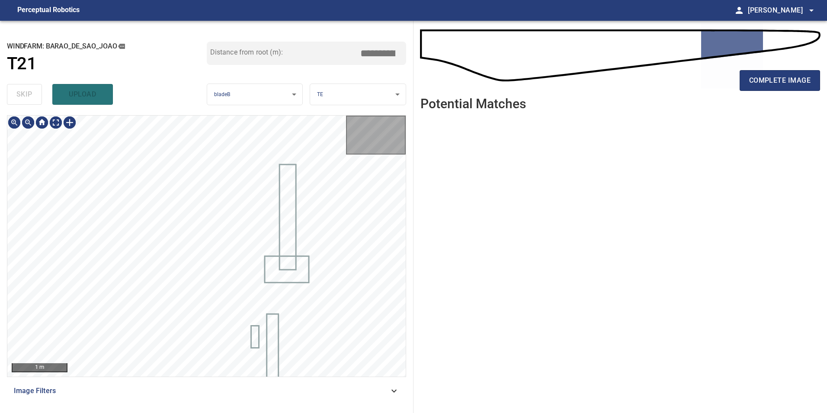
type input "*****"
click at [34, 97] on div "skip upload" at bounding box center [107, 94] width 200 height 28
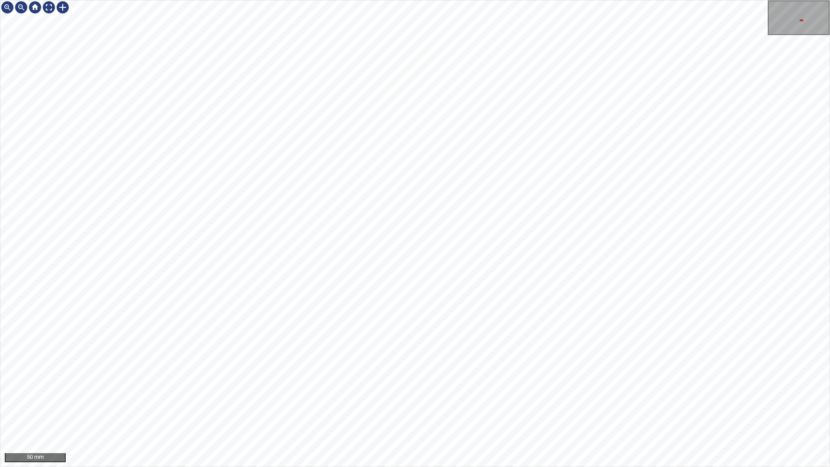
click at [519, 467] on div "50 mm" at bounding box center [415, 233] width 830 height 467
click at [580, 467] on div "50 mm" at bounding box center [415, 233] width 830 height 467
click at [509, 467] on div "50 mm" at bounding box center [415, 233] width 830 height 467
click at [516, 467] on div "50 mm" at bounding box center [415, 233] width 830 height 467
click at [546, 467] on div "50 mm" at bounding box center [415, 233] width 830 height 467
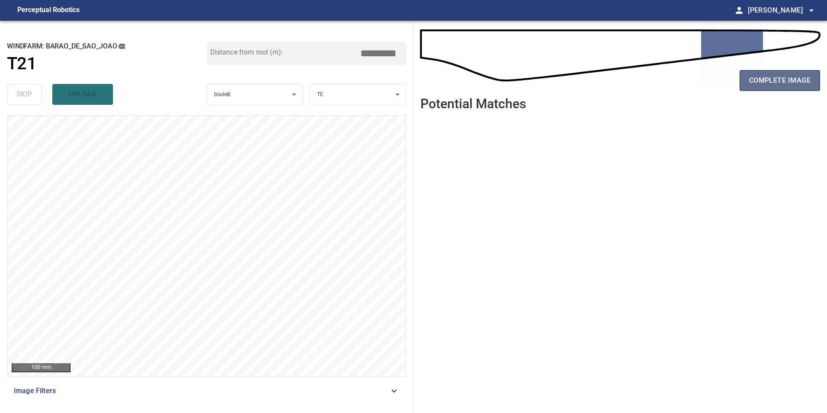
click at [788, 80] on span "complete image" at bounding box center [779, 80] width 61 height 12
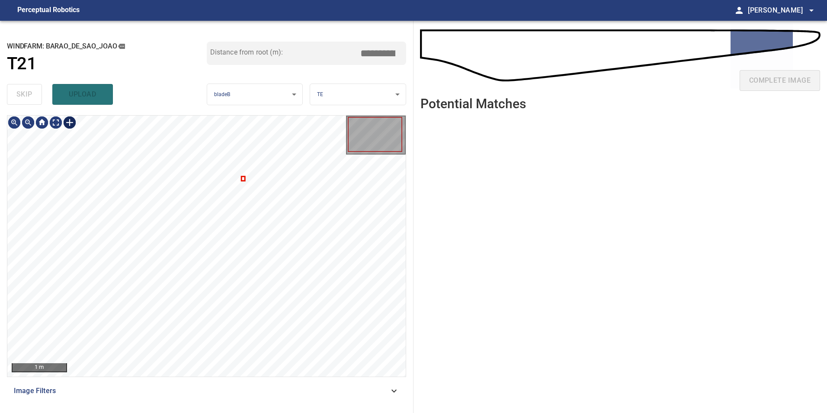
click at [73, 125] on div at bounding box center [70, 122] width 14 height 14
click at [70, 120] on img at bounding box center [70, 122] width 14 height 14
click at [70, 124] on div at bounding box center [70, 122] width 14 height 14
click at [65, 301] on div at bounding box center [206, 245] width 398 height 261
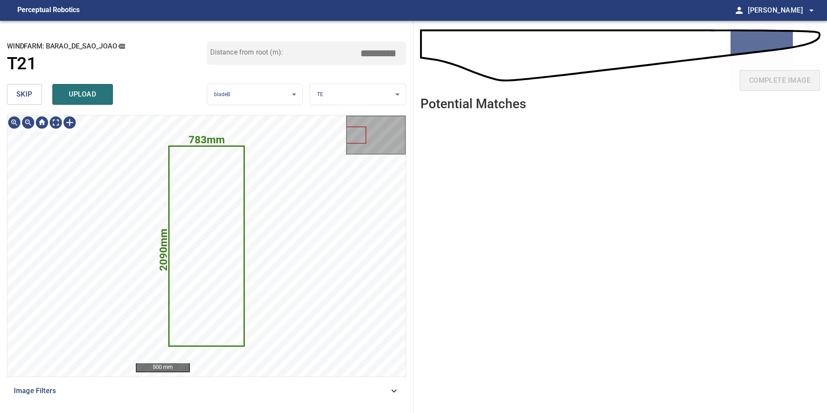
click at [21, 92] on span "skip" at bounding box center [24, 94] width 16 height 12
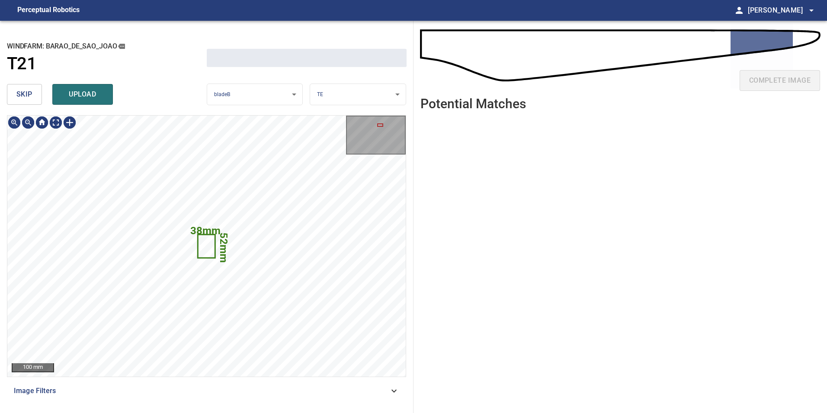
click at [21, 92] on span "skip" at bounding box center [24, 94] width 16 height 12
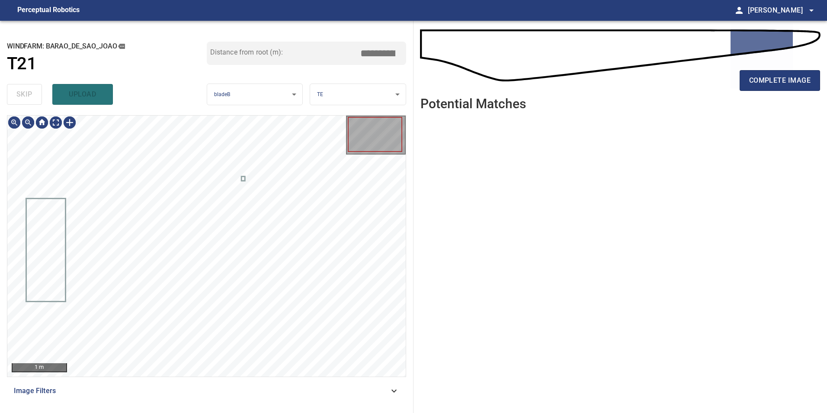
click at [21, 92] on div "skip upload" at bounding box center [107, 94] width 200 height 28
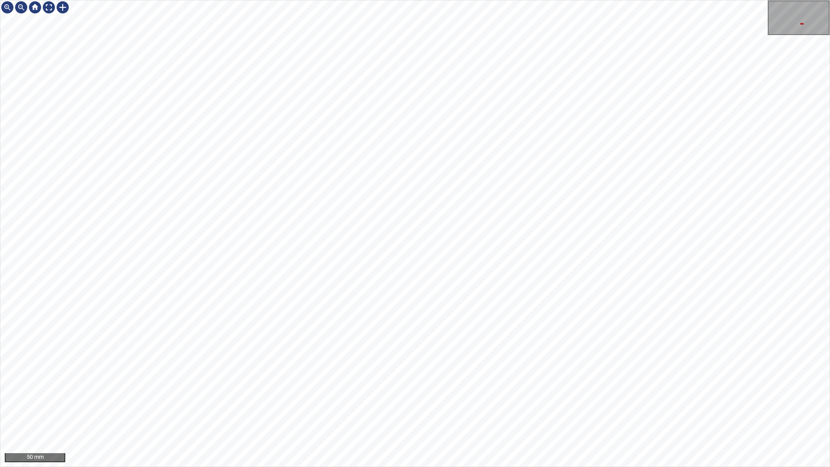
click at [483, 467] on div "50 mm" at bounding box center [415, 233] width 830 height 467
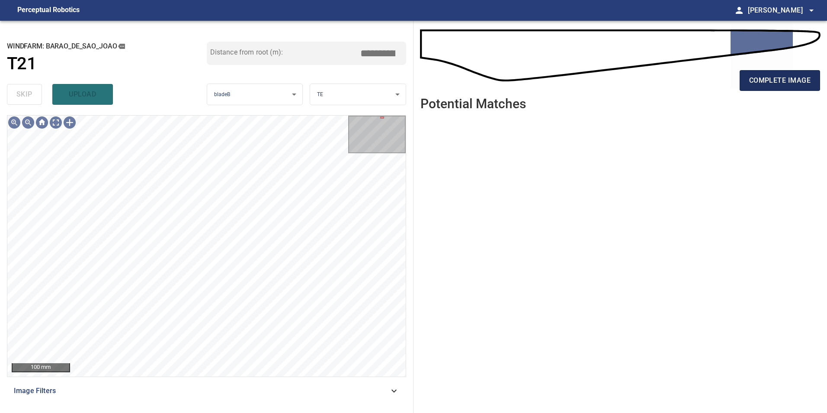
click at [769, 79] on span "complete image" at bounding box center [779, 80] width 61 height 12
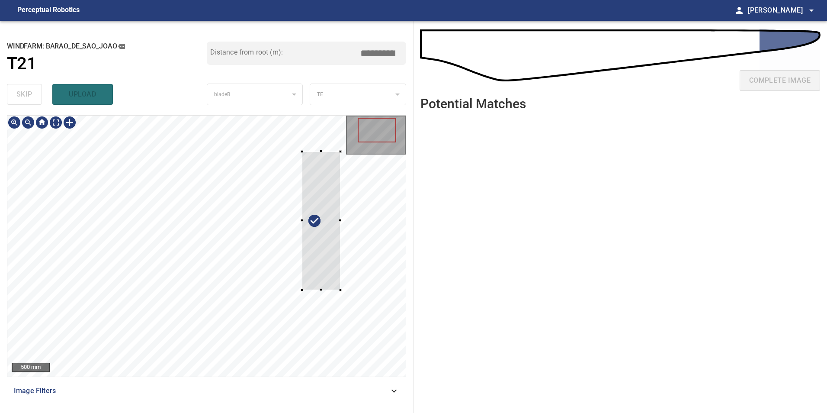
click at [340, 277] on div at bounding box center [321, 220] width 38 height 138
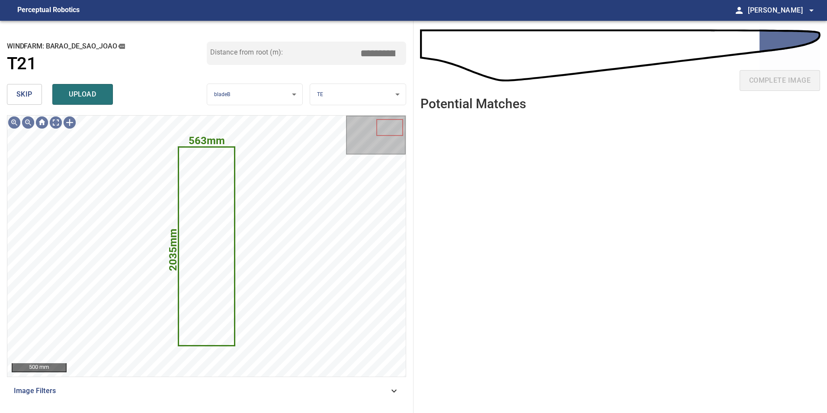
click at [20, 96] on span "skip" at bounding box center [24, 94] width 16 height 12
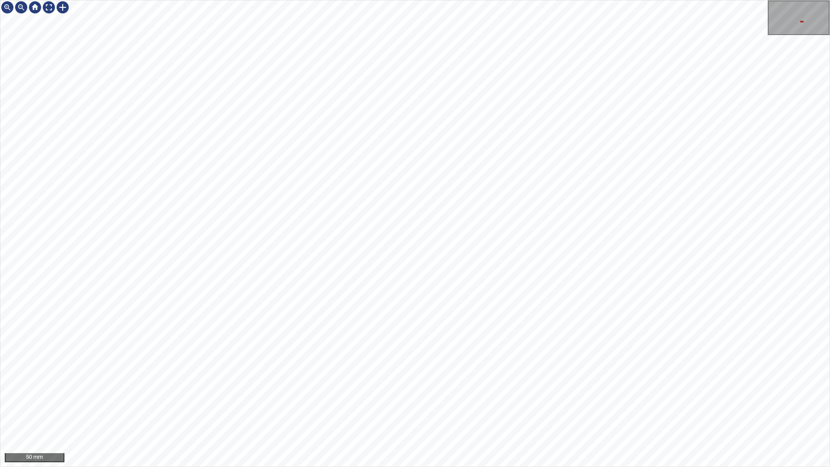
click at [541, 467] on div "50 mm" at bounding box center [415, 233] width 830 height 467
click at [307, 467] on div "50 mm" at bounding box center [415, 233] width 830 height 467
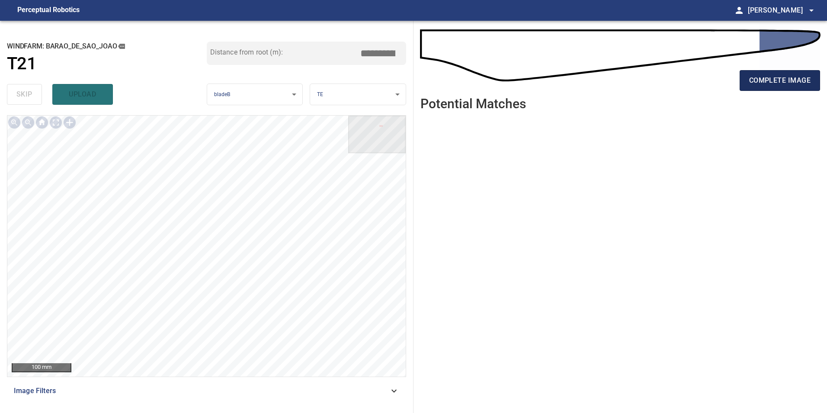
click at [765, 88] on button "complete image" at bounding box center [780, 80] width 80 height 21
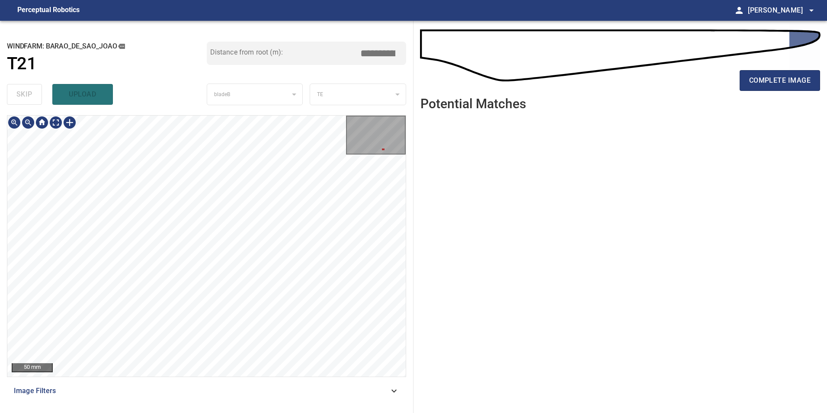
click at [248, 413] on html "**********" at bounding box center [413, 206] width 827 height 413
click at [280, 385] on div "50 mm Image Filters" at bounding box center [206, 260] width 399 height 291
click at [767, 86] on button "complete image" at bounding box center [780, 80] width 80 height 21
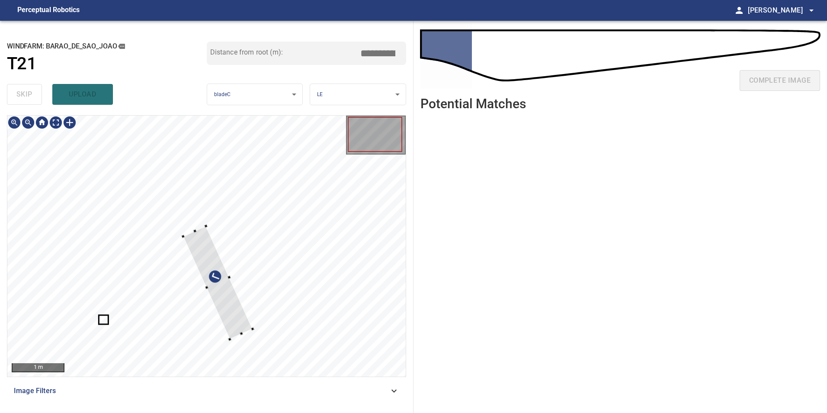
click at [337, 222] on div at bounding box center [206, 245] width 398 height 261
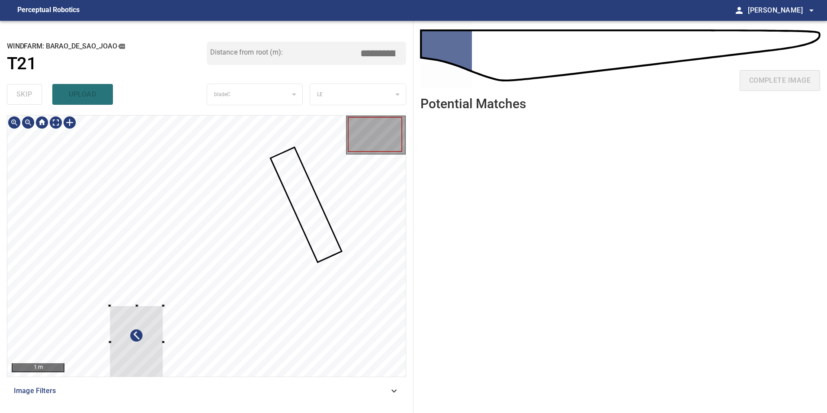
click at [268, 381] on div "1 m Image Filters" at bounding box center [206, 260] width 399 height 291
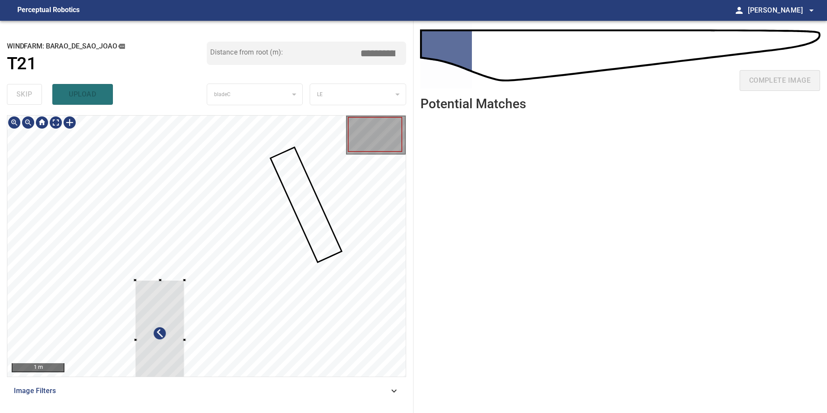
click at [322, 278] on div at bounding box center [206, 245] width 398 height 261
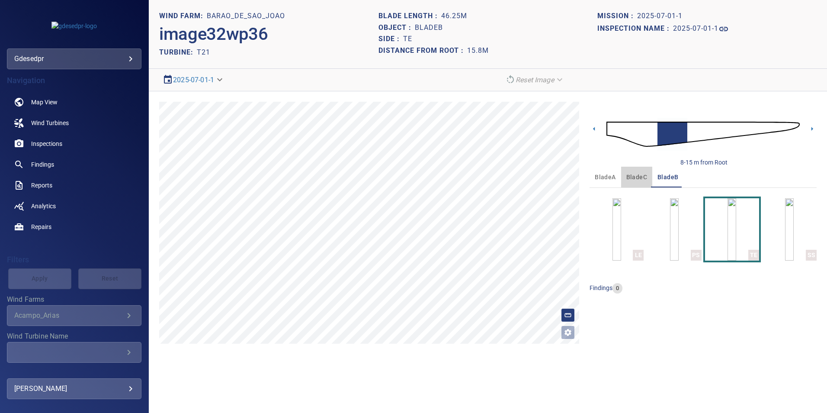
click at [641, 177] on span "bladeC" at bounding box center [636, 177] width 21 height 11
click at [613, 130] on img at bounding box center [702, 134] width 193 height 47
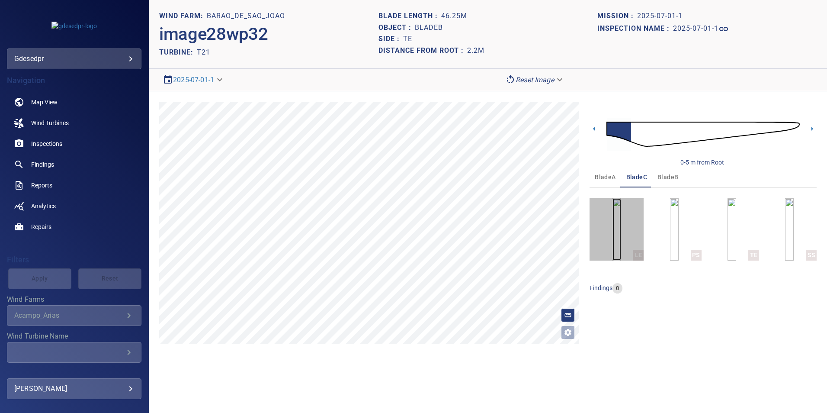
click at [621, 245] on img "button" at bounding box center [616, 229] width 9 height 62
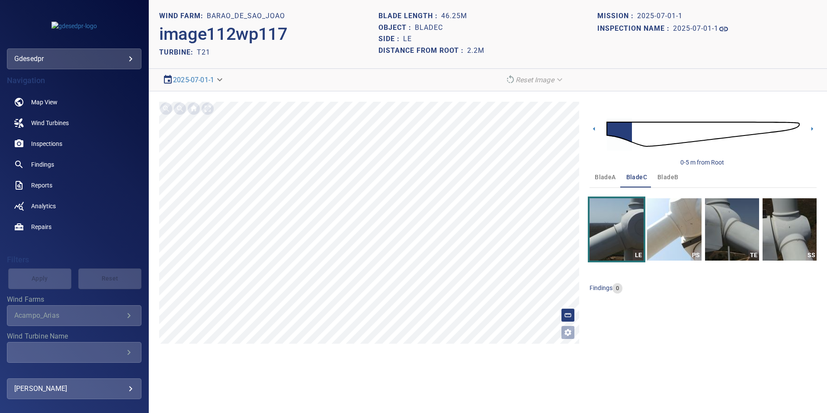
click at [635, 134] on img at bounding box center [702, 134] width 193 height 47
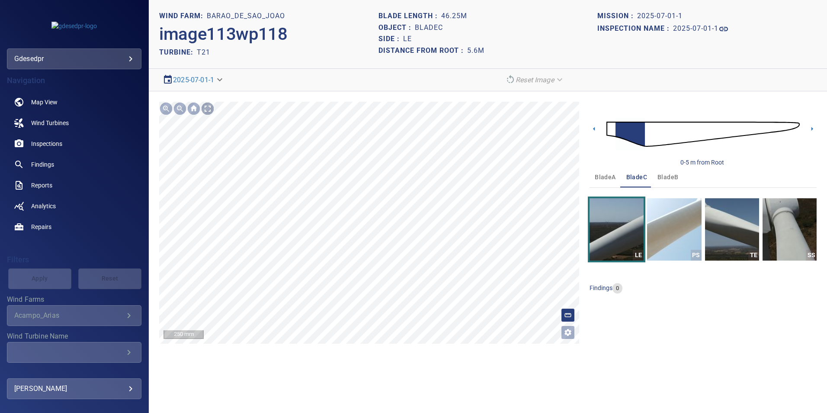
click at [206, 111] on div at bounding box center [208, 109] width 14 height 14
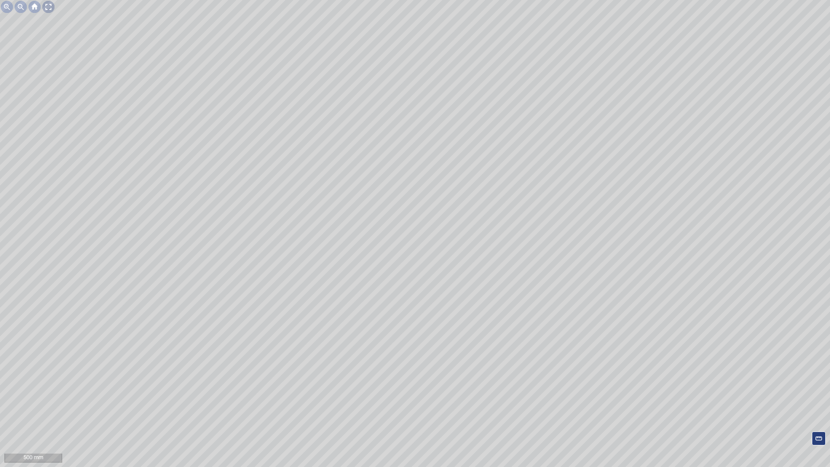
click at [45, 3] on div at bounding box center [49, 7] width 14 height 14
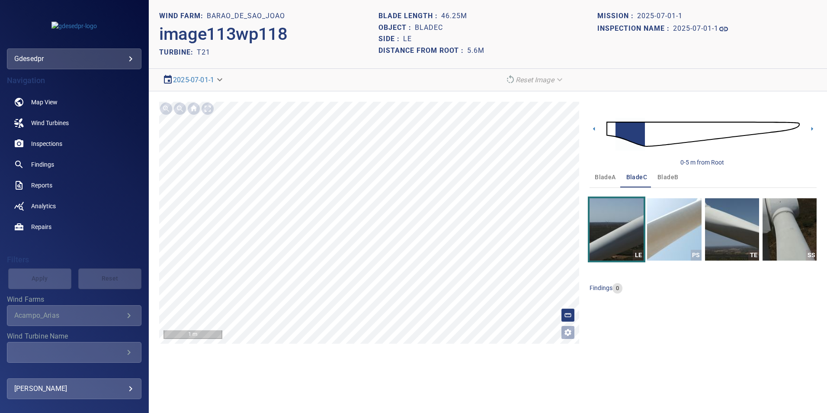
drag, startPoint x: 648, startPoint y: 138, endPoint x: 667, endPoint y: 159, distance: 27.5
click at [650, 138] on img at bounding box center [702, 134] width 193 height 47
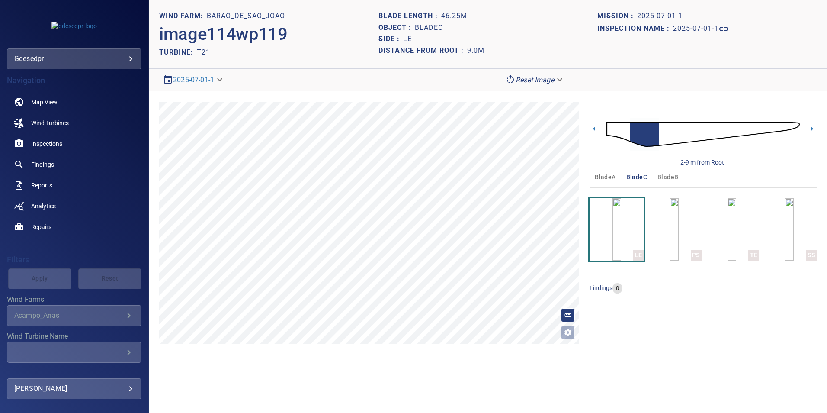
click at [667, 136] on img at bounding box center [702, 134] width 193 height 47
click at [782, 125] on img at bounding box center [702, 134] width 193 height 47
click at [757, 130] on img at bounding box center [702, 134] width 193 height 47
click at [415, 92] on div "**********" at bounding box center [488, 222] width 678 height 263
click at [811, 128] on icon at bounding box center [811, 128] width 9 height 9
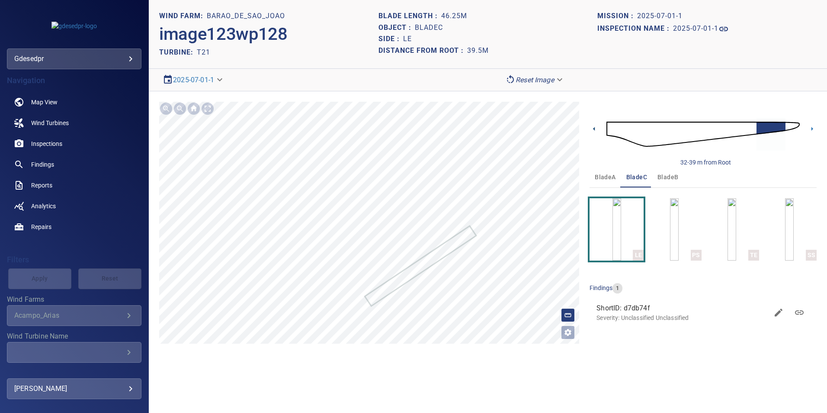
click at [596, 131] on icon at bounding box center [593, 128] width 9 height 9
click at [538, 84] on body "**********" at bounding box center [413, 206] width 827 height 413
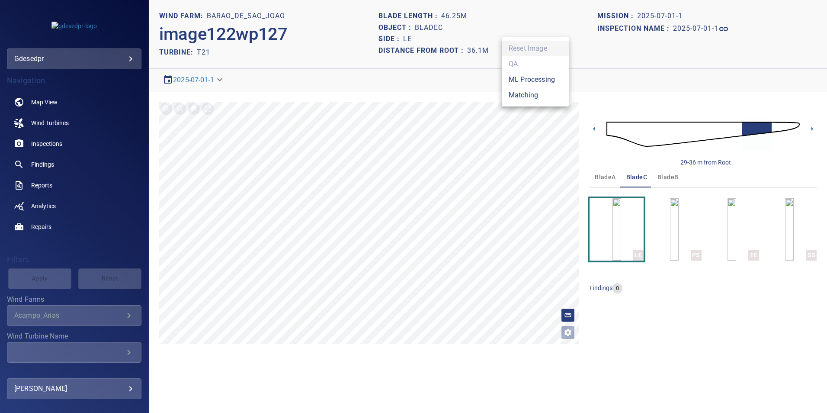
click at [538, 105] on ul "Reset Image QA ML Processing Matching" at bounding box center [535, 71] width 67 height 69
click at [538, 97] on li "Matching" at bounding box center [535, 95] width 67 height 16
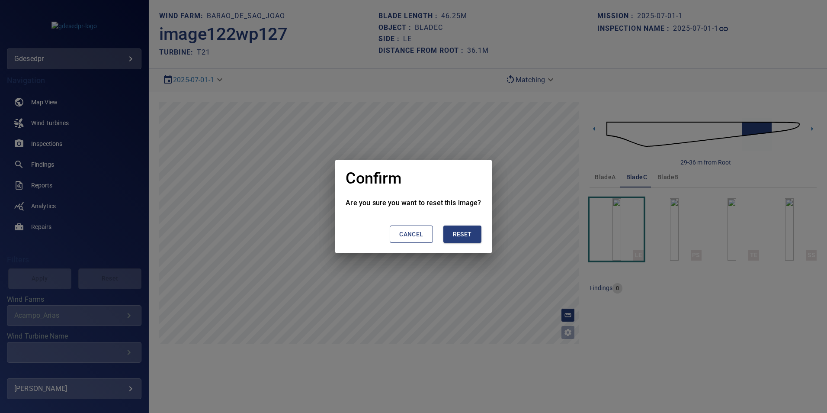
click at [462, 237] on span "Reset" at bounding box center [462, 234] width 19 height 11
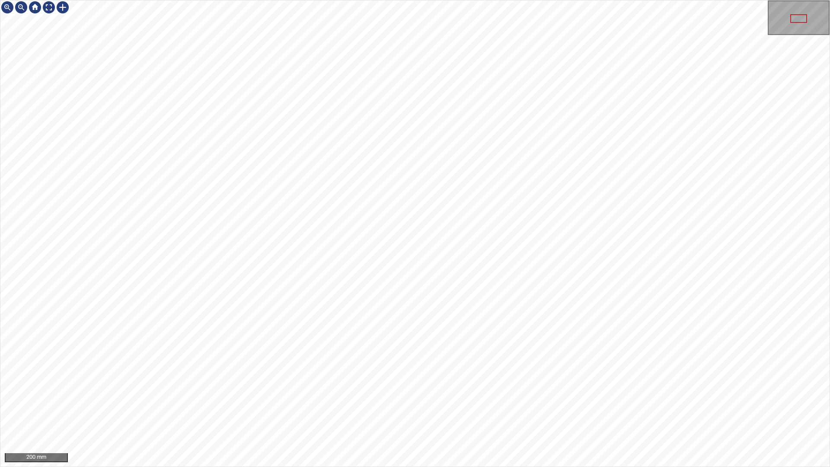
click at [445, 412] on div "200 mm" at bounding box center [415, 233] width 830 height 467
click at [407, 412] on div "200 mm" at bounding box center [415, 233] width 830 height 467
click at [304, 412] on div "200 mm" at bounding box center [415, 233] width 830 height 467
click at [324, 412] on div "200 mm" at bounding box center [415, 233] width 830 height 467
click at [58, 6] on div at bounding box center [63, 7] width 14 height 14
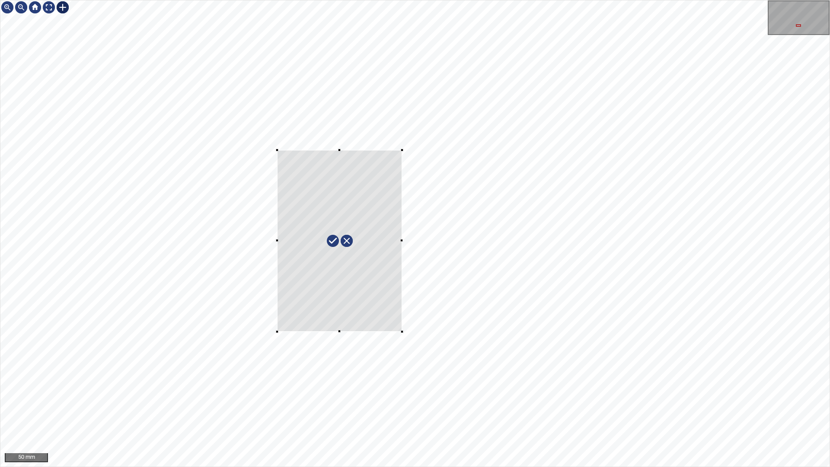
click at [406, 336] on div at bounding box center [414, 233] width 829 height 466
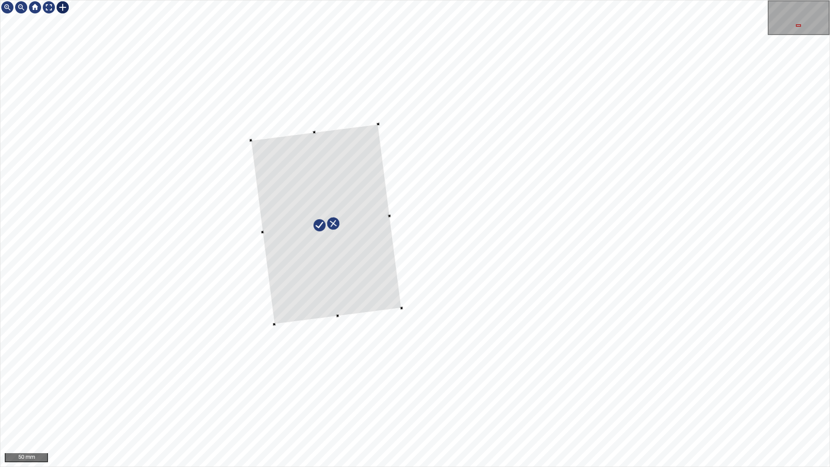
click at [371, 274] on div at bounding box center [326, 224] width 151 height 200
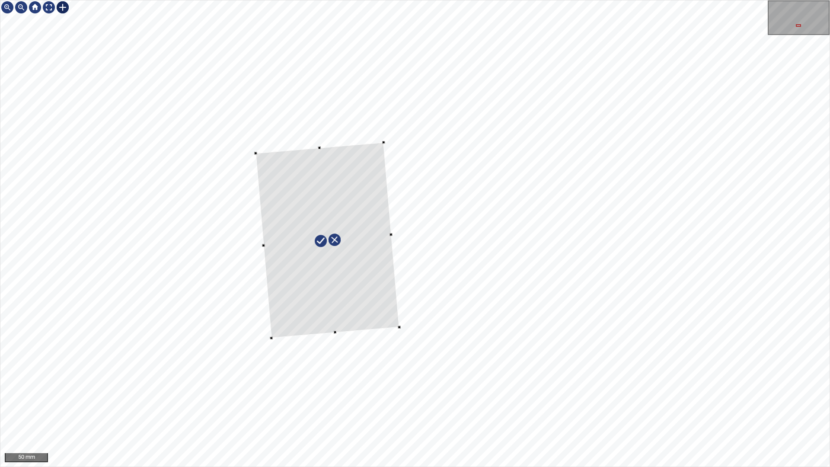
click at [390, 313] on div at bounding box center [328, 240] width 144 height 196
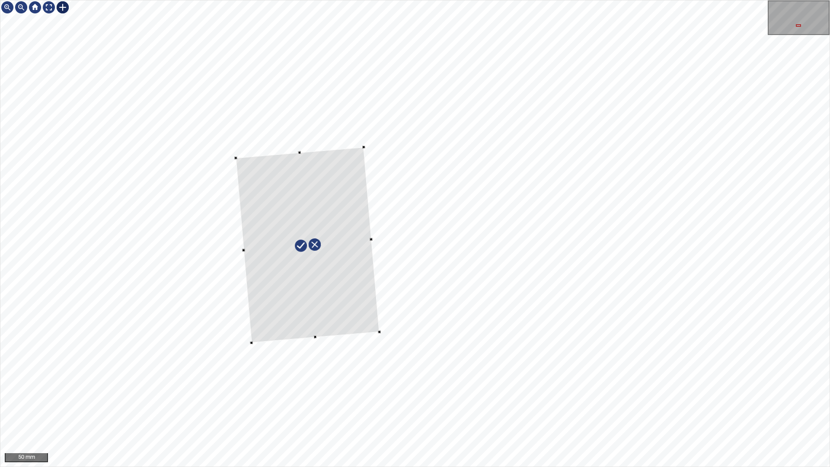
click at [368, 238] on div at bounding box center [308, 245] width 144 height 196
click at [257, 244] on div at bounding box center [414, 233] width 829 height 466
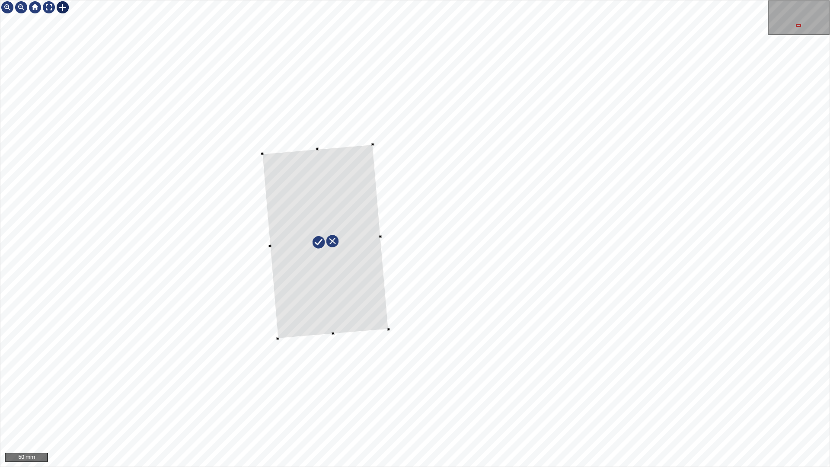
click at [335, 297] on div at bounding box center [325, 241] width 126 height 194
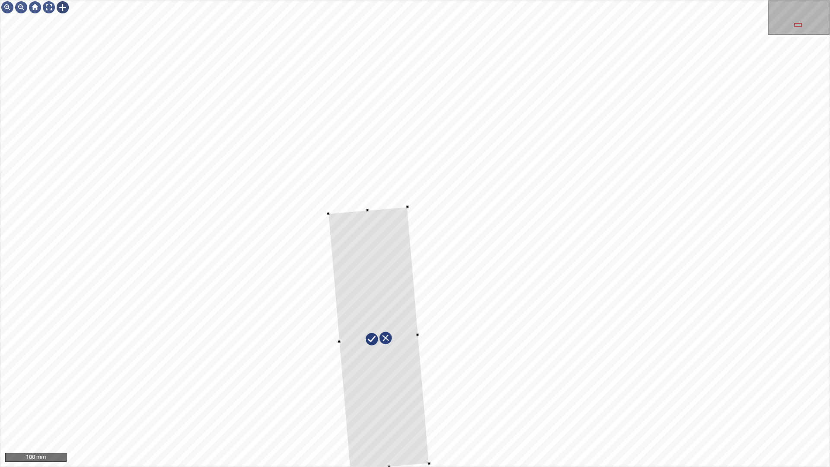
click at [402, 412] on div "100 mm" at bounding box center [415, 233] width 830 height 467
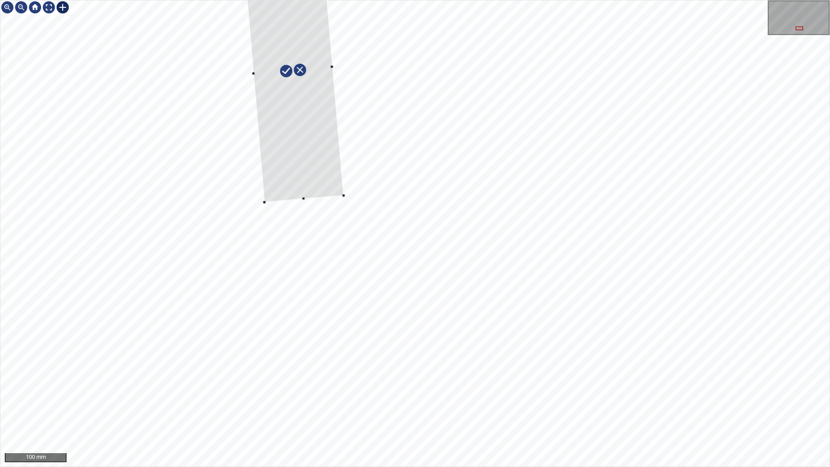
click at [304, 223] on div at bounding box center [414, 233] width 829 height 466
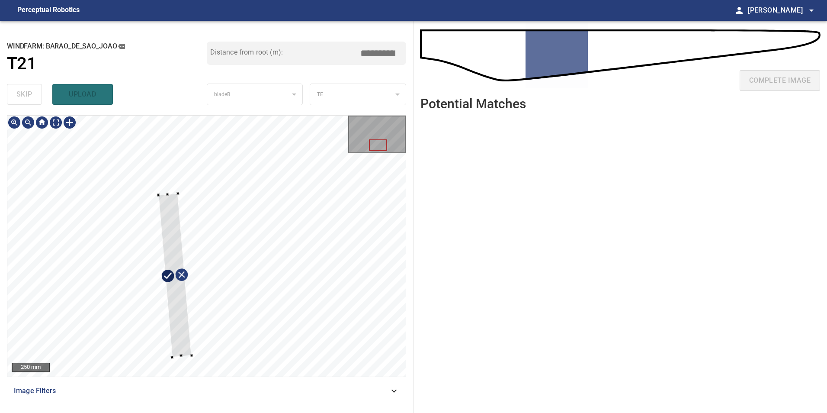
click at [181, 371] on div at bounding box center [206, 245] width 398 height 261
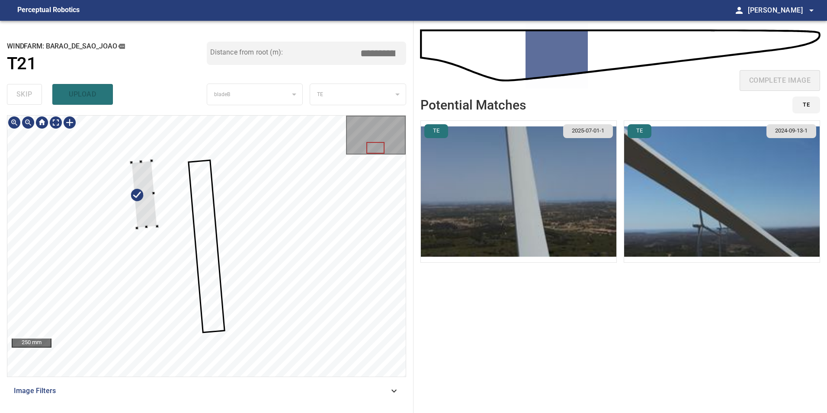
click at [98, 213] on div at bounding box center [206, 245] width 398 height 261
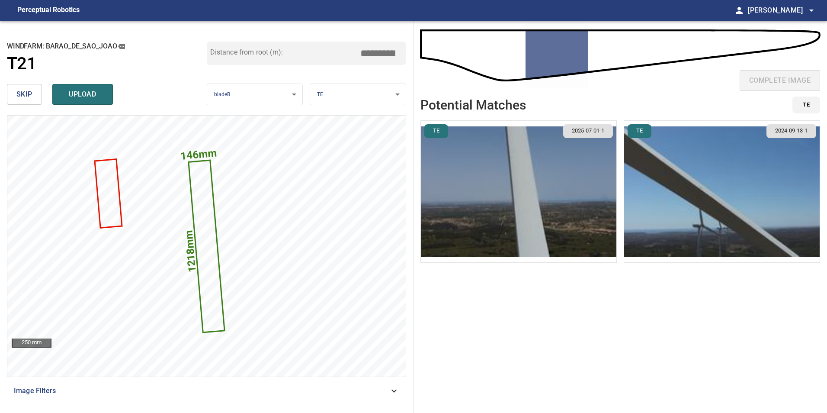
click at [377, 49] on input "*****" at bounding box center [380, 53] width 43 height 16
type input "*****"
click at [583, 189] on img "button" at bounding box center [518, 191] width 195 height 141
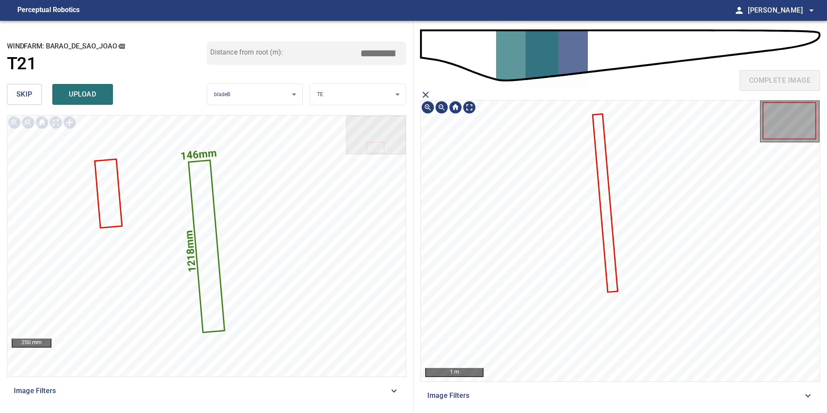
click at [605, 232] on icon at bounding box center [605, 202] width 24 height 176
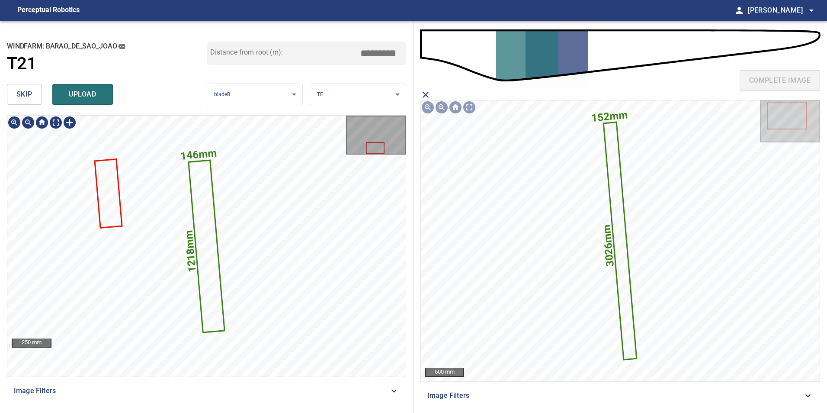
click at [209, 227] on icon at bounding box center [206, 245] width 35 height 171
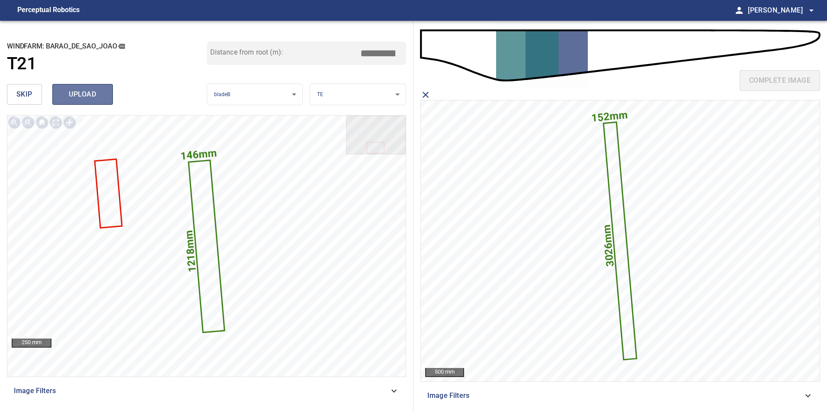
click at [74, 94] on span "upload" at bounding box center [83, 94] width 42 height 12
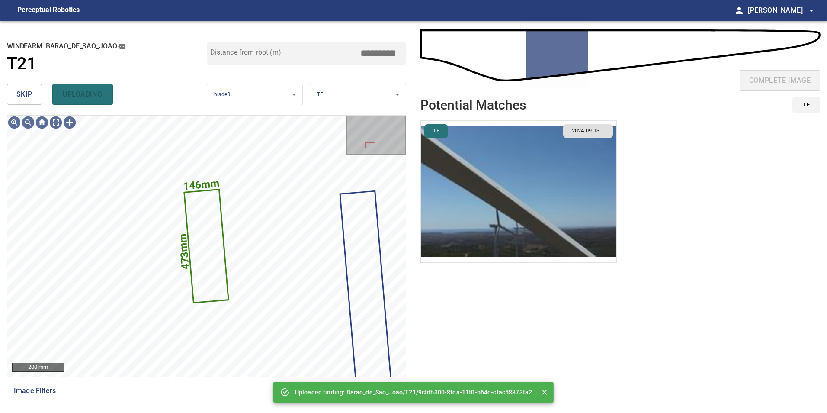
click at [20, 93] on span "skip" at bounding box center [24, 94] width 16 height 12
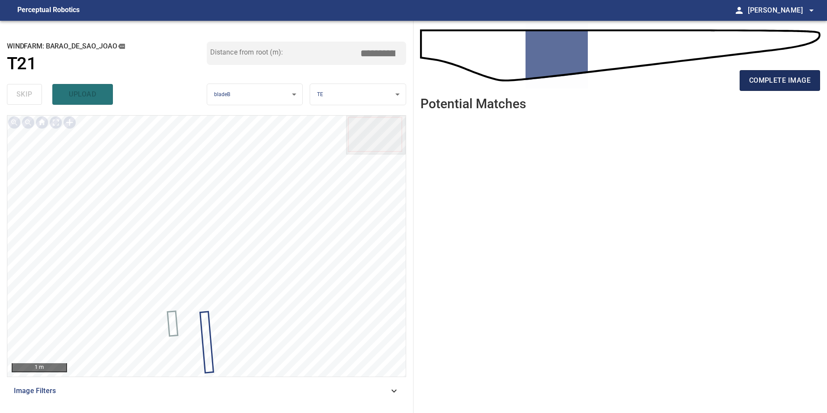
click at [778, 82] on span "complete image" at bounding box center [779, 80] width 61 height 12
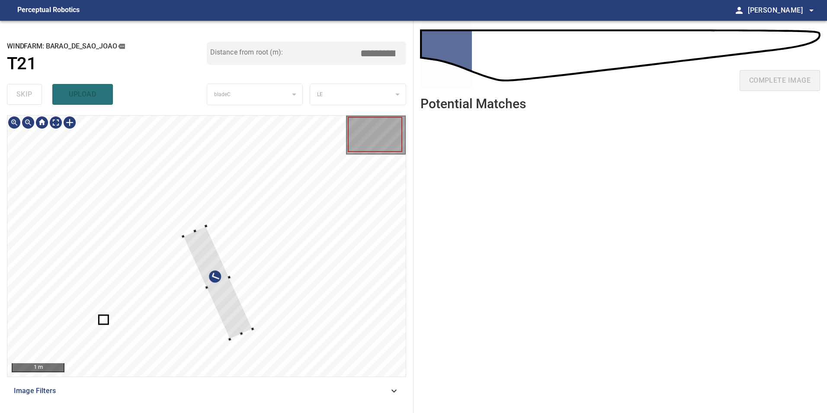
click at [355, 210] on div at bounding box center [206, 245] width 398 height 261
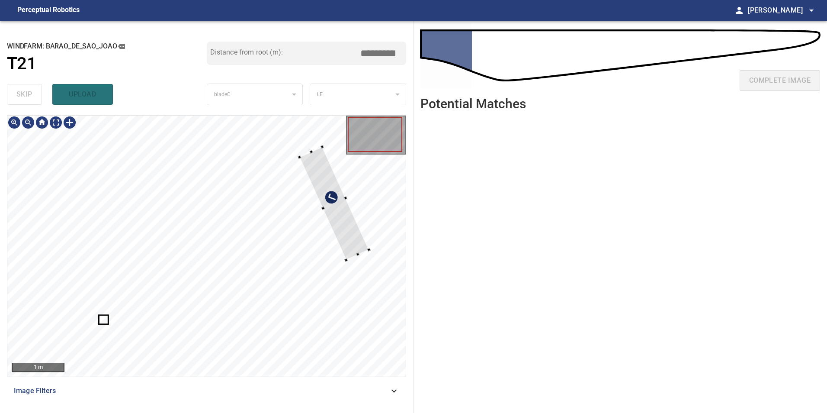
click at [334, 204] on div at bounding box center [334, 203] width 70 height 113
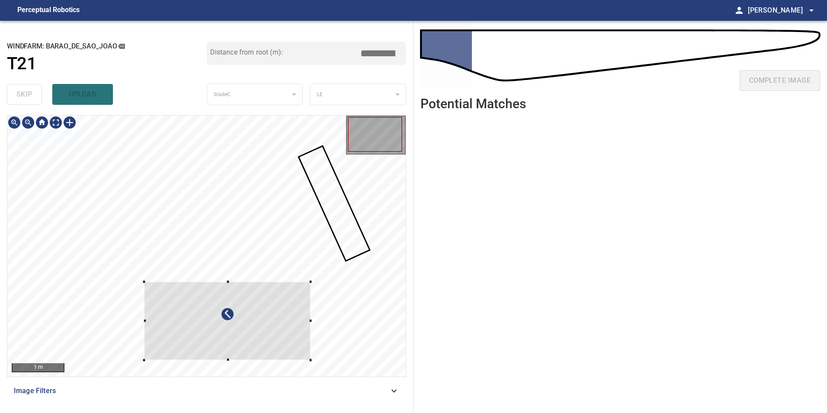
click at [328, 208] on div at bounding box center [206, 245] width 398 height 261
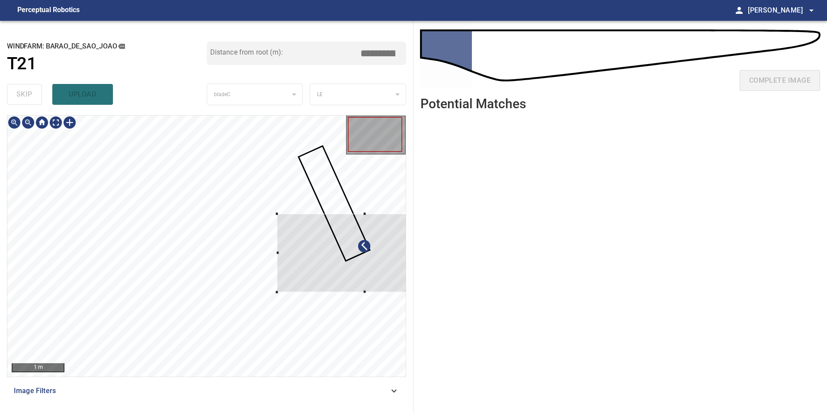
click at [294, 290] on div at bounding box center [206, 245] width 398 height 261
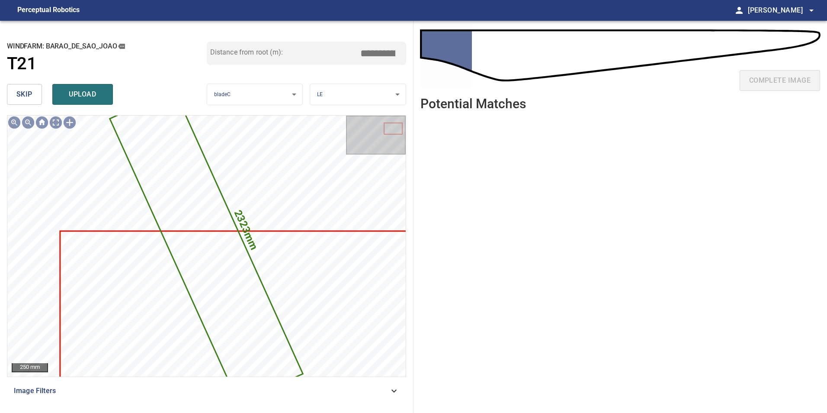
click at [38, 88] on button "skip" at bounding box center [24, 94] width 35 height 21
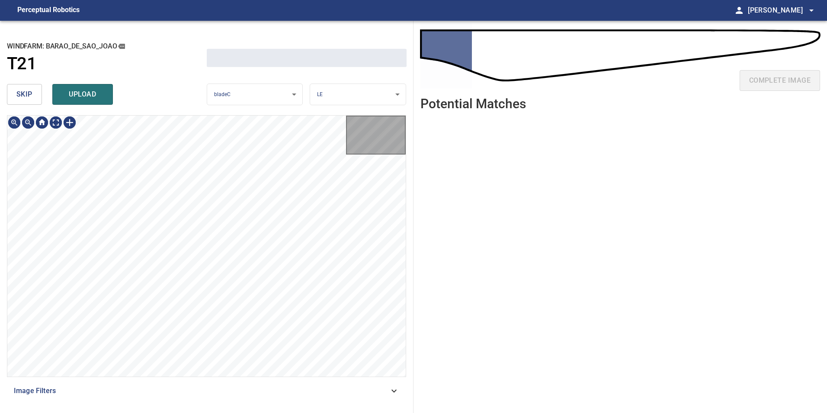
click at [38, 88] on button "skip" at bounding box center [24, 94] width 35 height 21
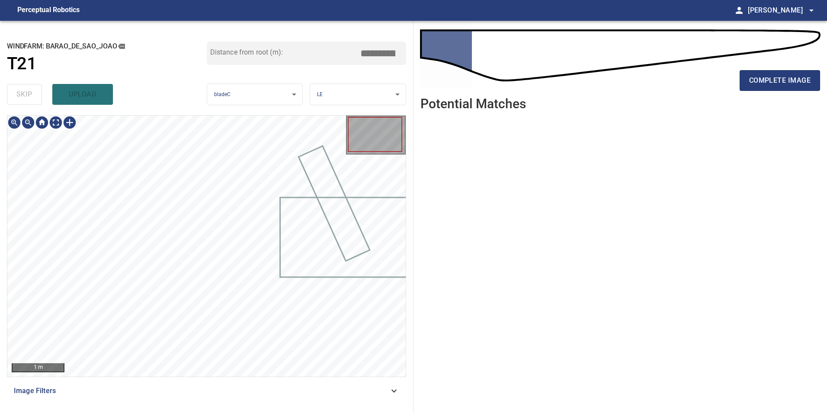
click at [38, 88] on div "skip upload" at bounding box center [107, 94] width 200 height 28
click at [305, 208] on div at bounding box center [206, 245] width 398 height 261
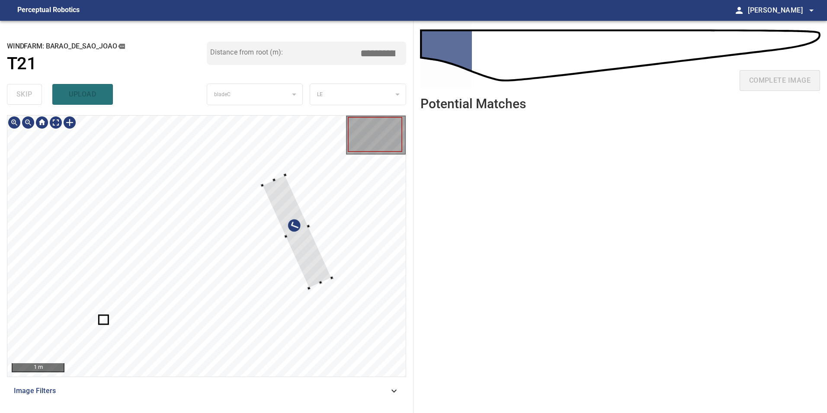
click at [321, 241] on div at bounding box center [206, 245] width 398 height 261
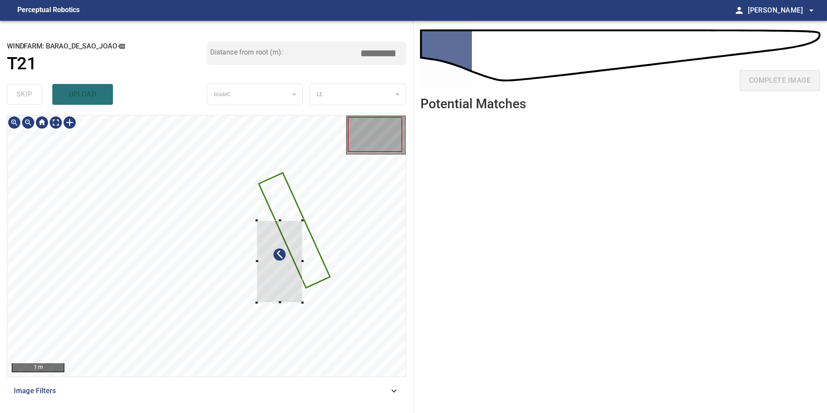
click at [342, 242] on div at bounding box center [206, 245] width 398 height 261
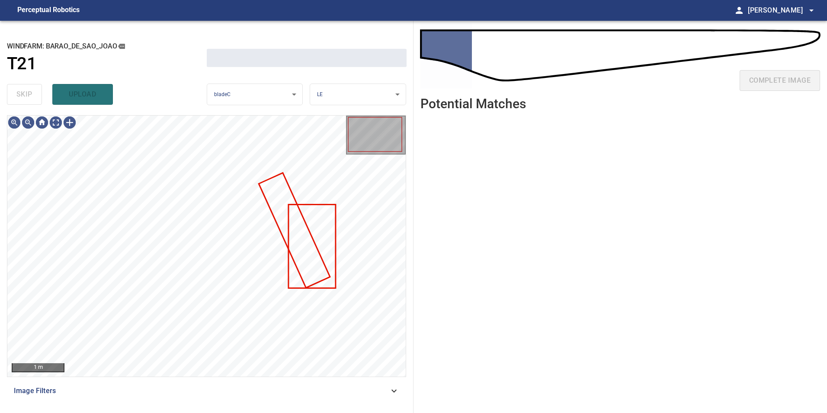
click at [311, 115] on div at bounding box center [206, 115] width 398 height 0
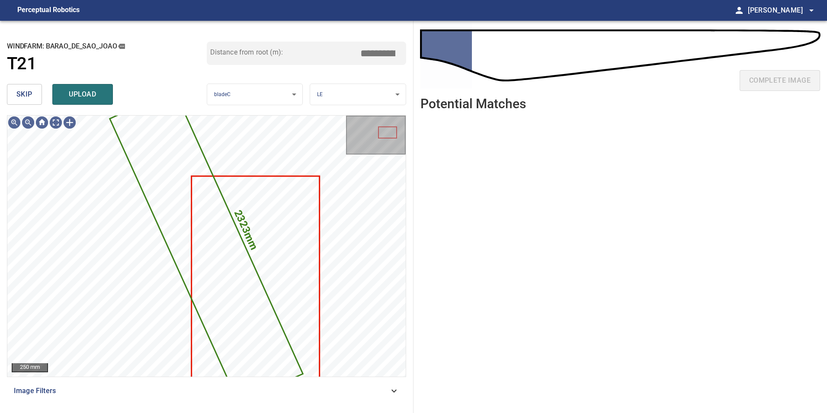
click at [14, 87] on button "skip" at bounding box center [24, 94] width 35 height 21
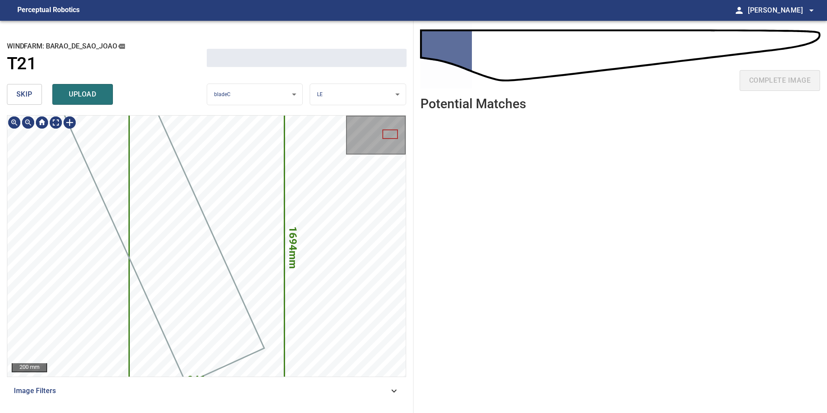
click at [14, 87] on button "skip" at bounding box center [24, 94] width 35 height 21
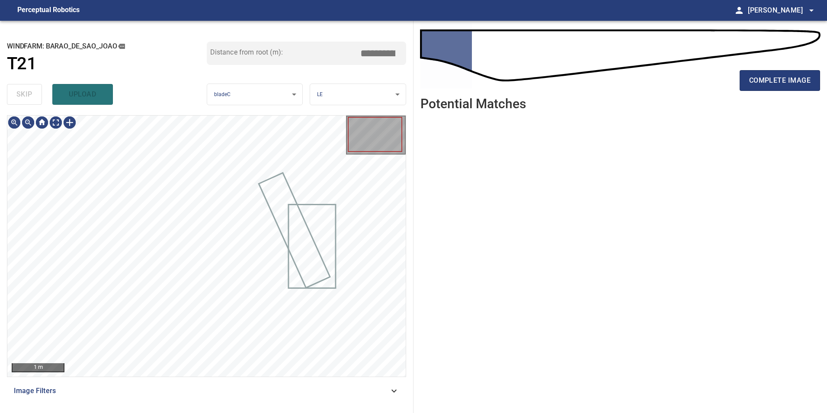
click at [14, 87] on div "skip upload" at bounding box center [107, 94] width 200 height 28
drag, startPoint x: 789, startPoint y: 74, endPoint x: 787, endPoint y: 96, distance: 22.2
click at [789, 74] on span "complete image" at bounding box center [779, 80] width 61 height 12
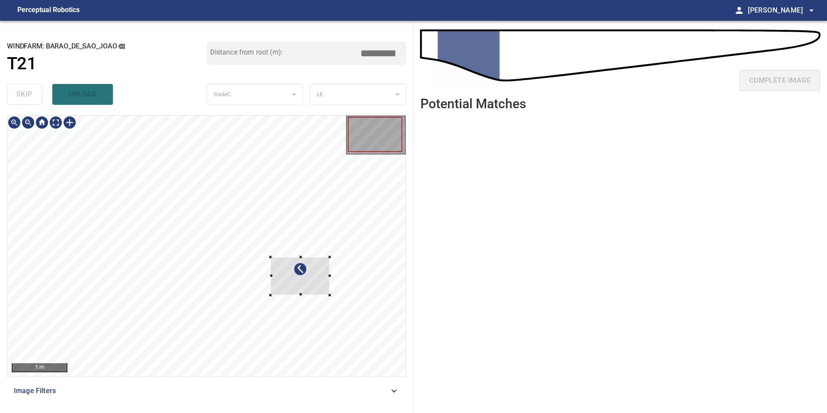
click at [405, 405] on div "1 m Image Filters" at bounding box center [206, 260] width 399 height 291
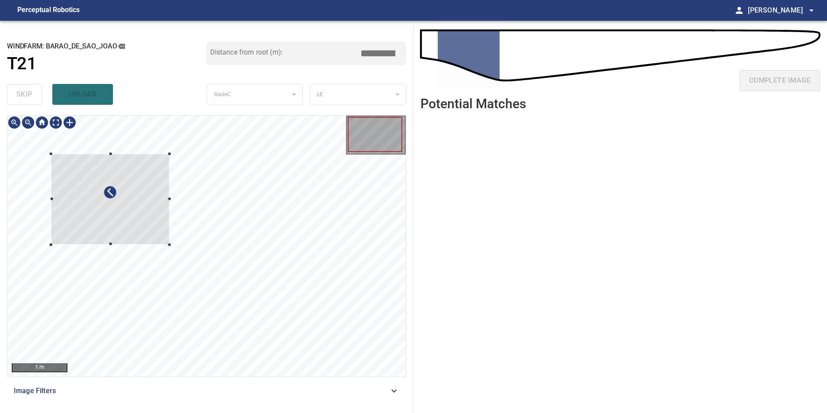
click at [128, 221] on div at bounding box center [110, 199] width 118 height 91
click at [109, 196] on div at bounding box center [104, 195] width 118 height 91
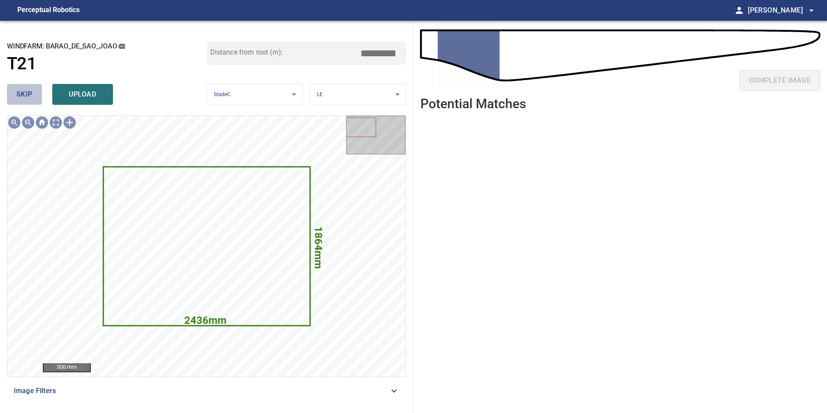
click at [26, 102] on button "skip" at bounding box center [24, 94] width 35 height 21
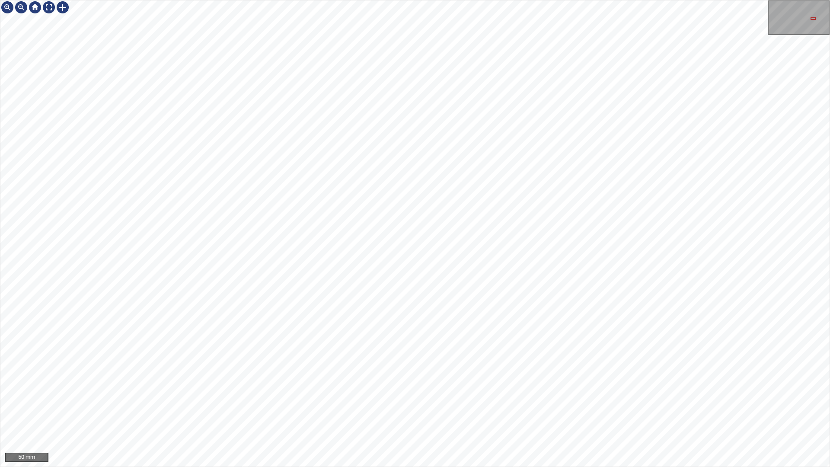
click at [826, 182] on html "50 mm" at bounding box center [415, 233] width 830 height 467
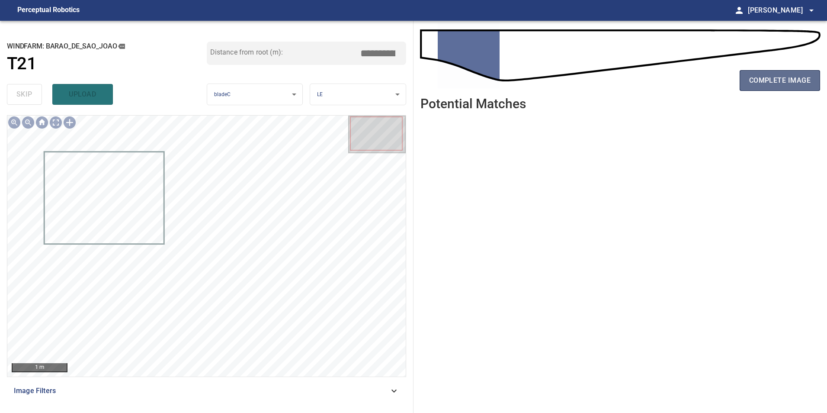
click at [815, 81] on button "complete image" at bounding box center [780, 80] width 80 height 21
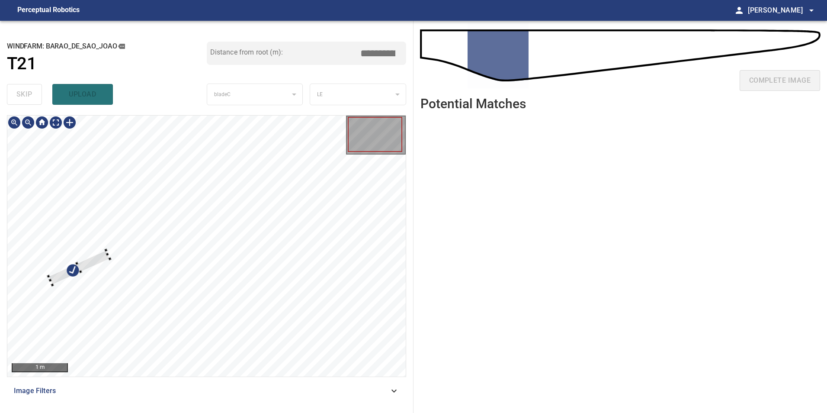
click at [102, 240] on div at bounding box center [206, 245] width 398 height 261
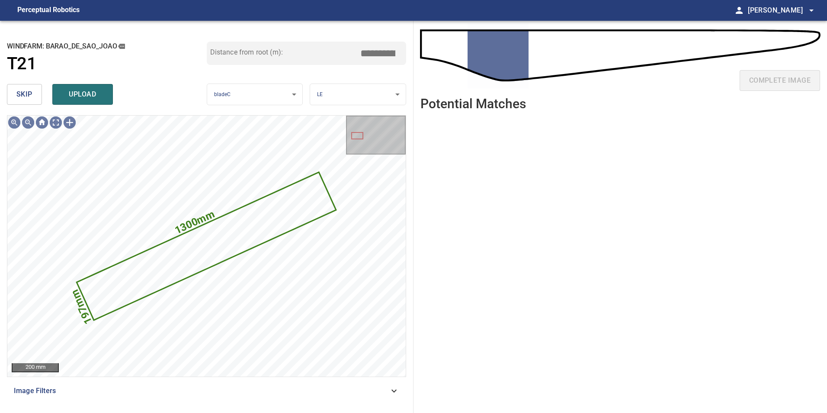
click at [22, 98] on span "skip" at bounding box center [24, 94] width 16 height 12
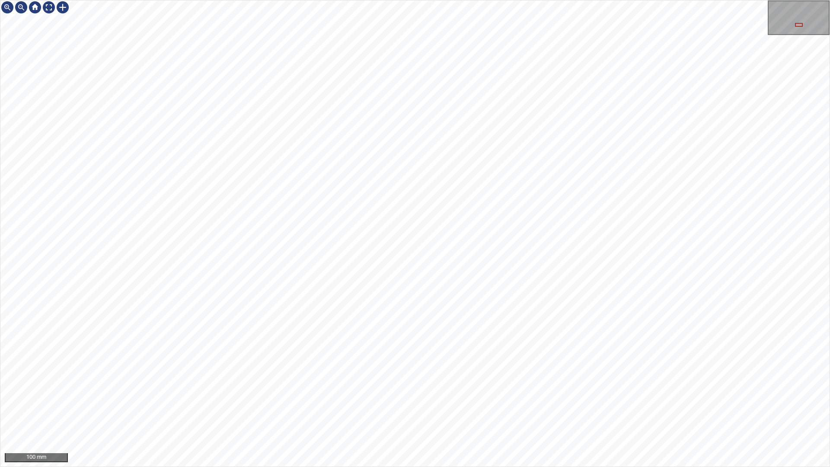
click at [826, 77] on html "100 mm" at bounding box center [415, 233] width 830 height 467
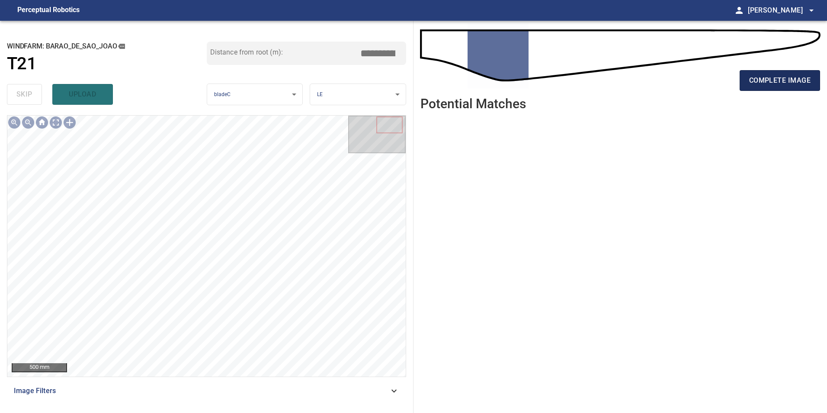
click at [761, 81] on span "complete image" at bounding box center [779, 80] width 61 height 12
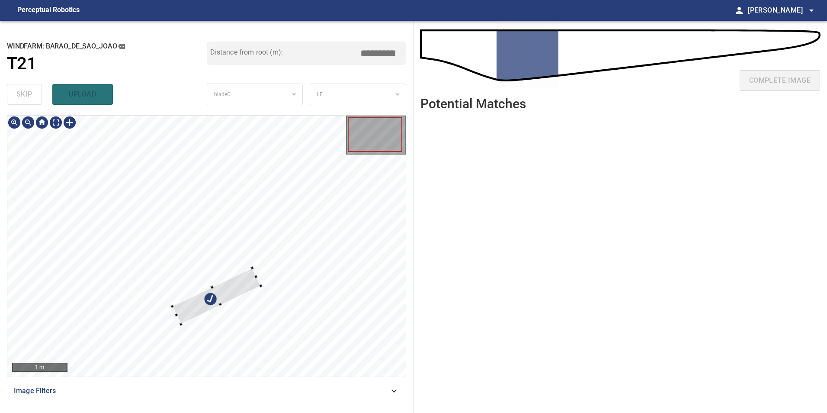
click at [318, 390] on div "1 m Image Filters" at bounding box center [206, 260] width 399 height 291
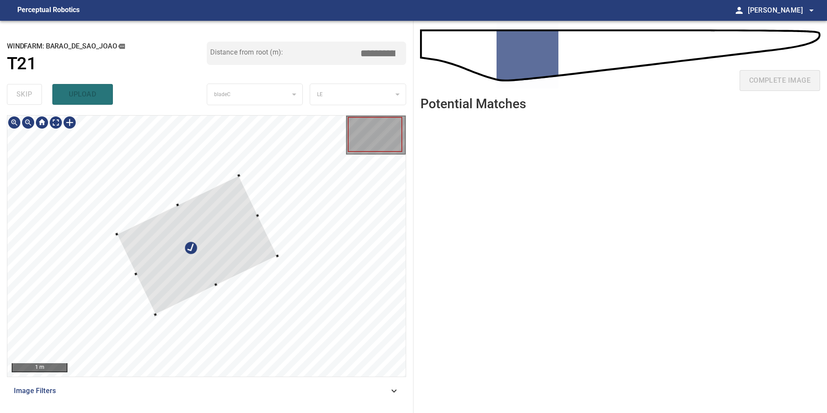
click at [177, 175] on div at bounding box center [196, 244] width 160 height 139
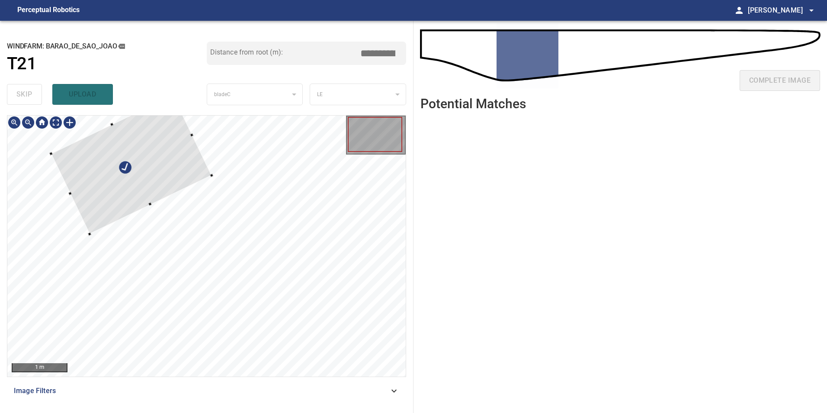
click at [116, 168] on div at bounding box center [131, 164] width 160 height 139
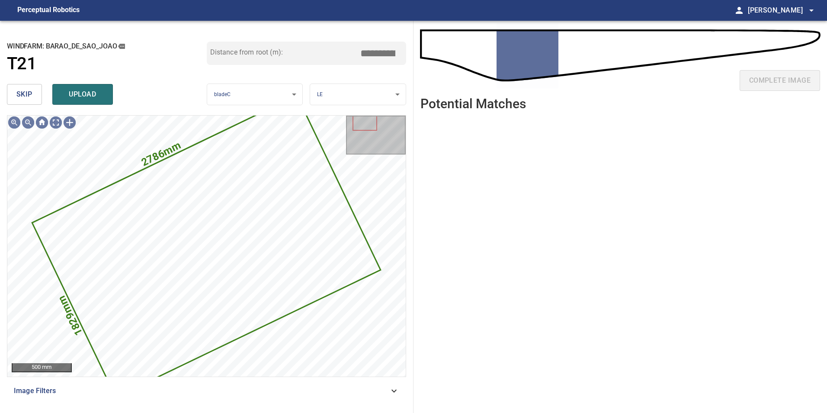
click at [23, 93] on span "skip" at bounding box center [24, 94] width 16 height 12
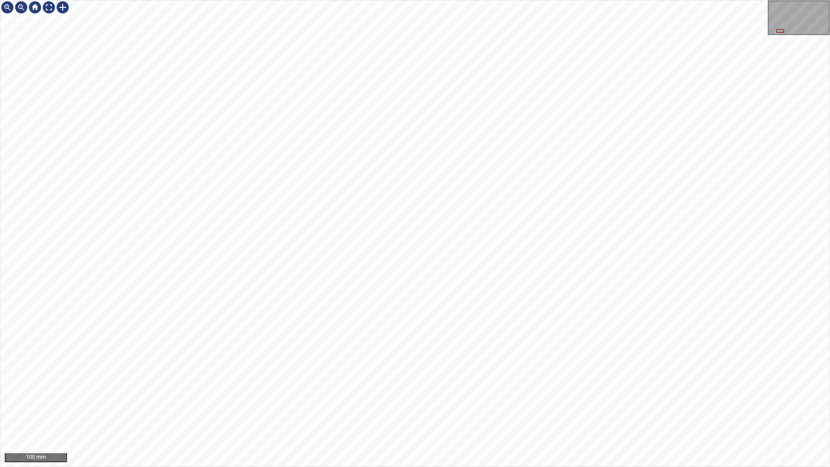
click at [826, 110] on html "100 mm" at bounding box center [415, 233] width 830 height 467
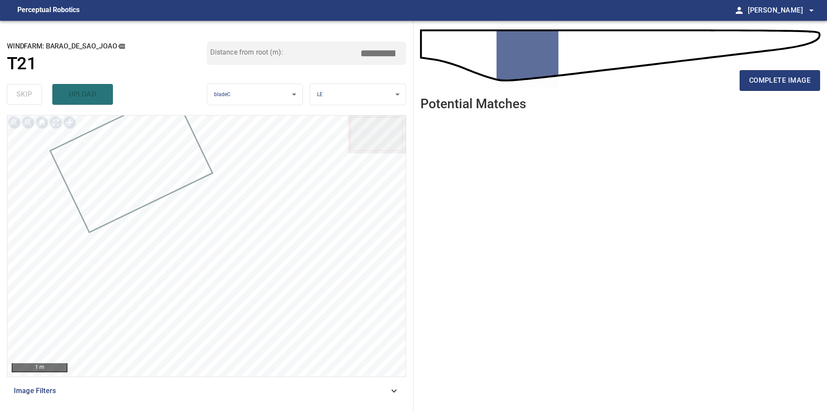
click at [785, 91] on div "complete image" at bounding box center [620, 84] width 400 height 35
click at [767, 83] on span "complete image" at bounding box center [779, 80] width 61 height 12
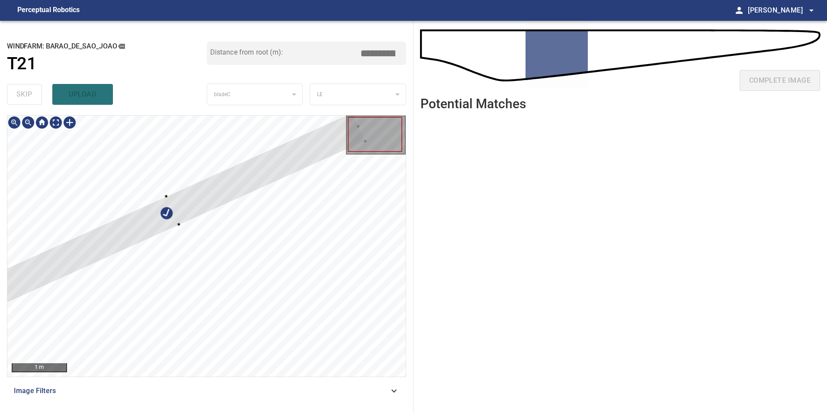
click at [202, 177] on div at bounding box center [206, 245] width 398 height 261
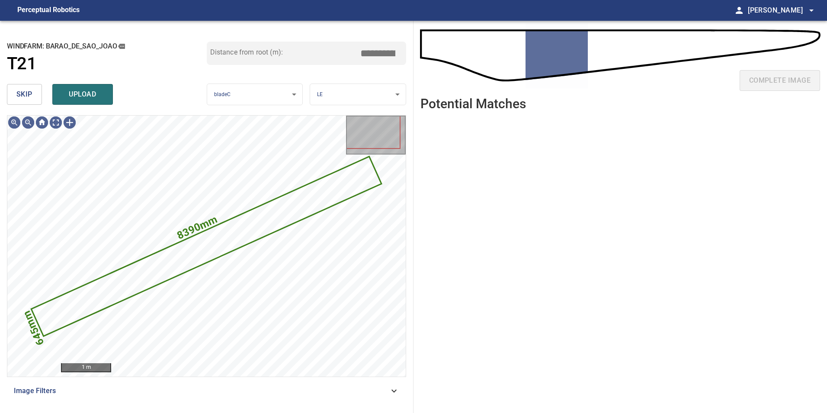
click at [27, 92] on span "skip" at bounding box center [24, 94] width 16 height 12
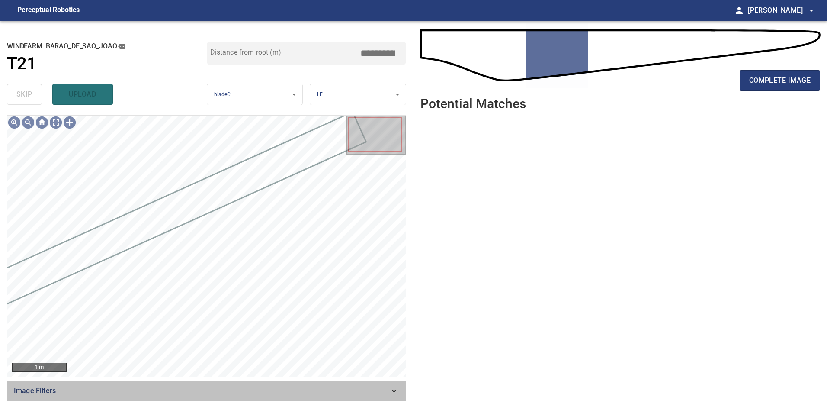
click at [400, 395] on div "Image Filters" at bounding box center [206, 390] width 399 height 21
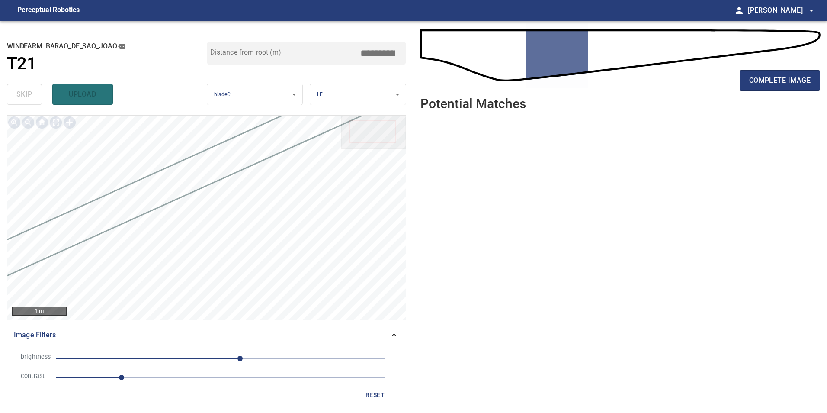
click at [261, 354] on span "30" at bounding box center [221, 358] width 330 height 12
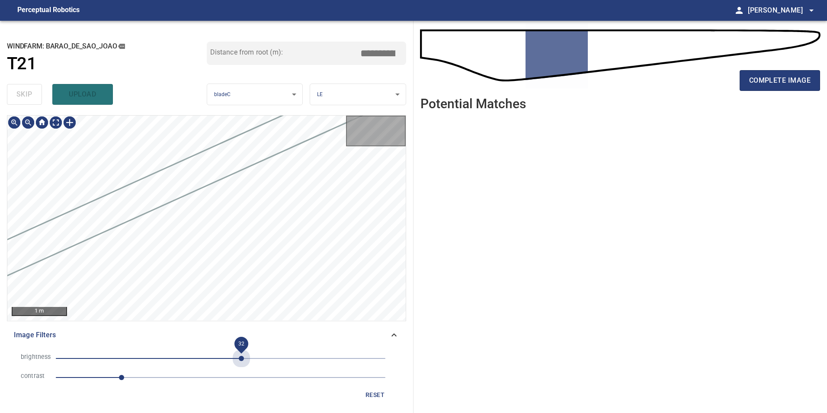
click at [241, 356] on span "32" at bounding box center [221, 358] width 330 height 12
click at [211, 356] on span "32" at bounding box center [221, 358] width 330 height 12
click at [366, 399] on span "reset" at bounding box center [375, 394] width 21 height 11
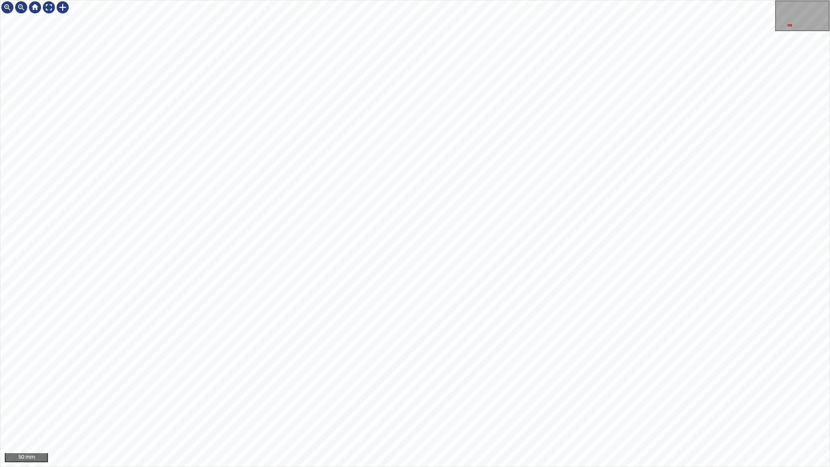
click at [826, 147] on html "50 mm" at bounding box center [415, 233] width 830 height 467
click at [826, 57] on html "50 mm" at bounding box center [415, 233] width 830 height 467
click at [722, 0] on div "50 mm" at bounding box center [415, 233] width 830 height 467
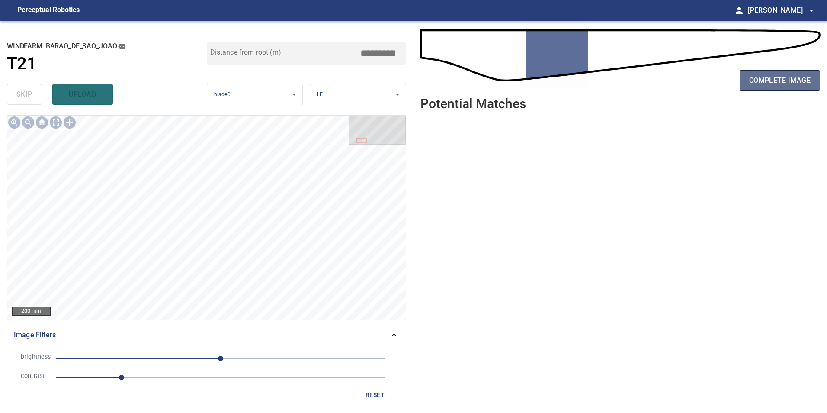
click at [774, 86] on span "complete image" at bounding box center [779, 80] width 61 height 12
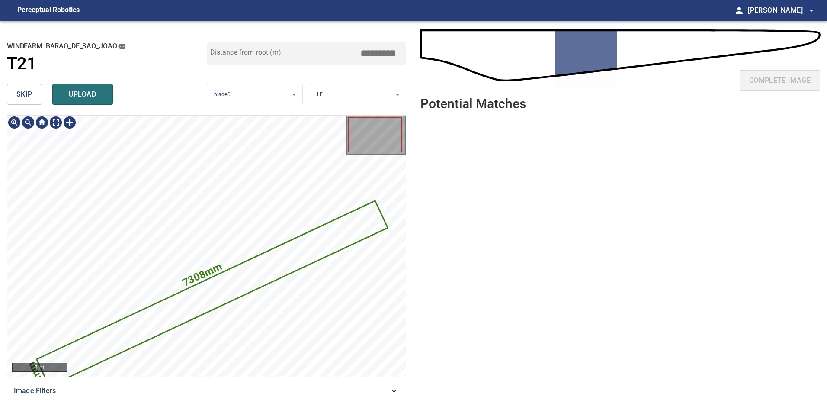
click at [240, 289] on icon at bounding box center [211, 294] width 349 height 184
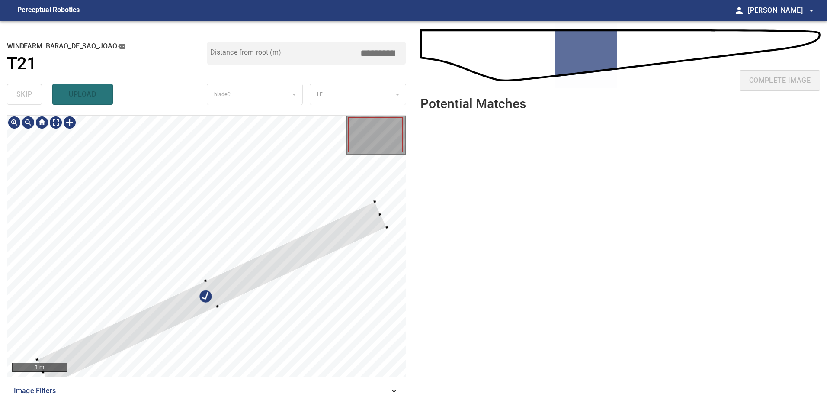
click at [234, 156] on div at bounding box center [206, 245] width 398 height 261
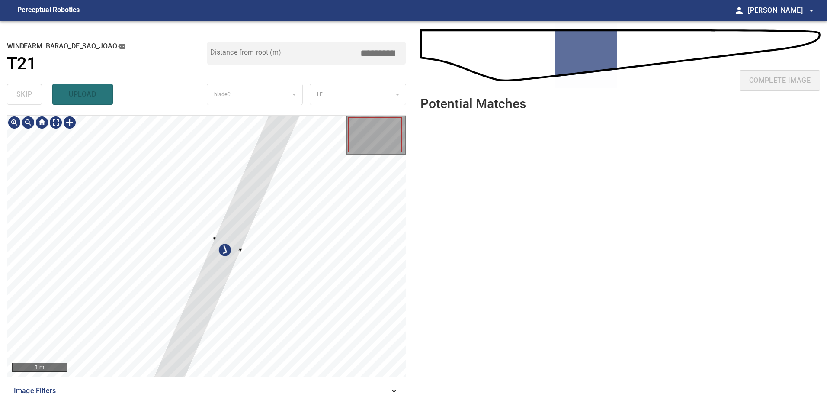
click at [302, 279] on div at bounding box center [206, 245] width 398 height 261
click at [122, 353] on div "1 m Image Filters" at bounding box center [206, 260] width 399 height 291
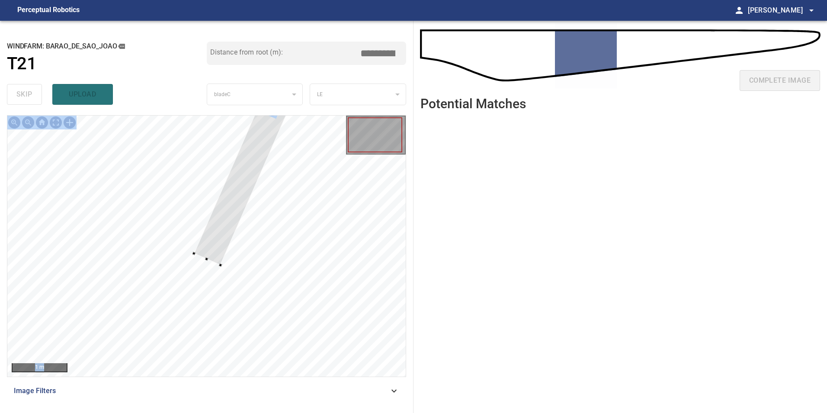
click at [225, 205] on div at bounding box center [275, 103] width 163 height 323
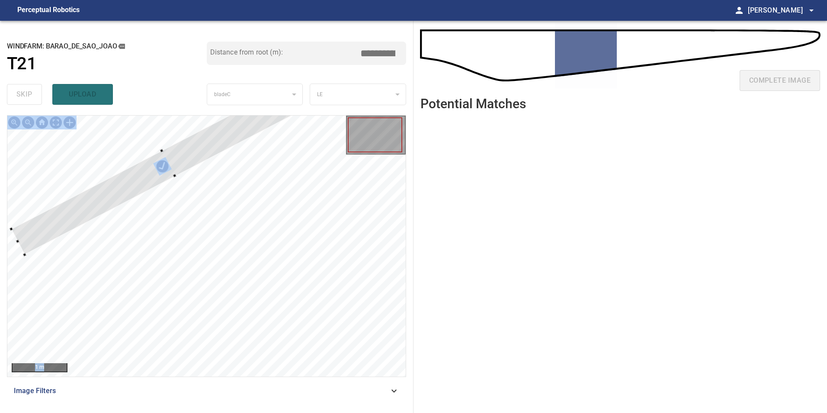
click at [82, 216] on div at bounding box center [168, 163] width 314 height 182
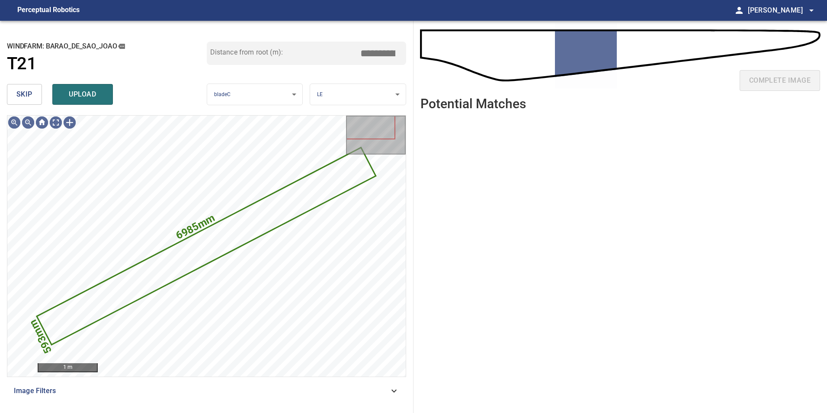
click at [24, 95] on span "skip" at bounding box center [24, 94] width 16 height 12
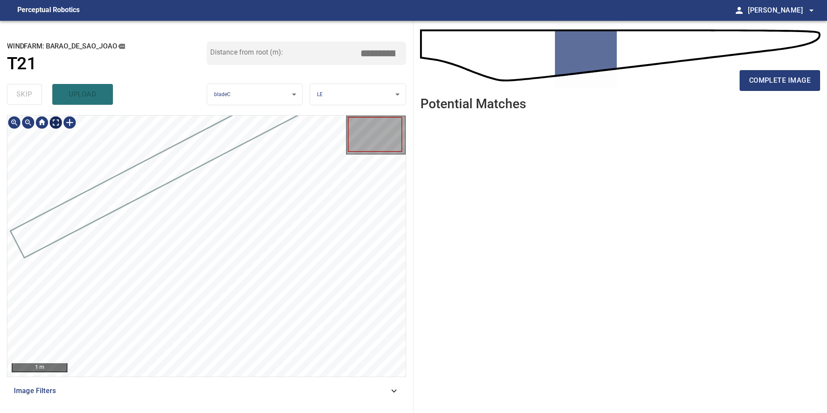
click at [59, 132] on div "1 m" at bounding box center [206, 245] width 398 height 261
click at [48, 116] on div at bounding box center [42, 122] width 14 height 14
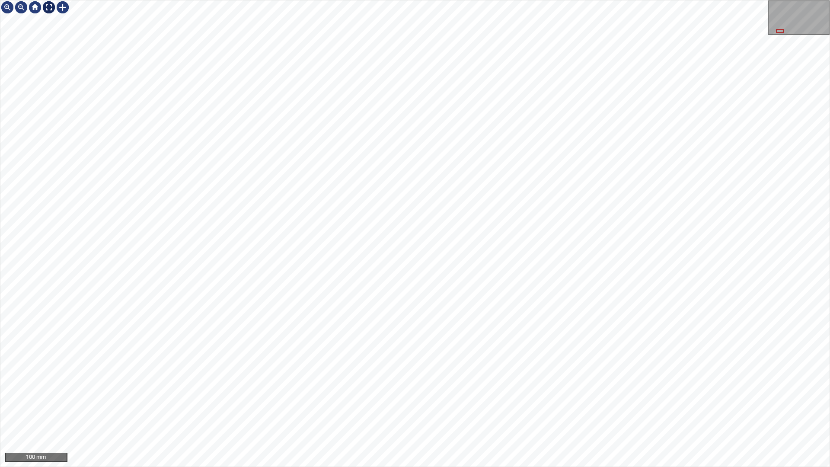
click at [51, 11] on div at bounding box center [49, 7] width 14 height 14
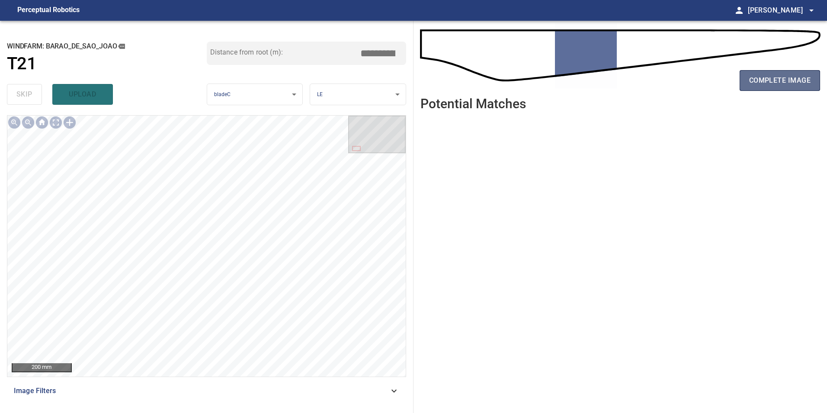
click at [783, 84] on span "complete image" at bounding box center [779, 80] width 61 height 12
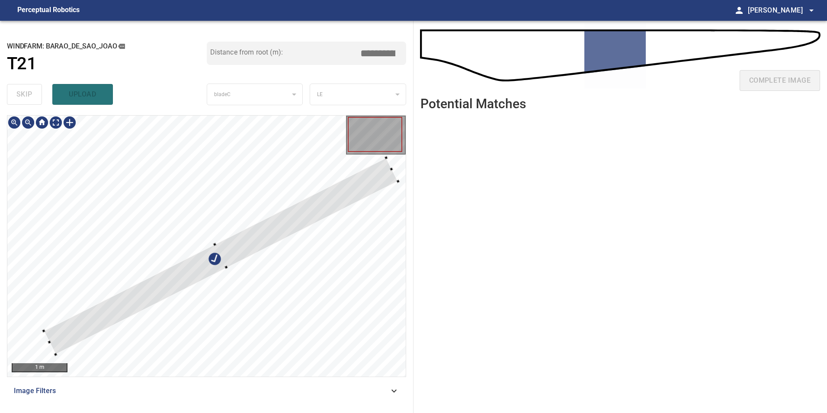
click at [288, 170] on div at bounding box center [221, 255] width 354 height 196
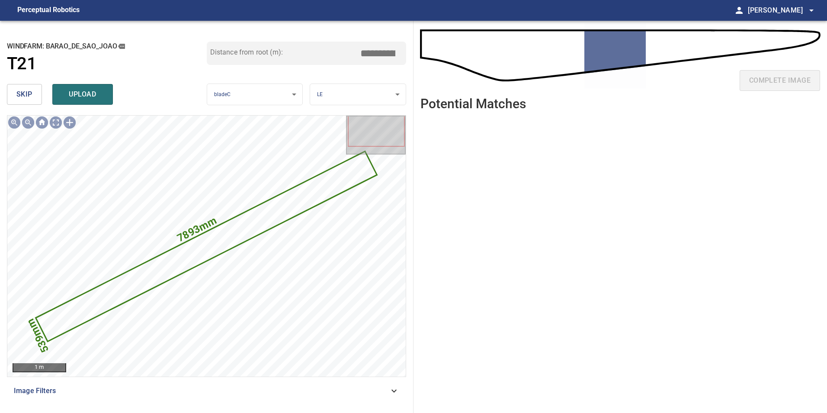
click at [28, 99] on span "skip" at bounding box center [24, 94] width 16 height 12
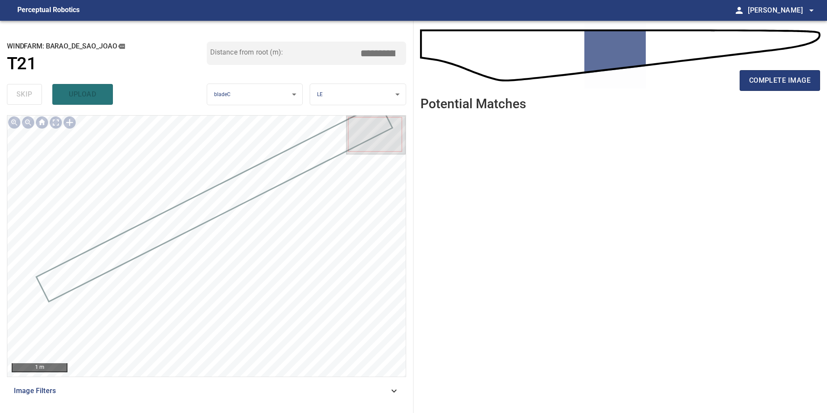
click at [394, 392] on icon at bounding box center [394, 390] width 10 height 10
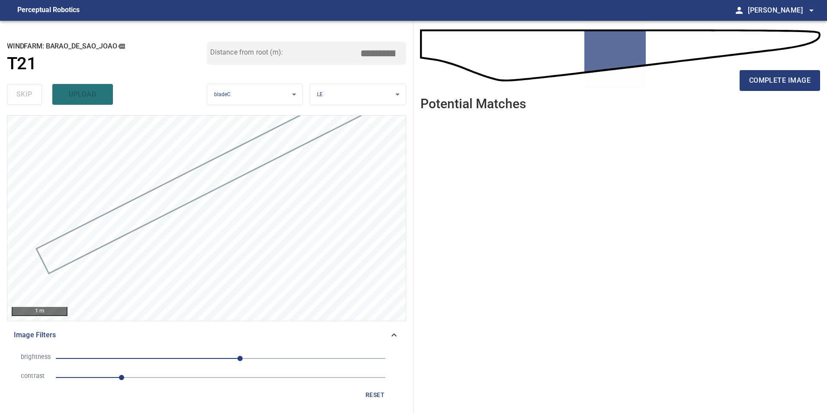
click at [161, 375] on span "1" at bounding box center [221, 377] width 330 height 12
click at [189, 361] on span "30" at bounding box center [221, 358] width 330 height 12
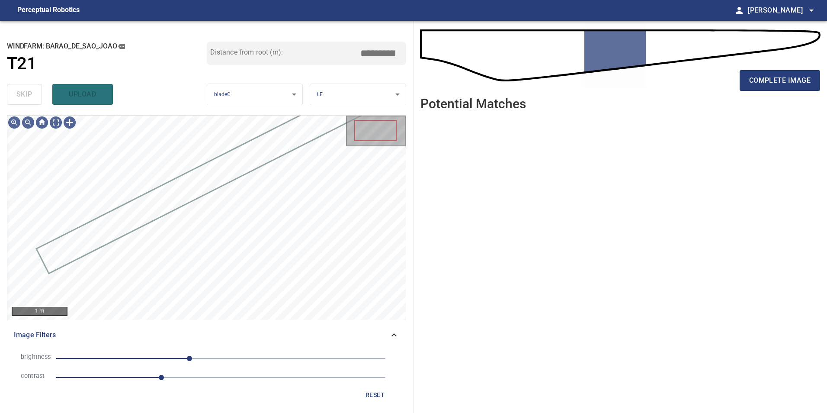
click at [226, 360] on span "-48" at bounding box center [221, 358] width 330 height 12
click at [208, 360] on span "8" at bounding box center [221, 358] width 330 height 12
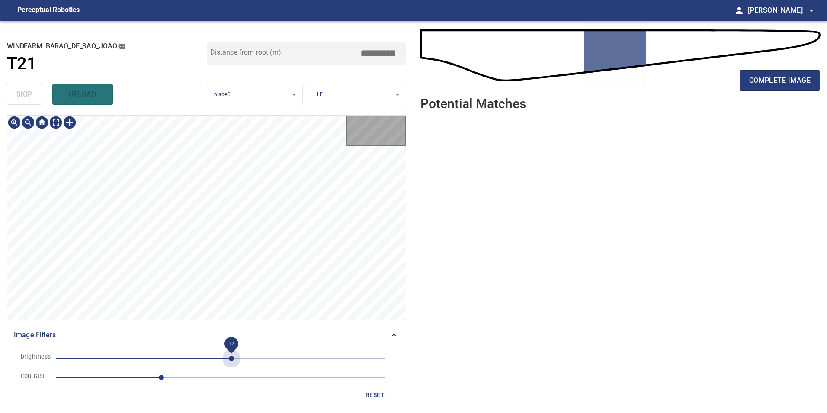
click at [232, 356] on span "17" at bounding box center [221, 358] width 330 height 12
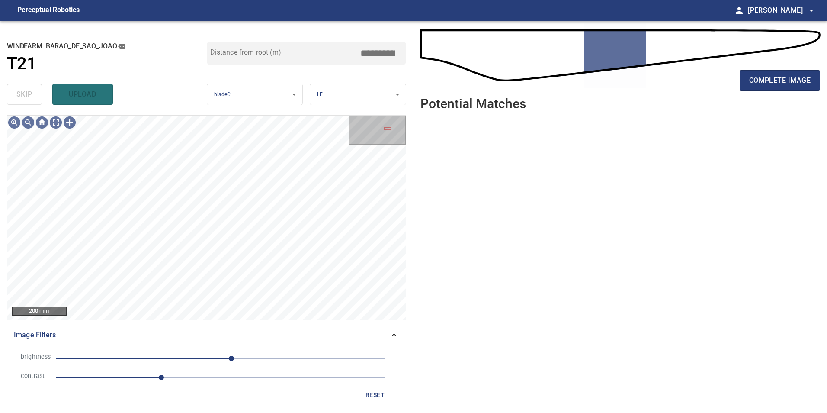
drag, startPoint x: 375, startPoint y: 399, endPoint x: 334, endPoint y: 357, distance: 58.1
click at [374, 399] on span "reset" at bounding box center [375, 394] width 21 height 11
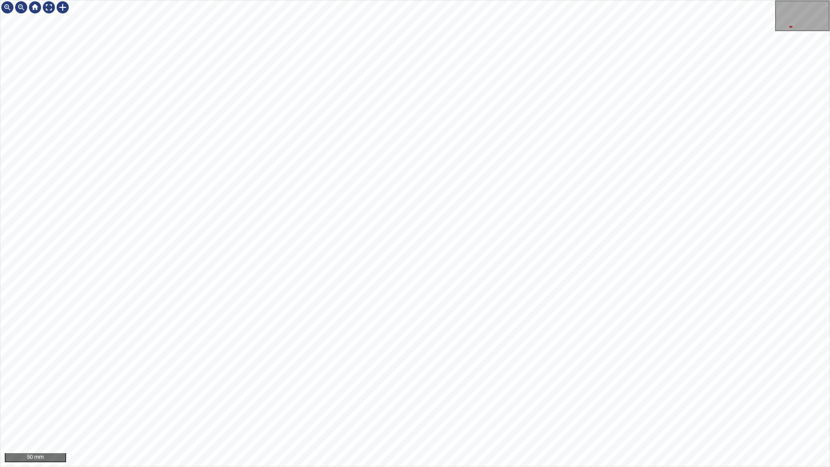
click at [826, 81] on html "50 mm" at bounding box center [415, 233] width 830 height 467
click at [47, 5] on div at bounding box center [49, 7] width 14 height 14
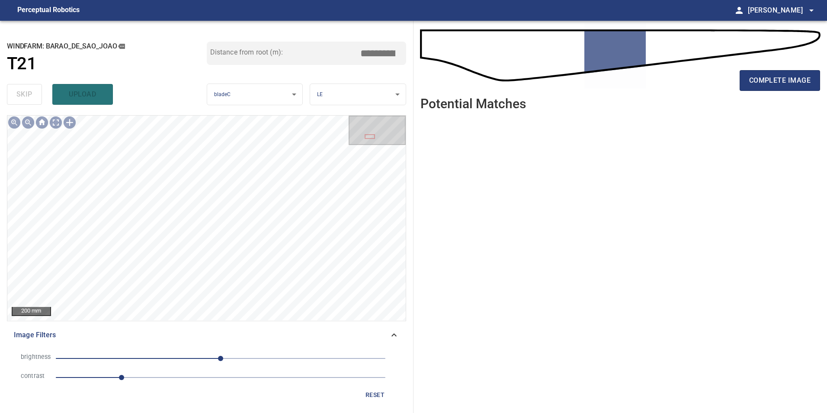
click at [782, 93] on div "complete image" at bounding box center [620, 84] width 400 height 35
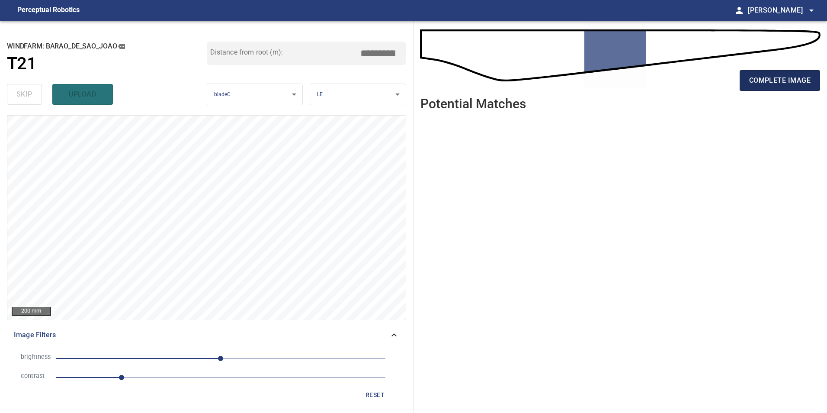
click at [772, 78] on span "complete image" at bounding box center [779, 80] width 61 height 12
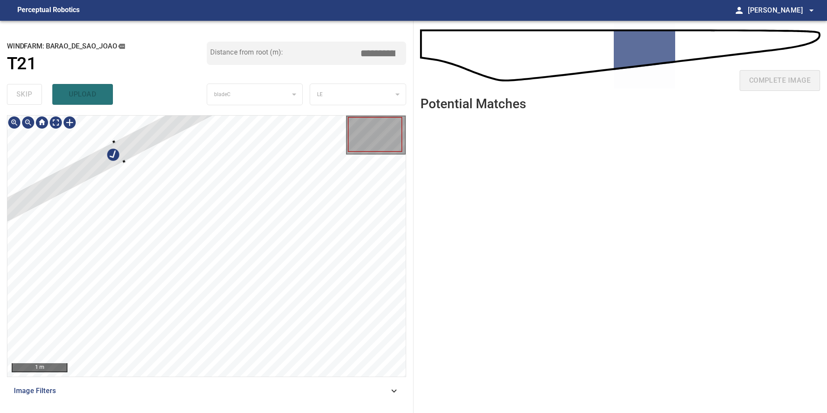
click at [182, 104] on div "**********" at bounding box center [206, 217] width 413 height 392
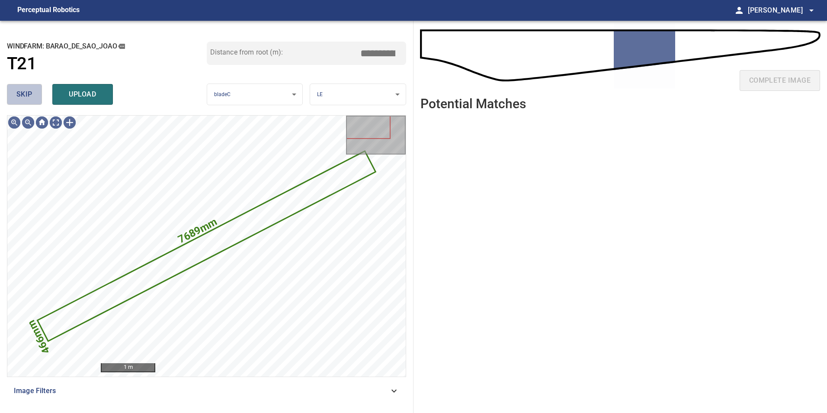
click at [34, 87] on button "skip" at bounding box center [24, 94] width 35 height 21
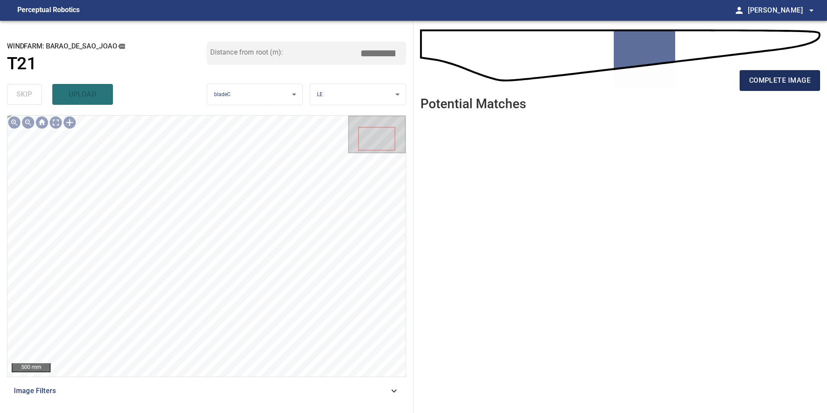
click at [777, 88] on button "complete image" at bounding box center [780, 80] width 80 height 21
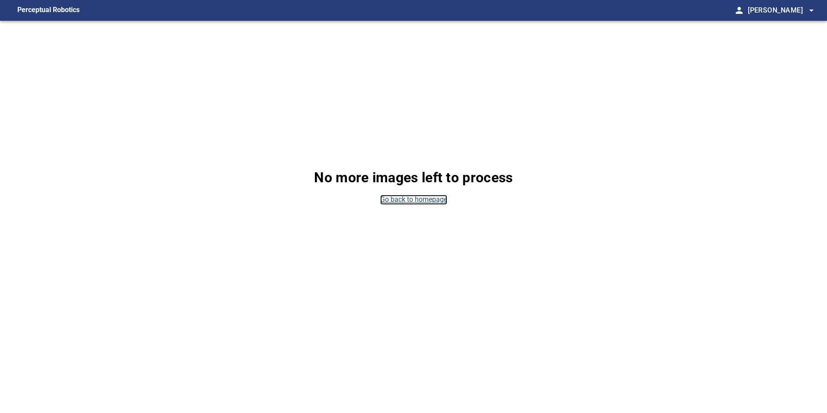
click at [423, 198] on link "Go back to homepage" at bounding box center [413, 200] width 67 height 10
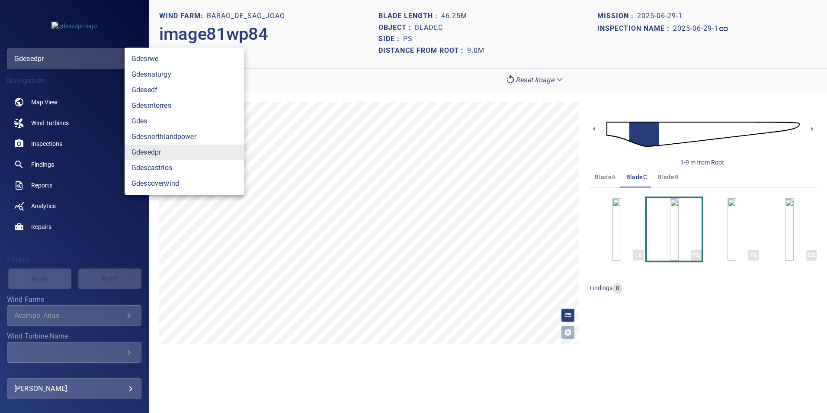
click at [54, 57] on body "**********" at bounding box center [413, 206] width 827 height 413
click at [184, 151] on link "gdesedpr" at bounding box center [185, 152] width 120 height 16
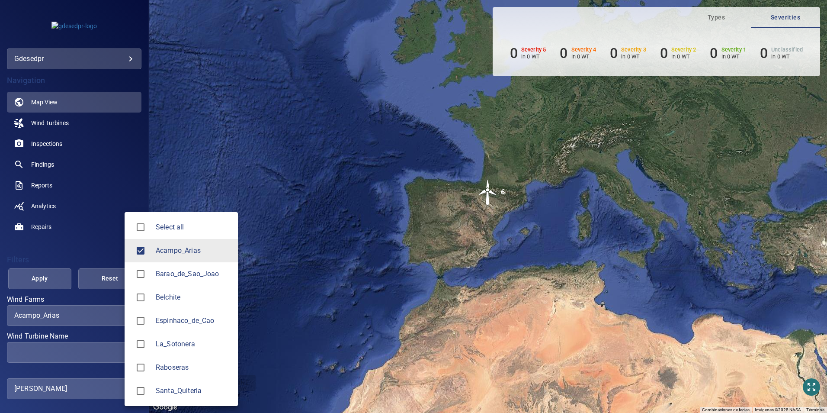
click at [99, 317] on body "**********" at bounding box center [413, 206] width 827 height 413
click at [206, 269] on span "Barao_de_Sao_Joao" at bounding box center [193, 274] width 75 height 10
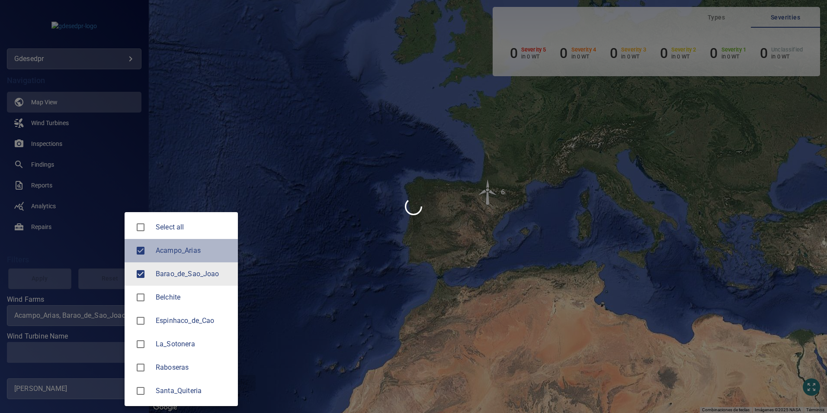
drag, startPoint x: 196, startPoint y: 250, endPoint x: 156, endPoint y: 279, distance: 49.6
click at [196, 250] on span "Acampo_Arias" at bounding box center [193, 250] width 75 height 10
type input "**********"
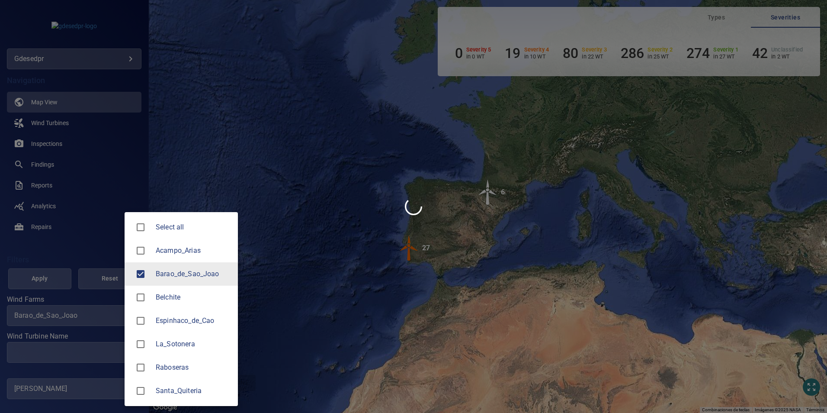
click at [98, 350] on div at bounding box center [413, 206] width 827 height 413
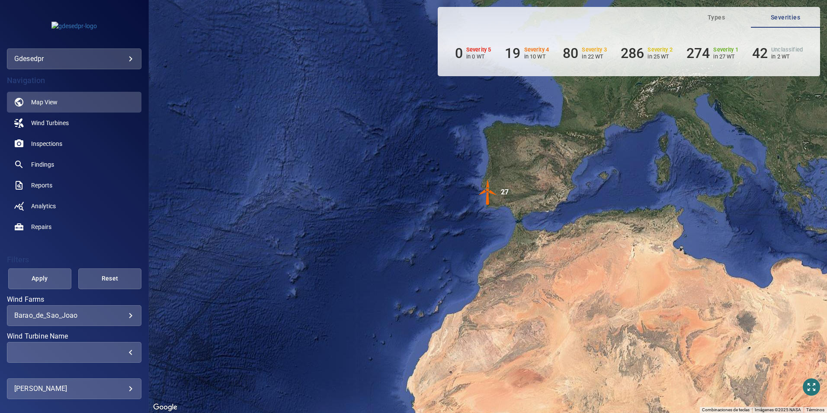
click at [106, 356] on div "​" at bounding box center [74, 352] width 120 height 8
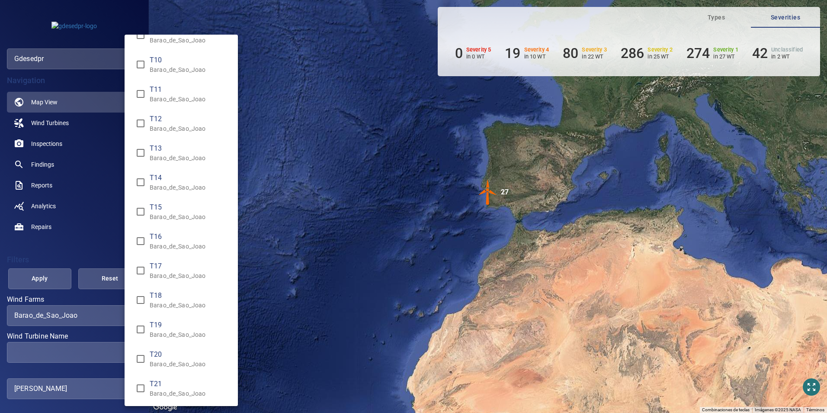
scroll to position [303, 0]
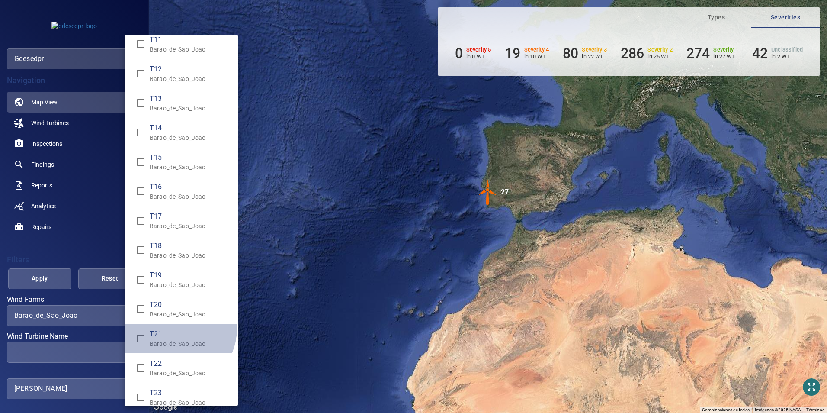
click at [172, 328] on li "T21 Barao_de_Sao_Joao" at bounding box center [181, 337] width 113 height 29
type input "**********"
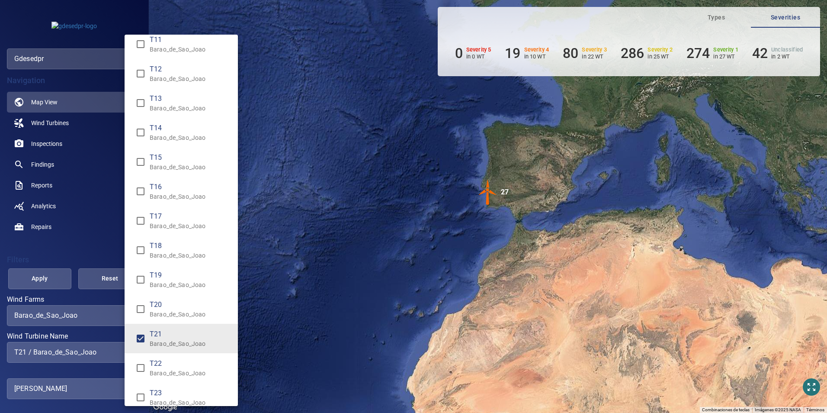
click at [33, 276] on div "Wind Turbine Name" at bounding box center [413, 206] width 827 height 413
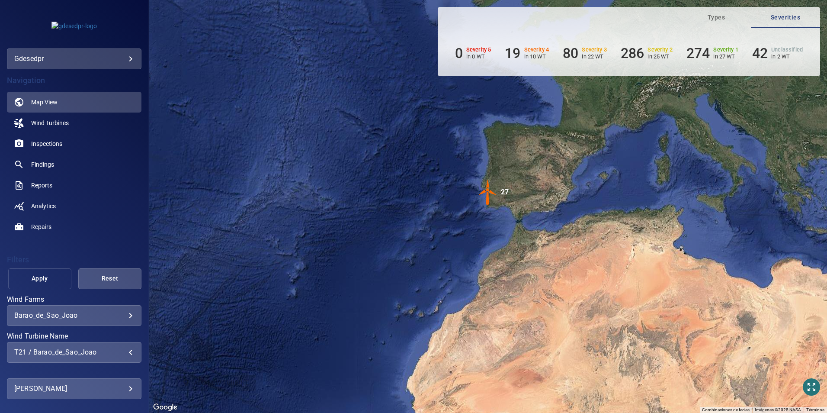
click at [42, 281] on span "Apply" at bounding box center [40, 278] width 42 height 11
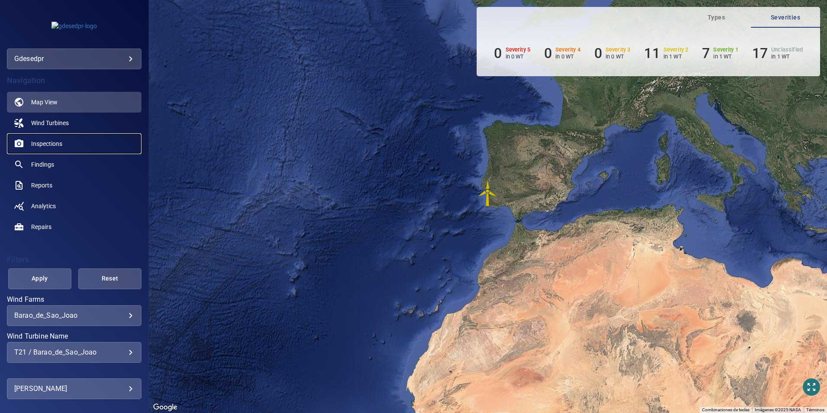
click at [38, 138] on link "Inspections" at bounding box center [74, 143] width 134 height 21
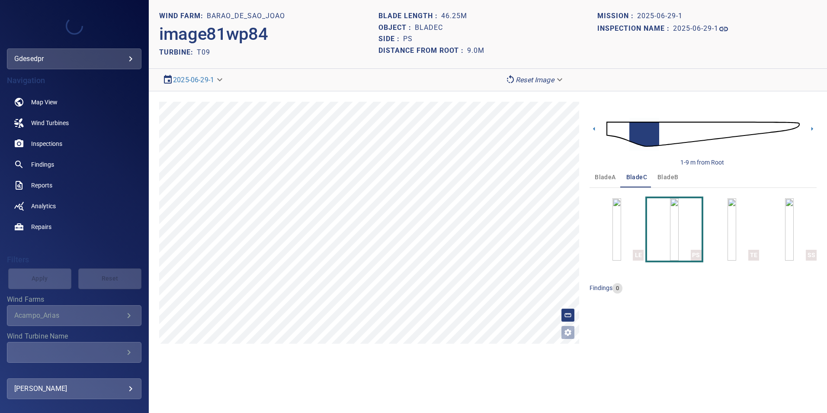
click at [61, 59] on body "**********" at bounding box center [413, 206] width 827 height 413
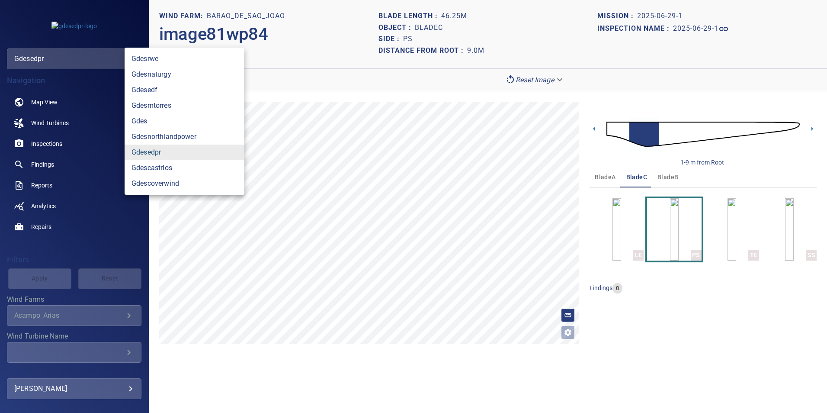
click at [160, 154] on link "gdesedpr" at bounding box center [185, 152] width 120 height 16
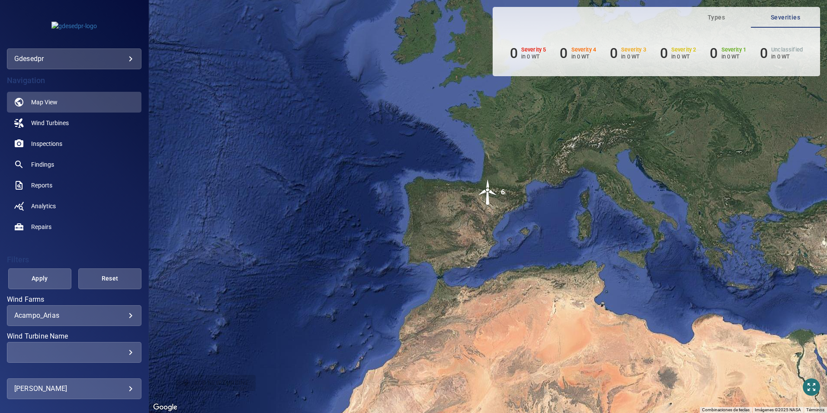
click at [111, 308] on div "**********" at bounding box center [74, 315] width 134 height 21
click at [114, 313] on body "**********" at bounding box center [413, 206] width 827 height 413
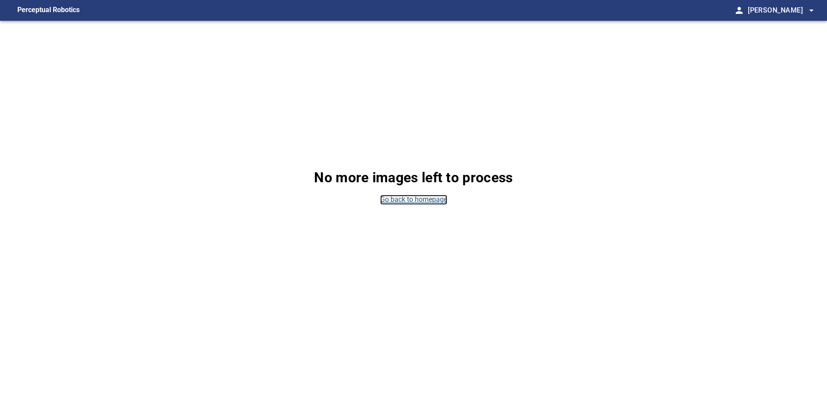
click at [397, 195] on link "Go back to homepage" at bounding box center [413, 200] width 67 height 10
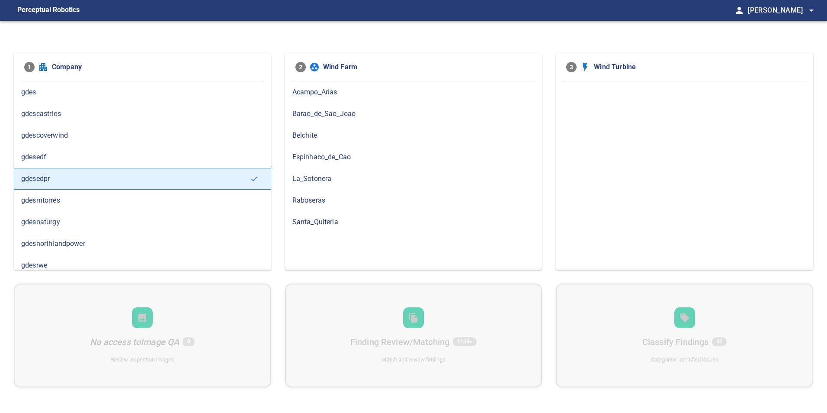
click at [311, 110] on span "Barao_de_Sao_Joao" at bounding box center [413, 114] width 243 height 10
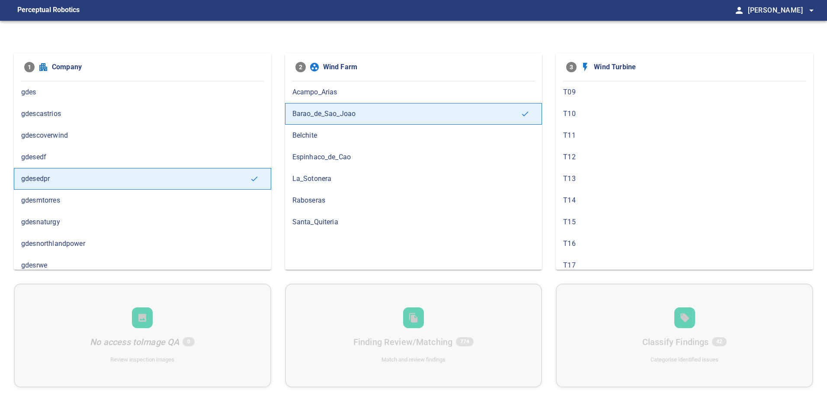
scroll to position [346, 0]
click at [627, 180] on span "T21" at bounding box center [684, 178] width 243 height 10
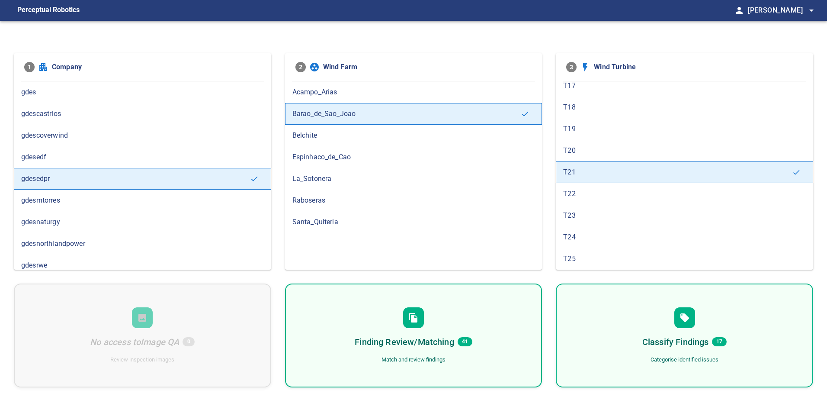
scroll to position [389, 0]
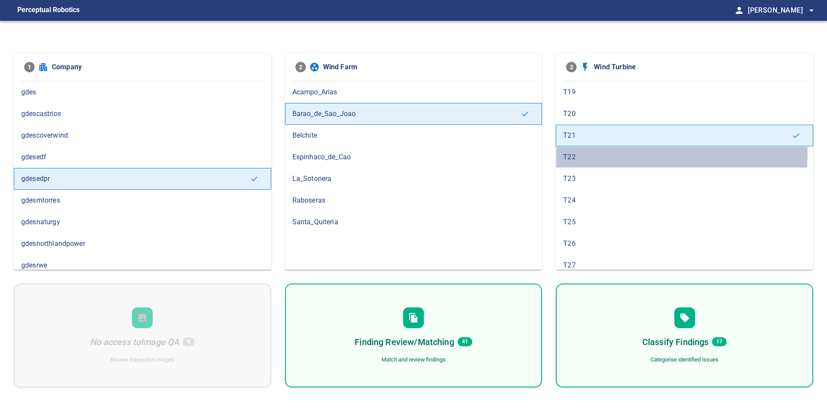
click at [592, 152] on span "T22" at bounding box center [684, 157] width 243 height 10
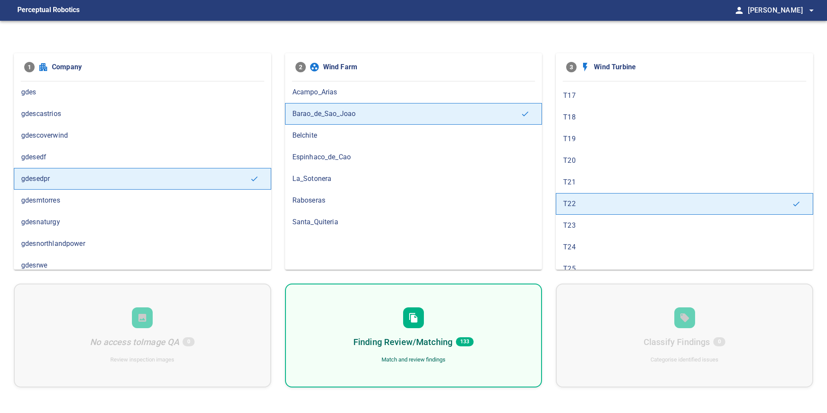
scroll to position [396, 0]
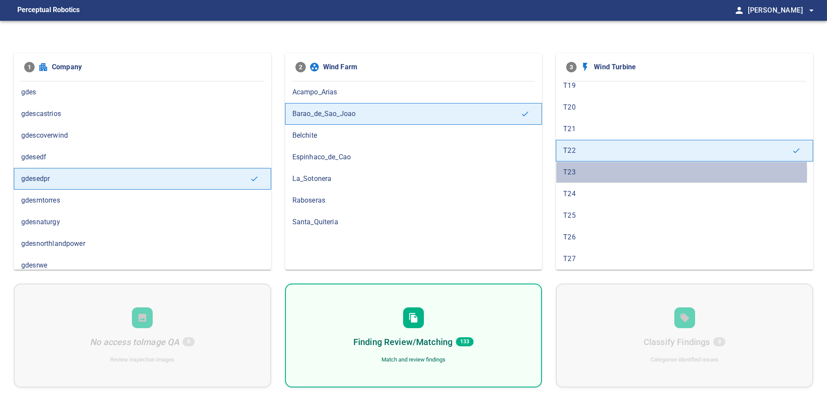
click at [587, 173] on span "T23" at bounding box center [684, 172] width 243 height 10
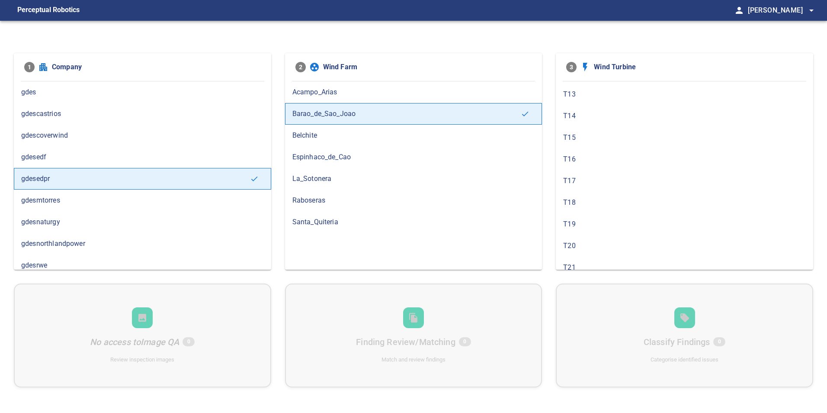
scroll to position [259, 0]
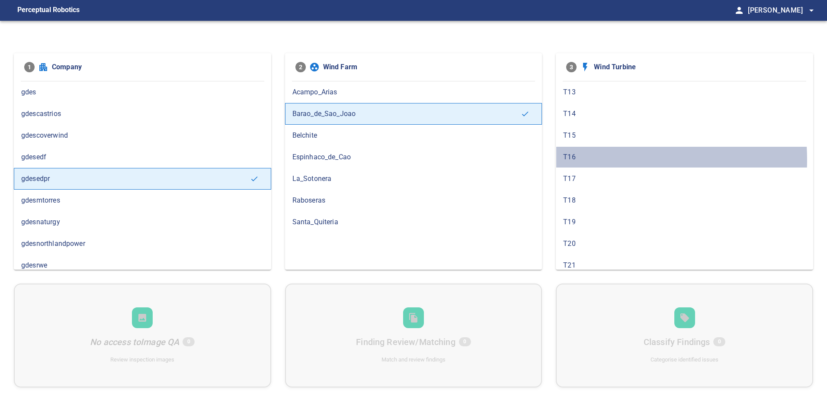
click at [581, 160] on span "T16" at bounding box center [684, 157] width 243 height 10
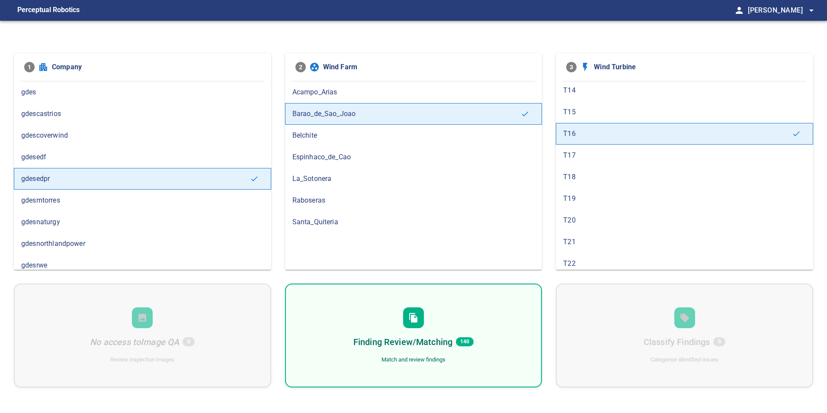
scroll to position [303, 0]
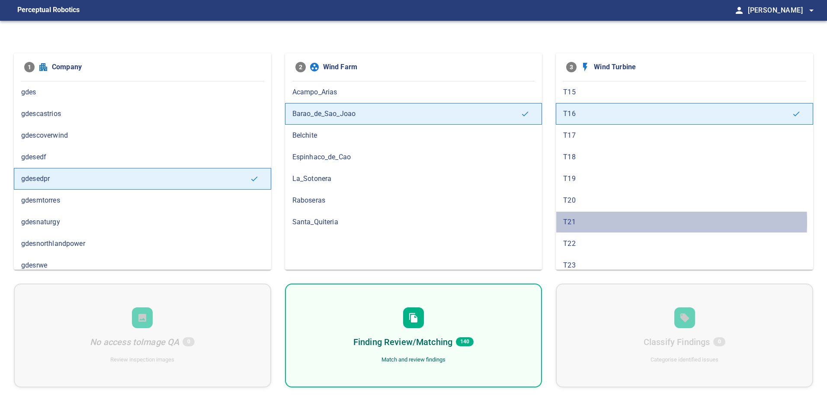
click at [592, 222] on span "T21" at bounding box center [684, 222] width 243 height 10
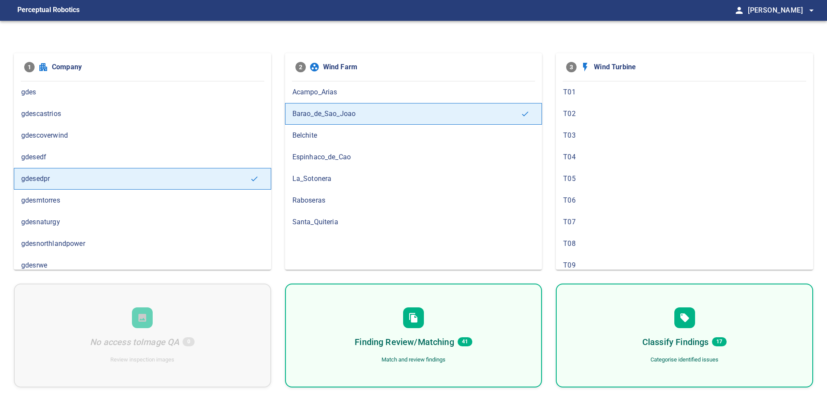
click at [461, 355] on div "Finding Review/Matching 41 Match and review findings" at bounding box center [413, 335] width 257 height 104
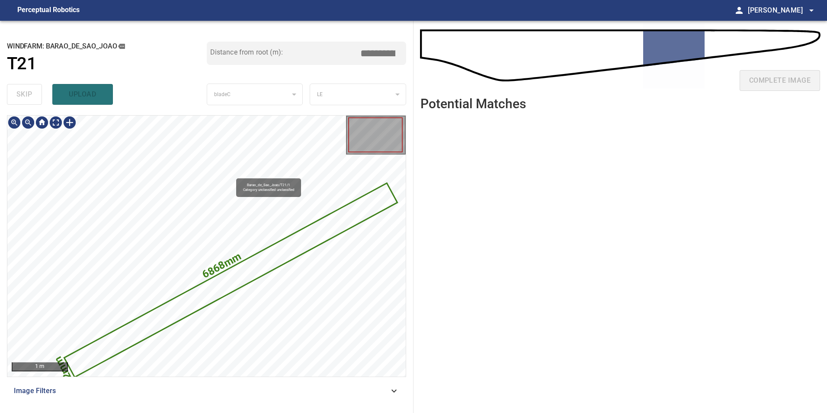
click at [250, 262] on icon at bounding box center [231, 280] width 332 height 192
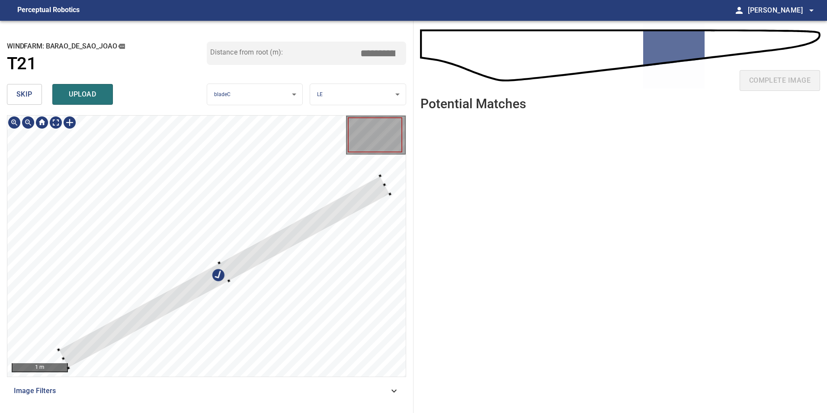
click at [217, 168] on div at bounding box center [206, 245] width 398 height 261
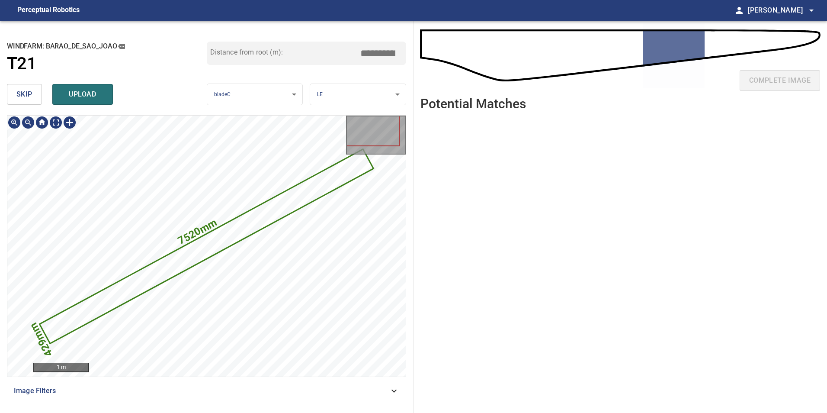
click at [206, 246] on icon at bounding box center [206, 246] width 332 height 192
click at [36, 81] on div "**********" at bounding box center [206, 217] width 413 height 392
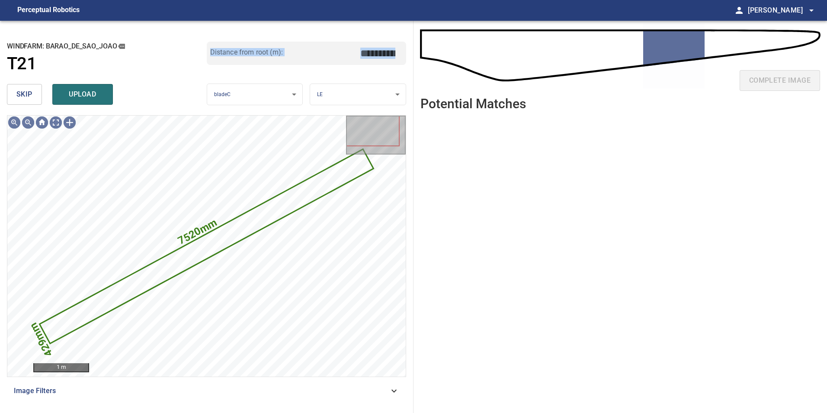
drag, startPoint x: 36, startPoint y: 81, endPoint x: 32, endPoint y: 84, distance: 5.2
click at [32, 84] on button "skip" at bounding box center [24, 94] width 35 height 21
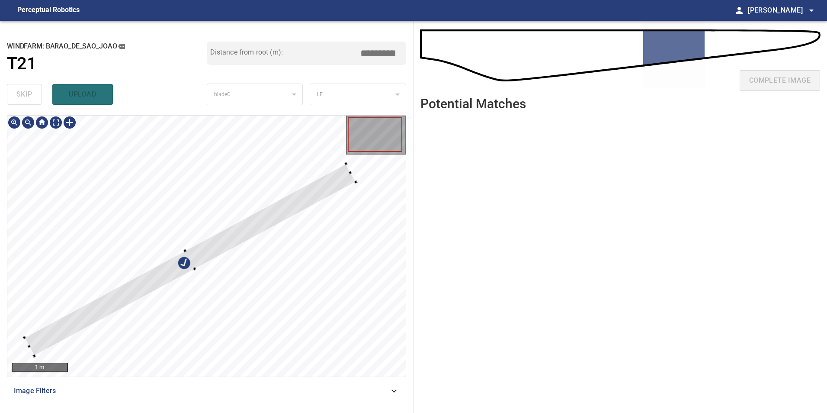
click at [240, 184] on div at bounding box center [206, 245] width 398 height 261
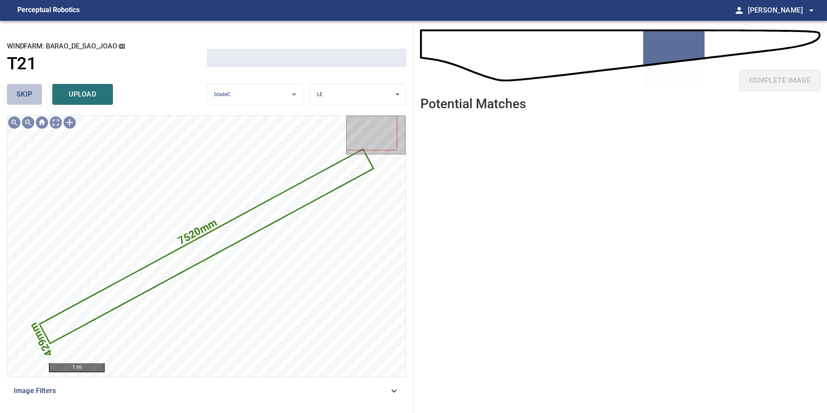
click at [22, 94] on span "skip" at bounding box center [24, 94] width 16 height 12
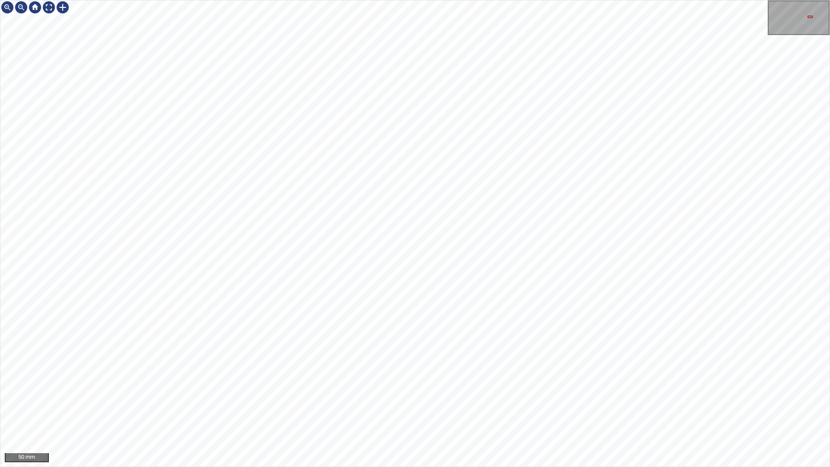
click at [315, 412] on div "50 mm" at bounding box center [415, 233] width 830 height 467
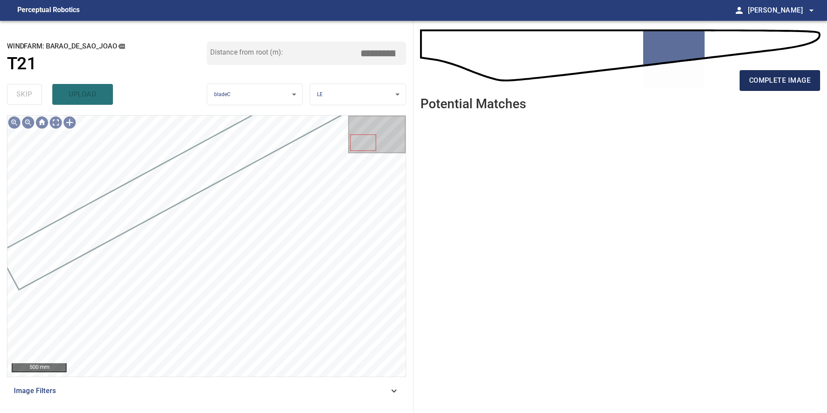
click at [778, 77] on span "complete image" at bounding box center [779, 80] width 61 height 12
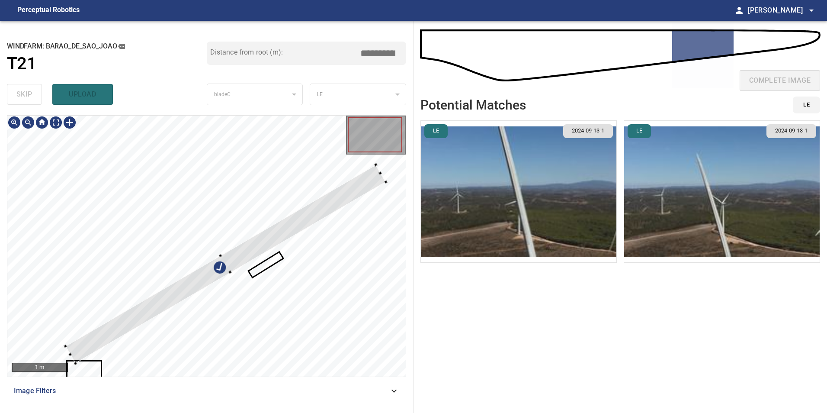
click at [294, 176] on div at bounding box center [225, 263] width 320 height 198
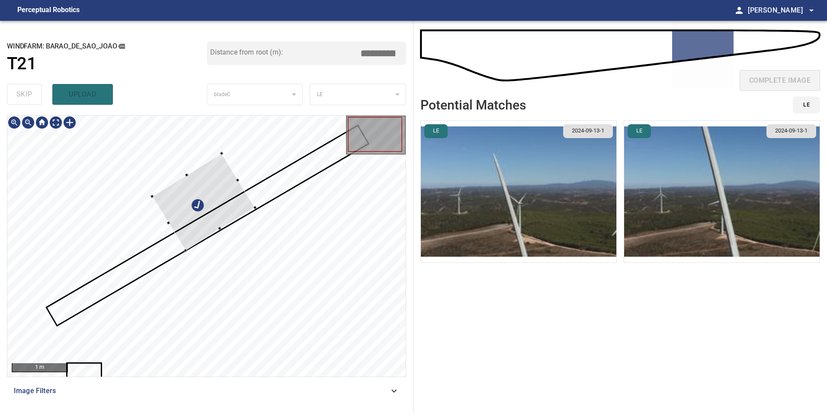
click at [224, 202] on div at bounding box center [203, 201] width 103 height 97
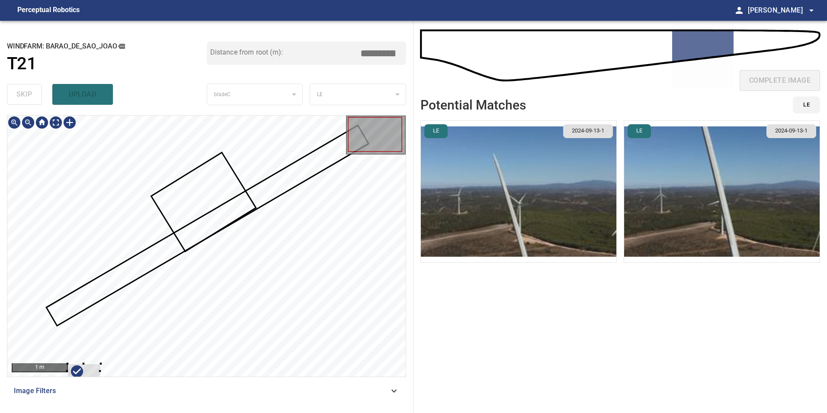
click at [124, 212] on div at bounding box center [206, 245] width 398 height 261
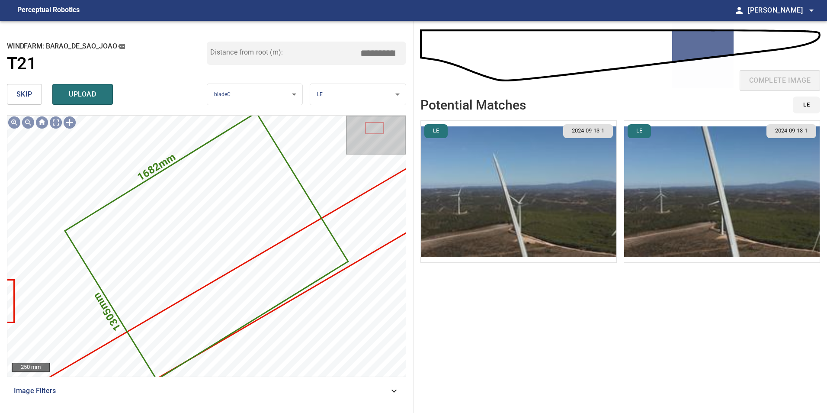
click at [34, 98] on button "skip" at bounding box center [24, 94] width 35 height 21
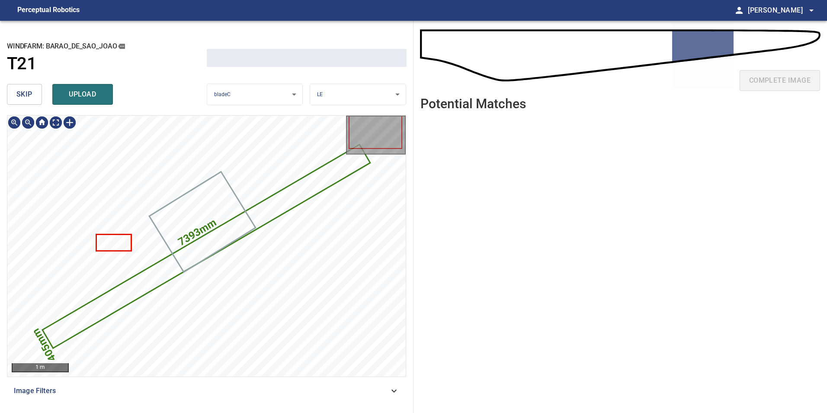
click at [33, 98] on button "skip" at bounding box center [24, 94] width 35 height 21
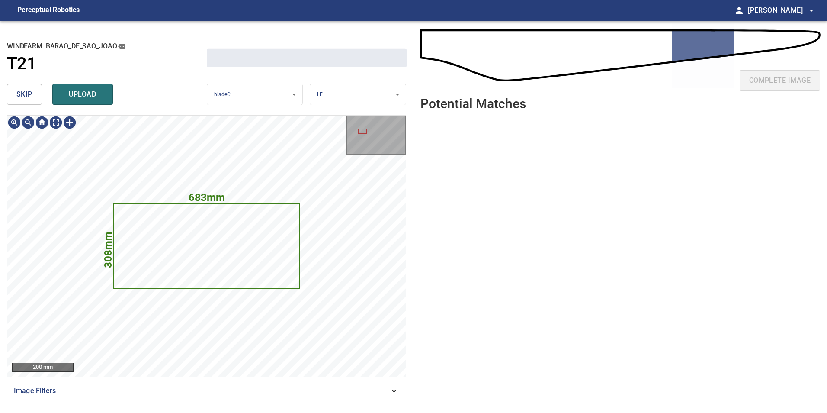
click at [33, 98] on button "skip" at bounding box center [24, 94] width 35 height 21
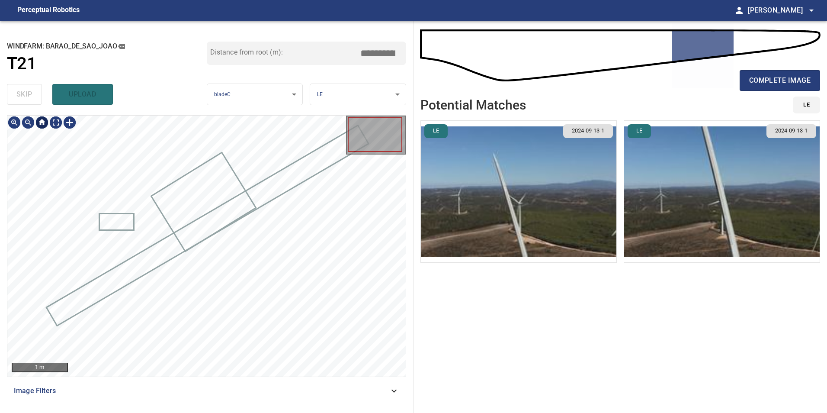
click at [48, 119] on div at bounding box center [42, 122] width 14 height 14
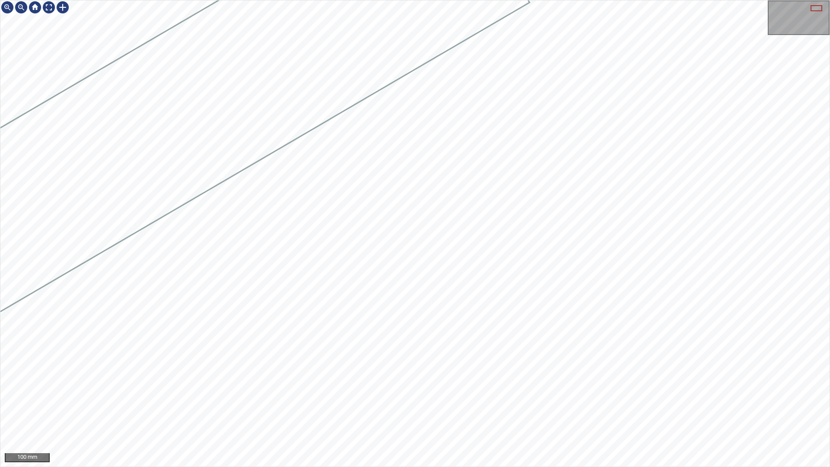
click at [826, 315] on html "100 mm" at bounding box center [415, 233] width 830 height 467
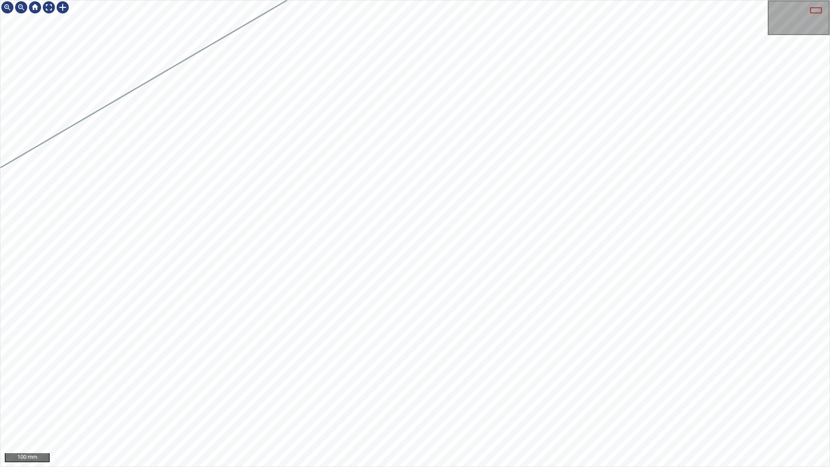
click at [114, 0] on div "100 mm" at bounding box center [415, 233] width 830 height 467
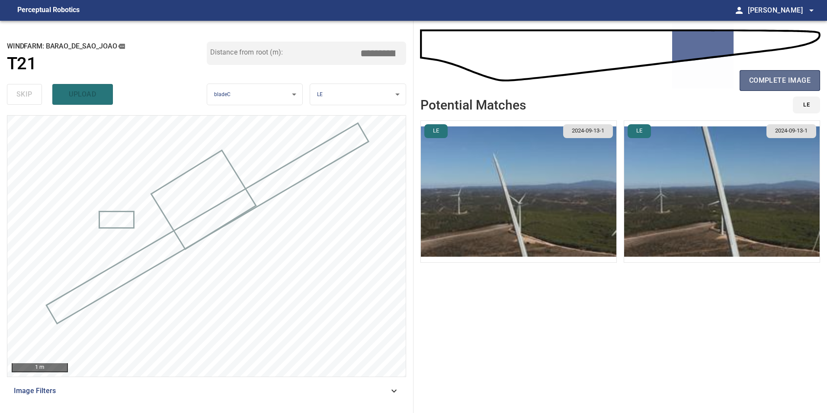
click at [751, 75] on span "complete image" at bounding box center [779, 80] width 61 height 12
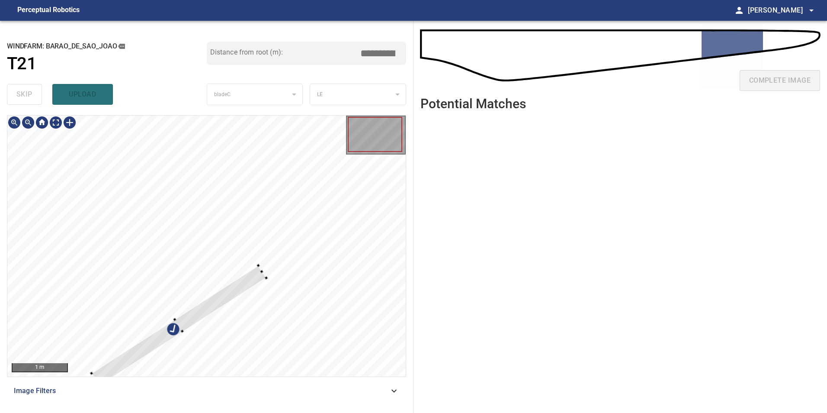
click at [223, 254] on div at bounding box center [206, 245] width 398 height 261
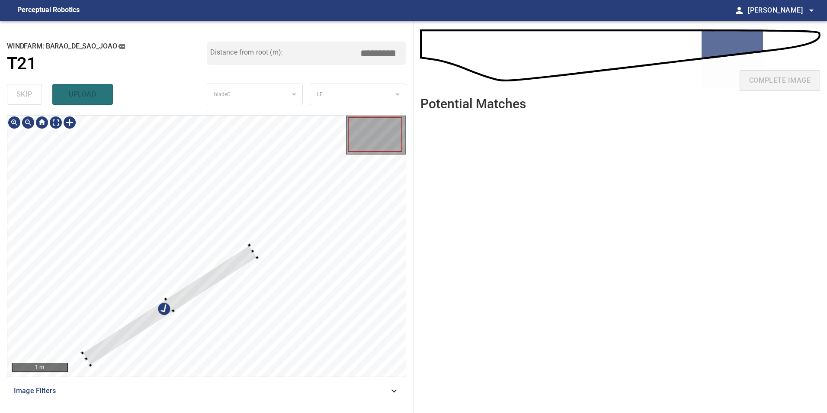
click at [189, 269] on div at bounding box center [169, 305] width 175 height 120
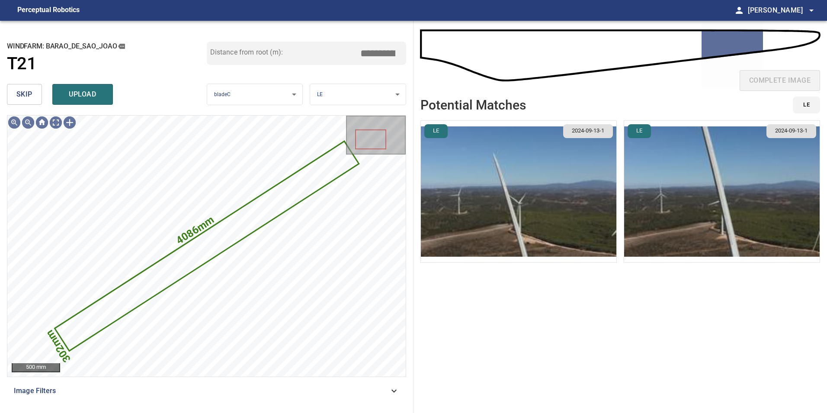
click at [32, 96] on span "skip" at bounding box center [24, 94] width 16 height 12
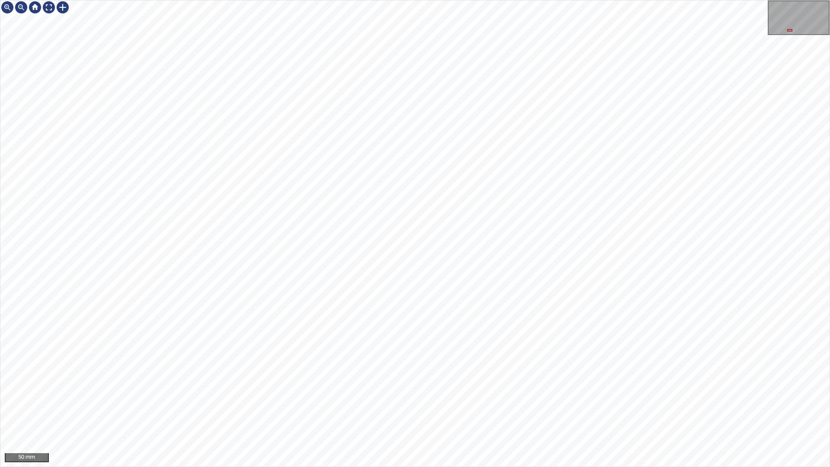
click at [826, 164] on html "50 mm" at bounding box center [415, 233] width 830 height 467
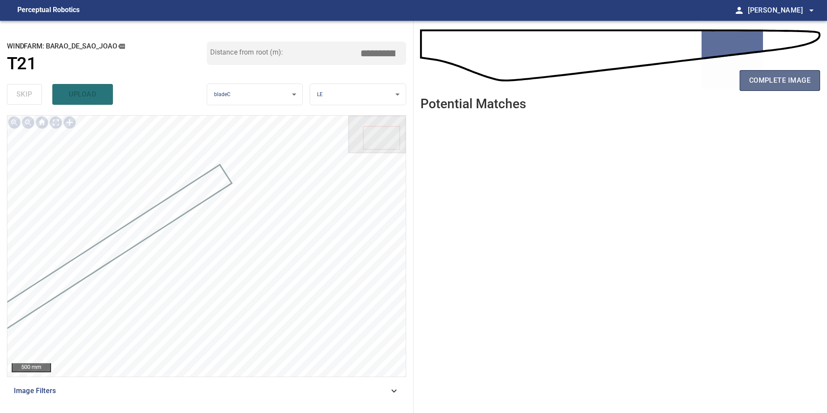
click at [782, 82] on span "complete image" at bounding box center [779, 80] width 61 height 12
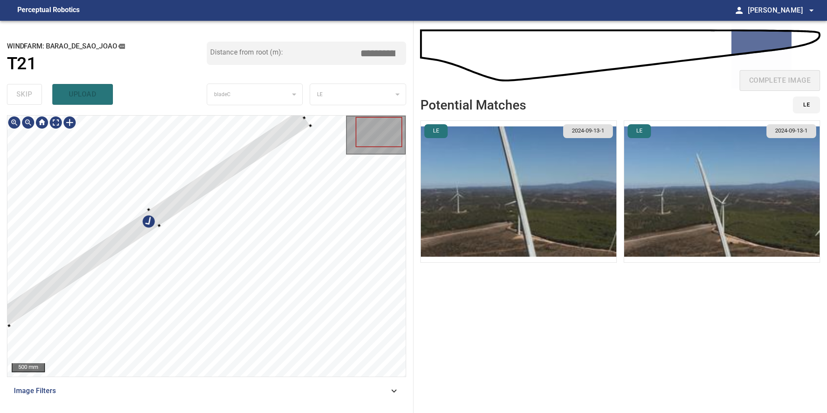
click at [278, 121] on div at bounding box center [206, 245] width 398 height 261
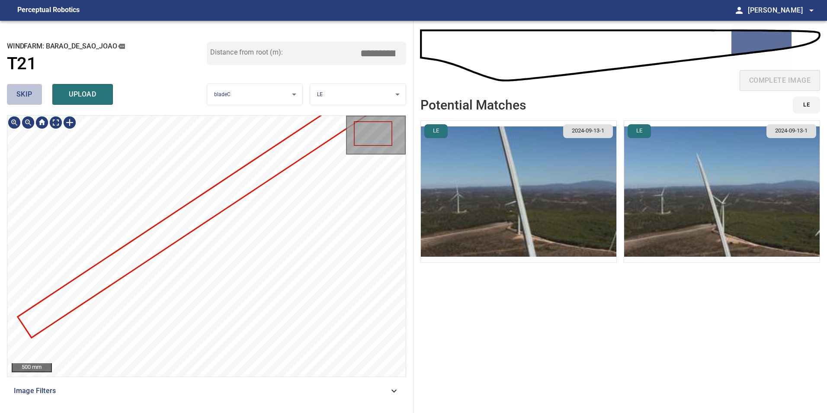
click at [29, 95] on span "skip" at bounding box center [24, 94] width 16 height 12
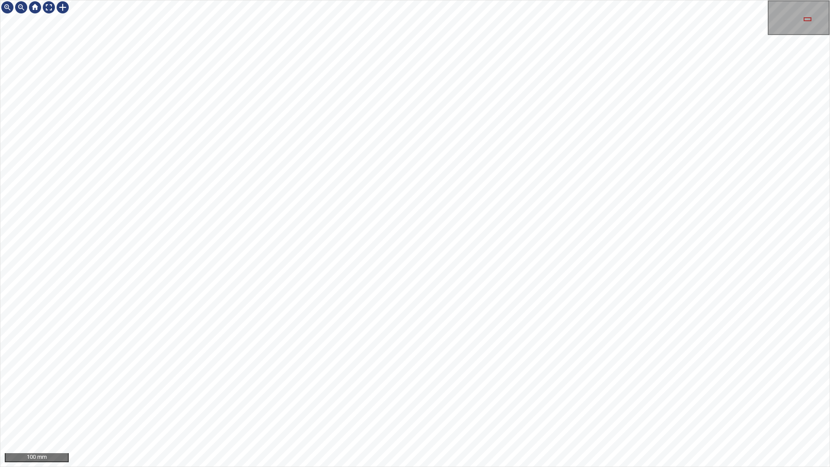
click at [703, 0] on div "100 mm" at bounding box center [415, 233] width 830 height 467
click at [67, 10] on div at bounding box center [63, 7] width 14 height 14
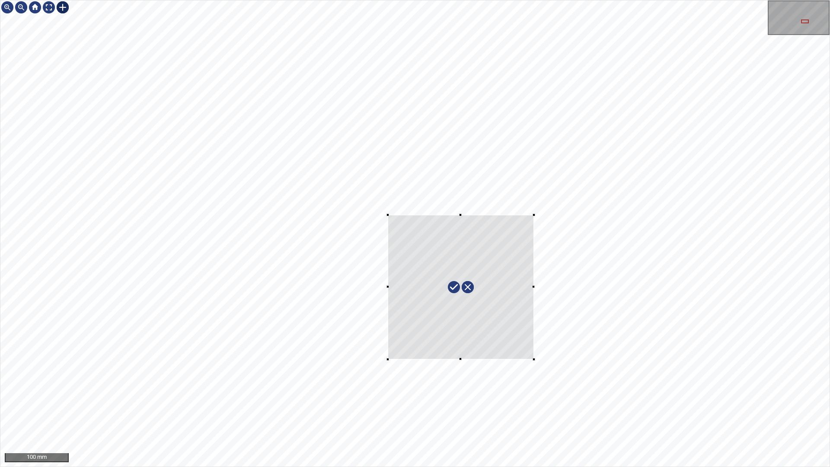
click at [536, 356] on div at bounding box center [414, 233] width 829 height 466
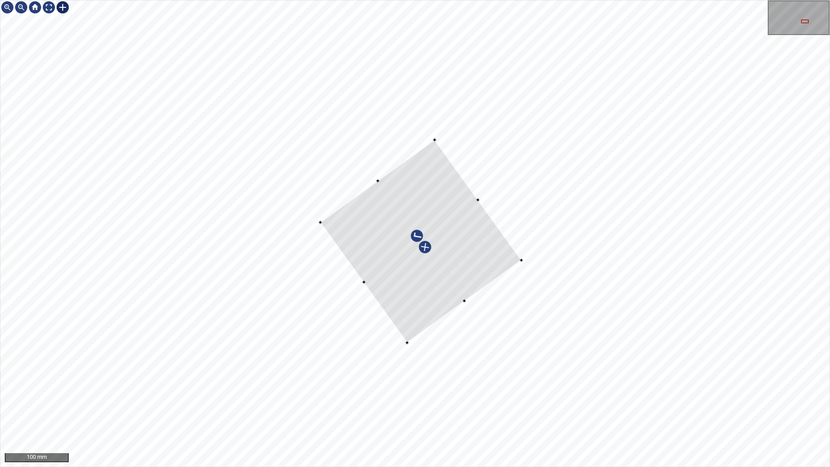
click at [475, 253] on div at bounding box center [420, 241] width 201 height 203
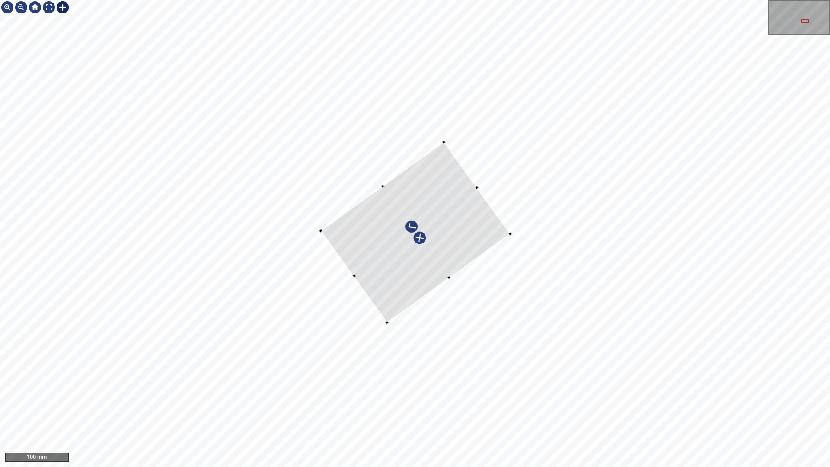
click at [512, 233] on div at bounding box center [414, 233] width 829 height 466
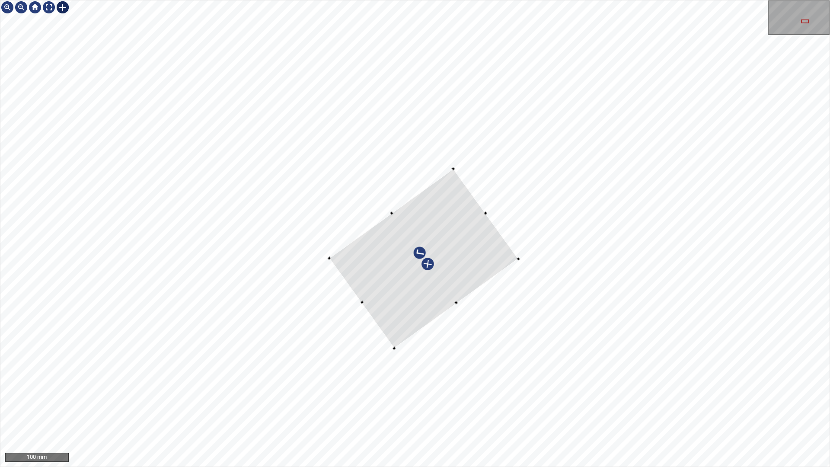
click at [490, 235] on div at bounding box center [424, 258] width 189 height 179
click at [490, 231] on div at bounding box center [422, 253] width 189 height 179
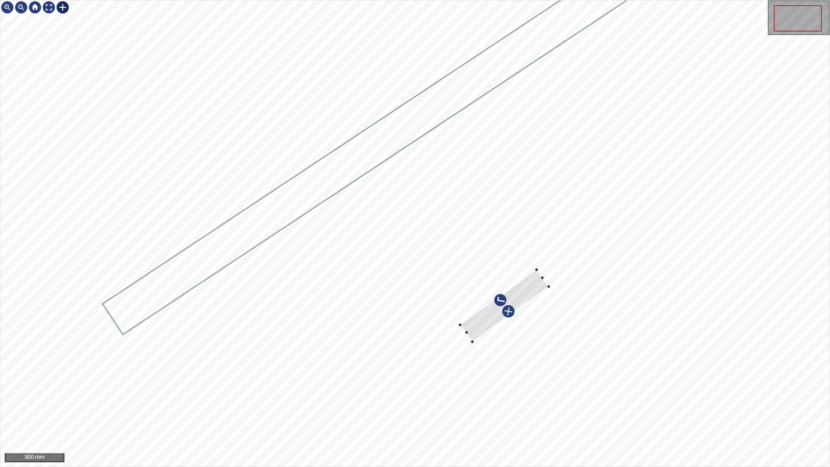
click at [455, 324] on div at bounding box center [414, 233] width 829 height 466
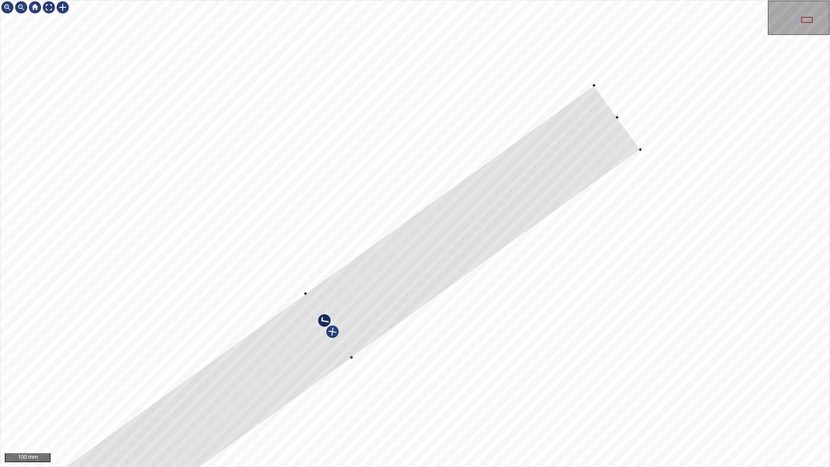
click at [646, 126] on div at bounding box center [414, 233] width 829 height 466
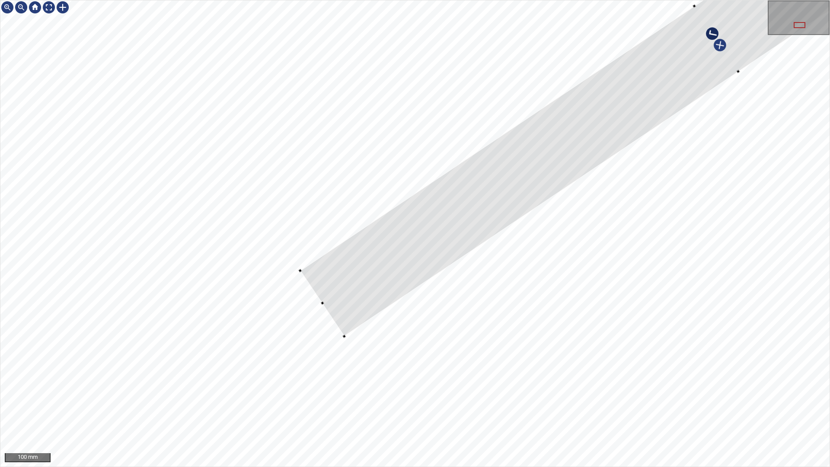
click at [328, 319] on div at bounding box center [414, 233] width 829 height 466
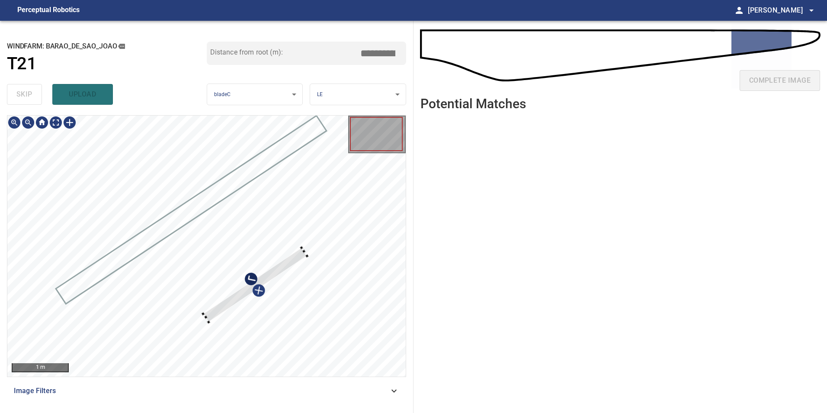
click at [257, 278] on div at bounding box center [255, 284] width 104 height 74
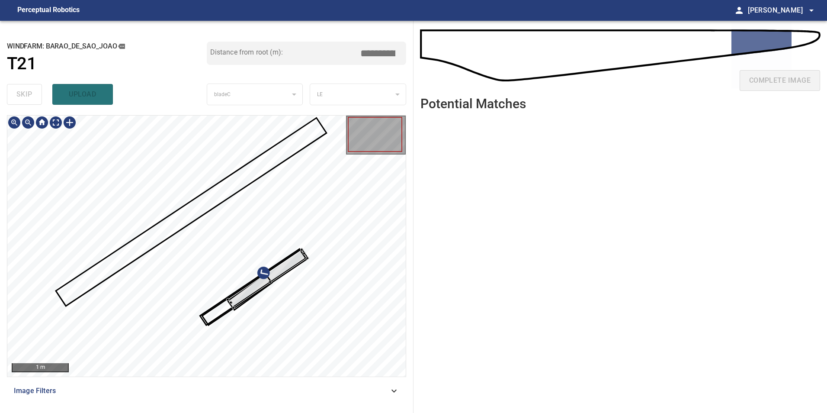
click at [250, 218] on div at bounding box center [206, 245] width 398 height 261
click at [263, 247] on div at bounding box center [206, 245] width 398 height 261
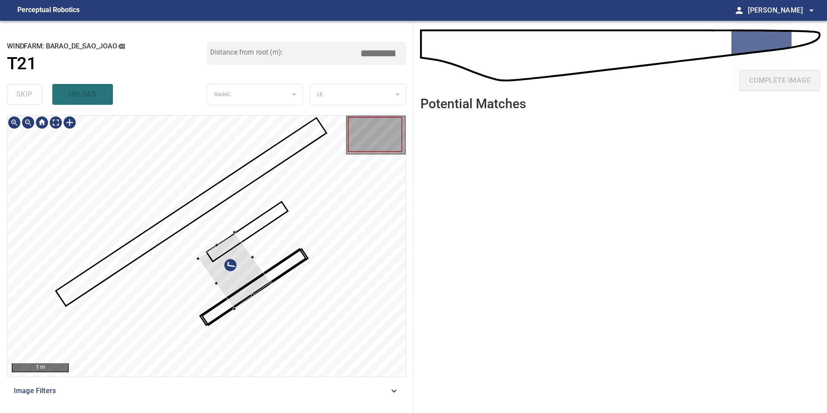
click at [247, 216] on div at bounding box center [206, 245] width 398 height 261
click at [238, 229] on div at bounding box center [235, 267] width 74 height 77
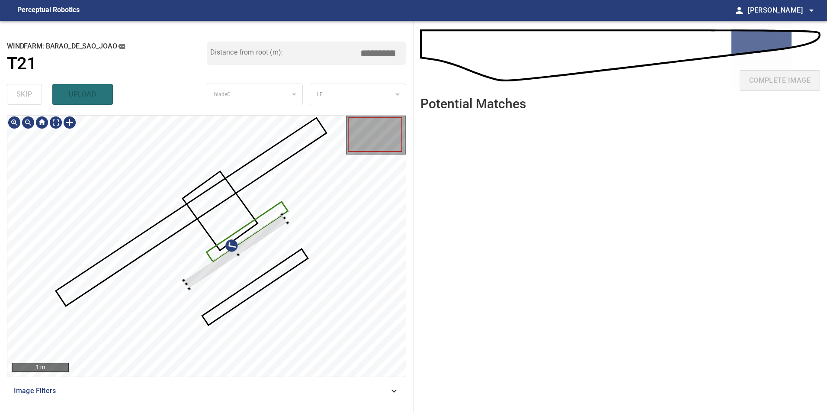
click at [250, 184] on div at bounding box center [206, 245] width 398 height 261
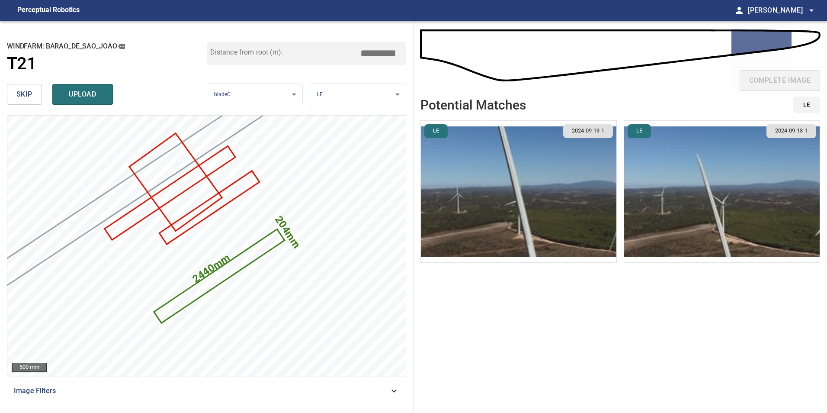
drag, startPoint x: 384, startPoint y: 52, endPoint x: 650, endPoint y: 29, distance: 267.8
click at [562, 34] on div "**********" at bounding box center [413, 217] width 827 height 392
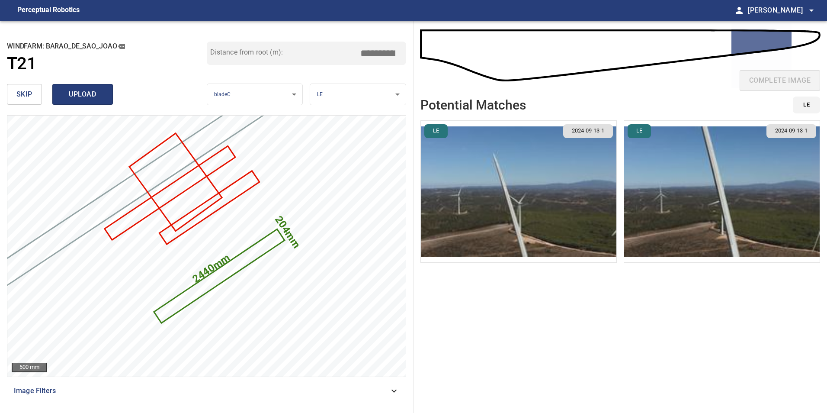
type input "*****"
drag, startPoint x: 93, startPoint y: 102, endPoint x: 87, endPoint y: 100, distance: 5.9
click at [93, 102] on button "upload" at bounding box center [82, 94] width 61 height 21
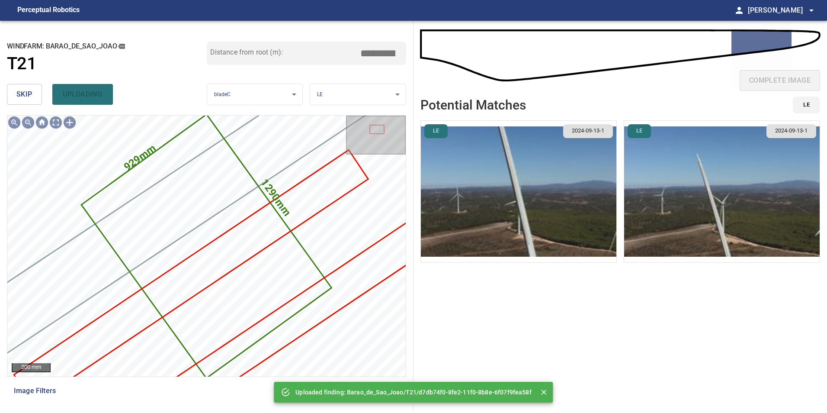
click at [19, 90] on span "skip" at bounding box center [24, 94] width 16 height 12
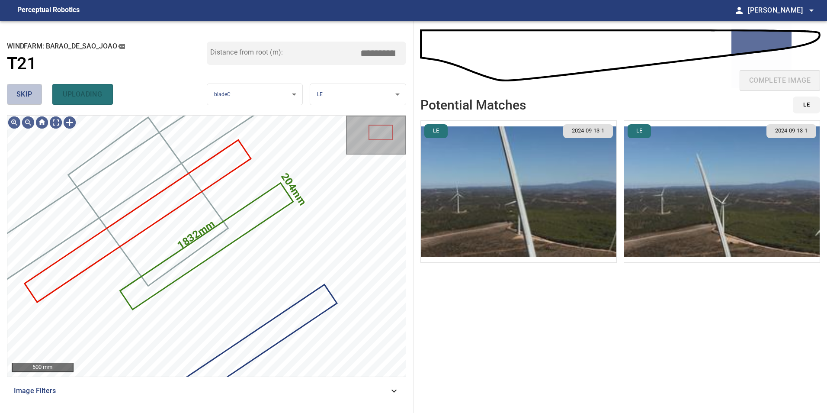
click at [19, 90] on span "skip" at bounding box center [24, 94] width 16 height 12
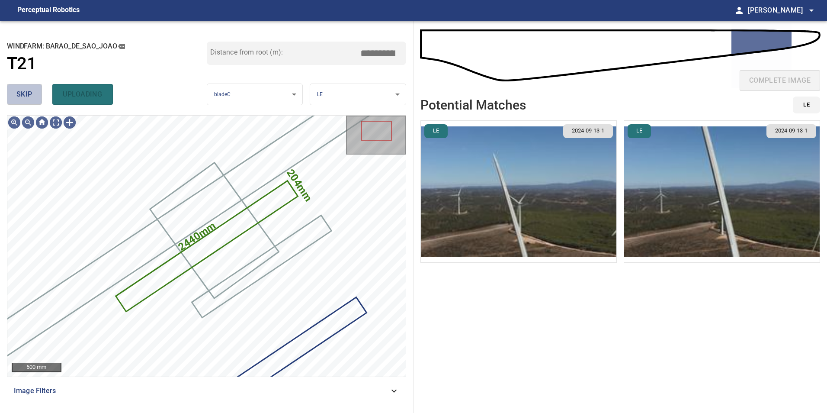
click at [19, 90] on span "skip" at bounding box center [24, 94] width 16 height 12
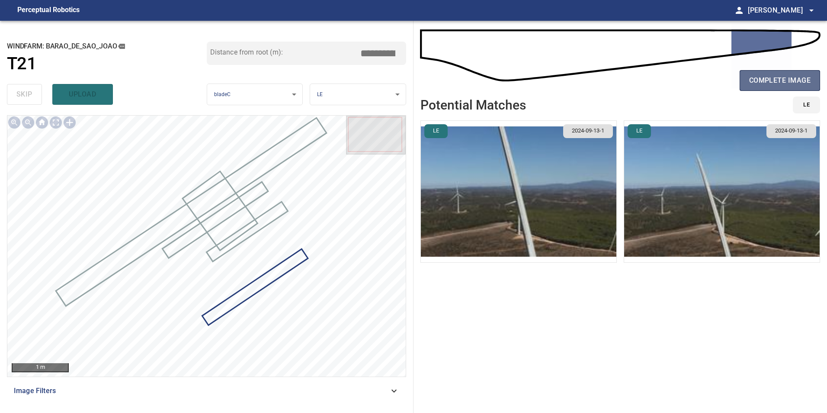
click at [793, 83] on span "complete image" at bounding box center [779, 80] width 61 height 12
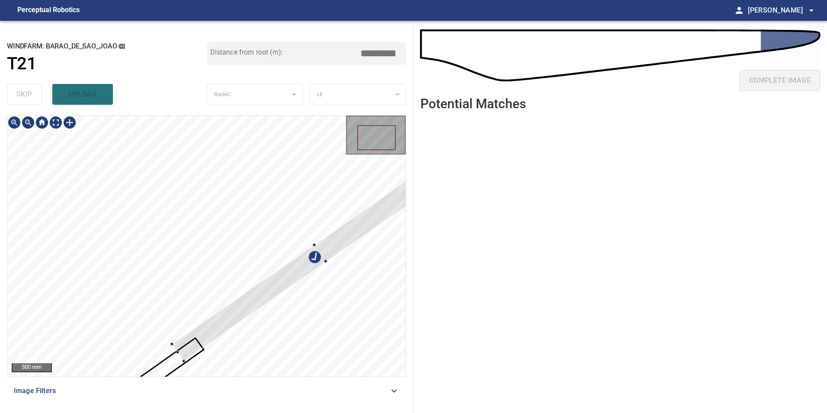
click at [182, 250] on div at bounding box center [206, 245] width 398 height 261
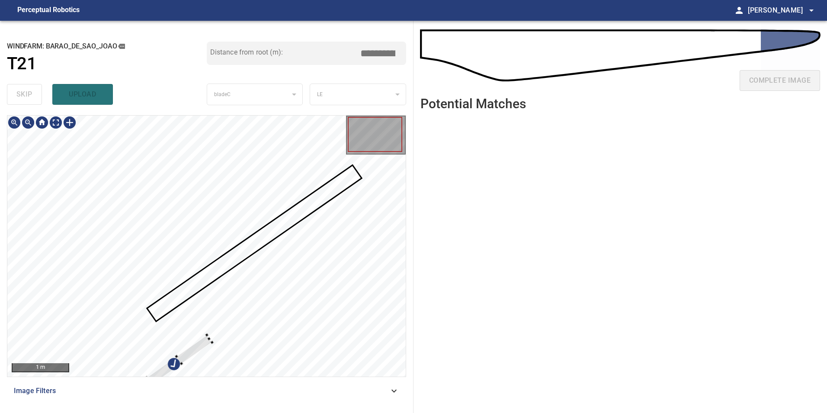
click at [214, 199] on div at bounding box center [206, 245] width 398 height 261
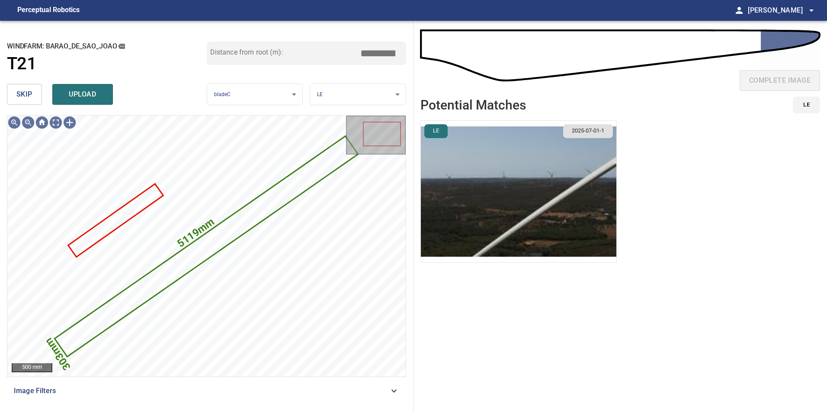
click at [25, 90] on span "skip" at bounding box center [24, 94] width 16 height 12
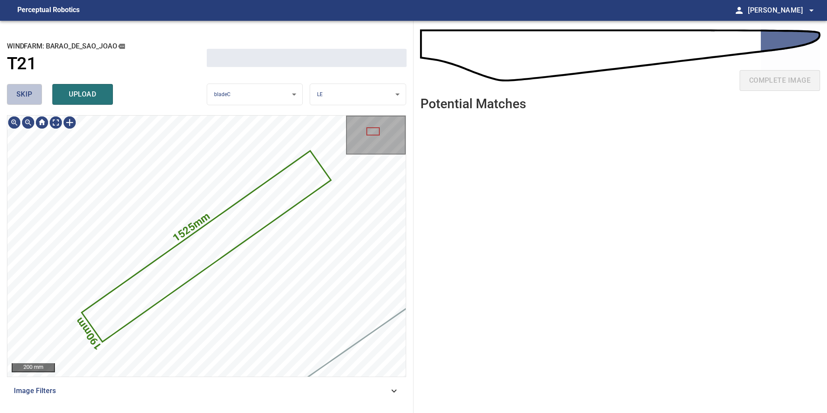
click at [25, 90] on span "skip" at bounding box center [24, 94] width 16 height 12
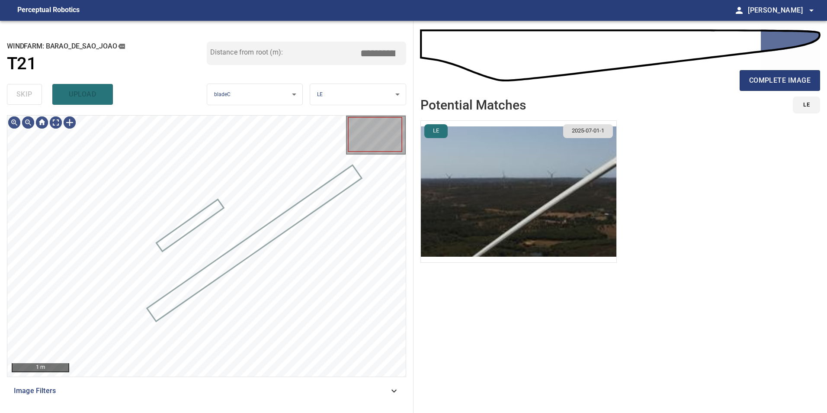
click at [25, 90] on div "skip upload" at bounding box center [107, 94] width 200 height 28
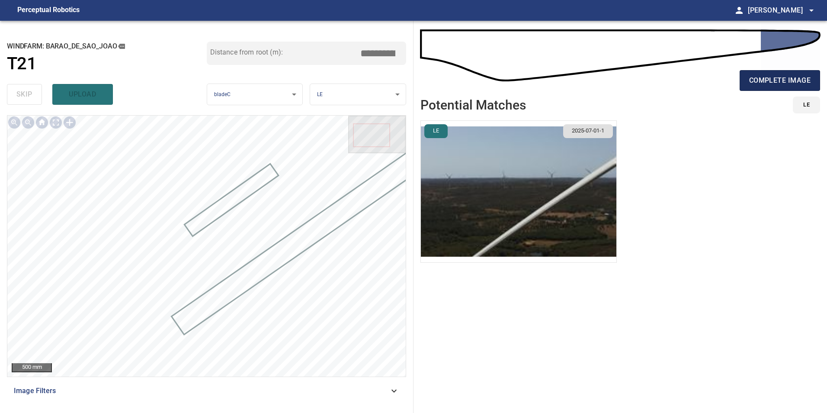
click at [787, 76] on span "complete image" at bounding box center [779, 80] width 61 height 12
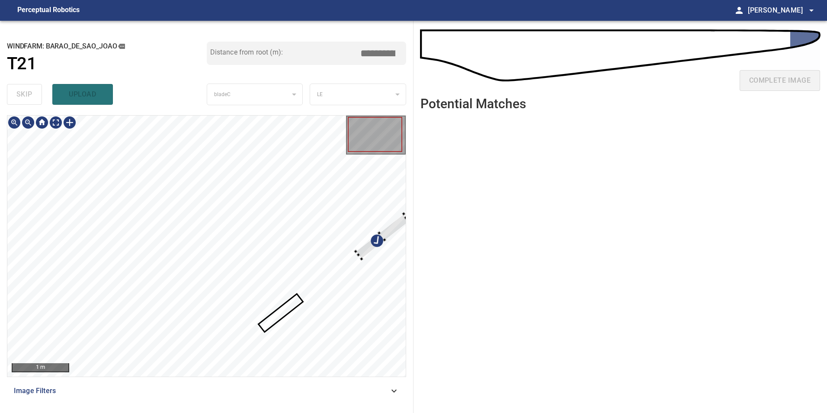
click at [404, 317] on div at bounding box center [206, 245] width 398 height 261
click at [374, 270] on div at bounding box center [206, 245] width 398 height 261
click at [395, 222] on div at bounding box center [206, 245] width 398 height 261
click at [262, 332] on div at bounding box center [206, 245] width 398 height 261
click at [347, 263] on div at bounding box center [327, 277] width 140 height 114
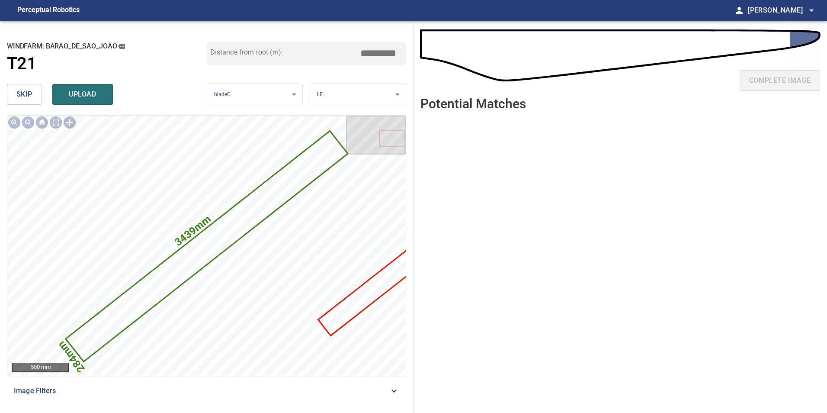
click at [378, 57] on input "*****" at bounding box center [380, 53] width 43 height 16
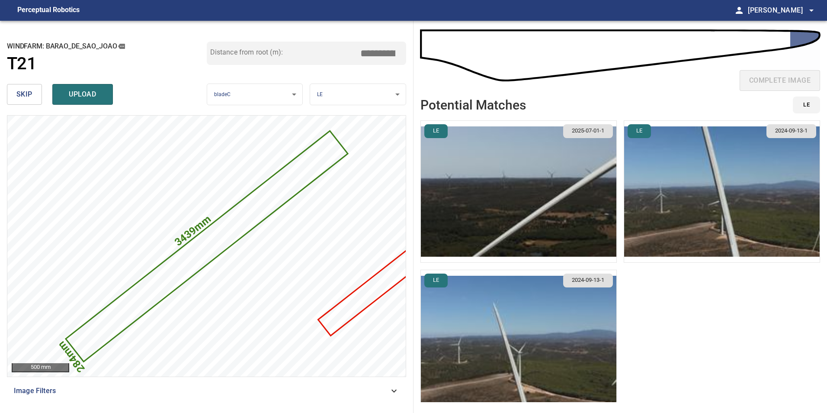
click at [531, 175] on img "button" at bounding box center [518, 191] width 195 height 141
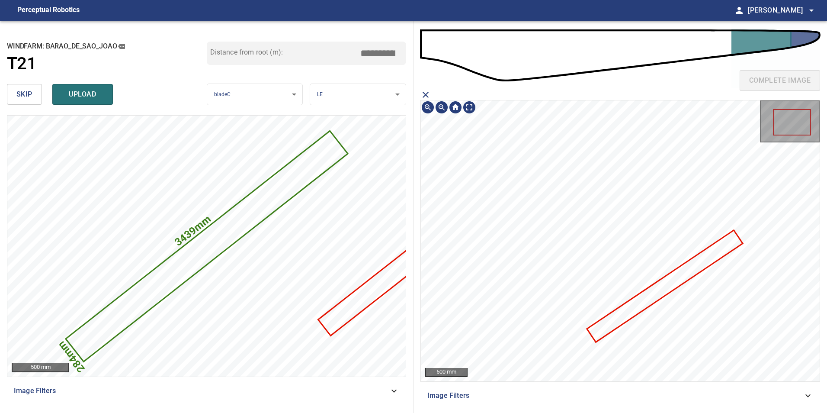
click at [696, 263] on icon at bounding box center [664, 286] width 154 height 110
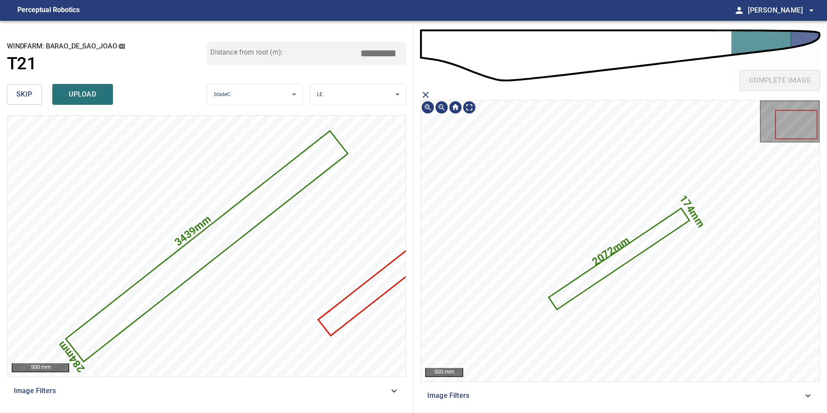
click at [426, 95] on icon "close matching imageResolution:" at bounding box center [426, 95] width 6 height 6
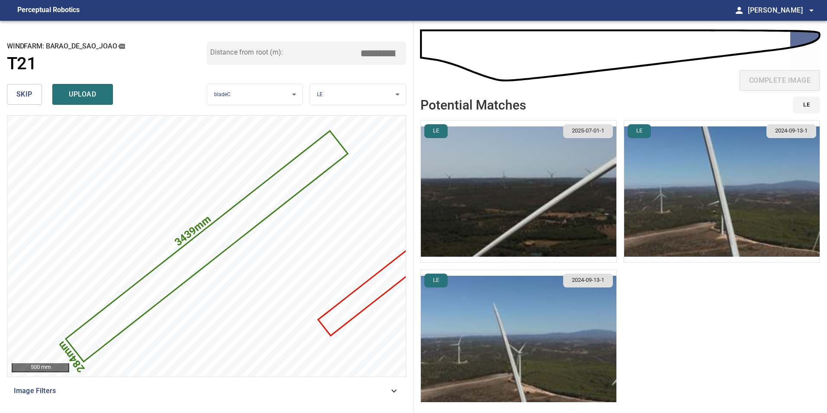
click at [379, 55] on input "*****" at bounding box center [380, 53] width 43 height 16
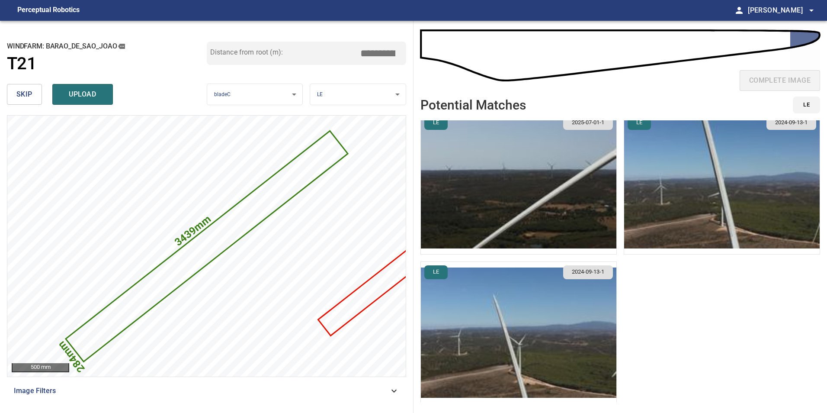
scroll to position [10, 0]
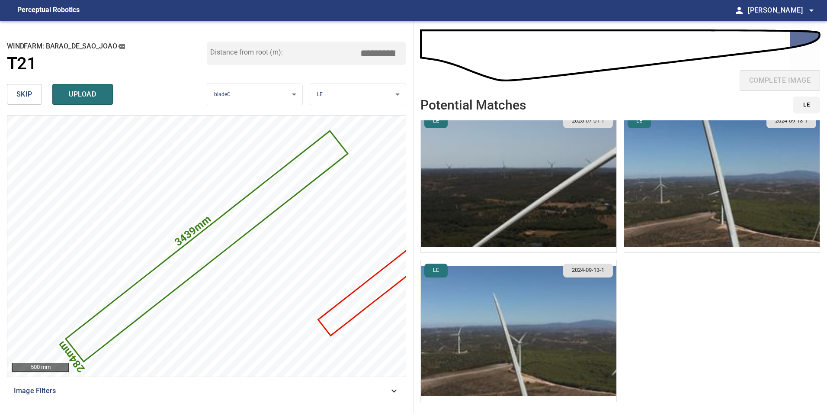
click at [377, 55] on input "*****" at bounding box center [380, 53] width 43 height 16
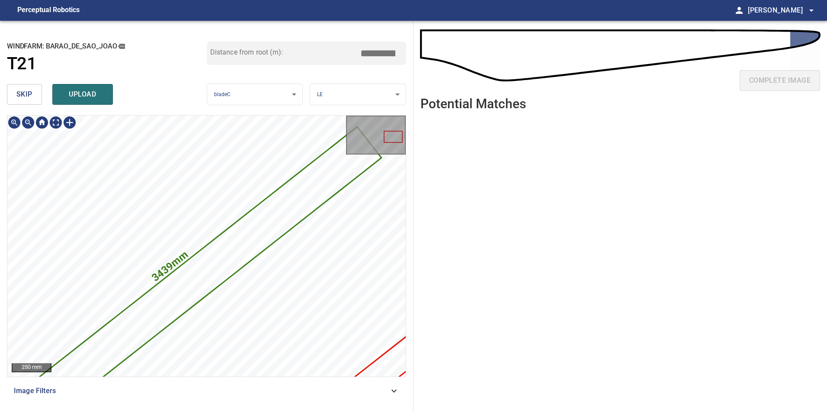
click at [322, 178] on icon at bounding box center [187, 286] width 387 height 316
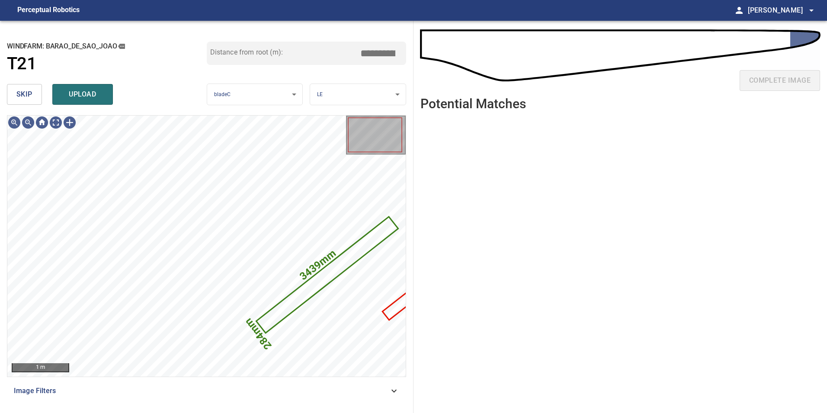
drag, startPoint x: 375, startPoint y: 54, endPoint x: 557, endPoint y: 49, distance: 182.6
click at [533, 50] on div "**********" at bounding box center [413, 217] width 827 height 392
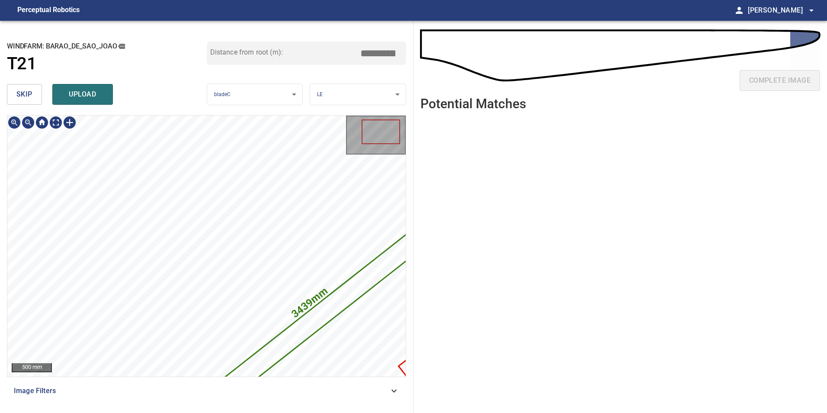
click at [378, 58] on input "*****" at bounding box center [380, 53] width 43 height 16
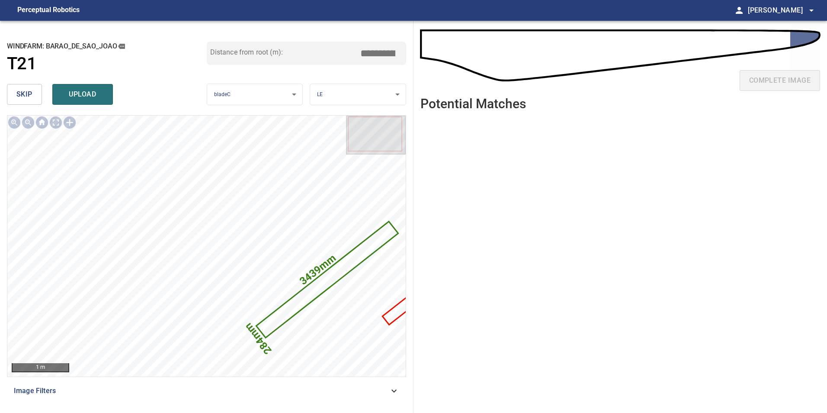
drag, startPoint x: 375, startPoint y: 54, endPoint x: 380, endPoint y: 51, distance: 5.6
click at [375, 54] on input "*****" at bounding box center [380, 53] width 43 height 16
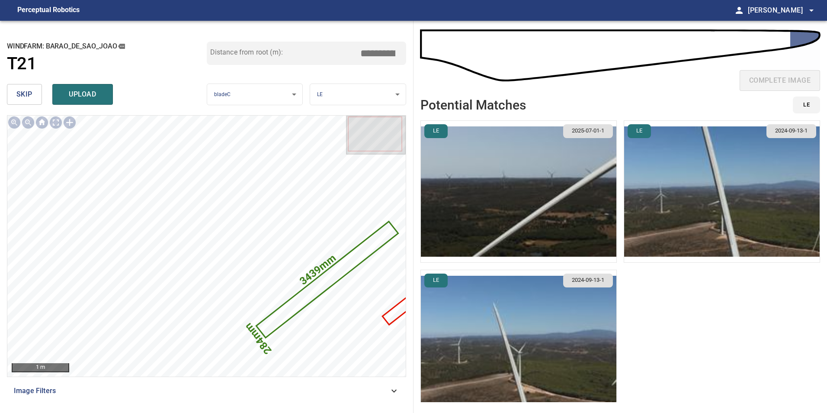
type input "*****"
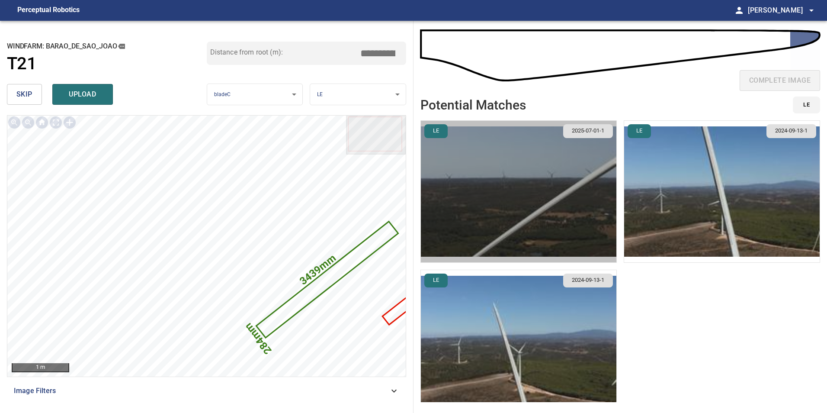
click at [596, 214] on img "button" at bounding box center [518, 191] width 195 height 141
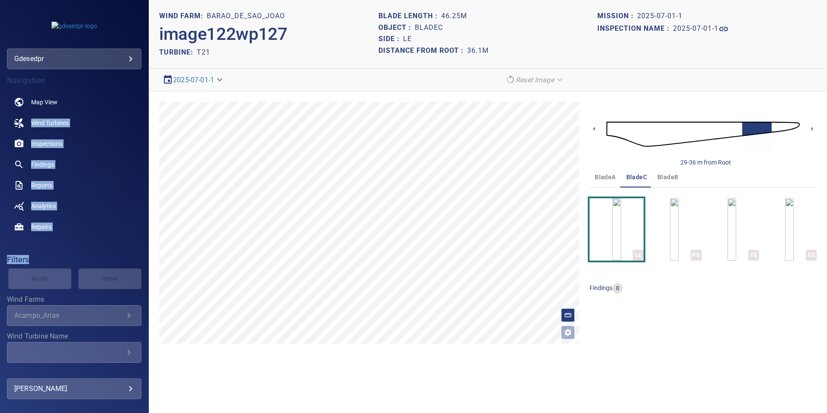
drag, startPoint x: 38, startPoint y: 250, endPoint x: -377, endPoint y: 117, distance: 435.9
click at [0, 117] on html "**********" at bounding box center [413, 206] width 827 height 413
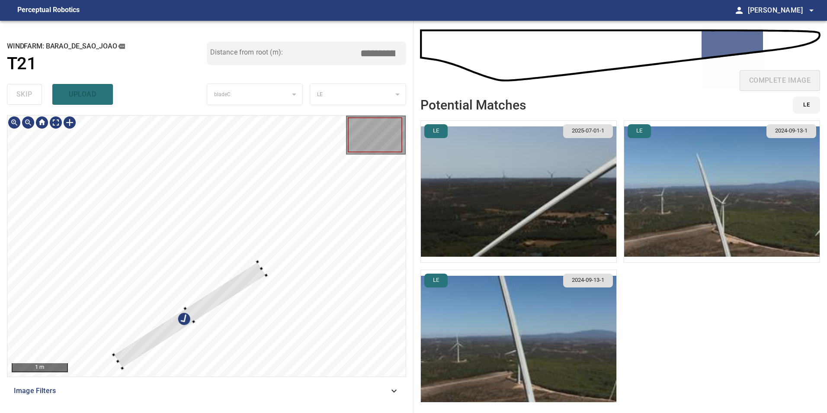
click at [116, 353] on div at bounding box center [189, 315] width 153 height 106
click at [112, 362] on div at bounding box center [206, 245] width 398 height 261
click at [251, 269] on div at bounding box center [185, 317] width 150 height 105
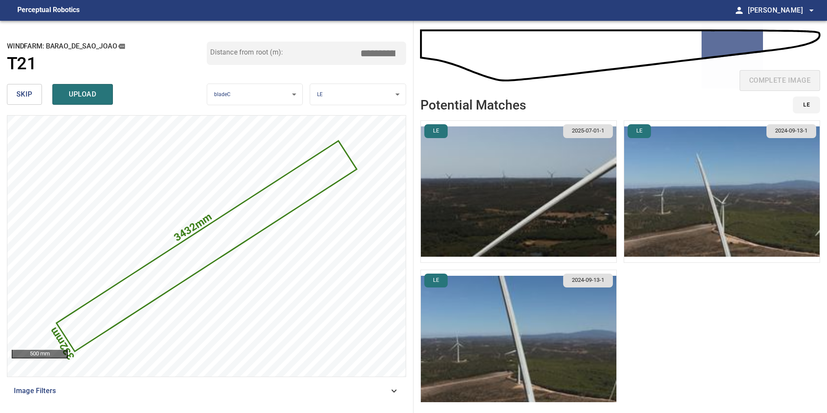
drag, startPoint x: 385, startPoint y: 54, endPoint x: 632, endPoint y: 18, distance: 249.5
click at [560, 26] on div "**********" at bounding box center [413, 217] width 827 height 392
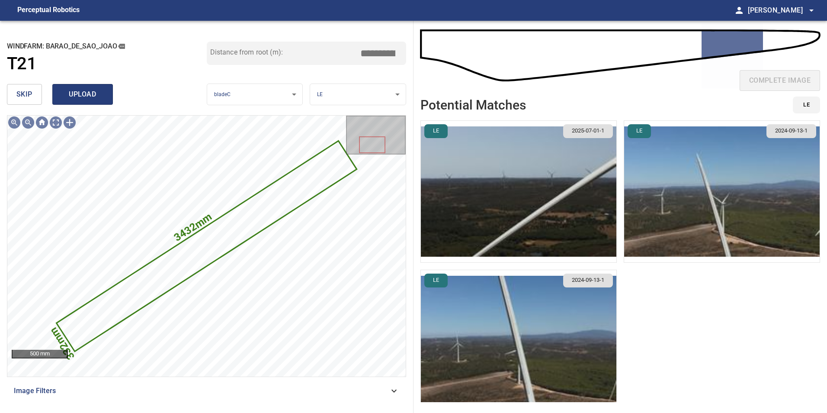
type input "*****"
click at [102, 93] on span "upload" at bounding box center [83, 94] width 42 height 12
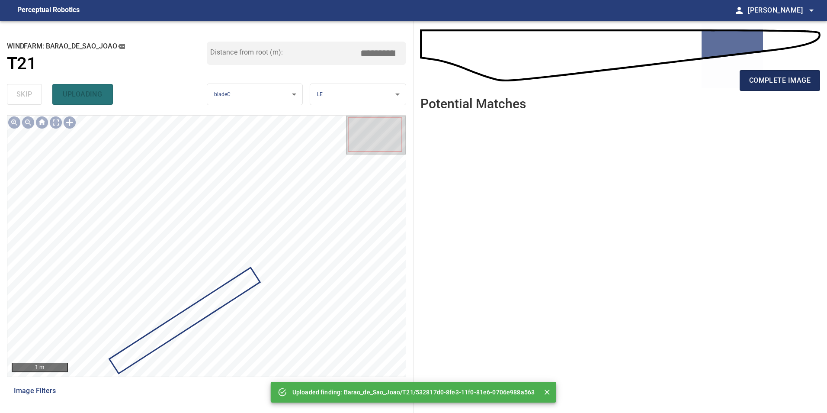
click at [792, 79] on span "complete image" at bounding box center [779, 80] width 61 height 12
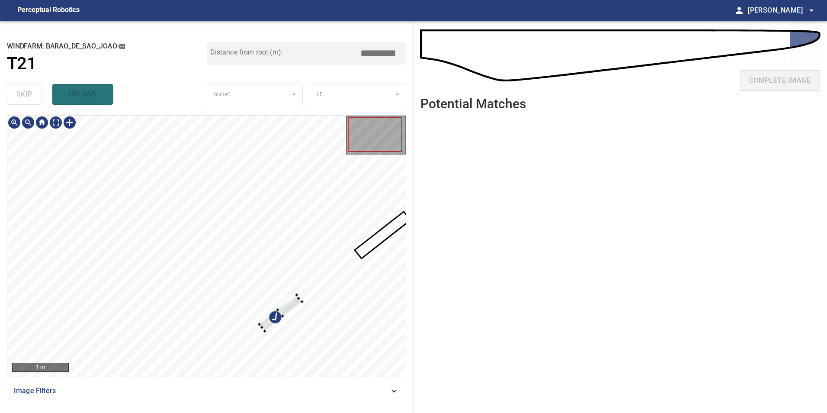
click at [340, 345] on div at bounding box center [206, 245] width 398 height 261
click at [248, 271] on div at bounding box center [274, 310] width 77 height 79
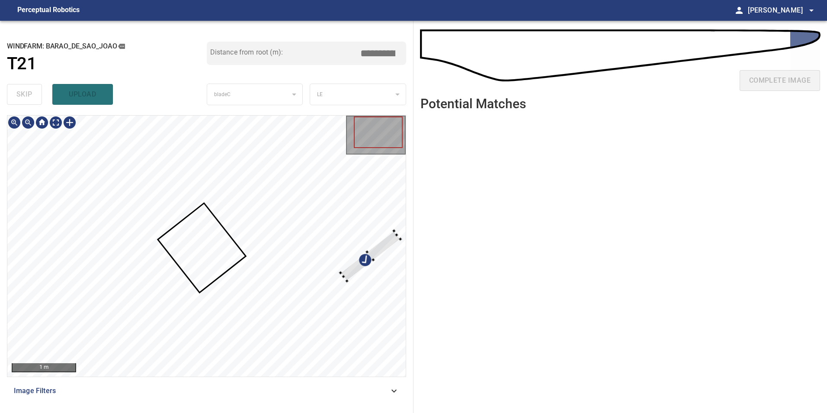
click at [349, 272] on div at bounding box center [370, 256] width 60 height 50
click at [246, 364] on div at bounding box center [206, 245] width 398 height 261
click at [380, 250] on div at bounding box center [315, 299] width 166 height 131
click at [243, 355] on div at bounding box center [206, 245] width 398 height 261
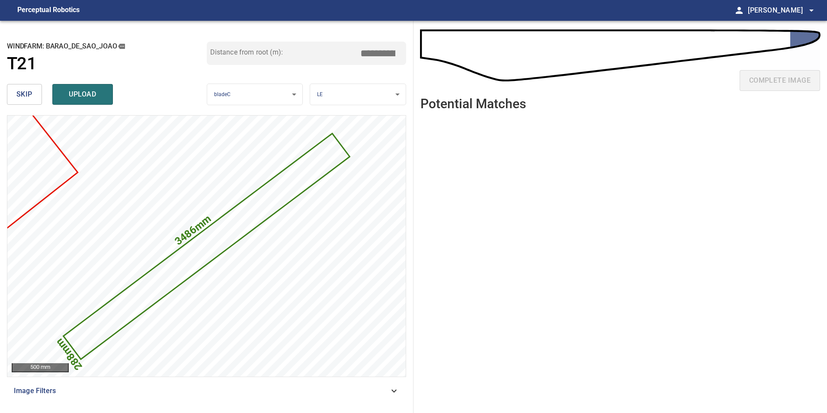
click at [374, 56] on input "*****" at bounding box center [380, 53] width 43 height 16
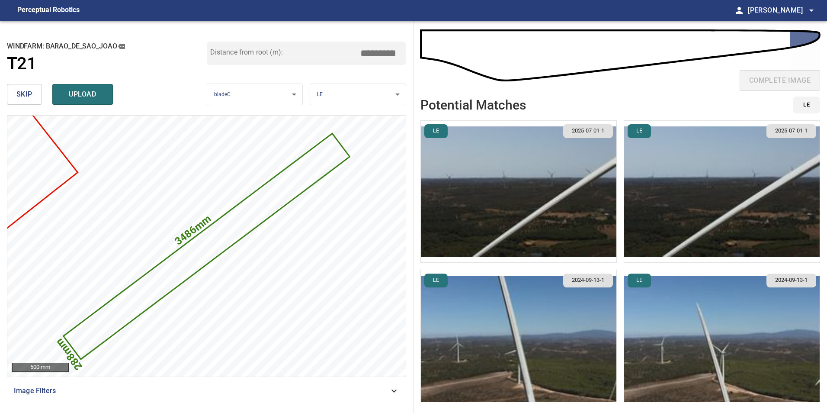
type input "*****"
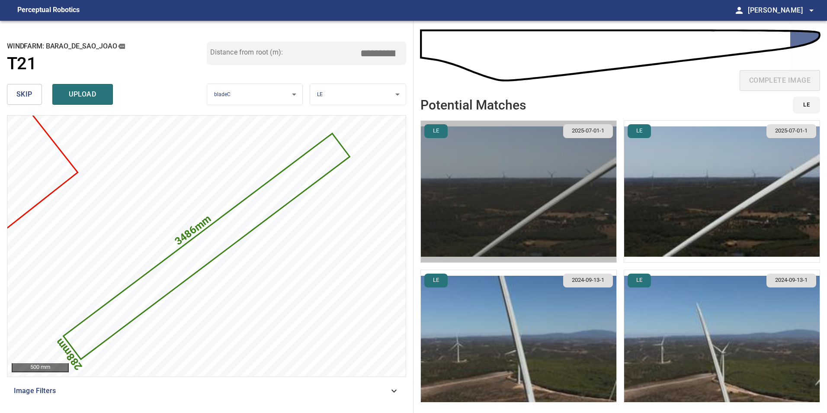
click at [525, 168] on img "button" at bounding box center [518, 191] width 195 height 141
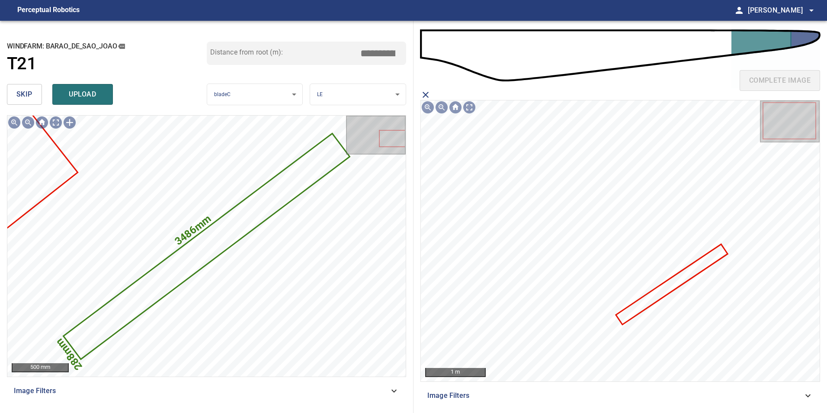
click at [425, 95] on icon "close matching imageResolution:" at bounding box center [426, 95] width 6 height 6
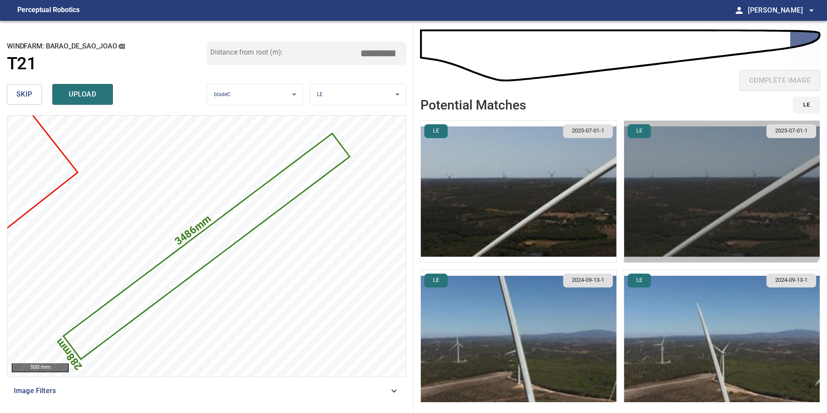
click at [688, 181] on img "button" at bounding box center [721, 191] width 195 height 141
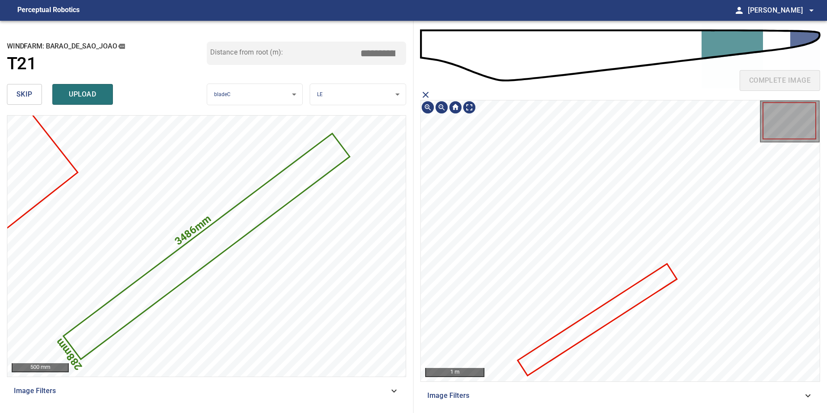
click at [634, 296] on icon at bounding box center [597, 319] width 157 height 110
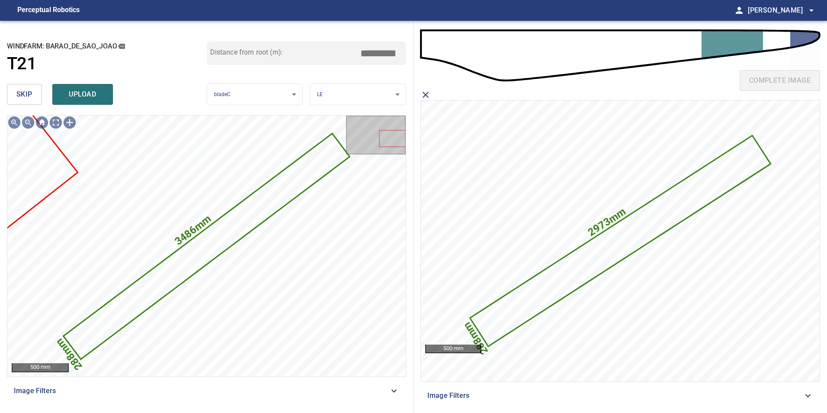
click at [83, 94] on span "upload" at bounding box center [83, 94] width 42 height 12
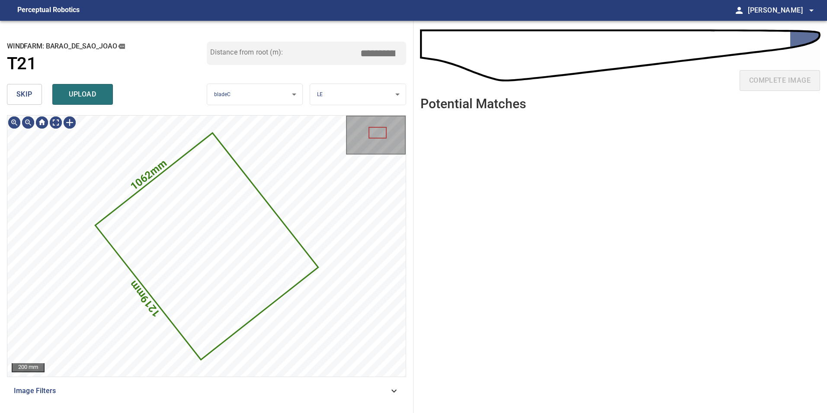
click at [26, 97] on span "skip" at bounding box center [24, 94] width 16 height 12
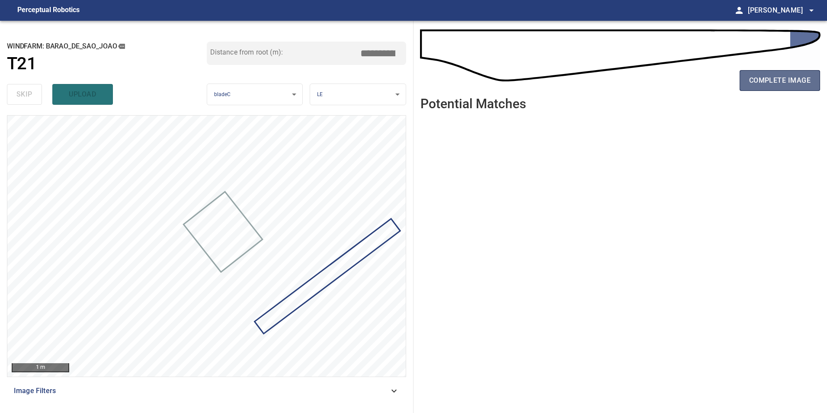
click at [766, 84] on span "complete image" at bounding box center [779, 80] width 61 height 12
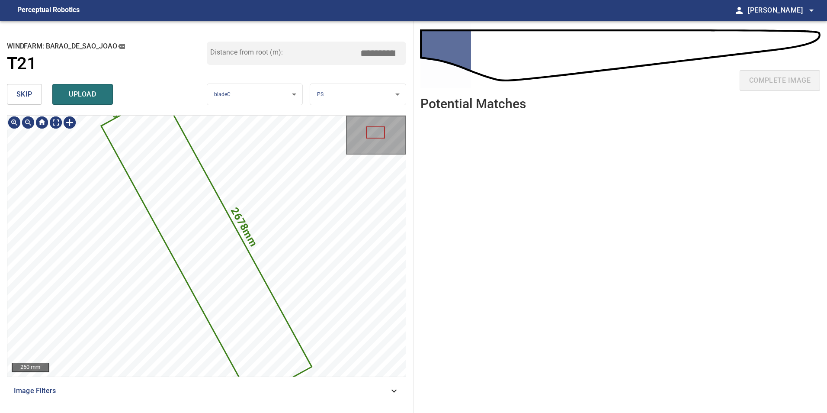
click at [257, 247] on div "2678mm 581mm" at bounding box center [206, 245] width 398 height 261
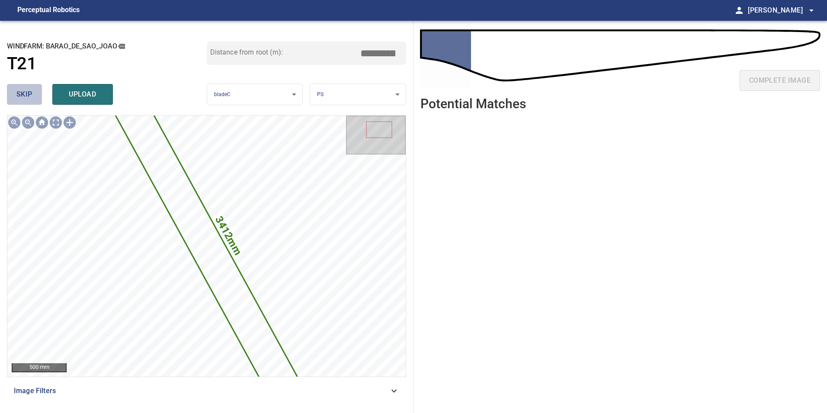
click at [29, 89] on span "skip" at bounding box center [24, 94] width 16 height 12
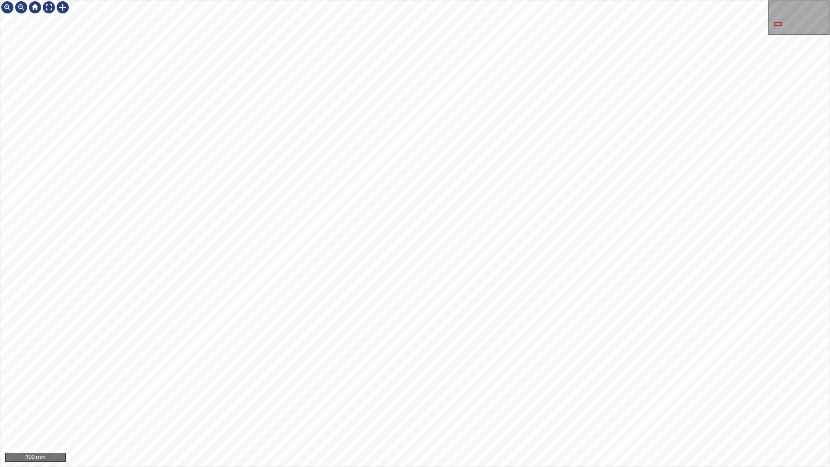
click at [770, 0] on div "100 mm" at bounding box center [415, 233] width 830 height 467
click at [232, 412] on div "100 mm" at bounding box center [415, 233] width 830 height 467
click at [410, 412] on div "100 mm" at bounding box center [415, 233] width 830 height 467
click at [387, 0] on div "100 mm" at bounding box center [415, 233] width 830 height 467
click at [826, 0] on html "100 mm" at bounding box center [415, 233] width 830 height 467
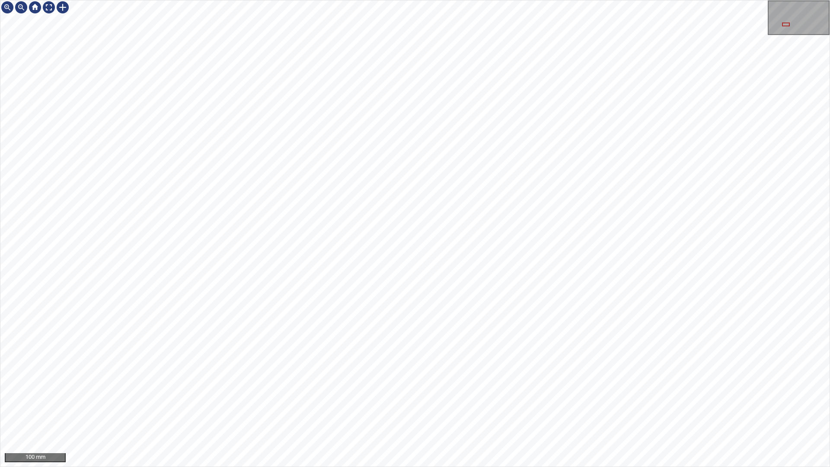
click at [826, 66] on html "100 mm" at bounding box center [415, 233] width 830 height 467
click at [826, 1] on html "100 mm" at bounding box center [415, 233] width 830 height 467
click at [795, 34] on div "100 mm" at bounding box center [414, 233] width 829 height 466
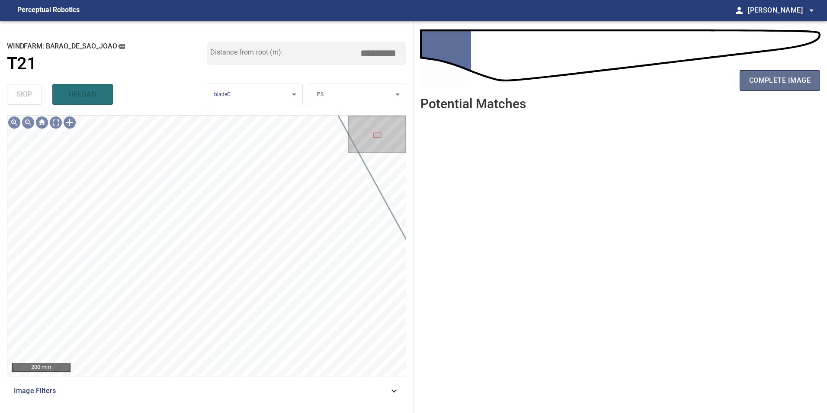
click at [774, 81] on span "complete image" at bounding box center [779, 80] width 61 height 12
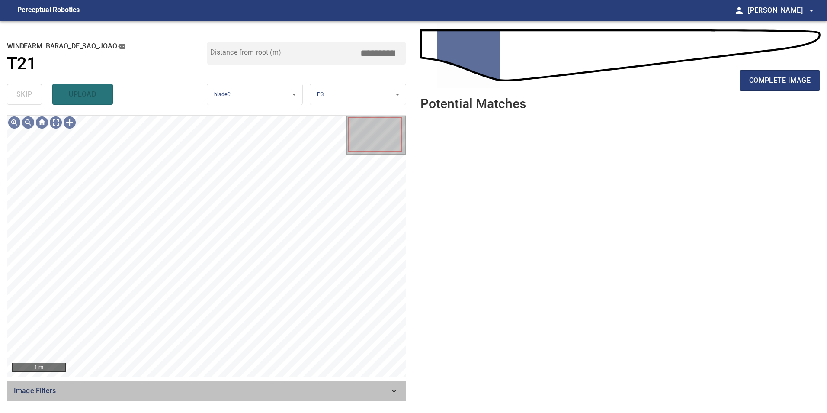
click at [375, 399] on div "Image Filters" at bounding box center [206, 390] width 399 height 21
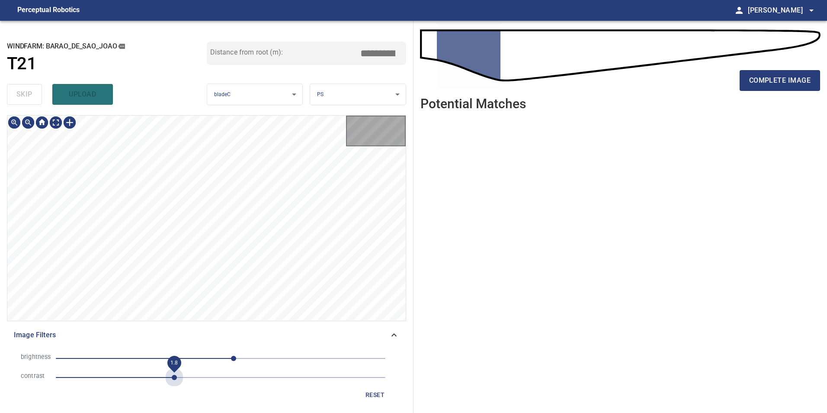
click at [172, 378] on span "1.8" at bounding box center [221, 377] width 330 height 12
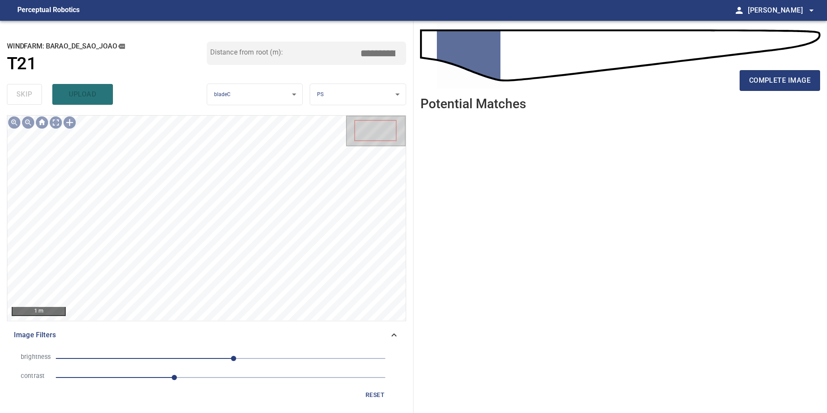
drag, startPoint x: 185, startPoint y: 356, endPoint x: 172, endPoint y: 356, distance: 13.0
click at [185, 356] on span "20" at bounding box center [221, 358] width 330 height 12
click at [150, 356] on span "-109" at bounding box center [221, 358] width 330 height 12
click at [179, 355] on span "-109" at bounding box center [221, 358] width 330 height 12
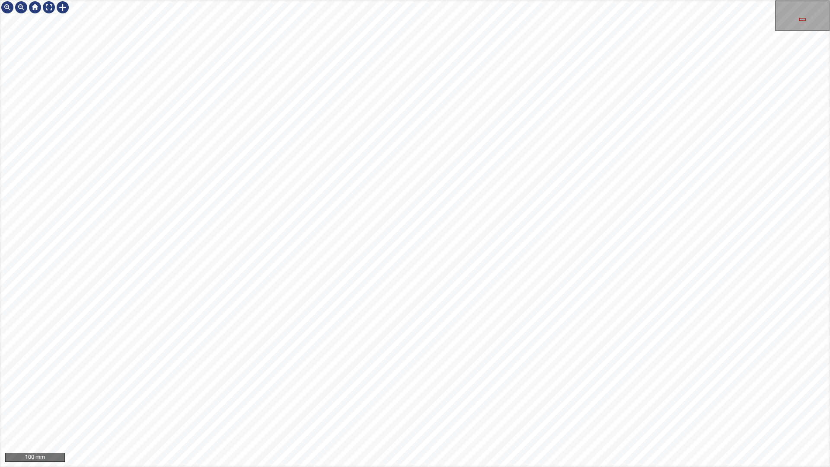
click at [826, 31] on html "100 mm" at bounding box center [415, 233] width 830 height 467
click at [826, 14] on html "100 mm" at bounding box center [415, 233] width 830 height 467
click at [727, 0] on div "100 mm" at bounding box center [415, 233] width 830 height 467
click at [531, 412] on div "100 mm" at bounding box center [415, 233] width 830 height 467
click at [48, 5] on div at bounding box center [49, 7] width 14 height 14
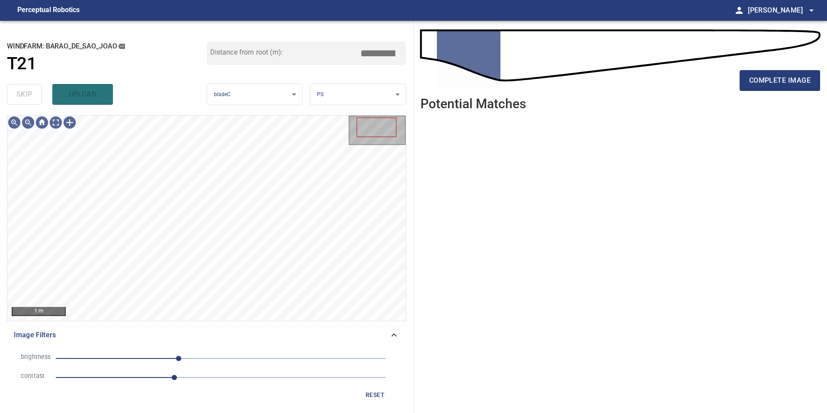
click at [241, 357] on span "-65" at bounding box center [221, 358] width 330 height 12
drag, startPoint x: 140, startPoint y: 356, endPoint x: 282, endPoint y: 391, distance: 146.6
click at [146, 361] on span "-125" at bounding box center [221, 358] width 330 height 12
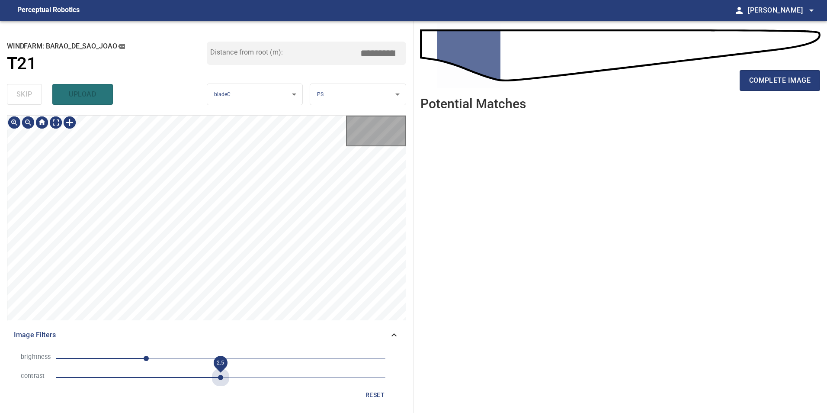
click at [222, 373] on span "2.5" at bounding box center [221, 377] width 330 height 12
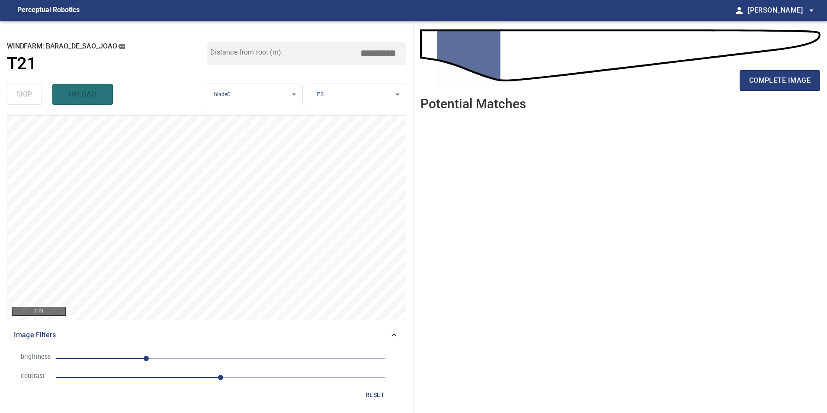
click at [113, 361] on span "-115" at bounding box center [221, 358] width 330 height 12
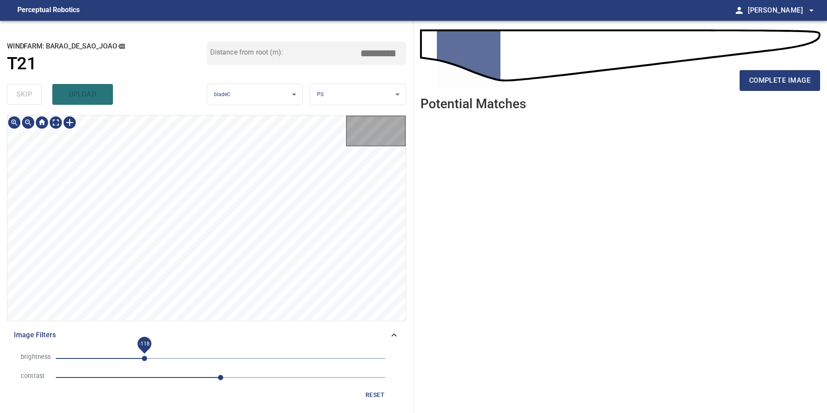
drag, startPoint x: 144, startPoint y: 354, endPoint x: 150, endPoint y: 356, distance: 6.8
click at [145, 356] on span "-118" at bounding box center [221, 358] width 330 height 12
click at [177, 356] on span "-117" at bounding box center [221, 358] width 330 height 12
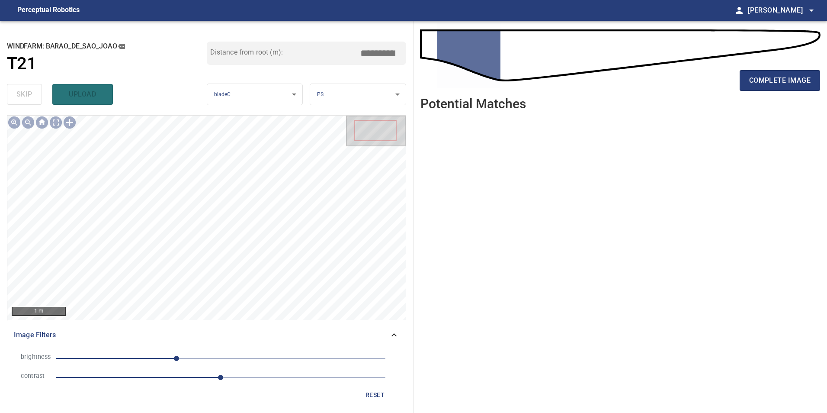
click at [167, 355] on span "-68" at bounding box center [221, 358] width 330 height 12
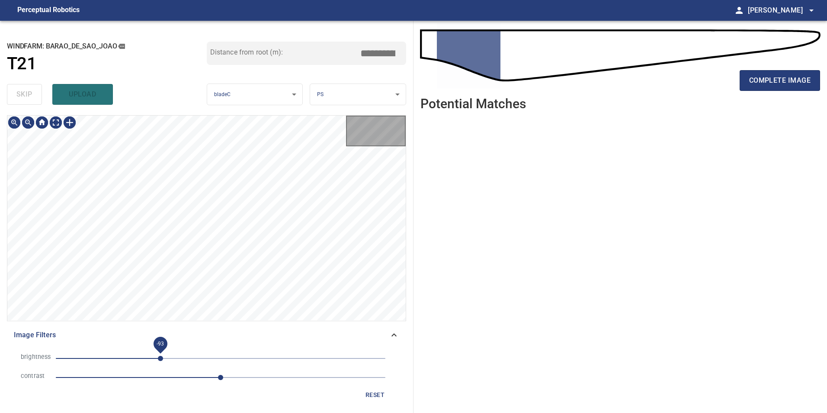
click at [160, 355] on span "-93" at bounding box center [160, 357] width 5 height 5
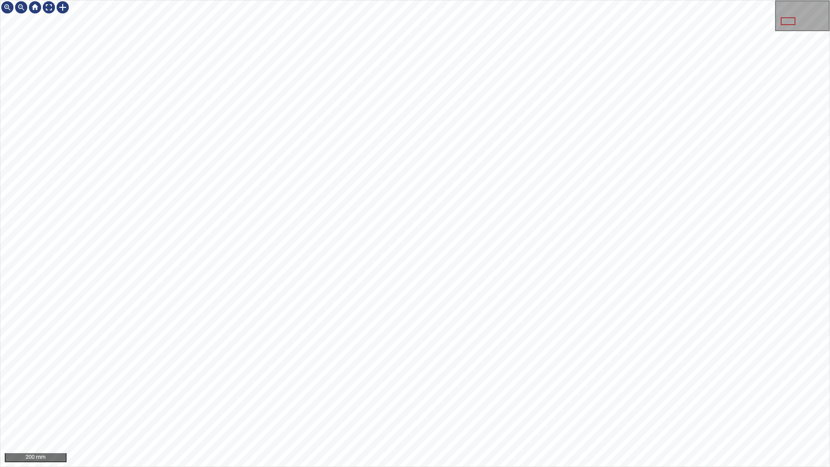
click at [47, 12] on div at bounding box center [49, 7] width 14 height 14
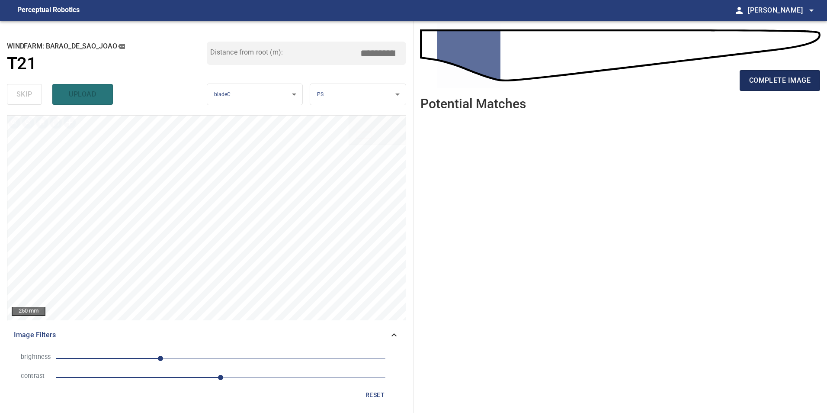
click at [770, 70] on button "complete image" at bounding box center [780, 80] width 80 height 21
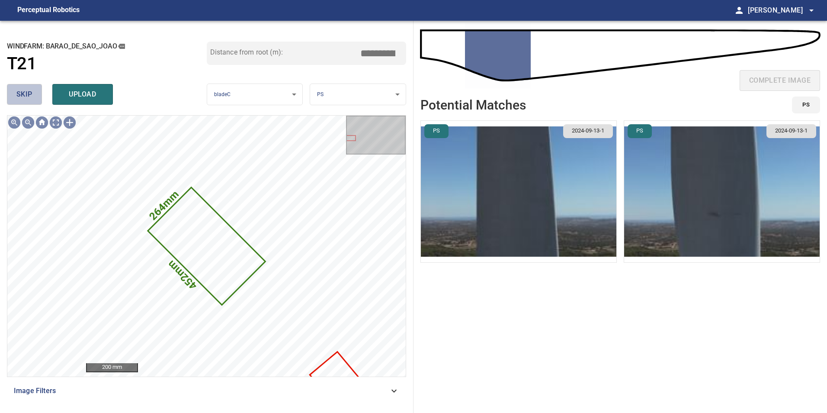
click at [12, 90] on button "skip" at bounding box center [24, 94] width 35 height 21
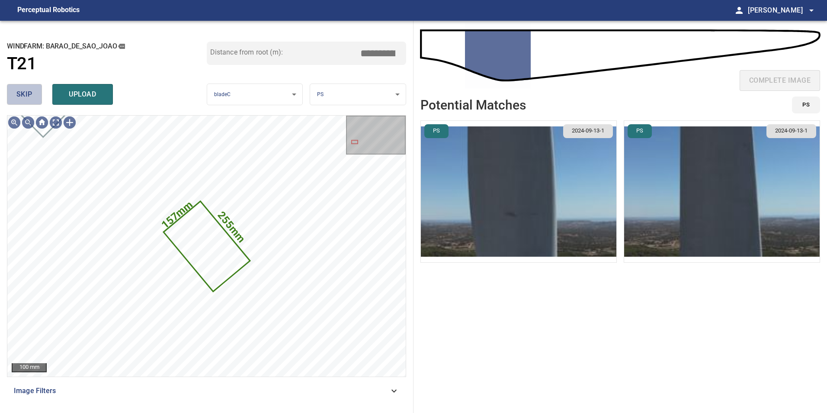
click at [12, 92] on button "skip" at bounding box center [24, 94] width 35 height 21
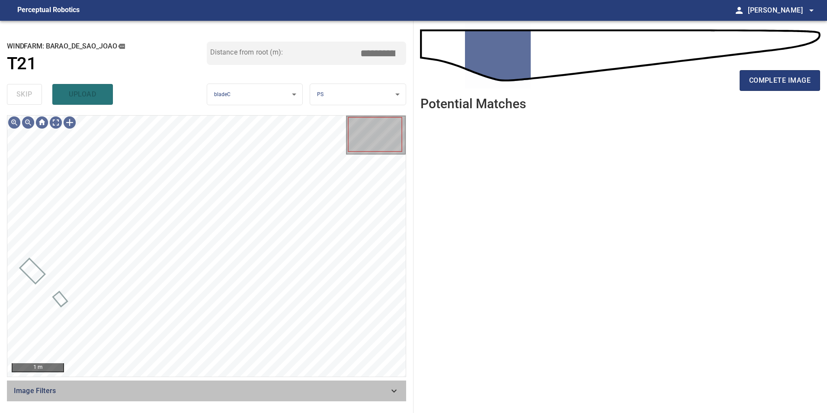
click at [371, 395] on span "Image Filters" at bounding box center [201, 390] width 375 height 10
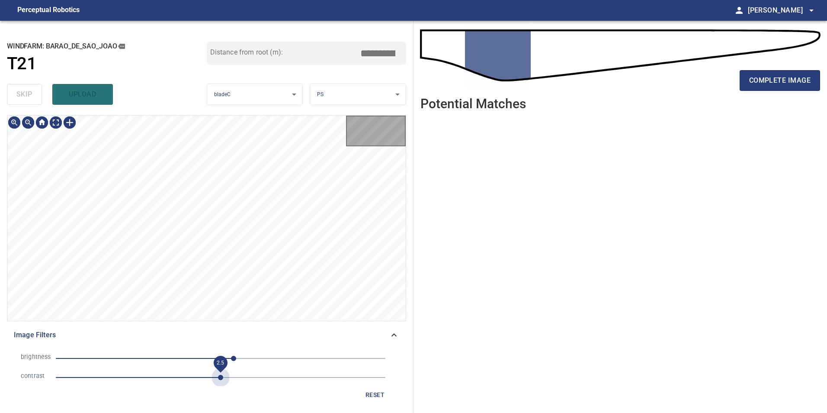
click at [218, 378] on span "2.5" at bounding box center [221, 377] width 330 height 12
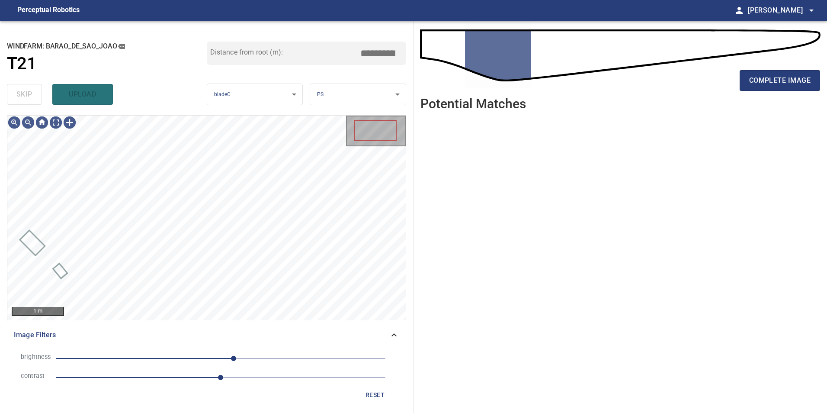
click at [177, 361] on span "20" at bounding box center [221, 358] width 330 height 12
click at [157, 357] on span "-68" at bounding box center [221, 358] width 330 height 12
click at [189, 357] on span "-48" at bounding box center [221, 358] width 330 height 12
click at [142, 357] on span "-121" at bounding box center [221, 358] width 330 height 12
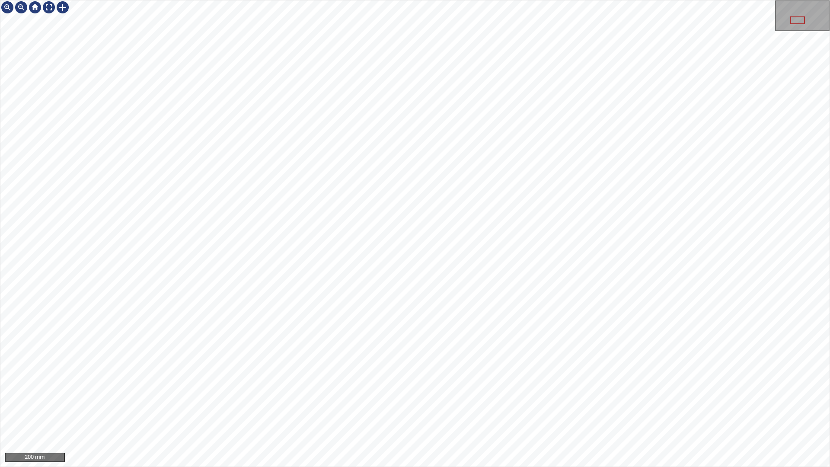
click at [732, 0] on div "200 mm" at bounding box center [415, 233] width 830 height 467
click at [429, 412] on div "200 mm" at bounding box center [415, 233] width 830 height 467
click at [826, 9] on html "200 mm" at bounding box center [415, 233] width 830 height 467
click at [545, 412] on div "200 mm" at bounding box center [415, 233] width 830 height 467
click at [51, 9] on div at bounding box center [49, 7] width 14 height 14
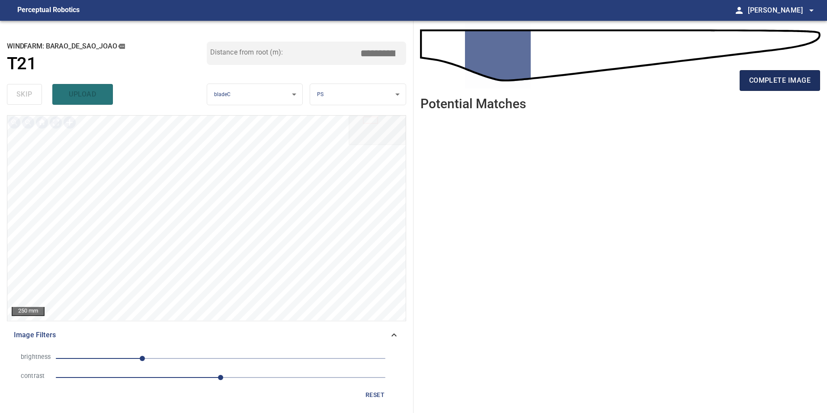
click at [777, 77] on span "complete image" at bounding box center [779, 80] width 61 height 12
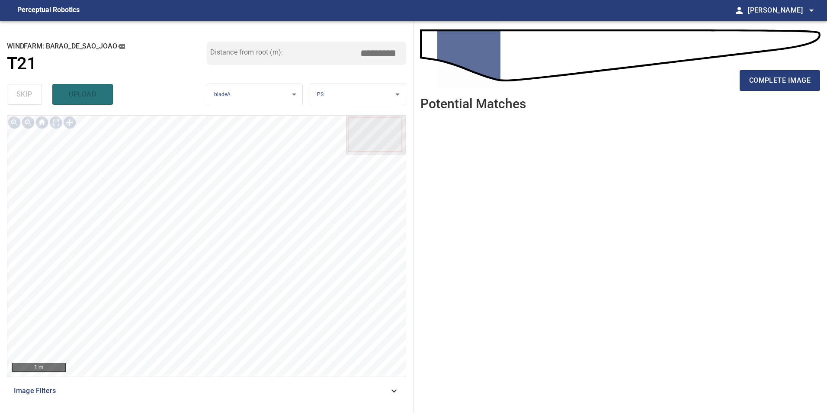
click at [394, 381] on div "Image Filters" at bounding box center [206, 390] width 399 height 21
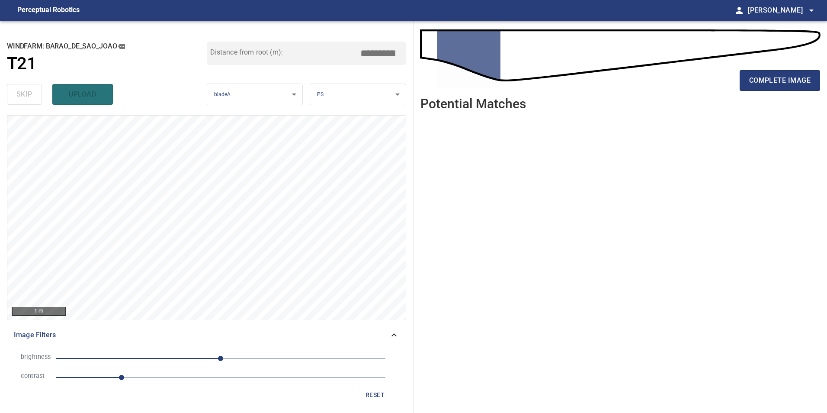
click at [212, 373] on span "1" at bounding box center [221, 377] width 330 height 12
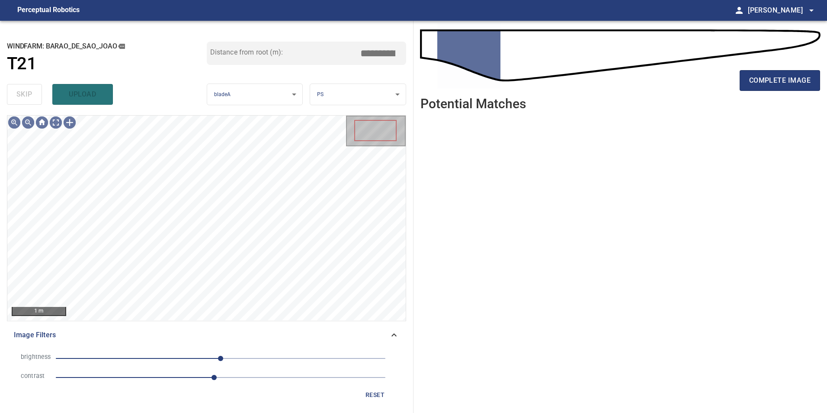
click at [155, 350] on li "brightness 0" at bounding box center [206, 358] width 385 height 19
click at [157, 358] on span "-99" at bounding box center [221, 358] width 330 height 12
drag, startPoint x: 120, startPoint y: 356, endPoint x: 124, endPoint y: 359, distance: 4.5
click at [122, 356] on span "-99" at bounding box center [221, 358] width 330 height 12
click at [186, 377] on span "2.4" at bounding box center [221, 377] width 330 height 12
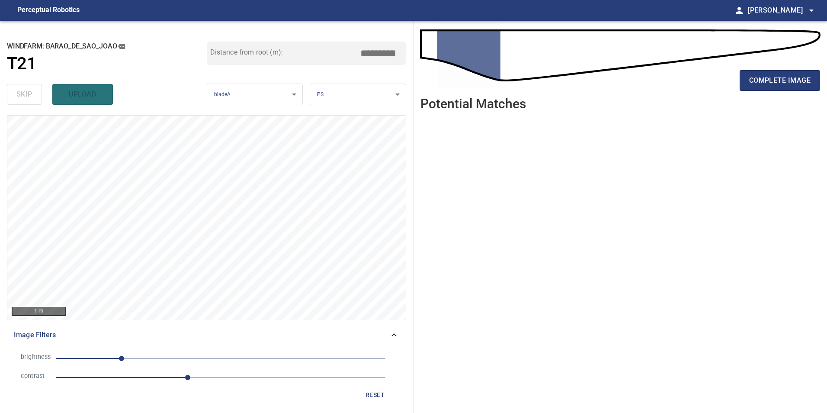
click at [149, 355] on span "-153" at bounding box center [221, 358] width 330 height 12
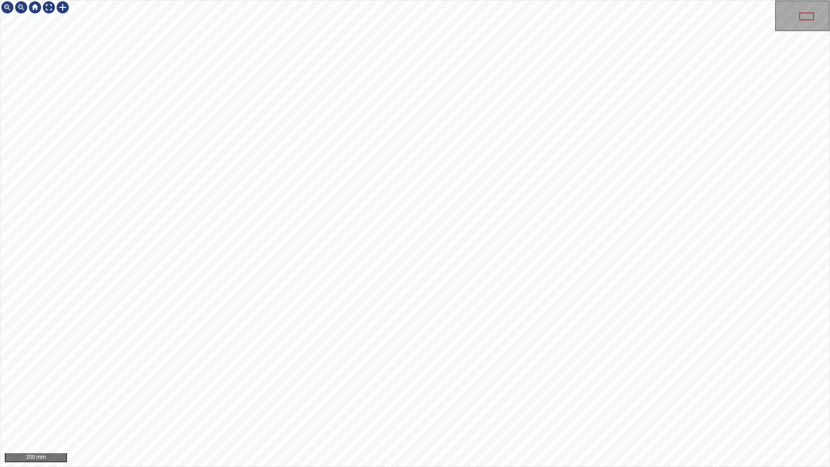
click at [430, 412] on div "200 mm" at bounding box center [415, 233] width 830 height 467
click at [826, 97] on html "100 mm" at bounding box center [415, 233] width 830 height 467
click at [535, 412] on div "100 mm" at bounding box center [415, 233] width 830 height 467
click at [544, 412] on div "100 mm" at bounding box center [415, 233] width 830 height 467
click at [578, 412] on div "100 mm" at bounding box center [415, 233] width 830 height 467
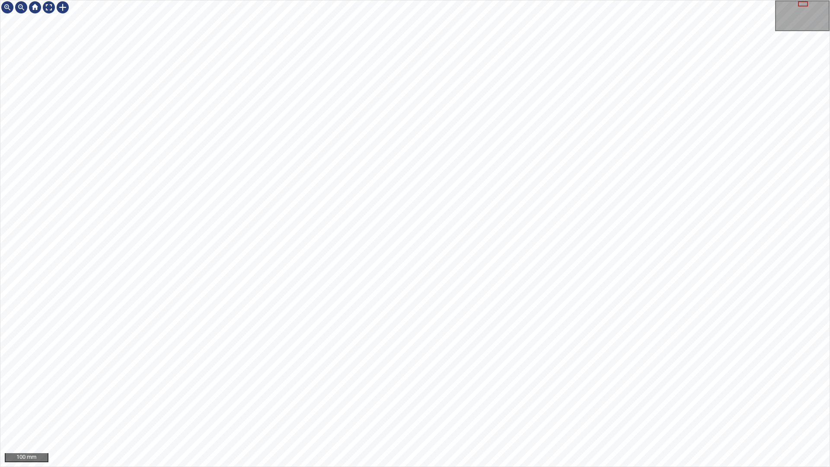
click at [618, 0] on div "100 mm" at bounding box center [415, 233] width 830 height 467
click at [573, 0] on div "100 mm" at bounding box center [415, 233] width 830 height 467
click at [605, 0] on div "100 mm" at bounding box center [415, 233] width 830 height 467
click at [589, 0] on div "100 mm" at bounding box center [415, 233] width 830 height 467
click at [46, 6] on div at bounding box center [49, 7] width 14 height 14
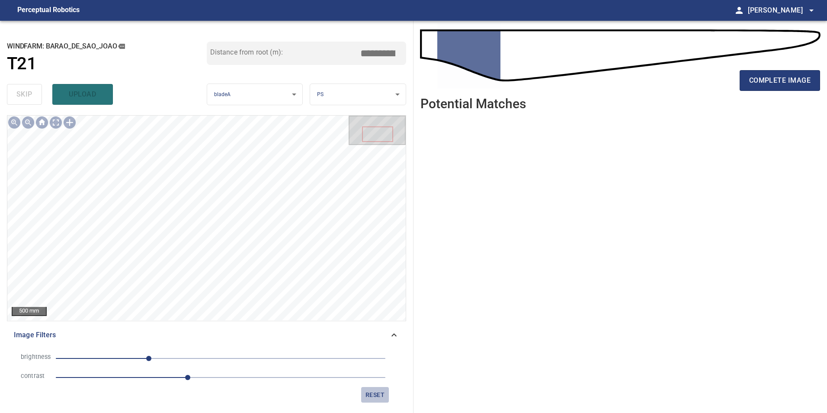
click at [380, 397] on span "reset" at bounding box center [375, 394] width 21 height 11
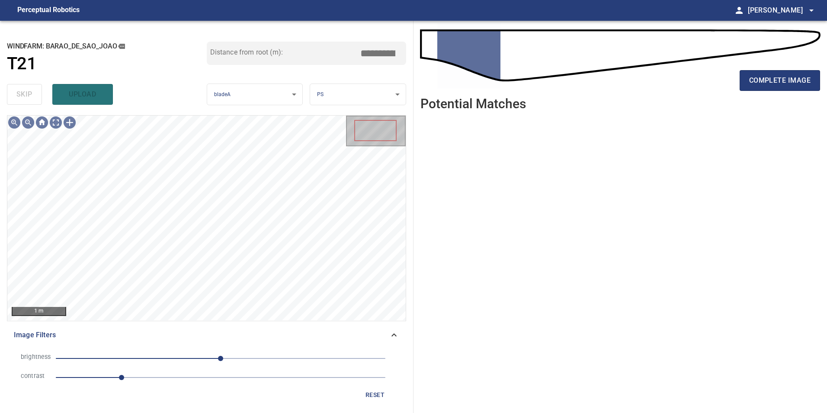
click at [379, 336] on span "Image Filters" at bounding box center [201, 335] width 375 height 10
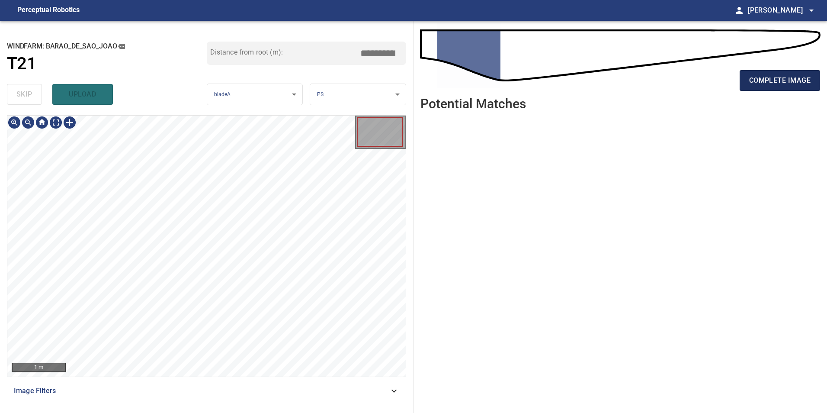
click at [804, 85] on span "complete image" at bounding box center [779, 80] width 61 height 12
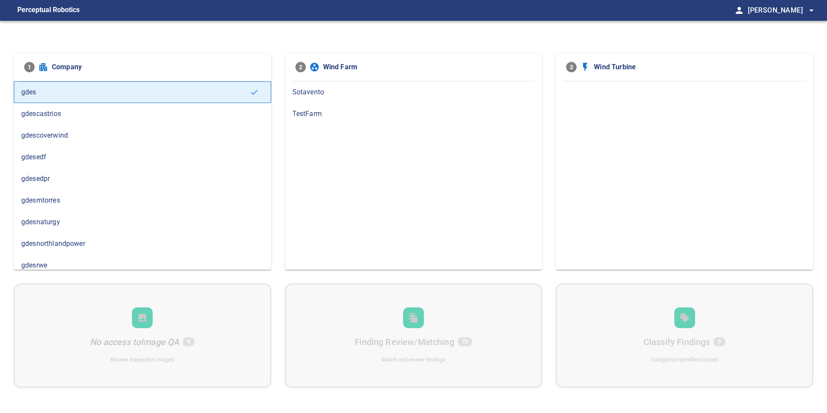
click at [87, 179] on span "gdesedpr" at bounding box center [142, 178] width 243 height 10
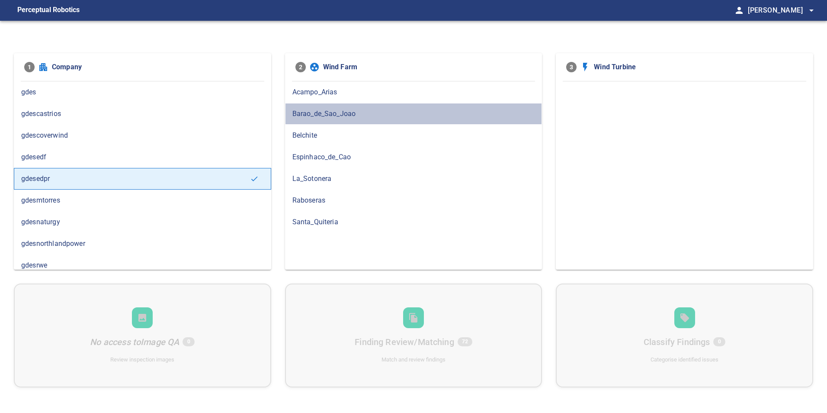
click at [312, 121] on div "Barao_de_Sao_Joao" at bounding box center [413, 114] width 257 height 22
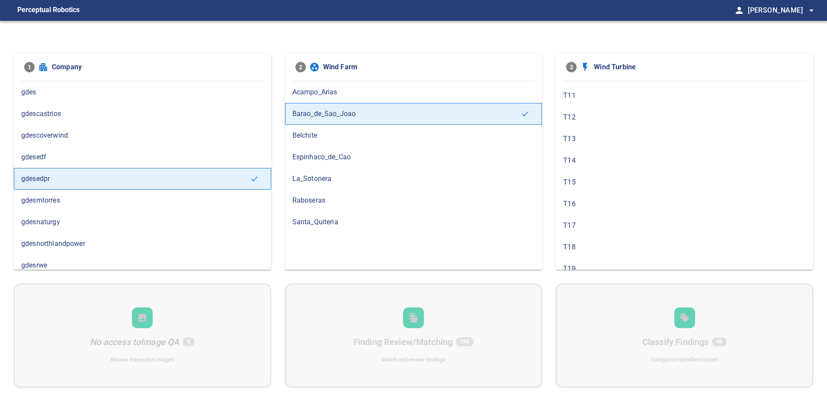
scroll to position [259, 0]
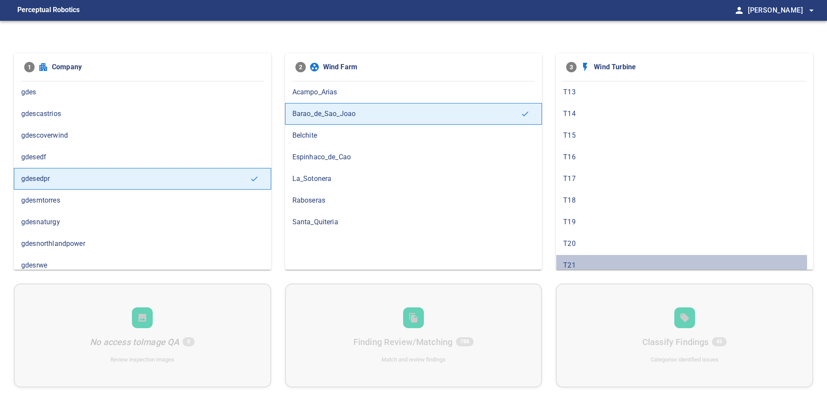
click at [596, 263] on span "T21" at bounding box center [684, 265] width 243 height 10
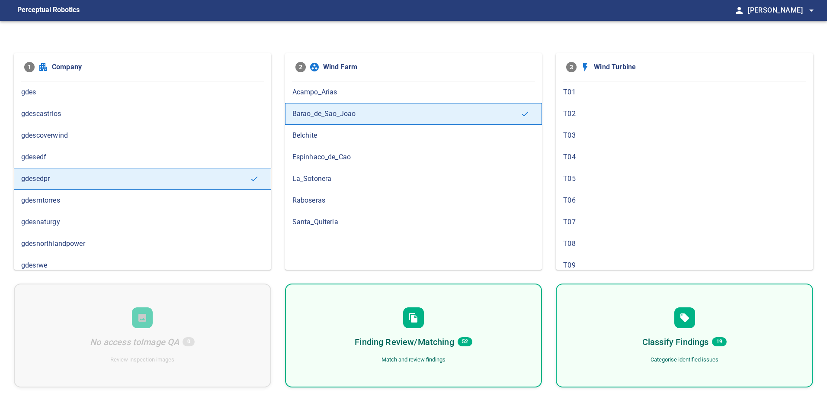
click at [432, 343] on h6 "Finding Review/Matching" at bounding box center [404, 342] width 99 height 14
